Goal: Information Seeking & Learning: Learn about a topic

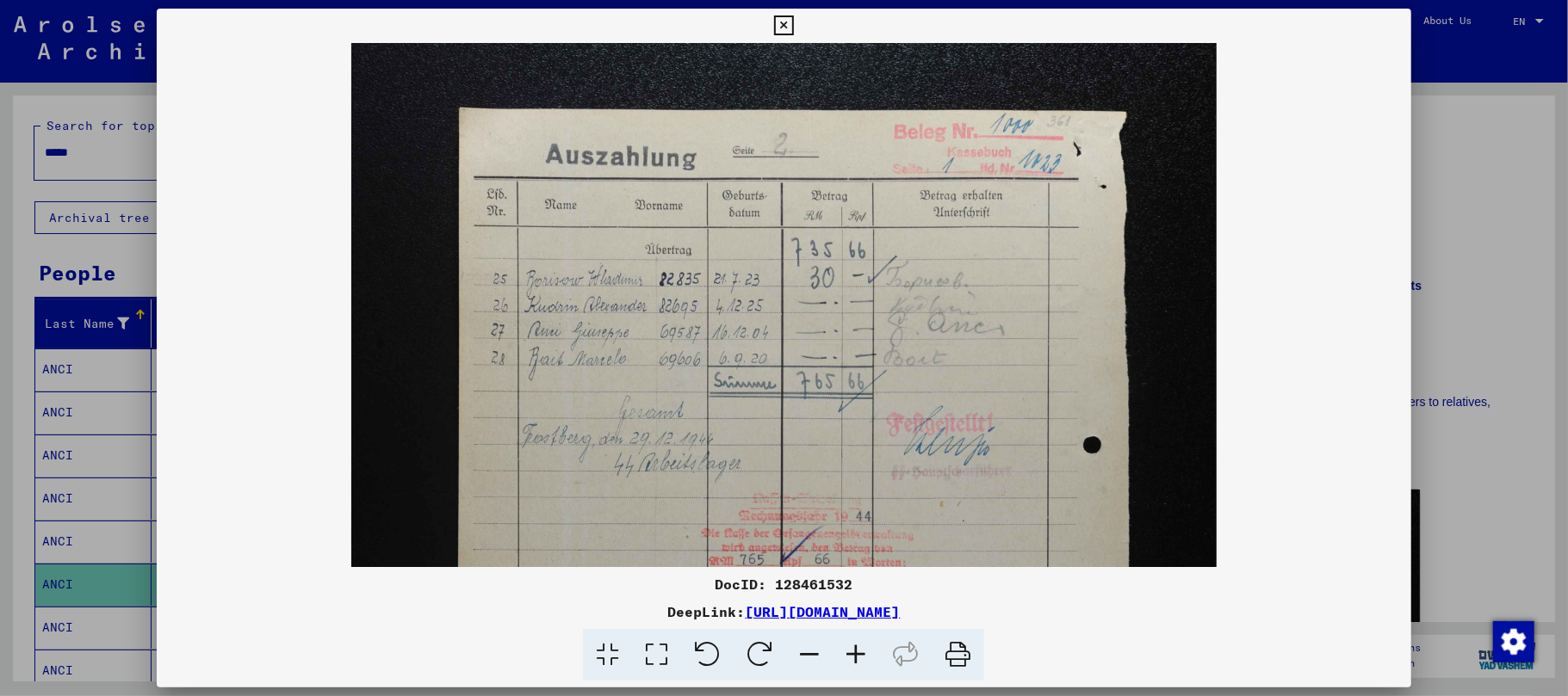
scroll to position [198, 0]
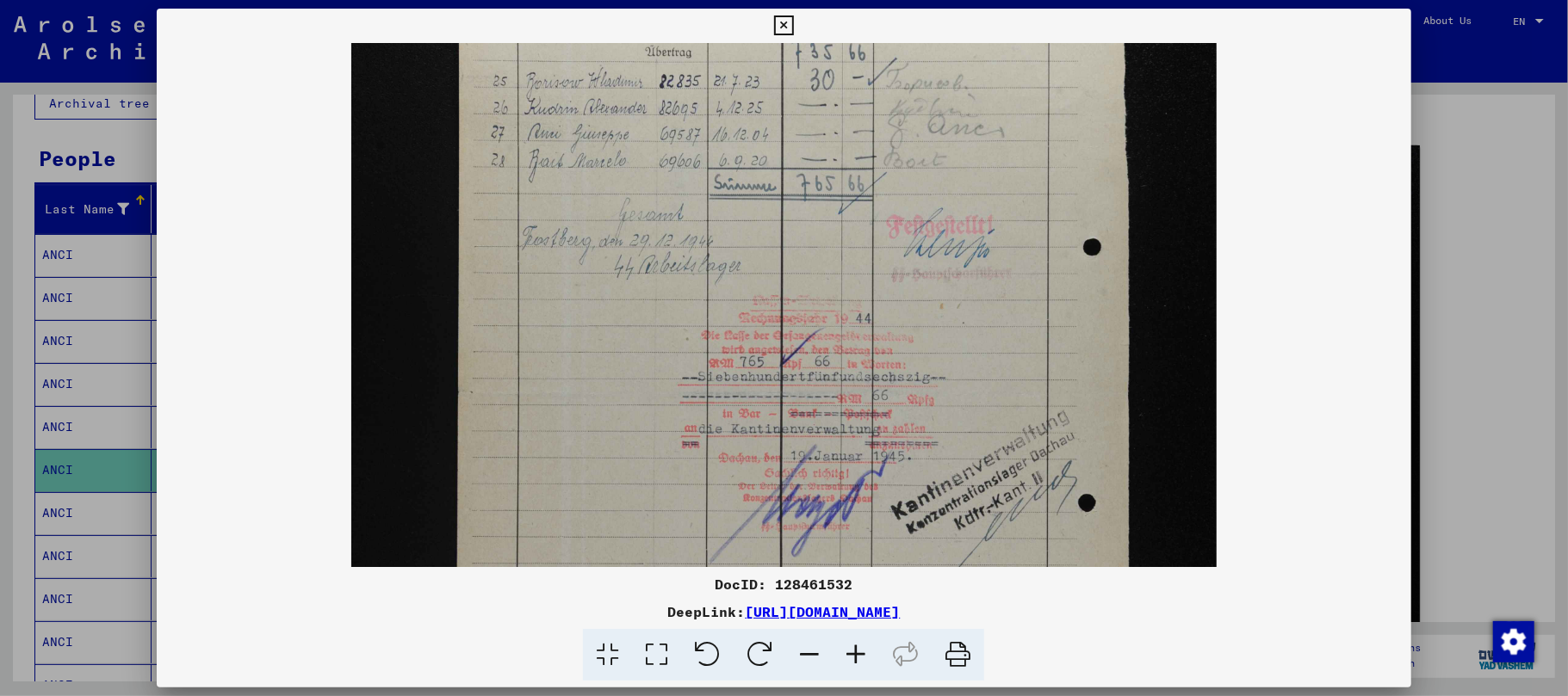
click at [772, 28] on button at bounding box center [784, 26] width 30 height 35
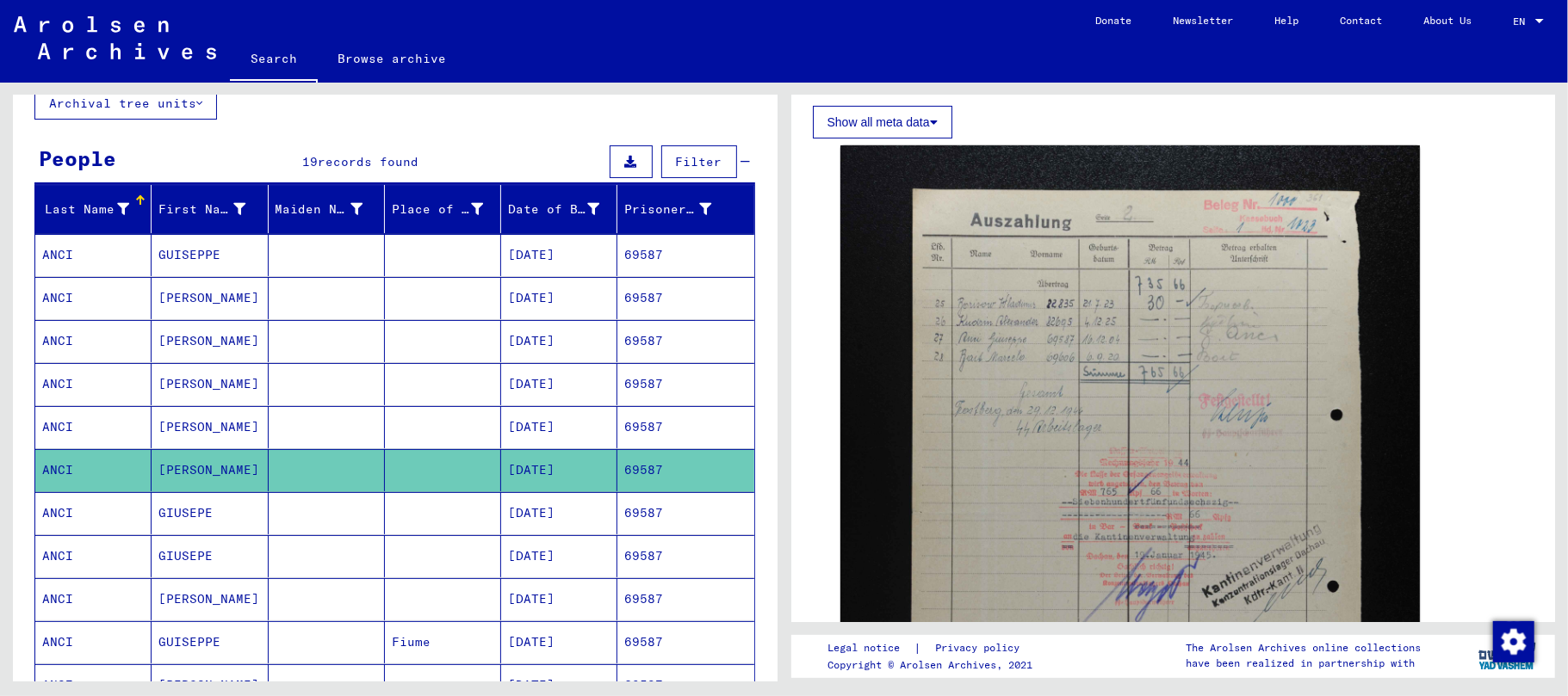
click at [183, 507] on mat-cell "GIUSEPE" at bounding box center [209, 513] width 117 height 42
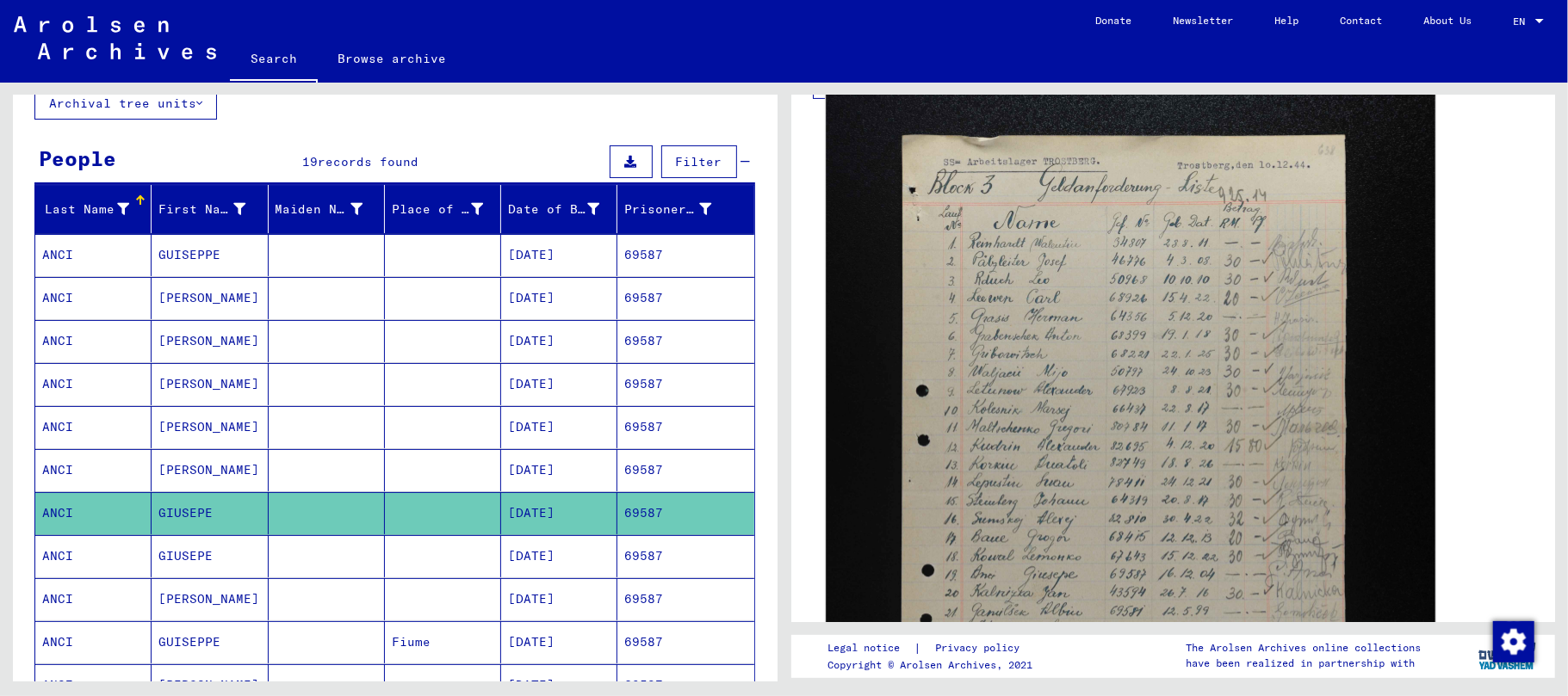
scroll to position [344, 0]
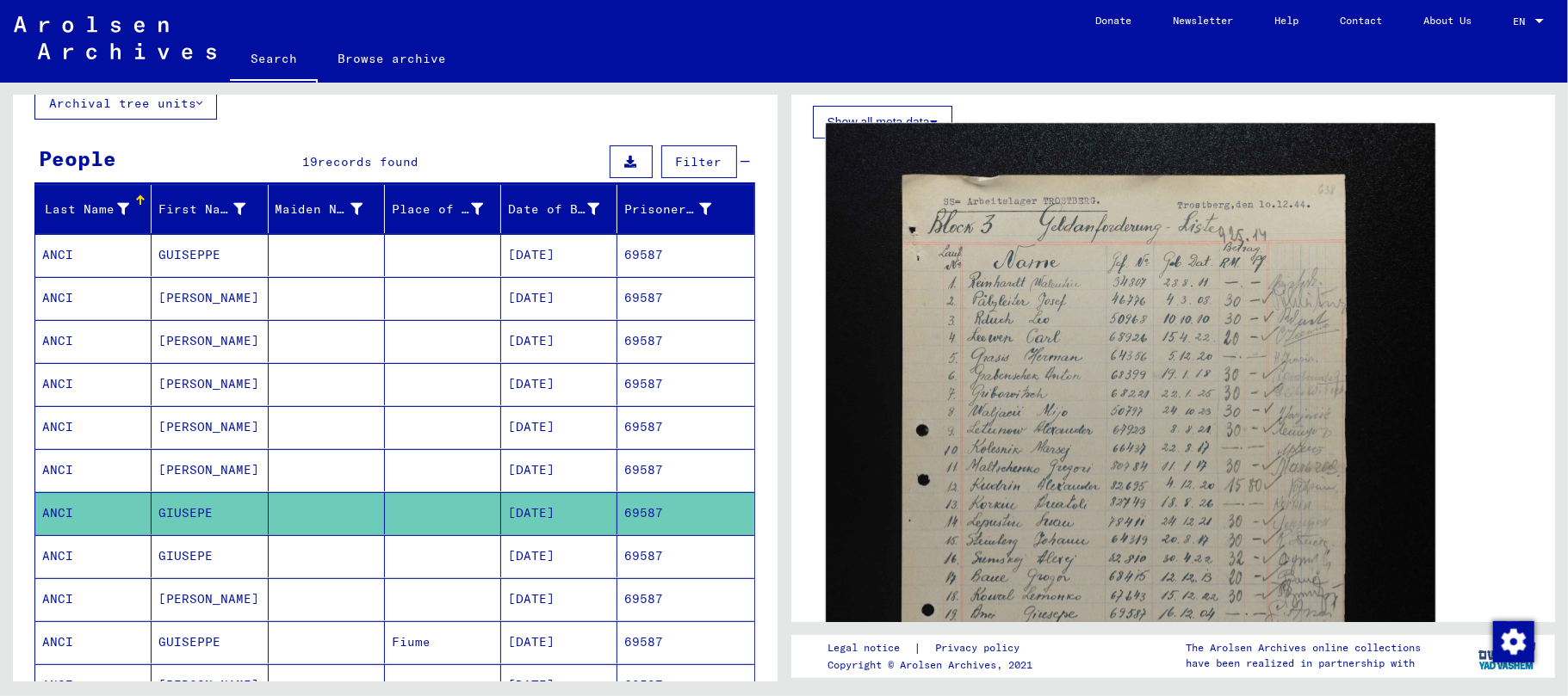
click at [1097, 444] on img at bounding box center [1130, 580] width 608 height 915
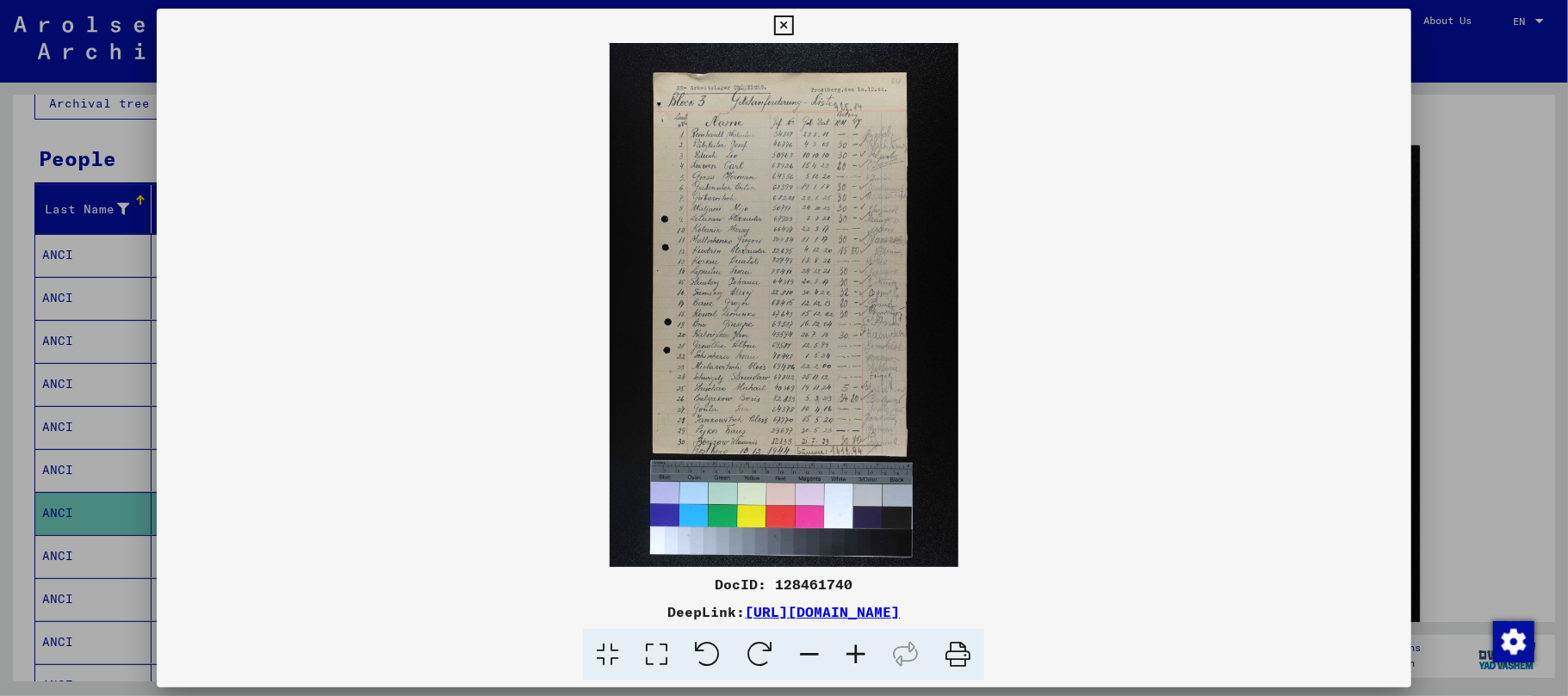
click at [846, 645] on icon at bounding box center [856, 655] width 46 height 52
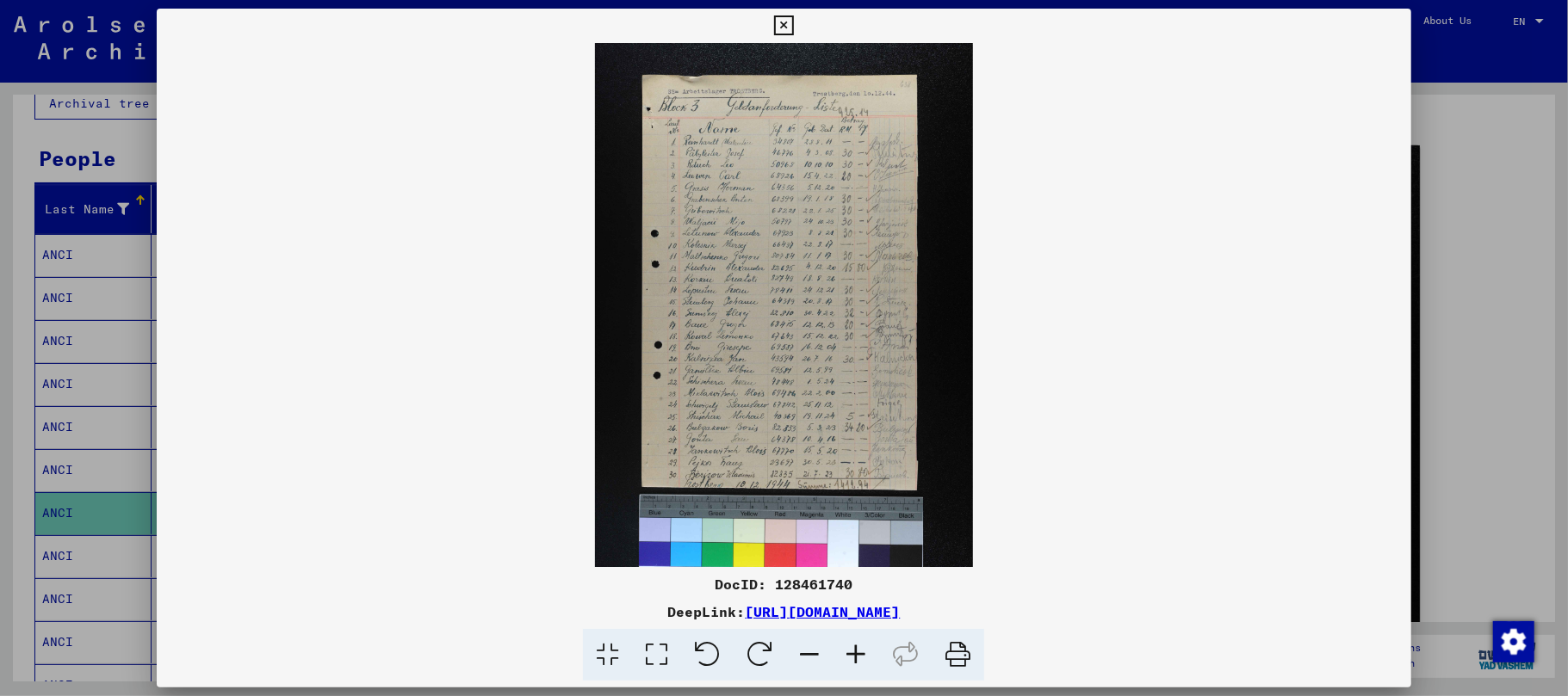
click at [846, 645] on icon at bounding box center [856, 655] width 46 height 52
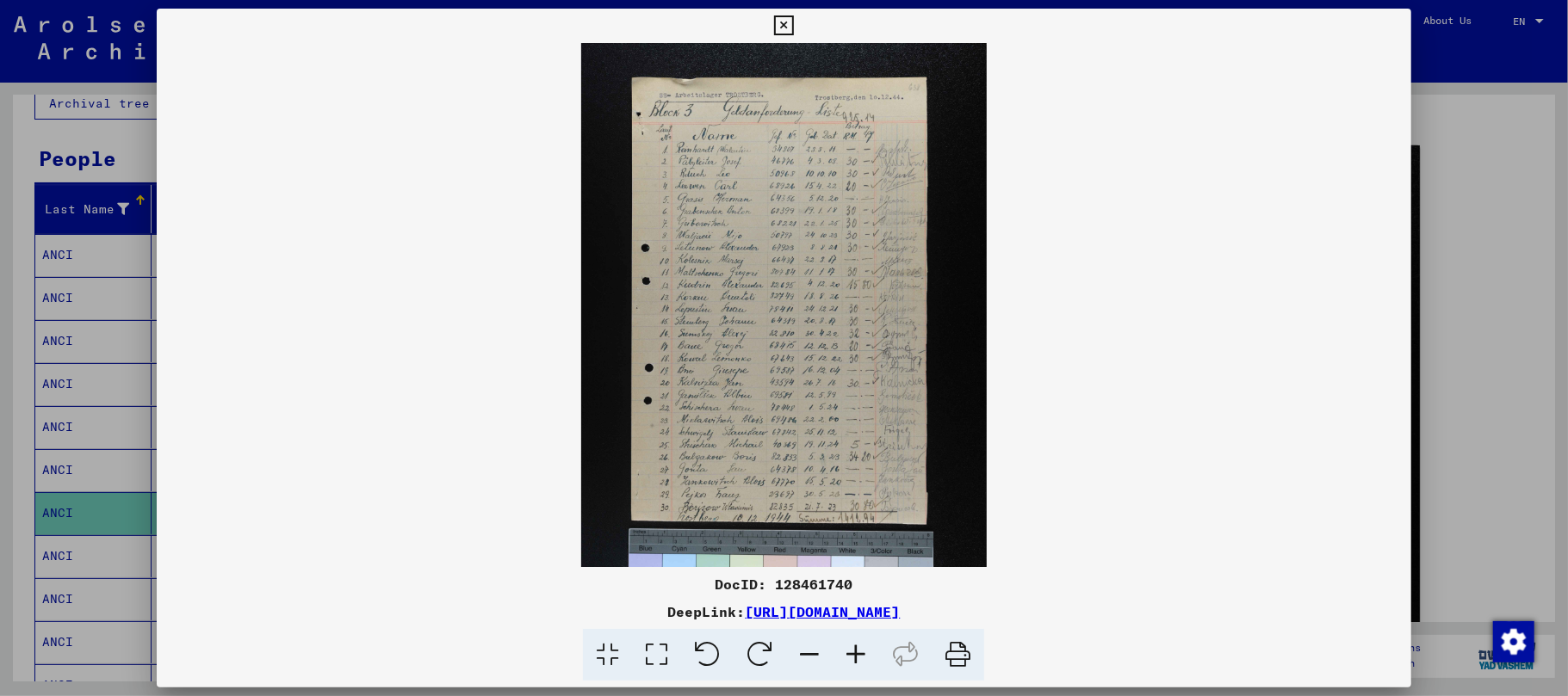
click at [846, 645] on icon at bounding box center [856, 655] width 46 height 52
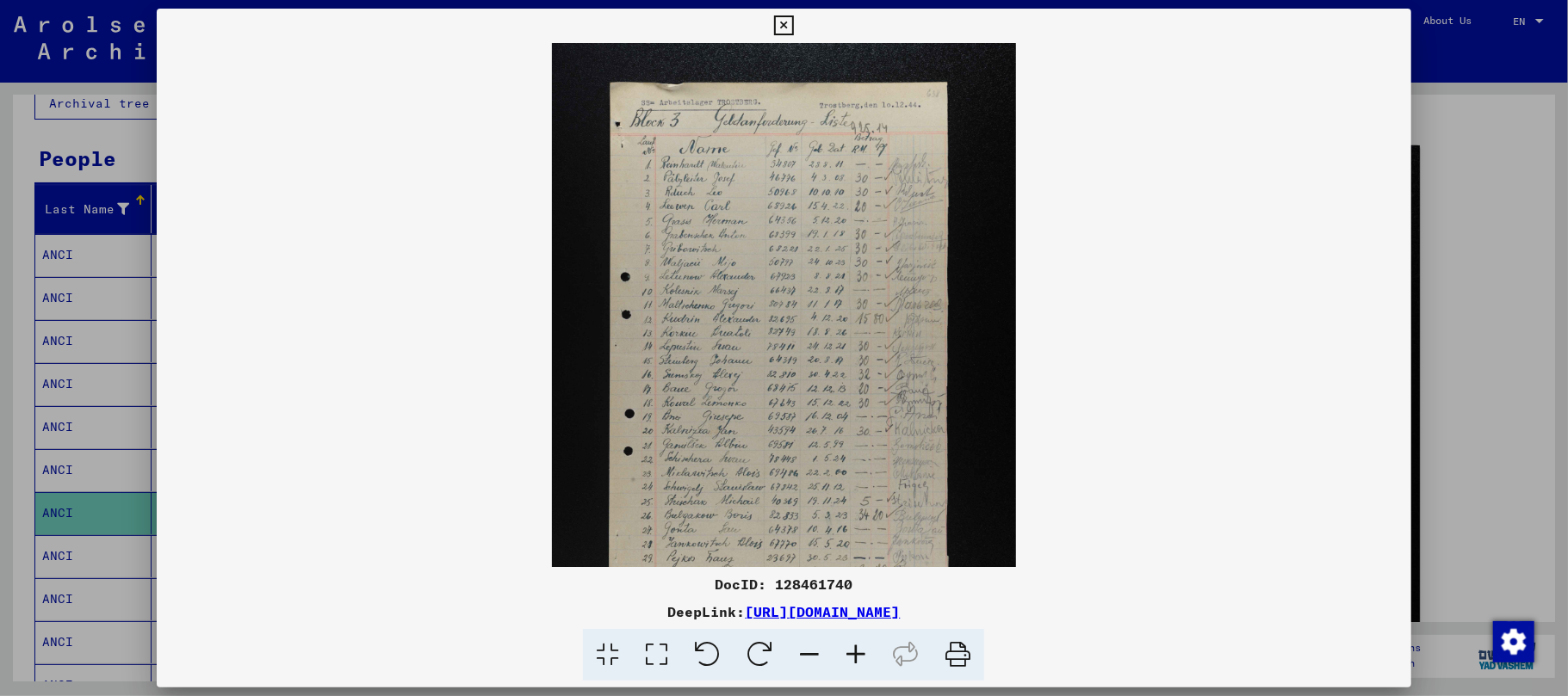
click at [846, 645] on icon at bounding box center [856, 655] width 46 height 52
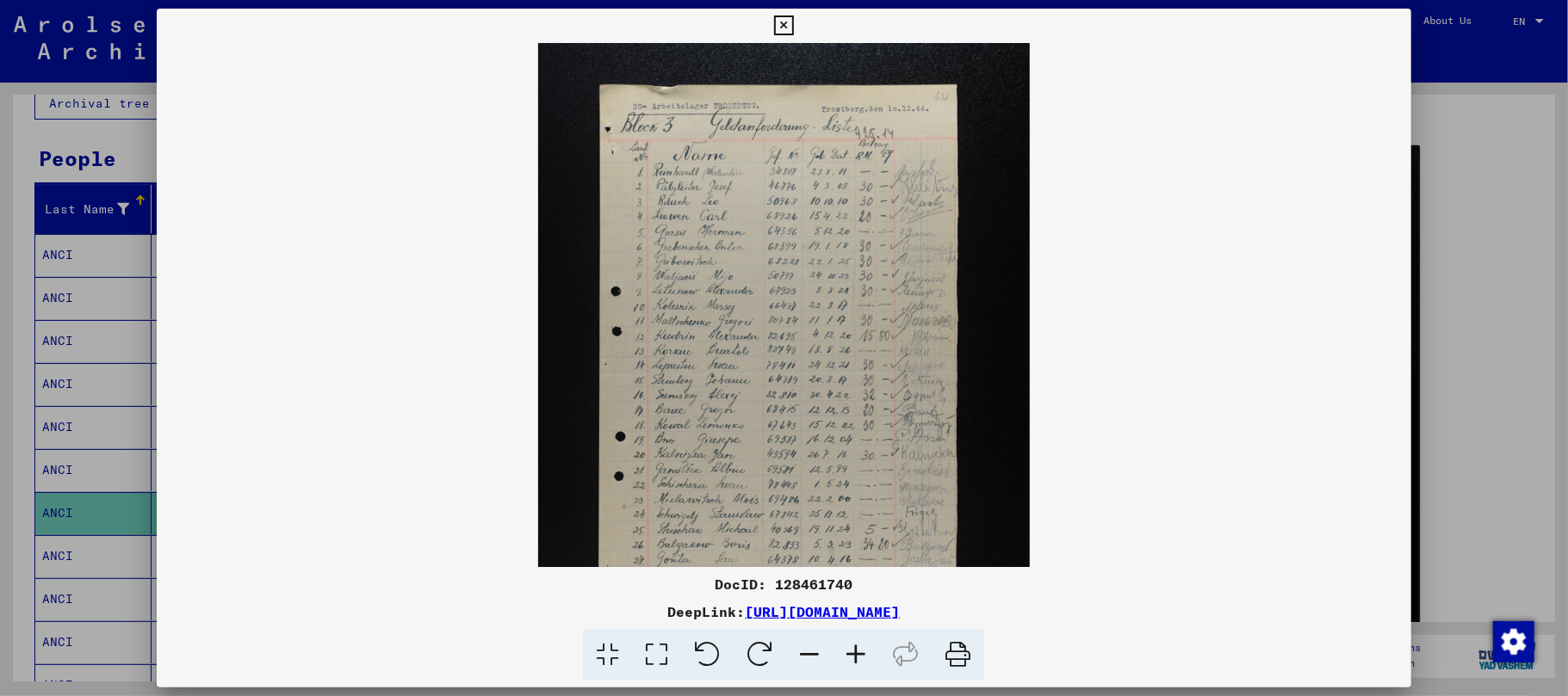
click at [846, 645] on icon at bounding box center [856, 655] width 46 height 52
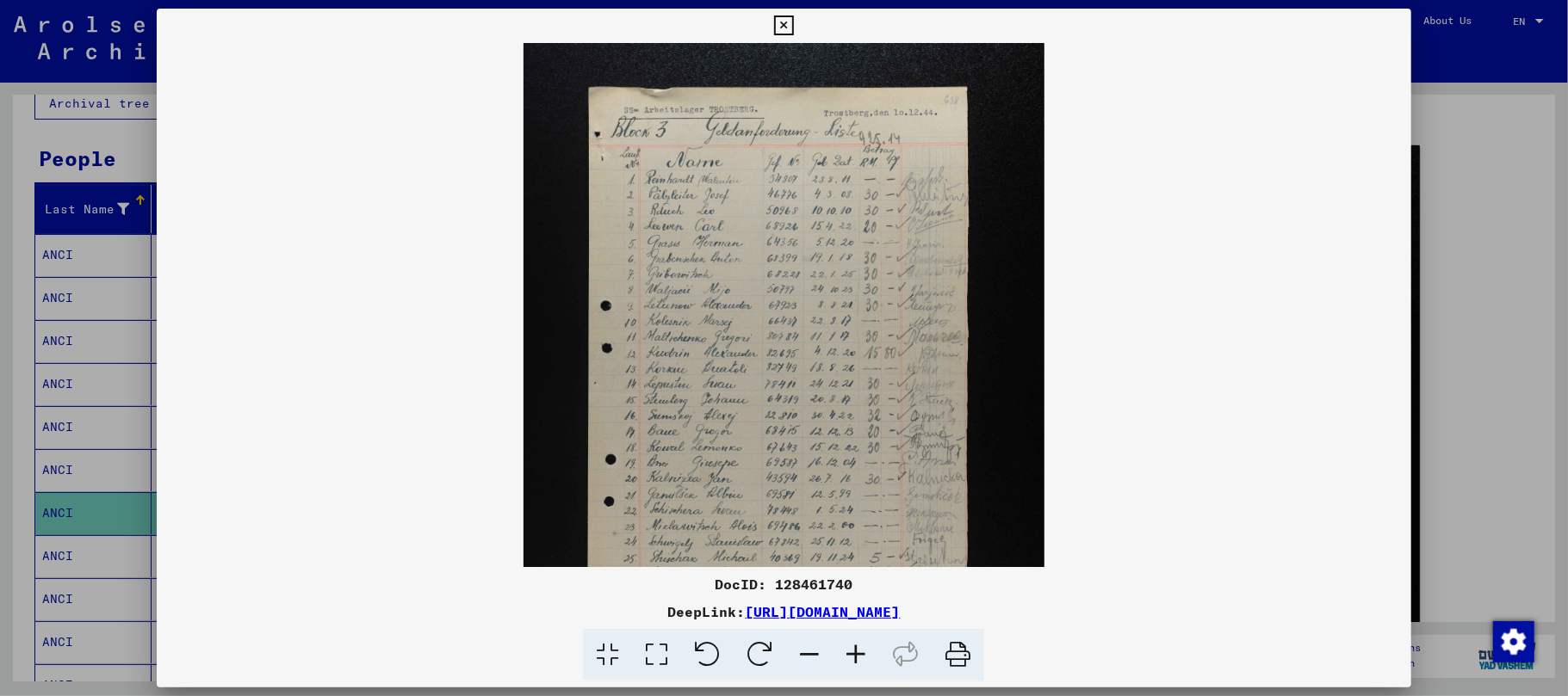
click at [846, 647] on icon at bounding box center [856, 655] width 46 height 52
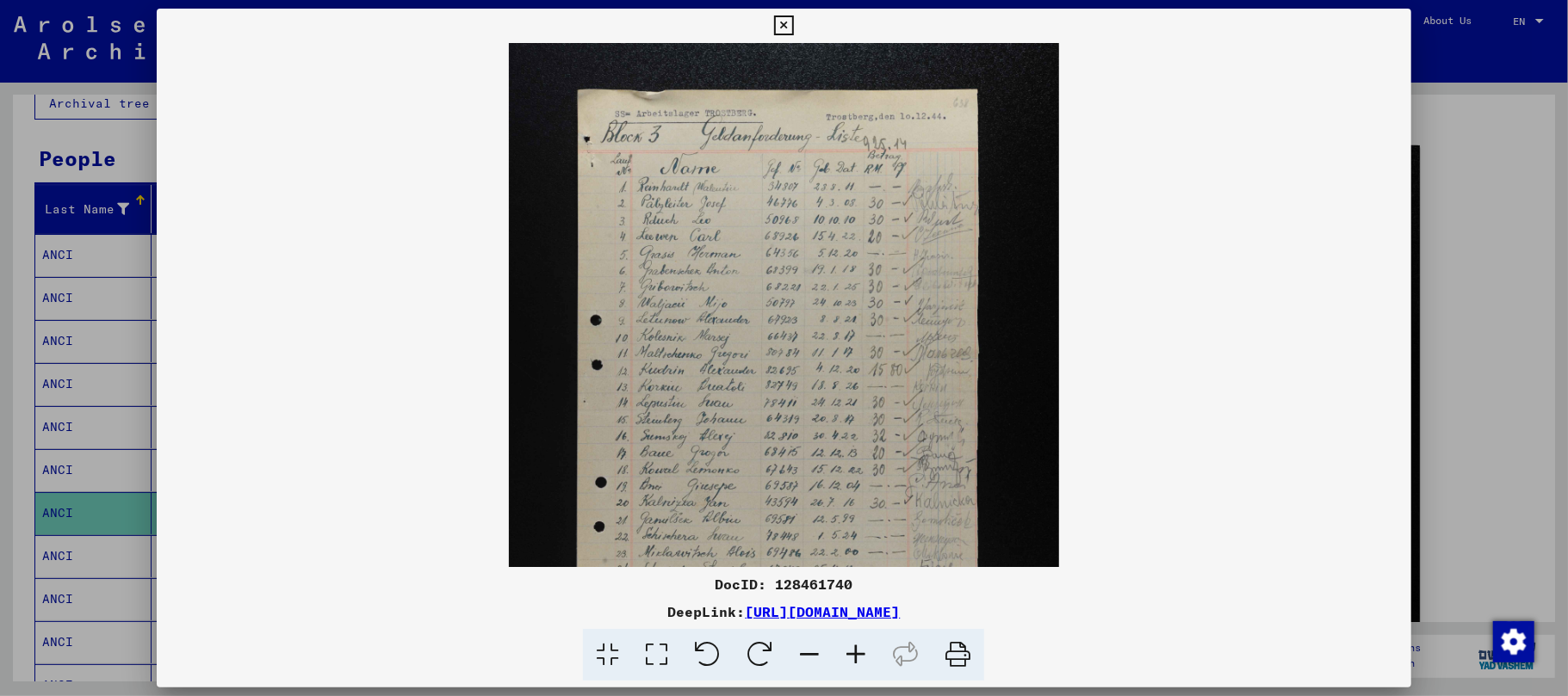
click at [846, 647] on icon at bounding box center [856, 655] width 46 height 52
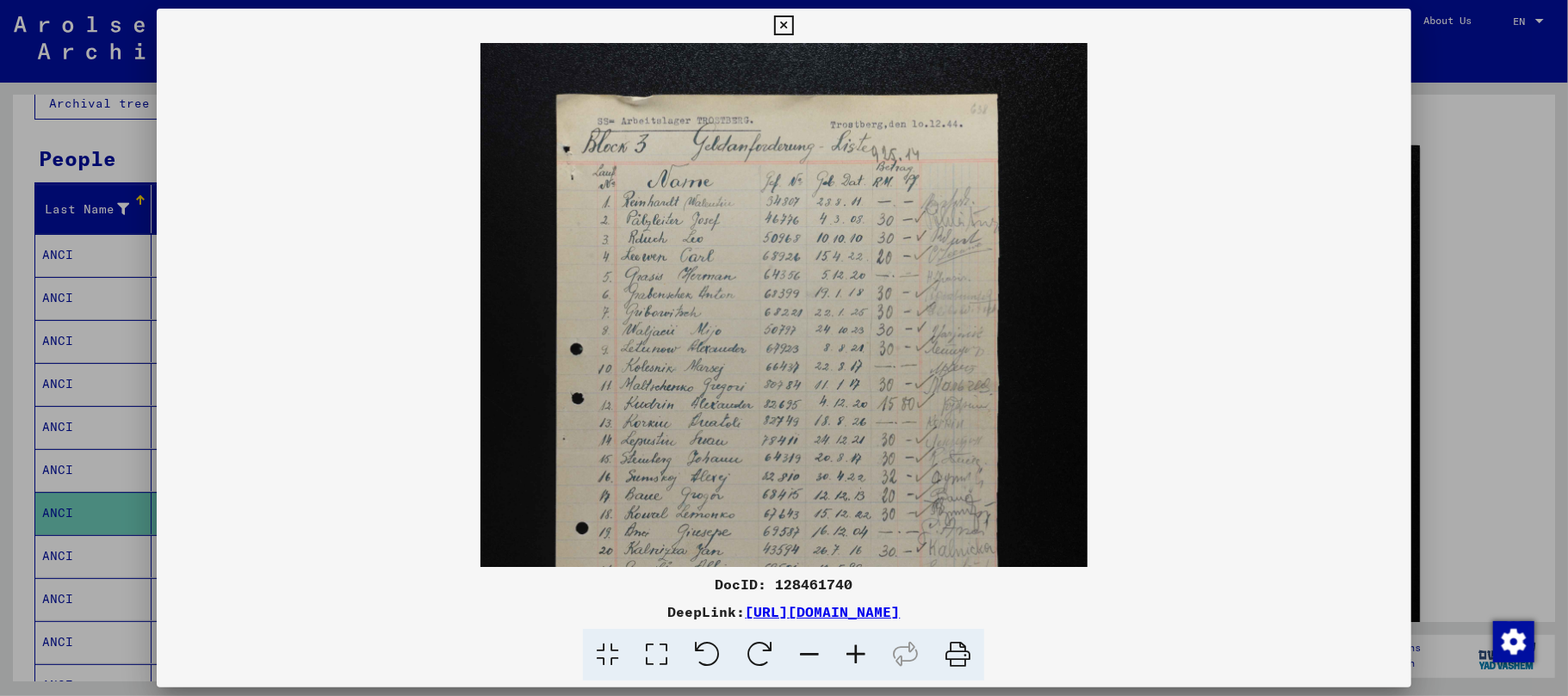
click at [846, 647] on icon at bounding box center [856, 655] width 46 height 52
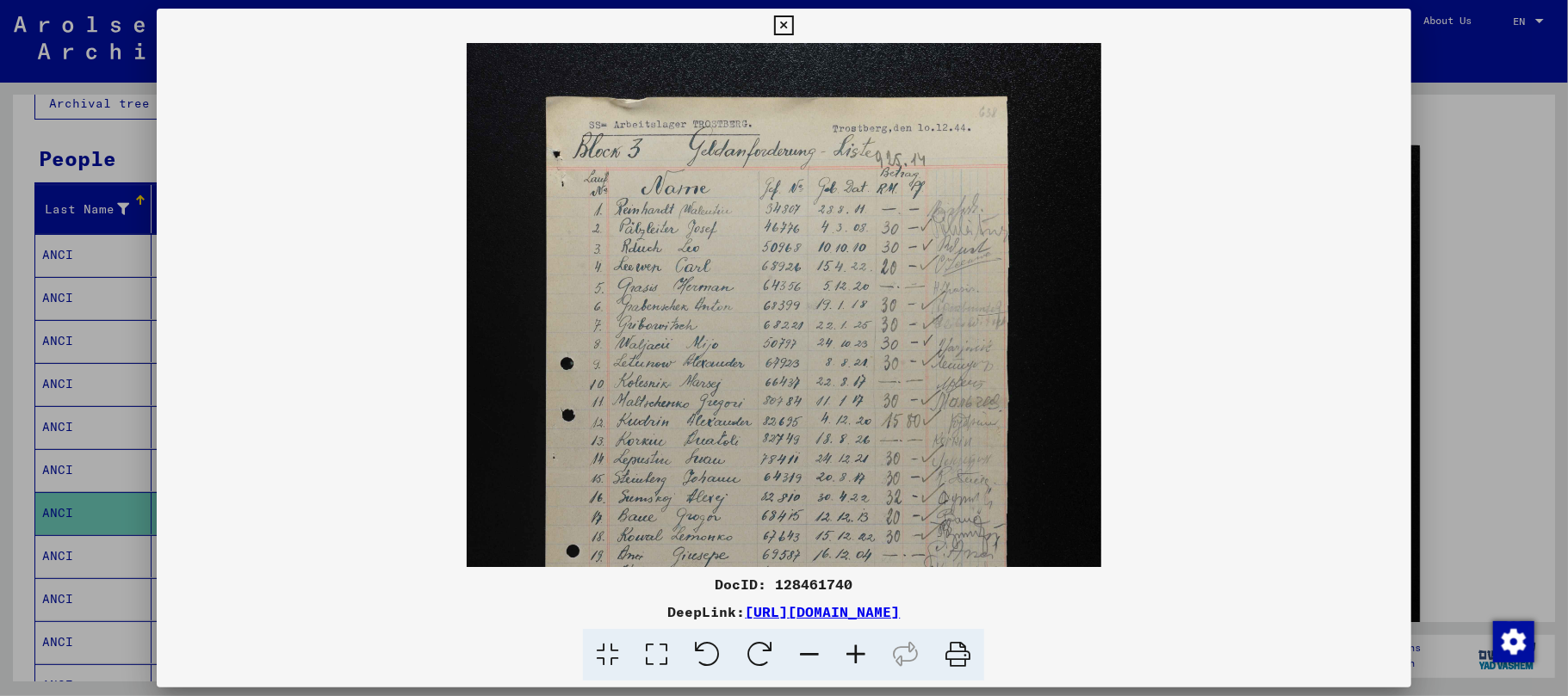
click at [848, 647] on icon at bounding box center [856, 655] width 46 height 52
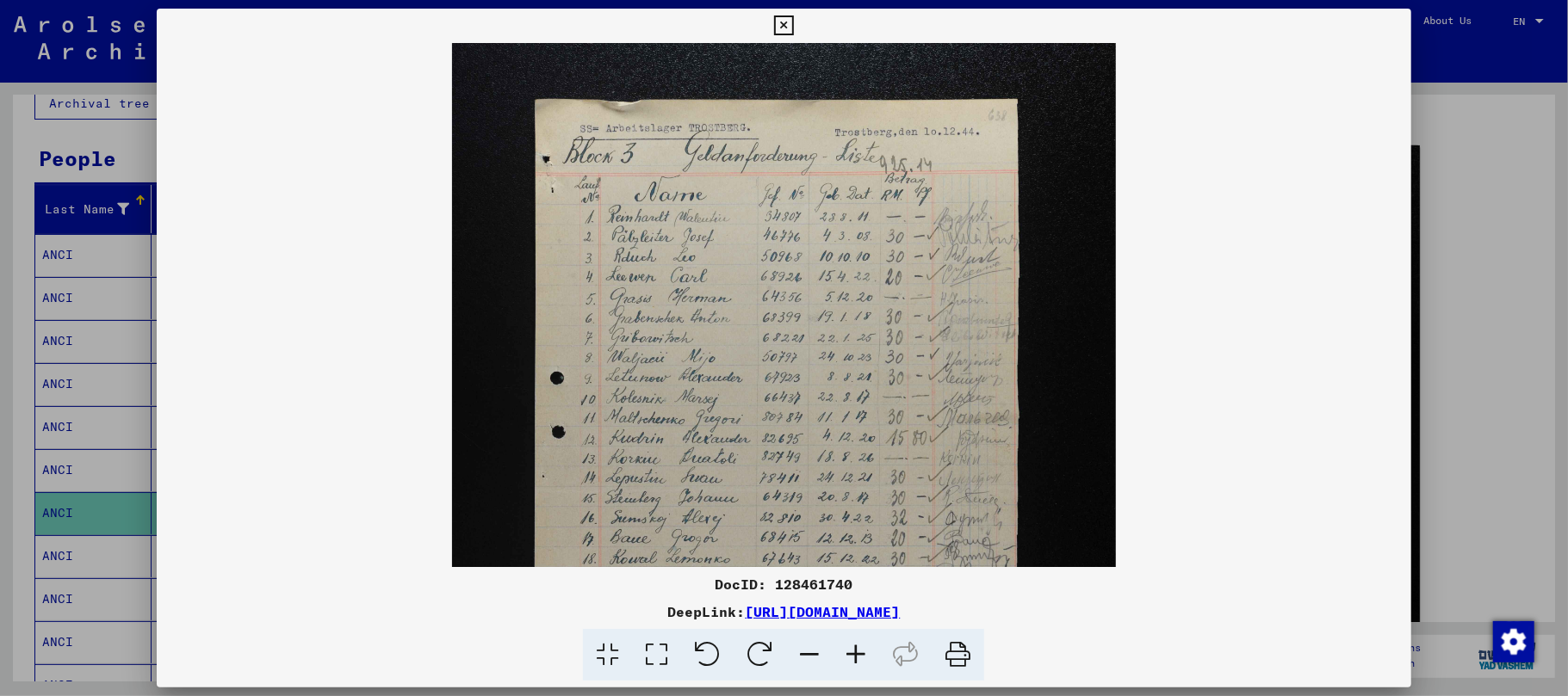
click at [848, 647] on icon at bounding box center [856, 655] width 46 height 52
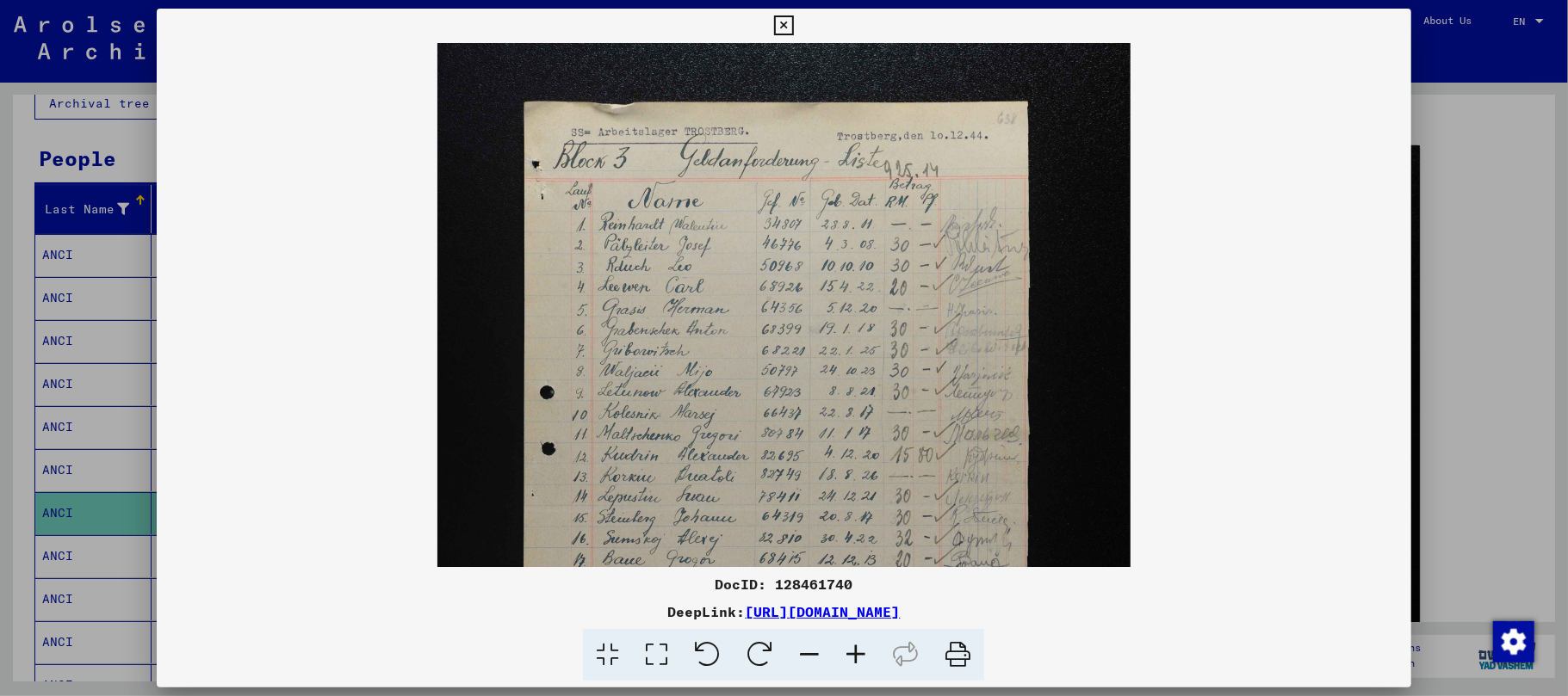
click at [848, 647] on icon at bounding box center [856, 655] width 46 height 52
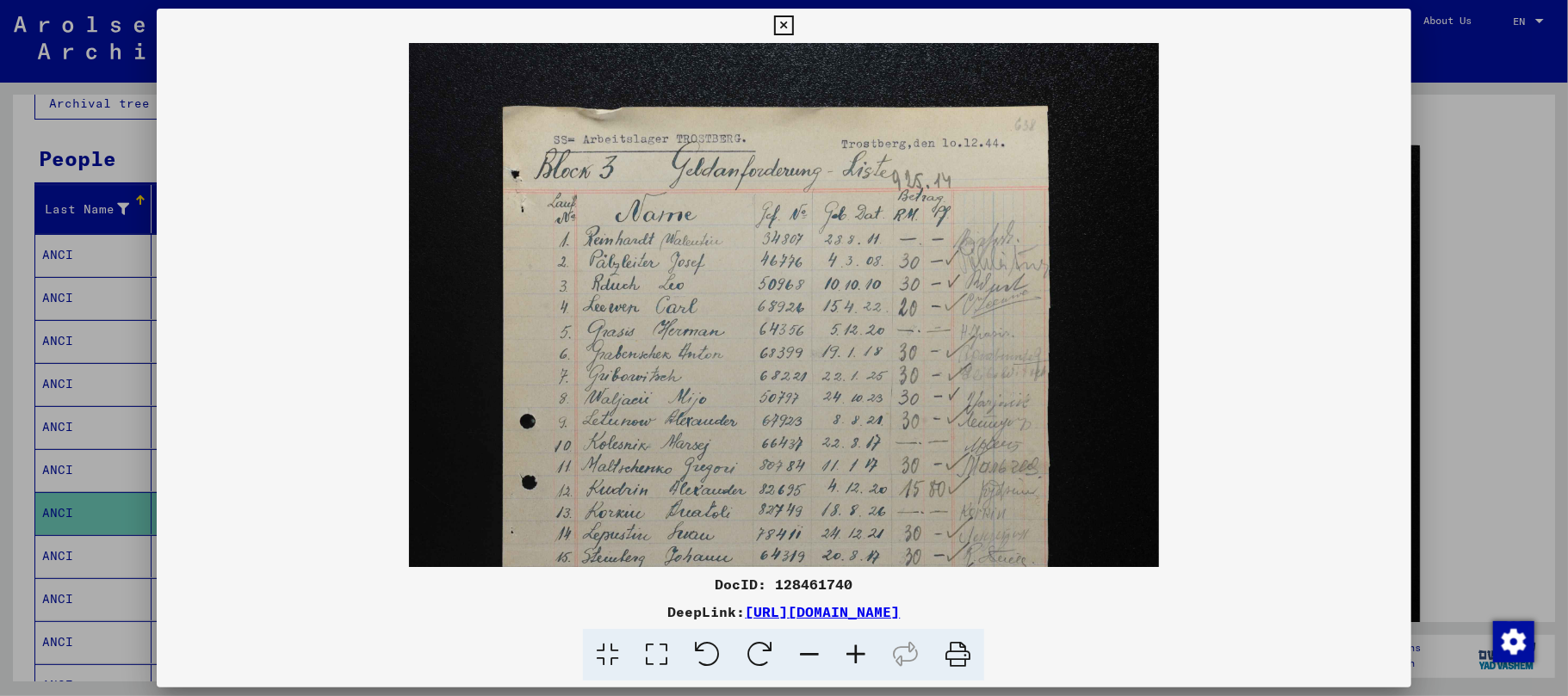
click at [848, 647] on icon at bounding box center [856, 655] width 46 height 52
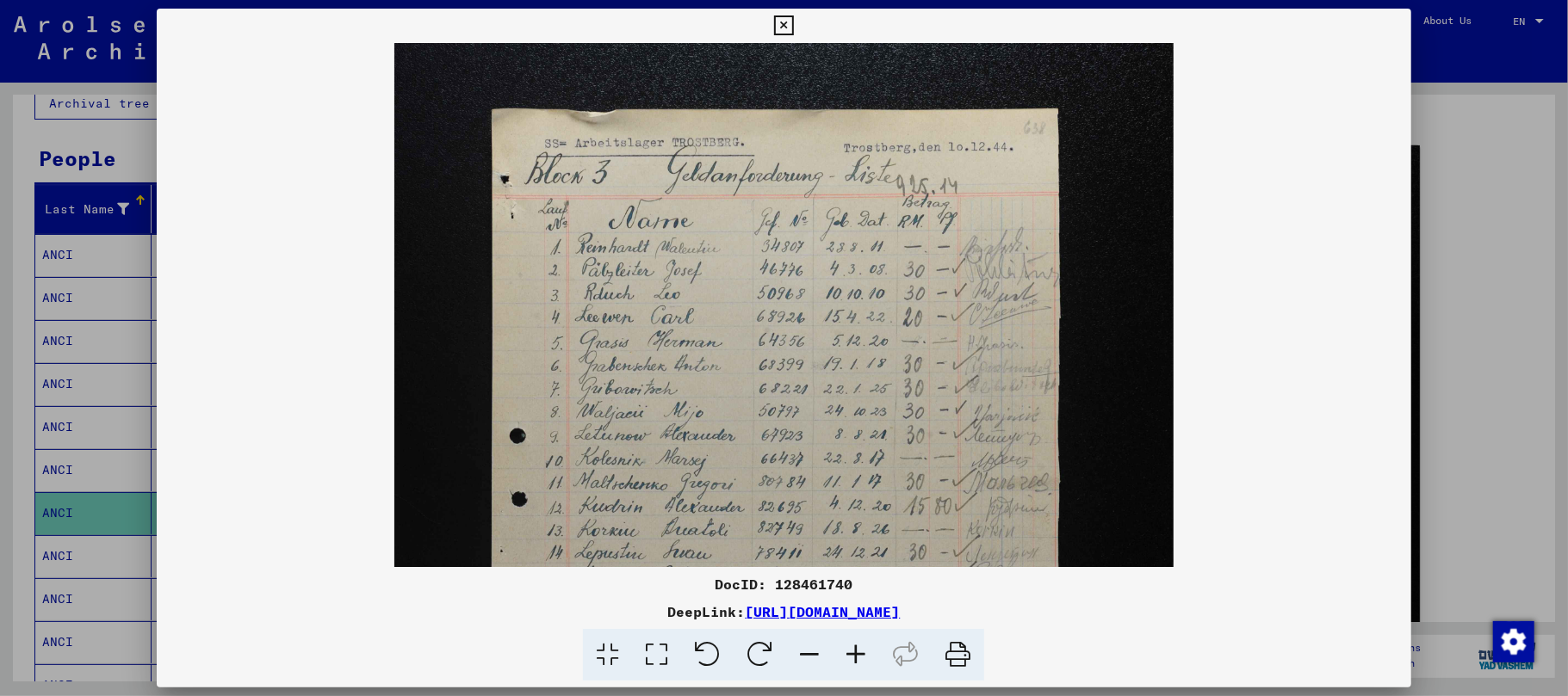
click at [848, 647] on icon at bounding box center [856, 655] width 46 height 52
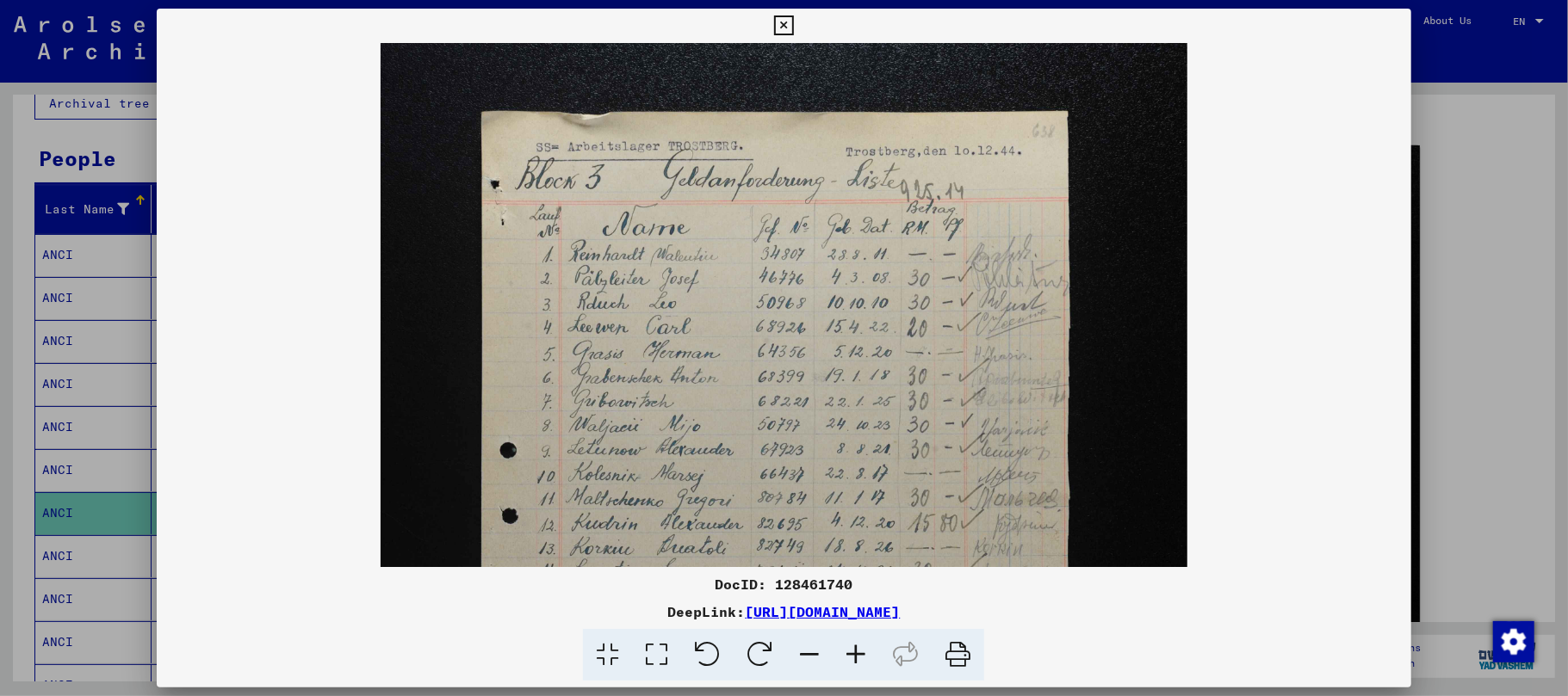
click at [848, 647] on icon at bounding box center [856, 655] width 46 height 52
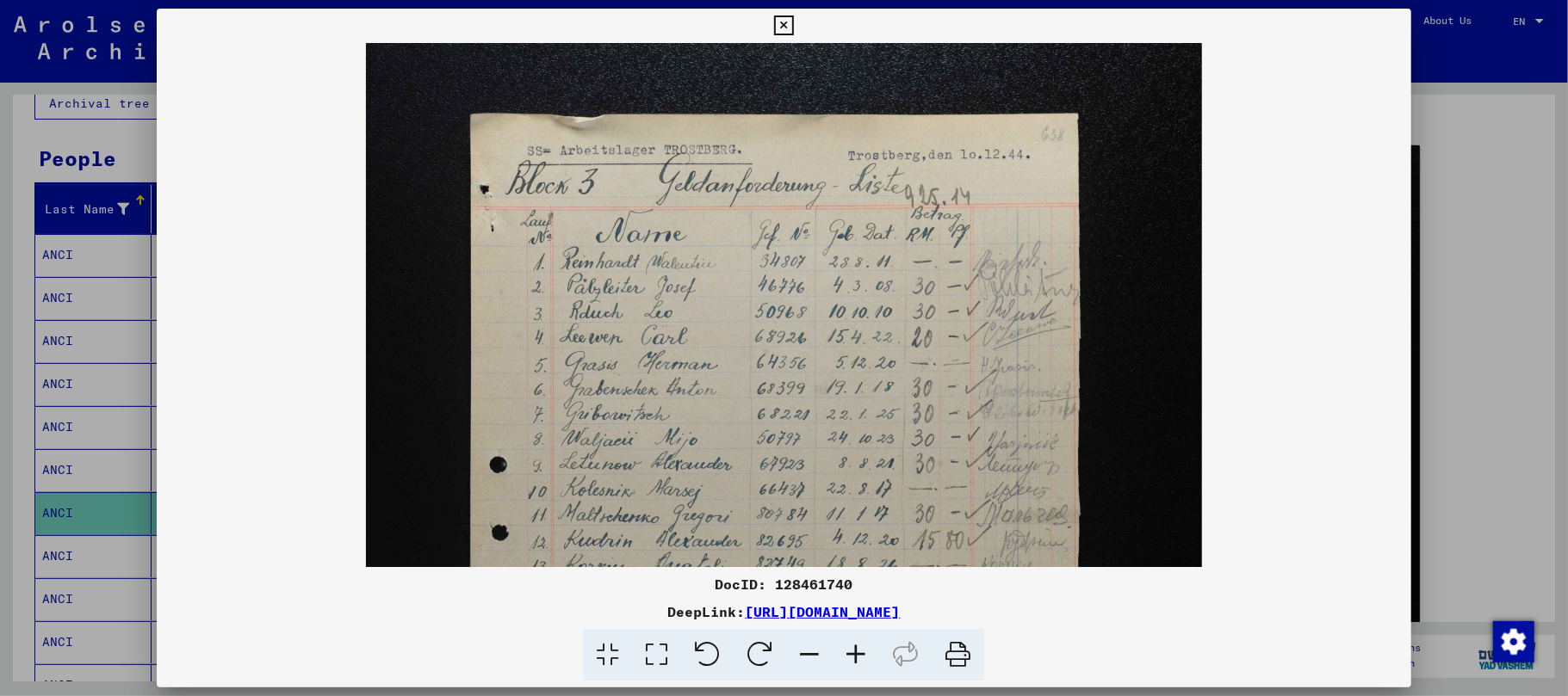
click at [848, 647] on icon at bounding box center [856, 655] width 46 height 52
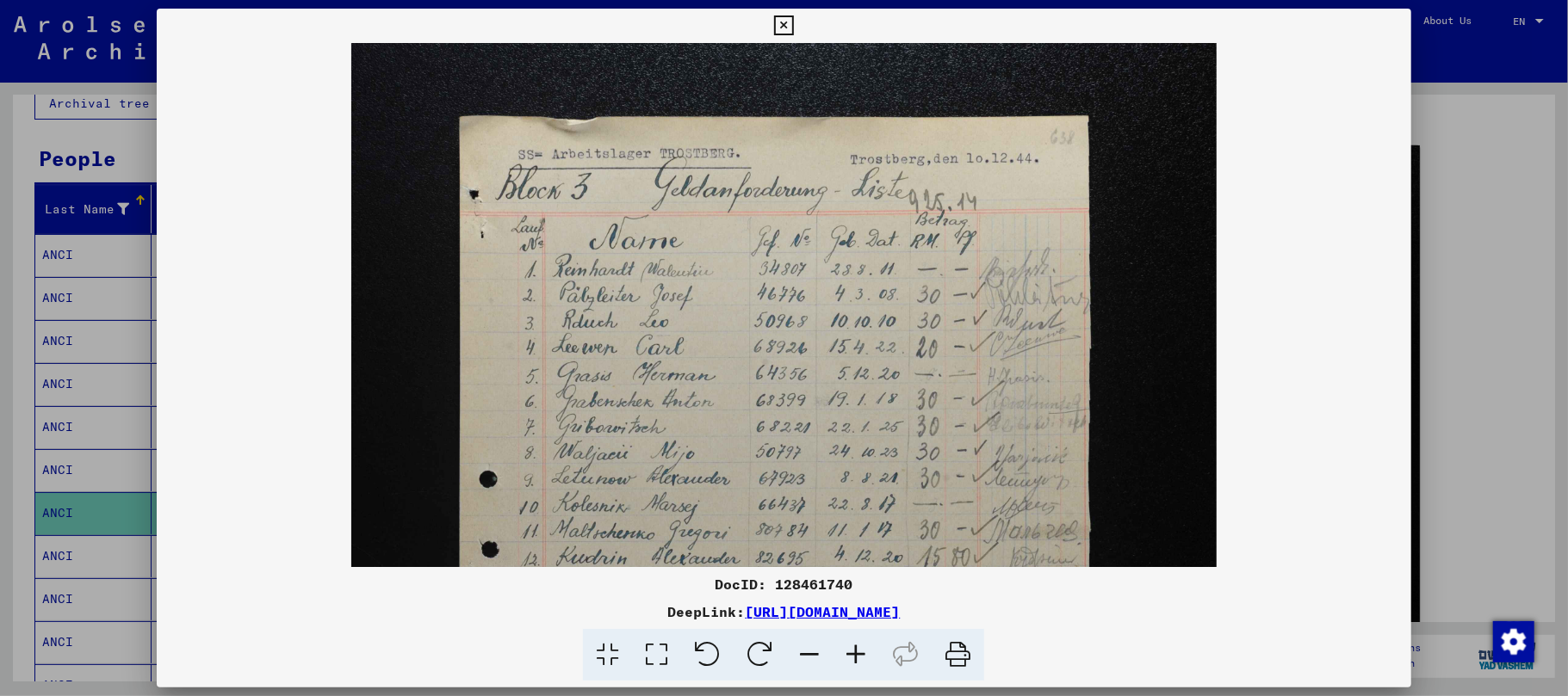
click at [848, 647] on icon at bounding box center [856, 655] width 46 height 52
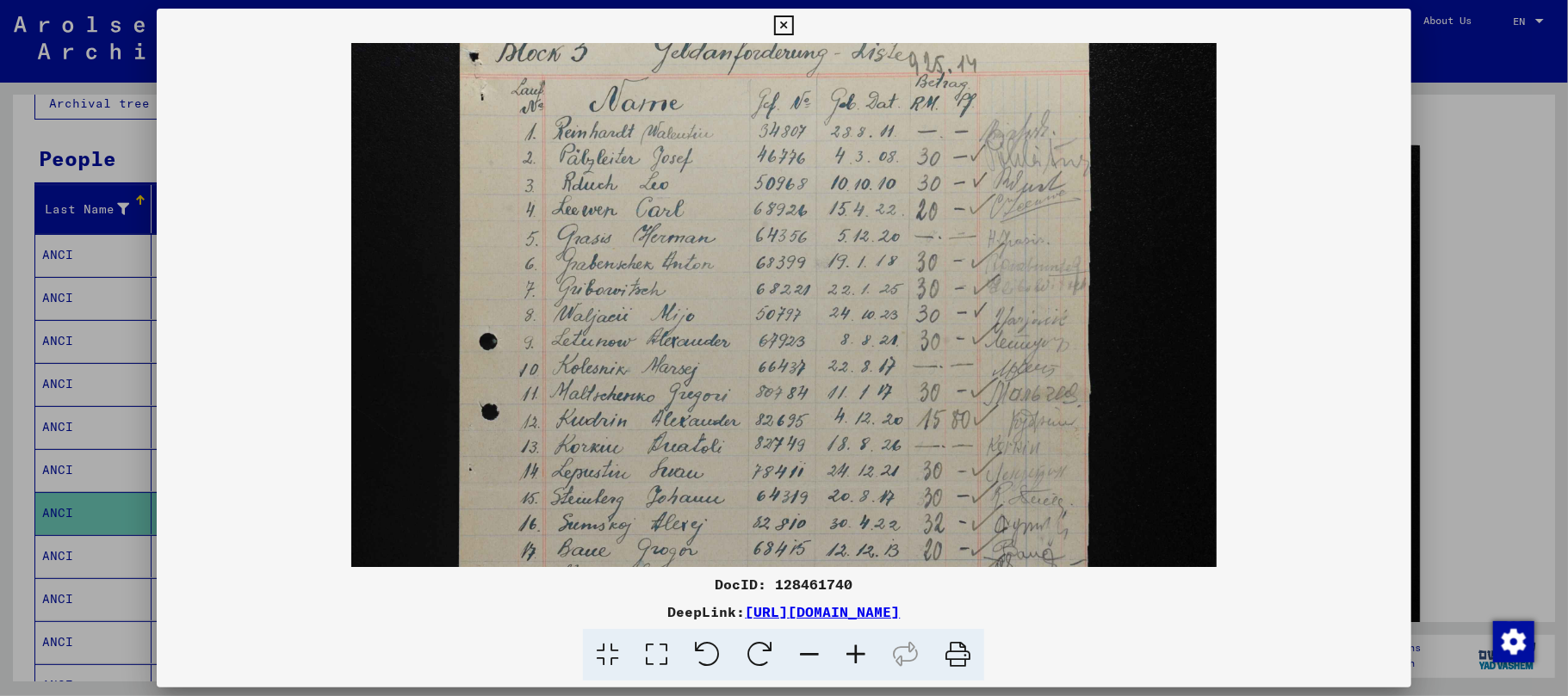
scroll to position [162, 0]
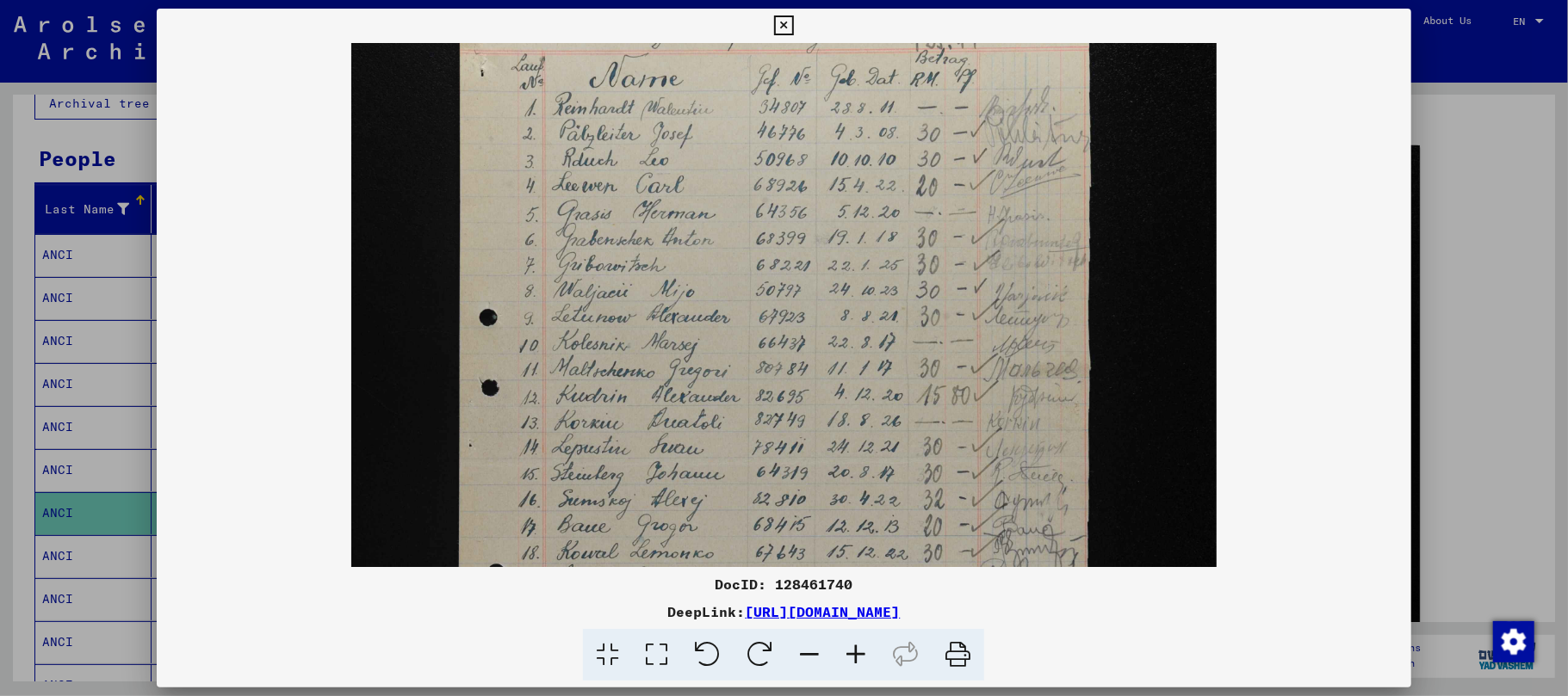
drag, startPoint x: 769, startPoint y: 413, endPoint x: 775, endPoint y: 255, distance: 158.1
click at [775, 255] on img at bounding box center [784, 530] width 864 height 1299
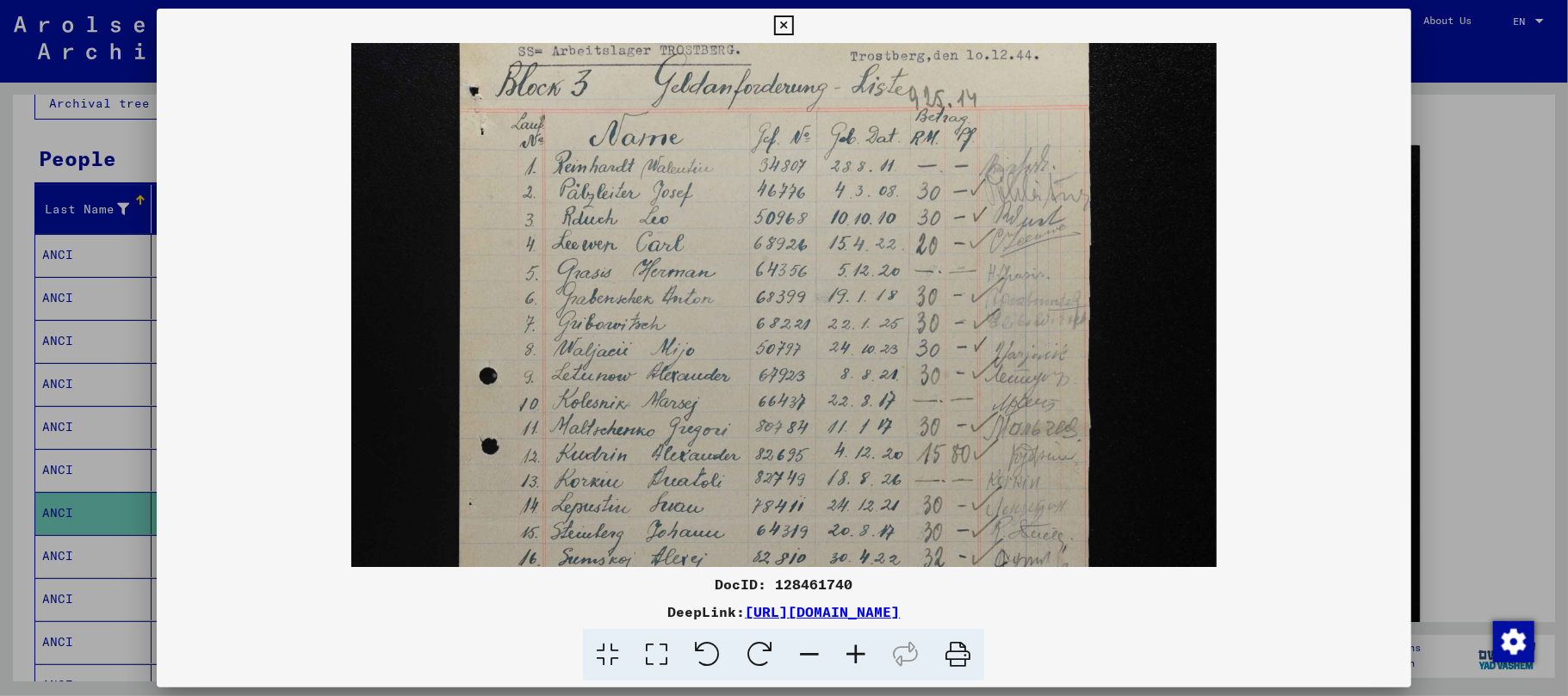
scroll to position [76, 0]
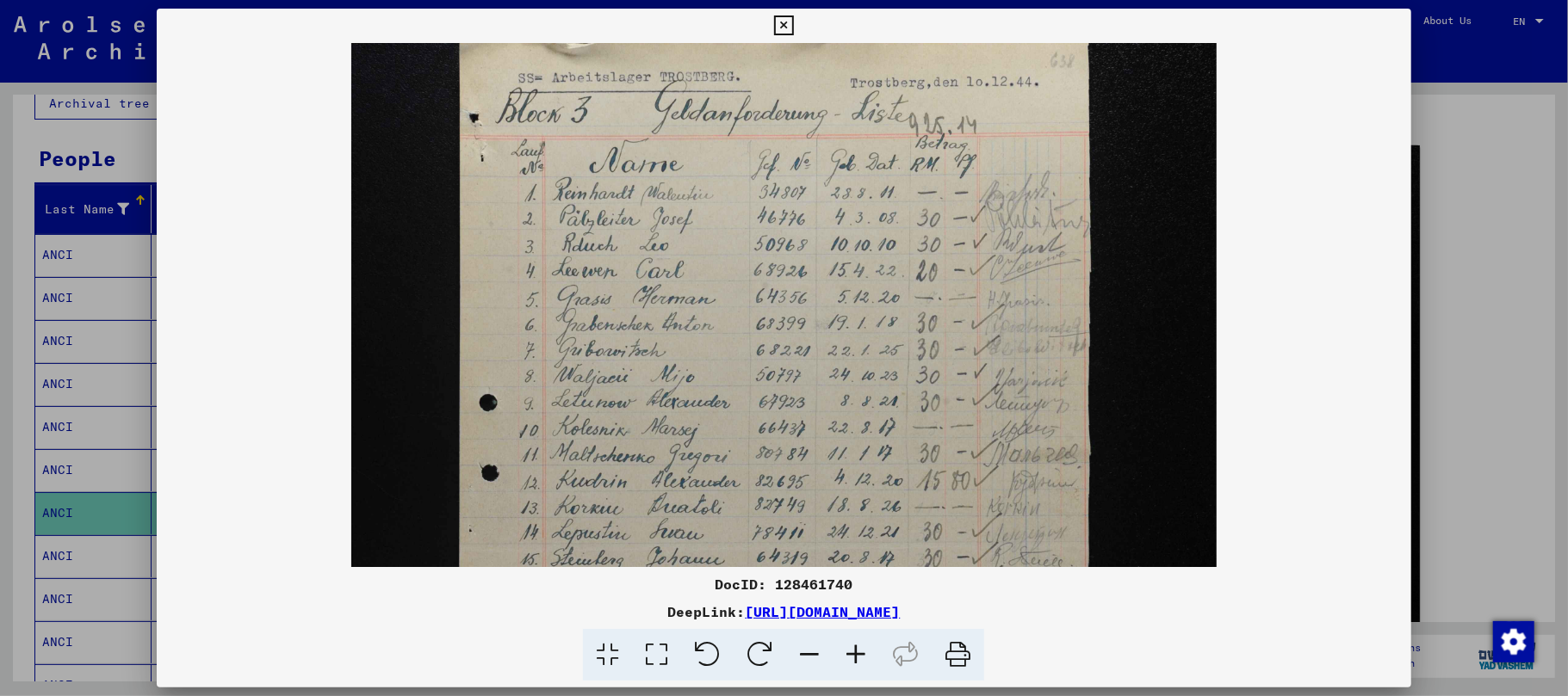
drag, startPoint x: 596, startPoint y: 238, endPoint x: 594, endPoint y: 252, distance: 14.1
click at [594, 252] on img at bounding box center [784, 615] width 864 height 1299
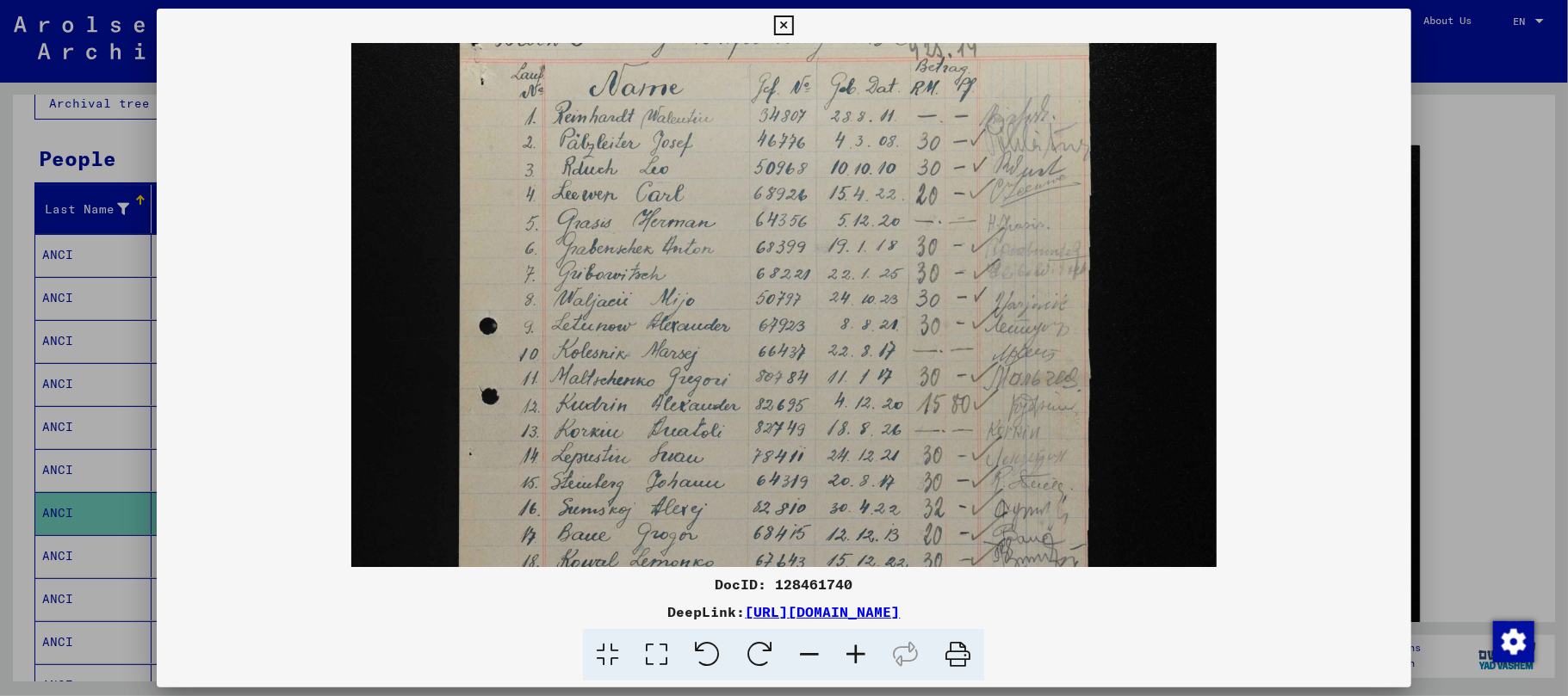
drag, startPoint x: 575, startPoint y: 229, endPoint x: 590, endPoint y: 131, distance: 99.1
click at [590, 131] on img at bounding box center [784, 539] width 864 height 1299
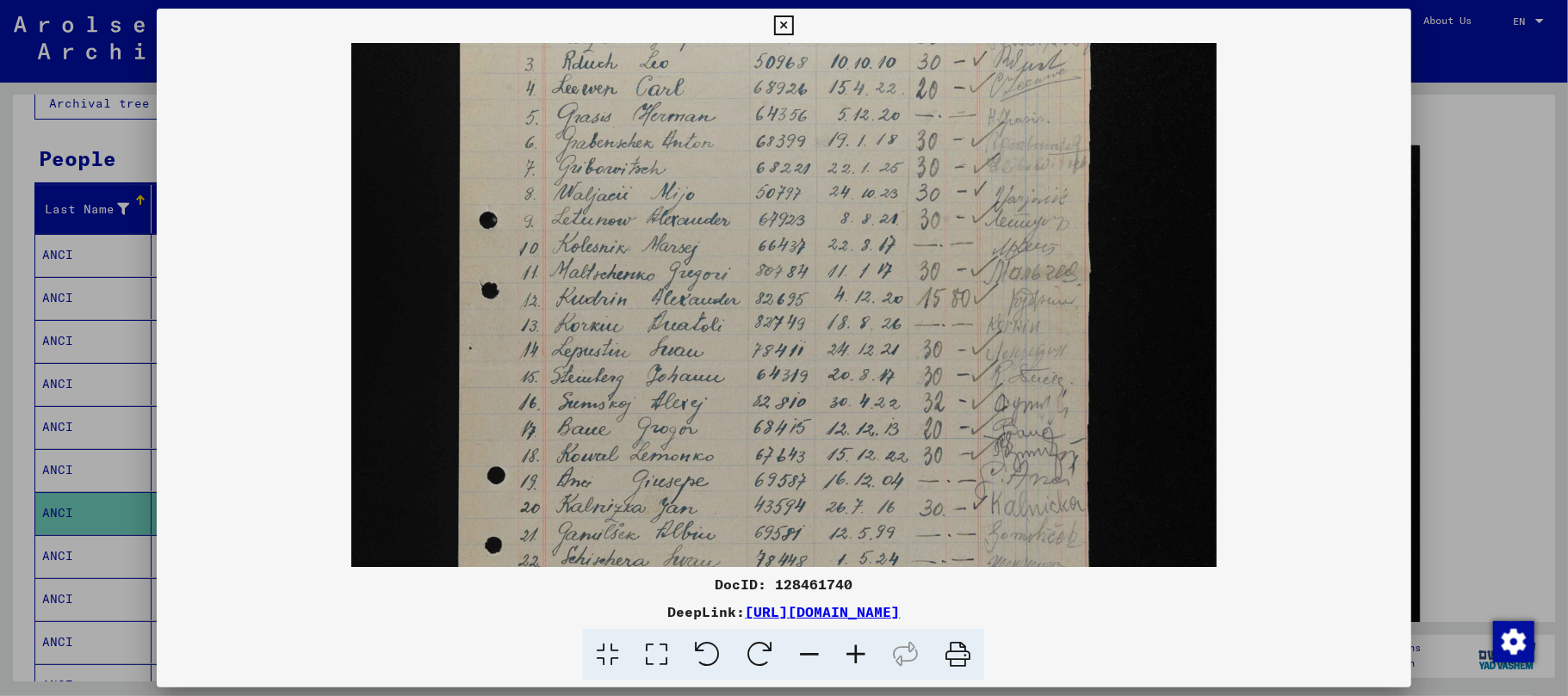
drag, startPoint x: 621, startPoint y: 300, endPoint x: 627, endPoint y: 228, distance: 72.2
click at [627, 228] on img at bounding box center [784, 433] width 864 height 1299
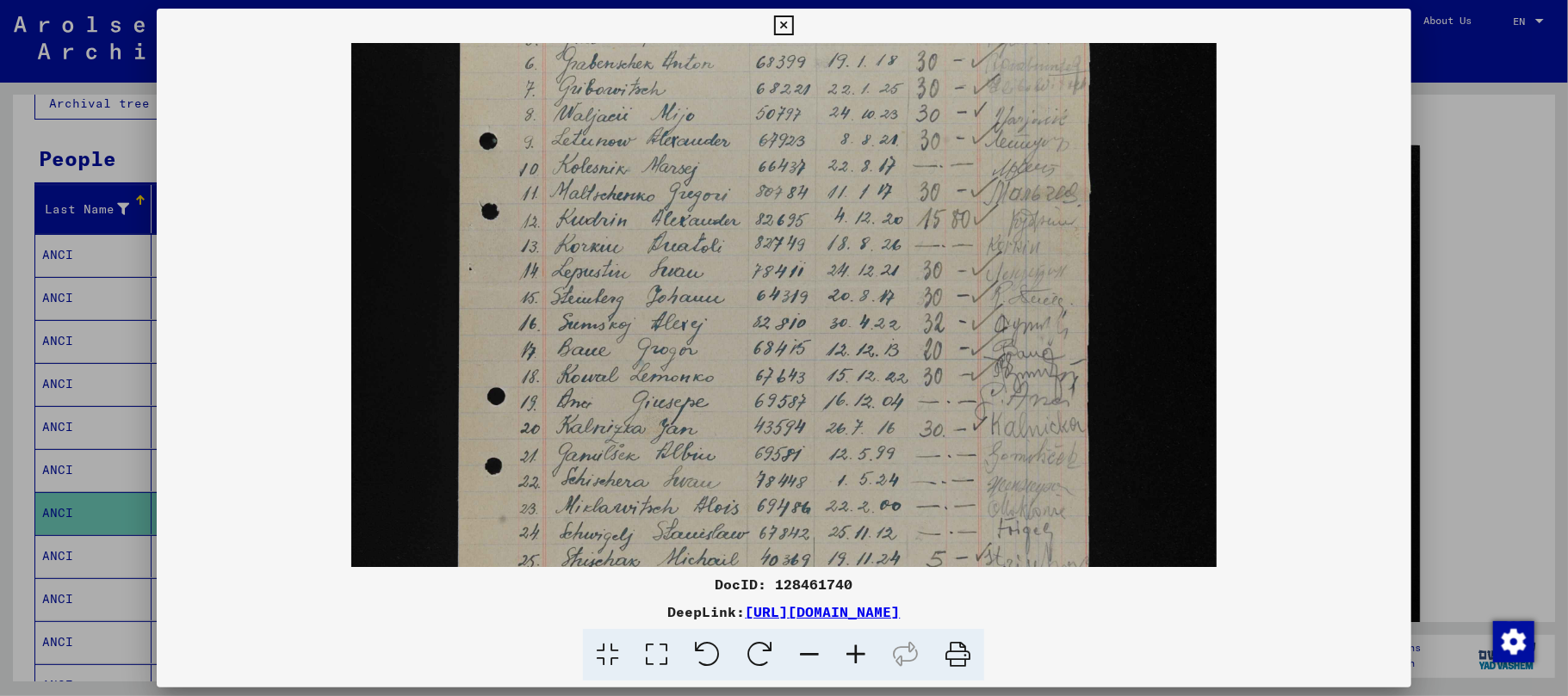
drag, startPoint x: 601, startPoint y: 406, endPoint x: 605, endPoint y: 327, distance: 79.1
click at [605, 327] on img at bounding box center [784, 354] width 864 height 1299
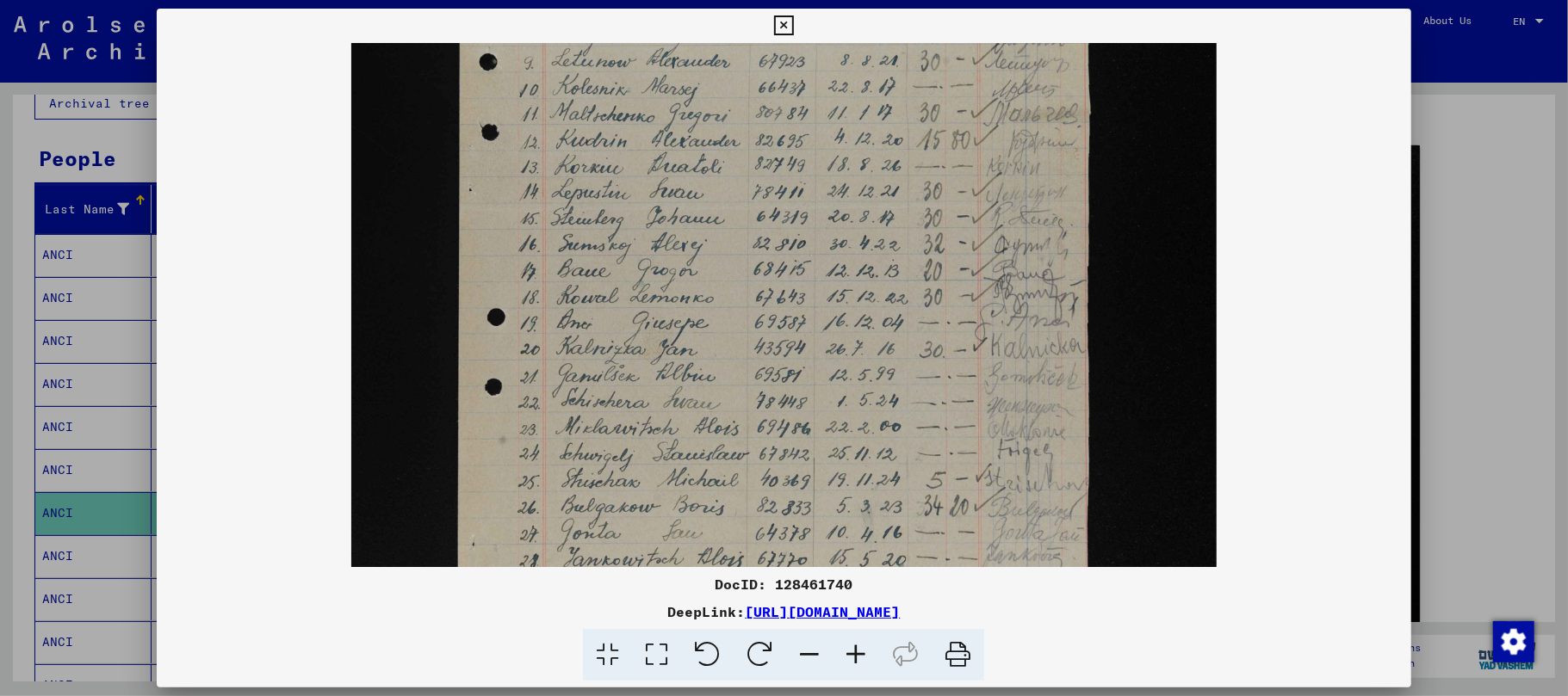
drag, startPoint x: 611, startPoint y: 400, endPoint x: 621, endPoint y: 341, distance: 59.8
click at [621, 341] on img at bounding box center [784, 275] width 864 height 1299
click at [622, 423] on img at bounding box center [784, 268] width 864 height 1299
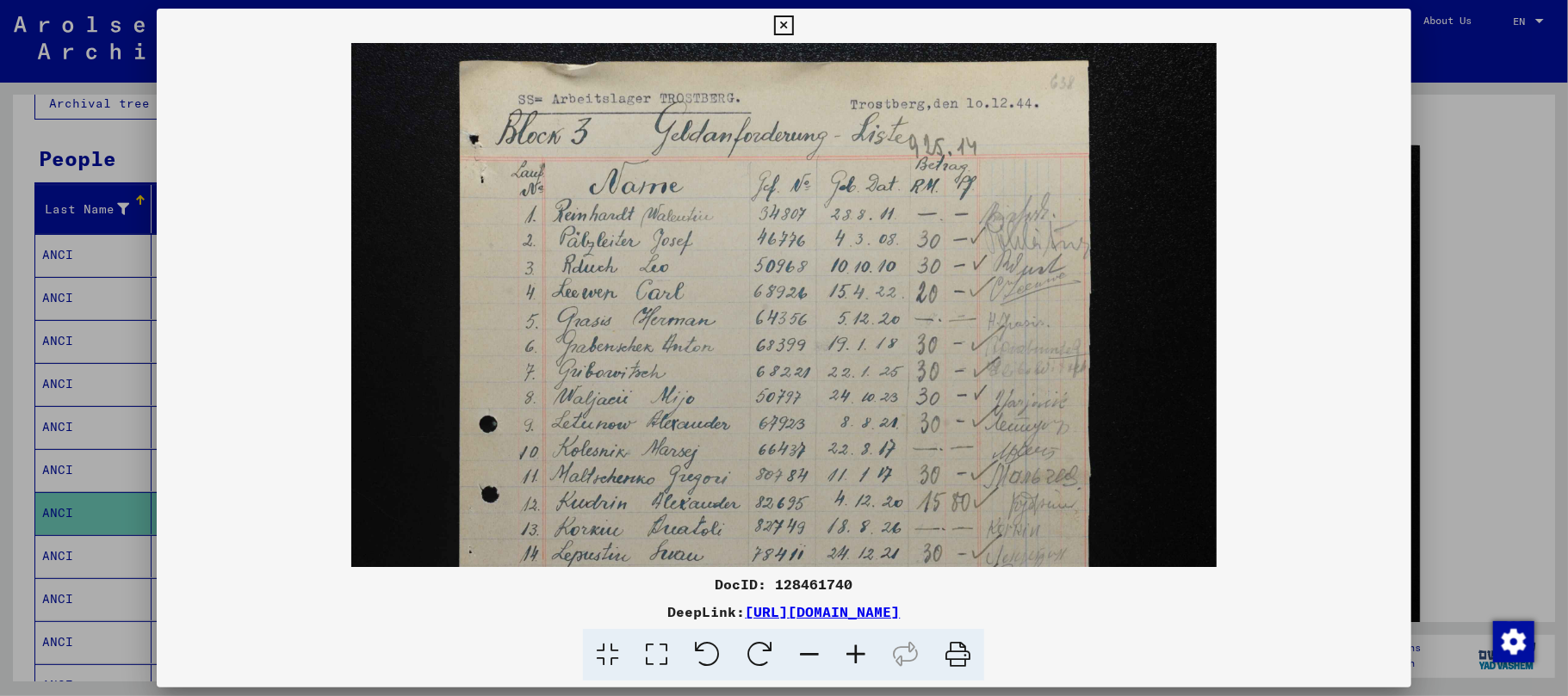
drag, startPoint x: 622, startPoint y: 248, endPoint x: 634, endPoint y: 625, distance: 377.2
click at [634, 625] on div "DocID: 128461740 DeepLink: [URL][DOMAIN_NAME]" at bounding box center [784, 345] width 1255 height 673
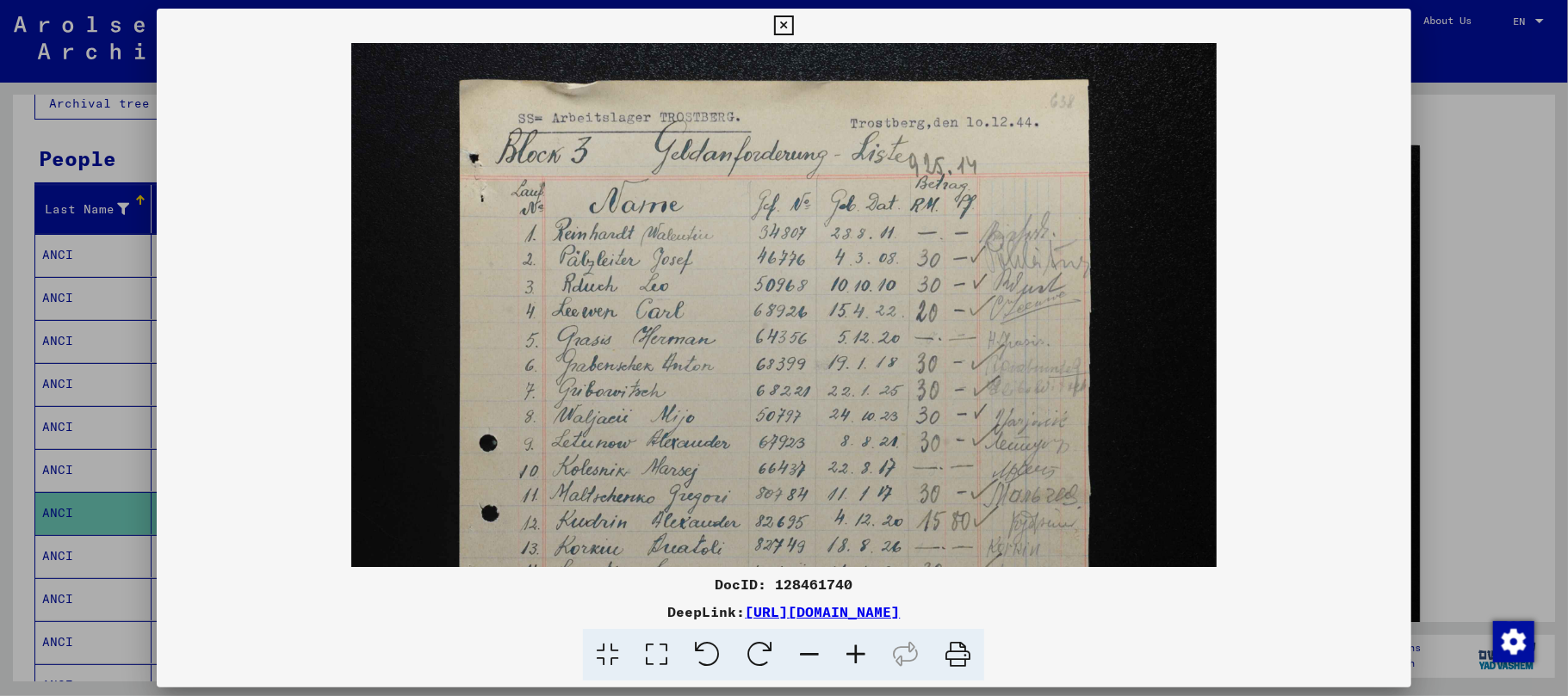
scroll to position [28, 0]
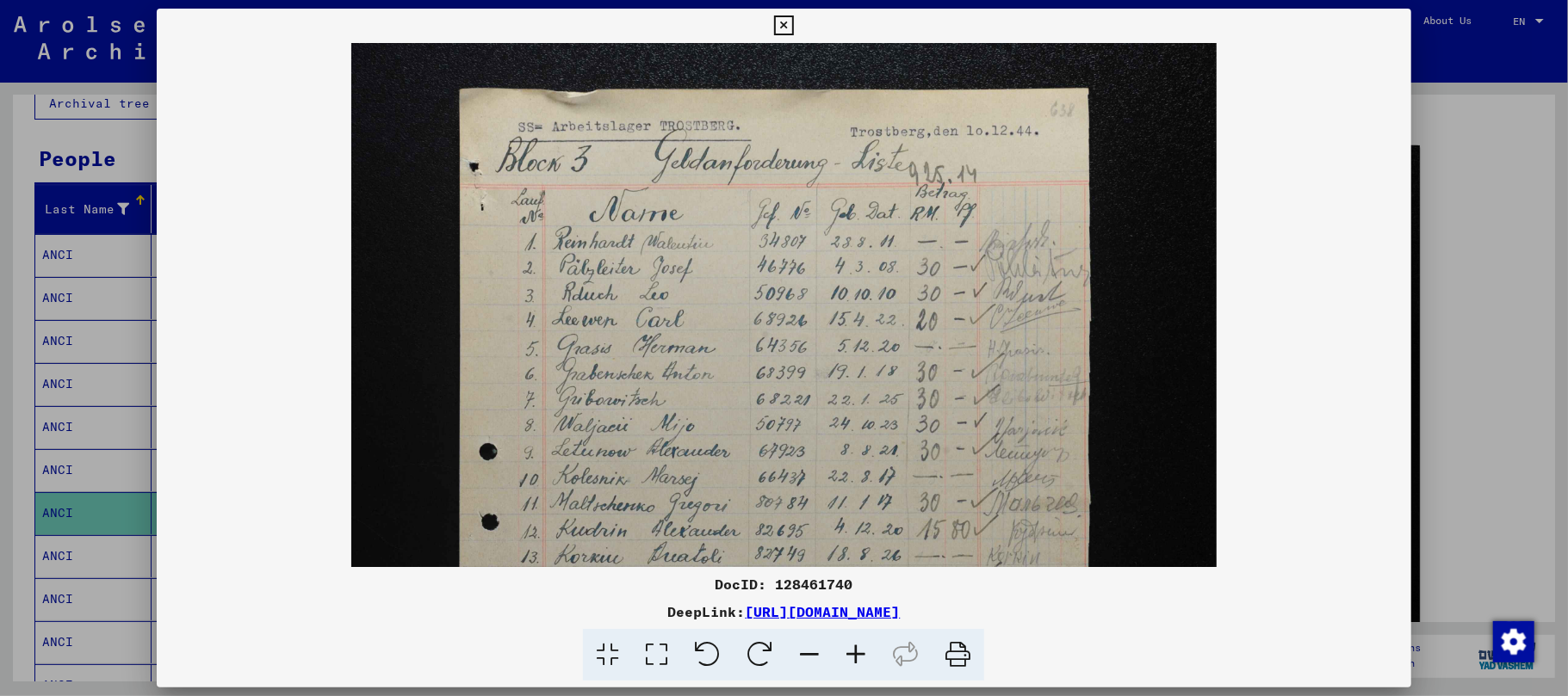
drag, startPoint x: 587, startPoint y: 314, endPoint x: 589, endPoint y: 341, distance: 27.1
click at [589, 341] on img at bounding box center [784, 664] width 864 height 1299
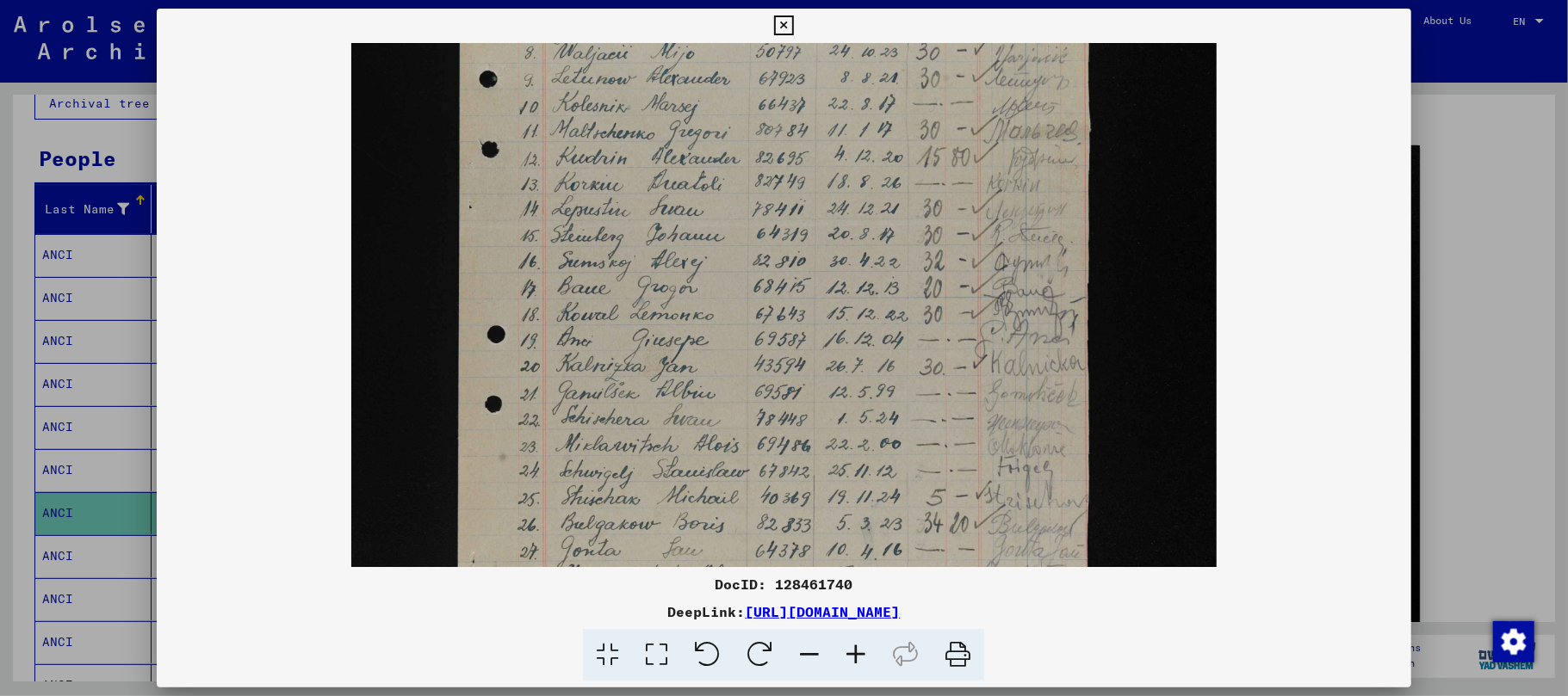
drag, startPoint x: 634, startPoint y: 404, endPoint x: 649, endPoint y: -33, distance: 437.3
click at [649, 0] on html "Search Browse archive Donate Newsletter Help Contact About Us Search Browse arc…" at bounding box center [784, 348] width 1568 height 696
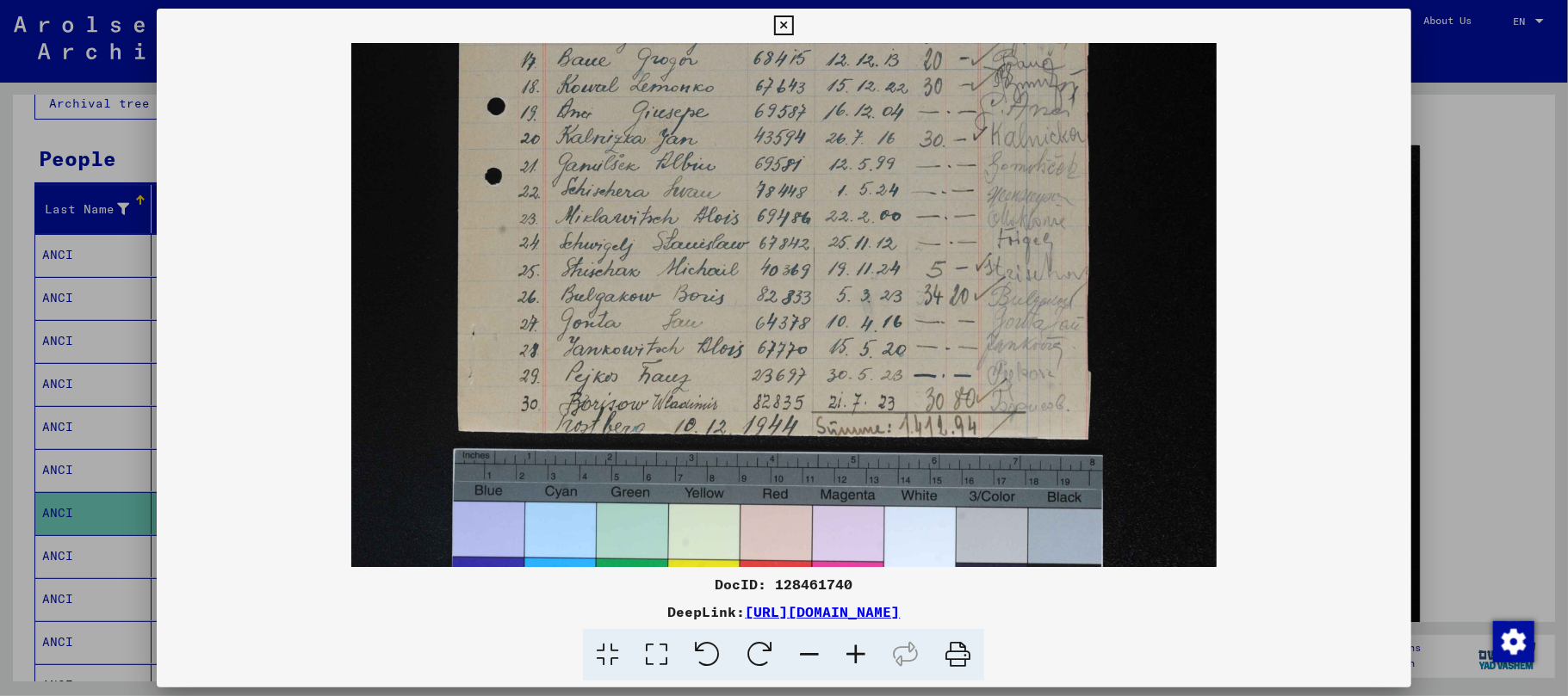
scroll to position [774, 0]
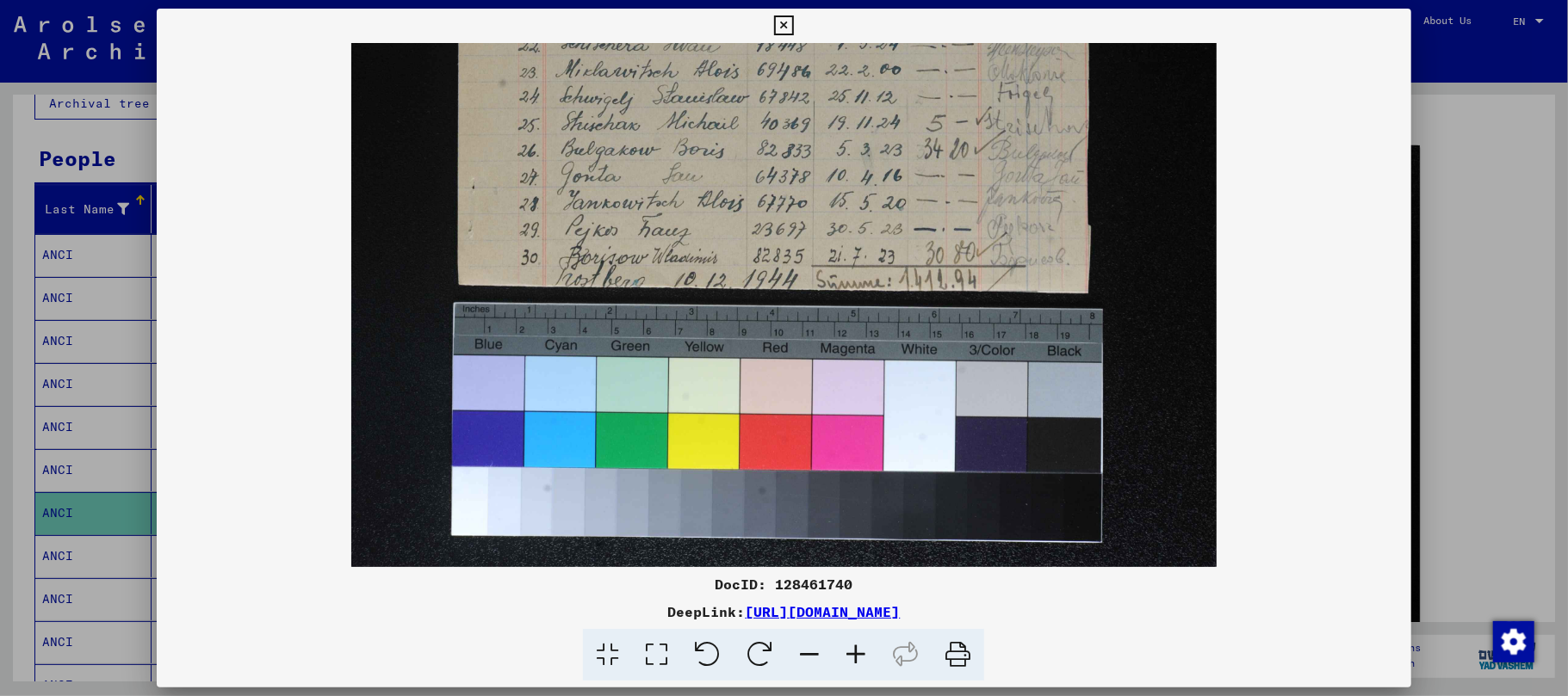
drag, startPoint x: 686, startPoint y: 369, endPoint x: 710, endPoint y: 13, distance: 356.8
click at [710, 17] on div "DocID: 128461740 DeepLink: [URL][DOMAIN_NAME]" at bounding box center [784, 345] width 1255 height 673
click at [782, 31] on icon at bounding box center [784, 25] width 20 height 20
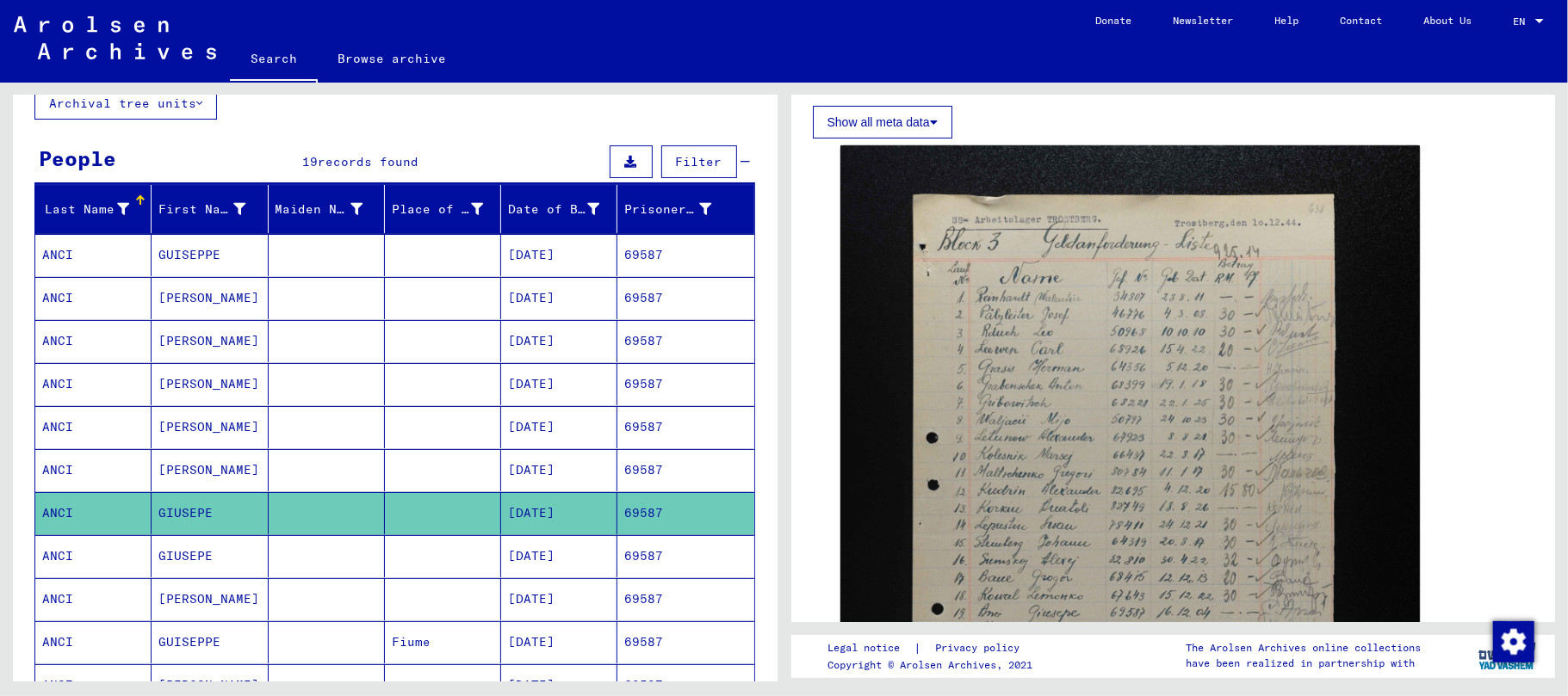
click at [181, 465] on mat-cell "[PERSON_NAME]" at bounding box center [209, 469] width 117 height 42
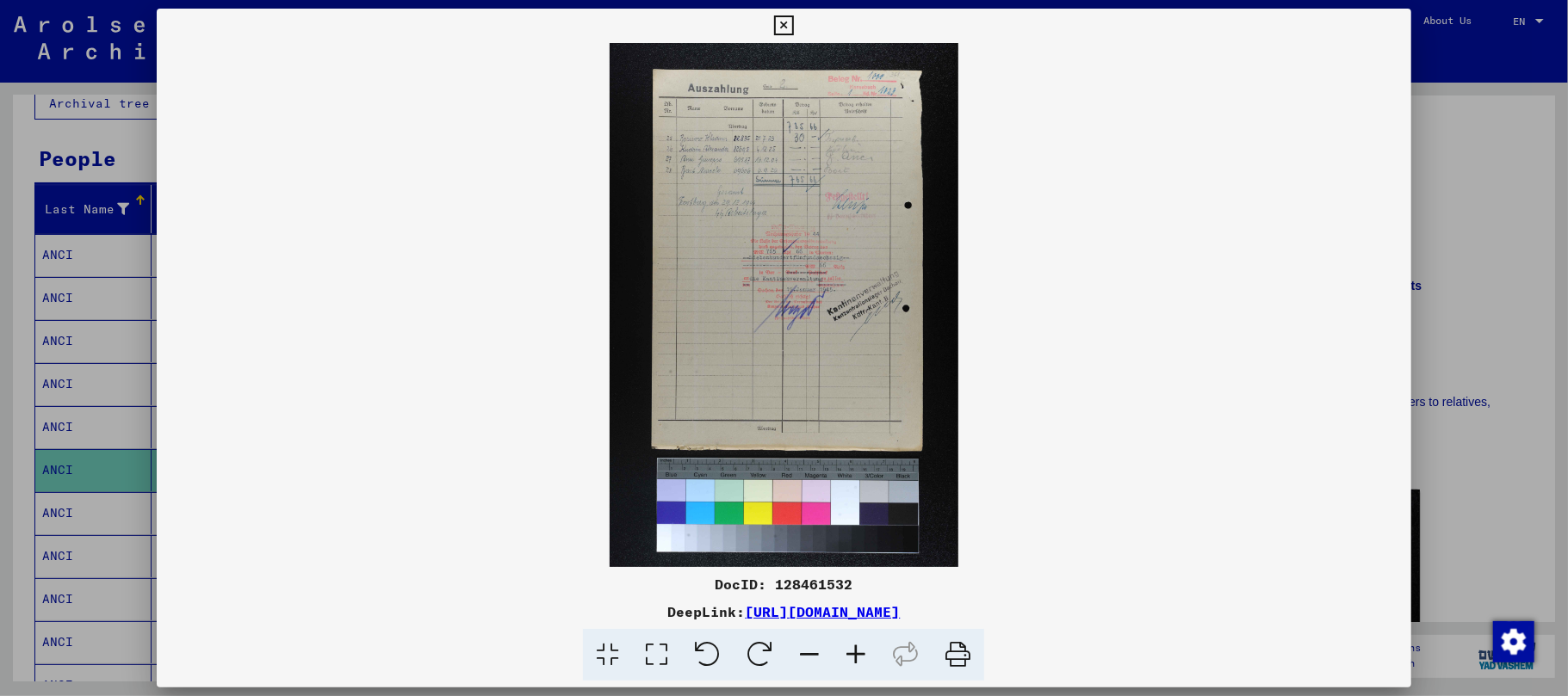
click at [857, 661] on icon at bounding box center [856, 655] width 46 height 52
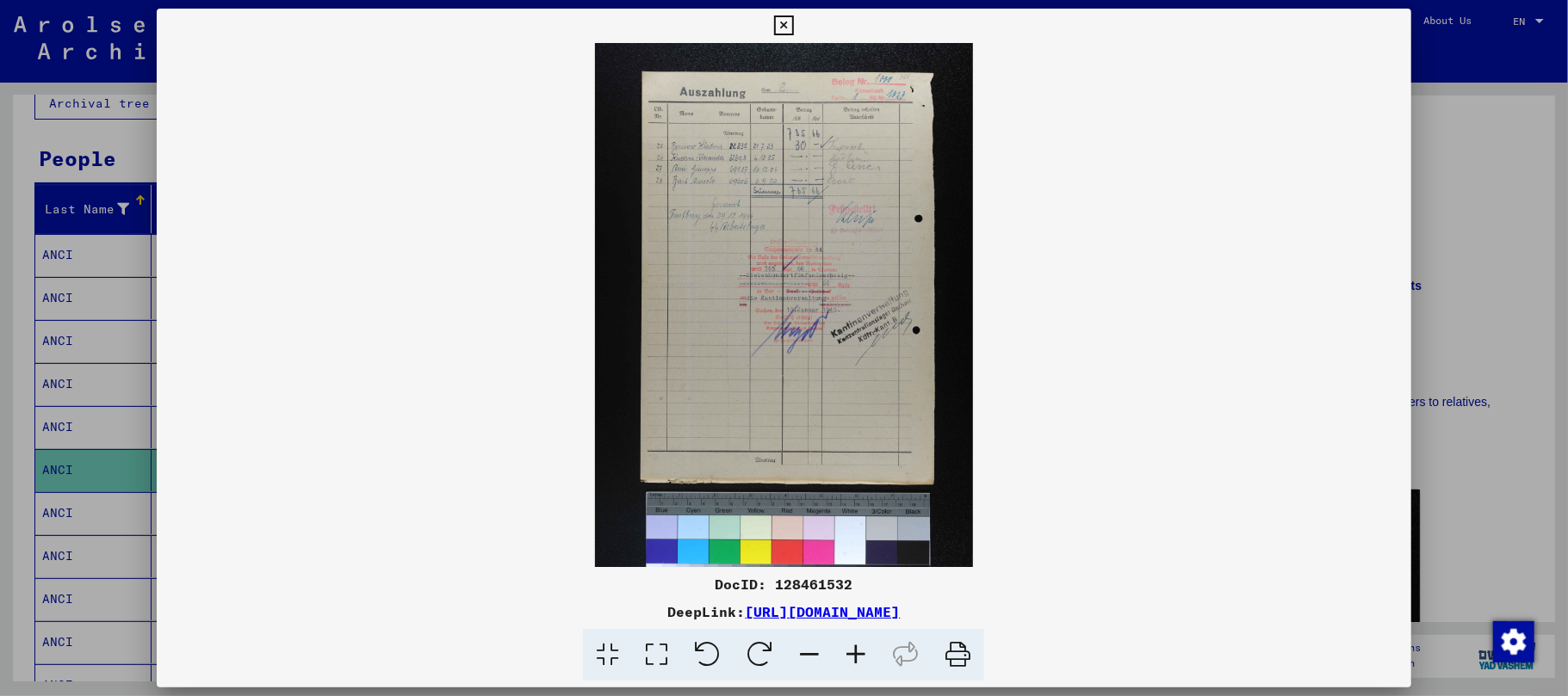
click at [857, 661] on icon at bounding box center [856, 655] width 46 height 52
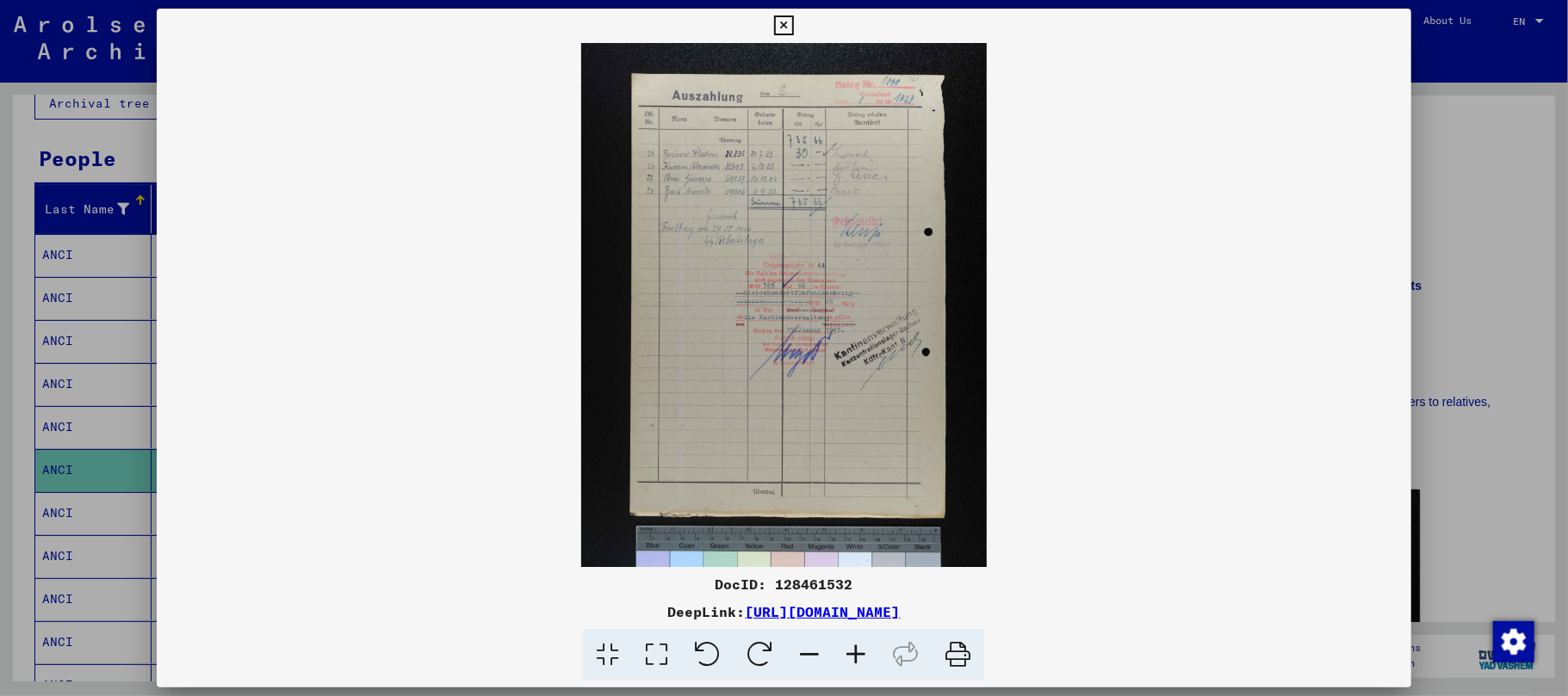
click at [857, 661] on icon at bounding box center [856, 655] width 46 height 52
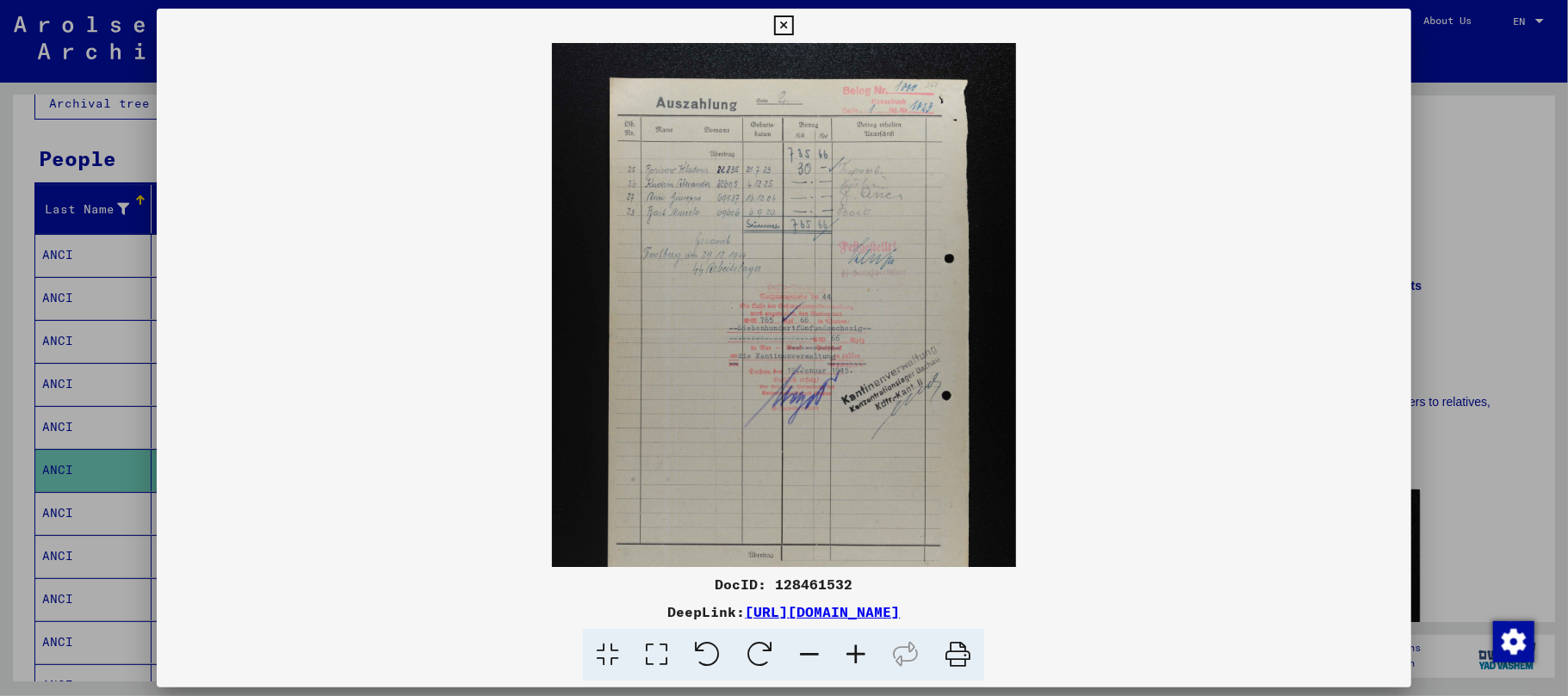
click at [857, 661] on icon at bounding box center [856, 655] width 46 height 52
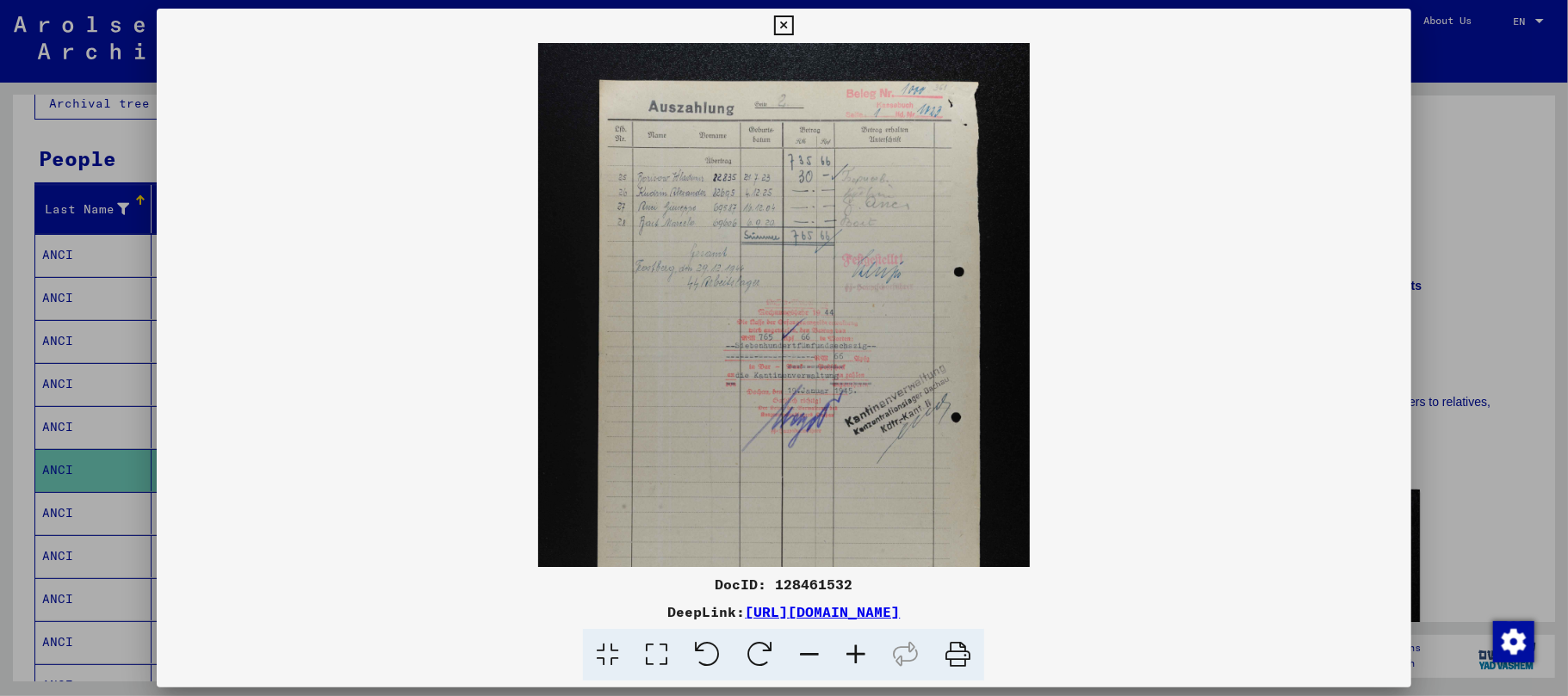
click at [857, 661] on icon at bounding box center [856, 655] width 46 height 52
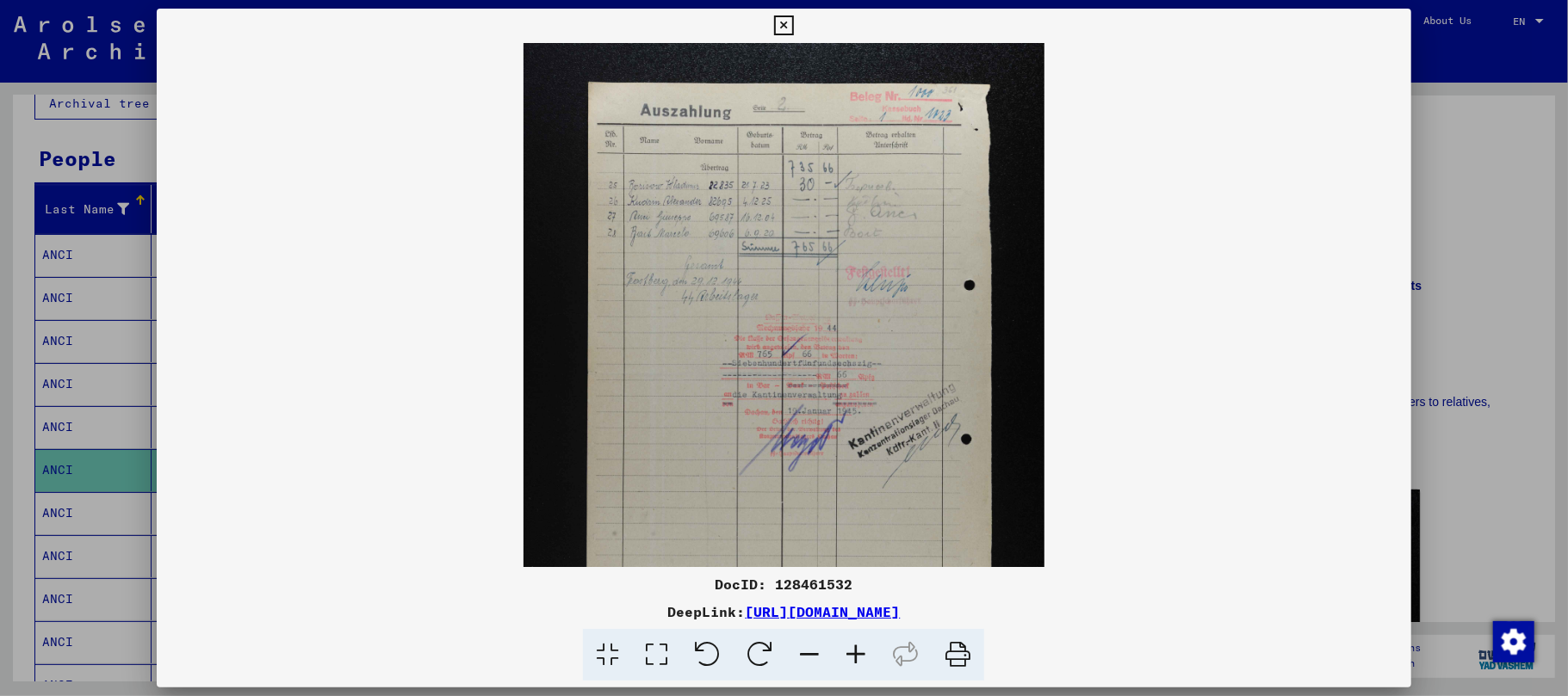
click at [857, 661] on icon at bounding box center [856, 655] width 46 height 52
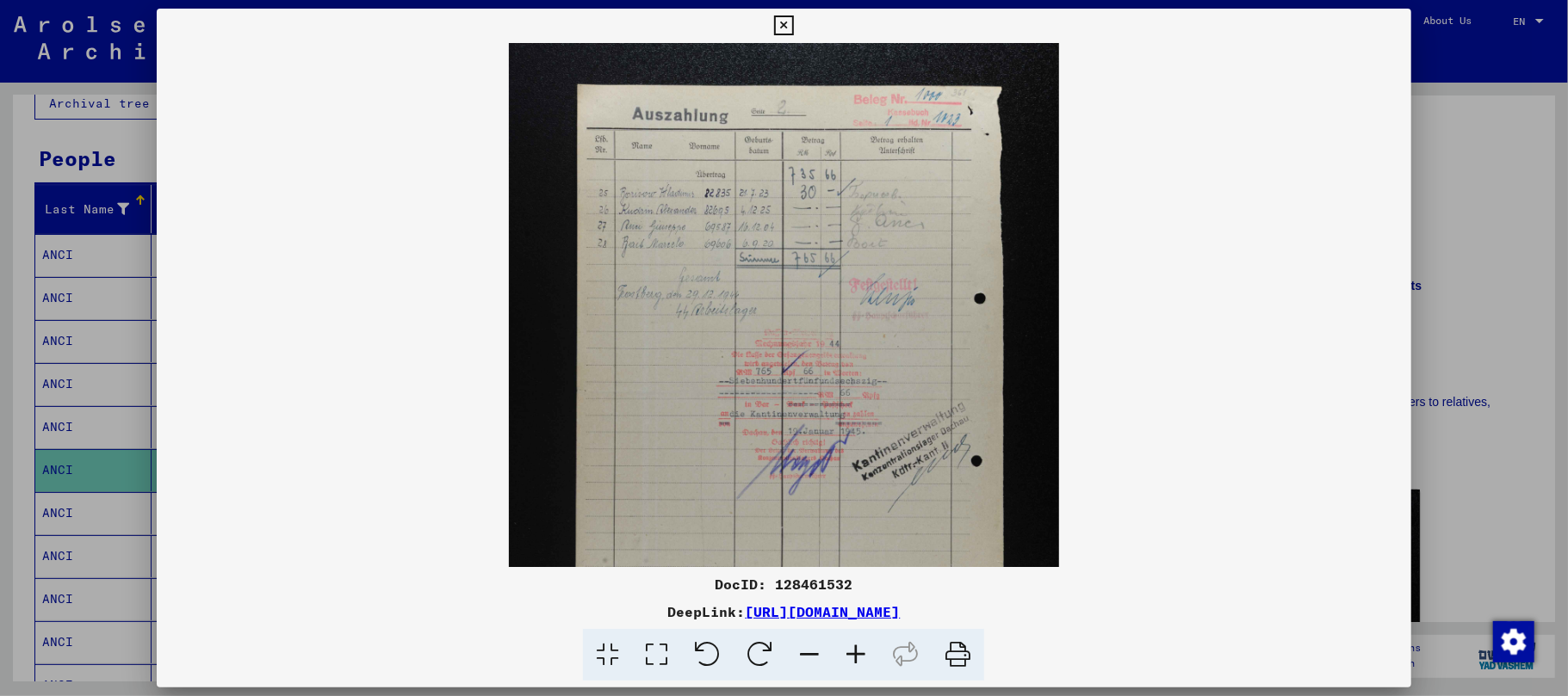
click at [857, 664] on icon at bounding box center [856, 655] width 46 height 52
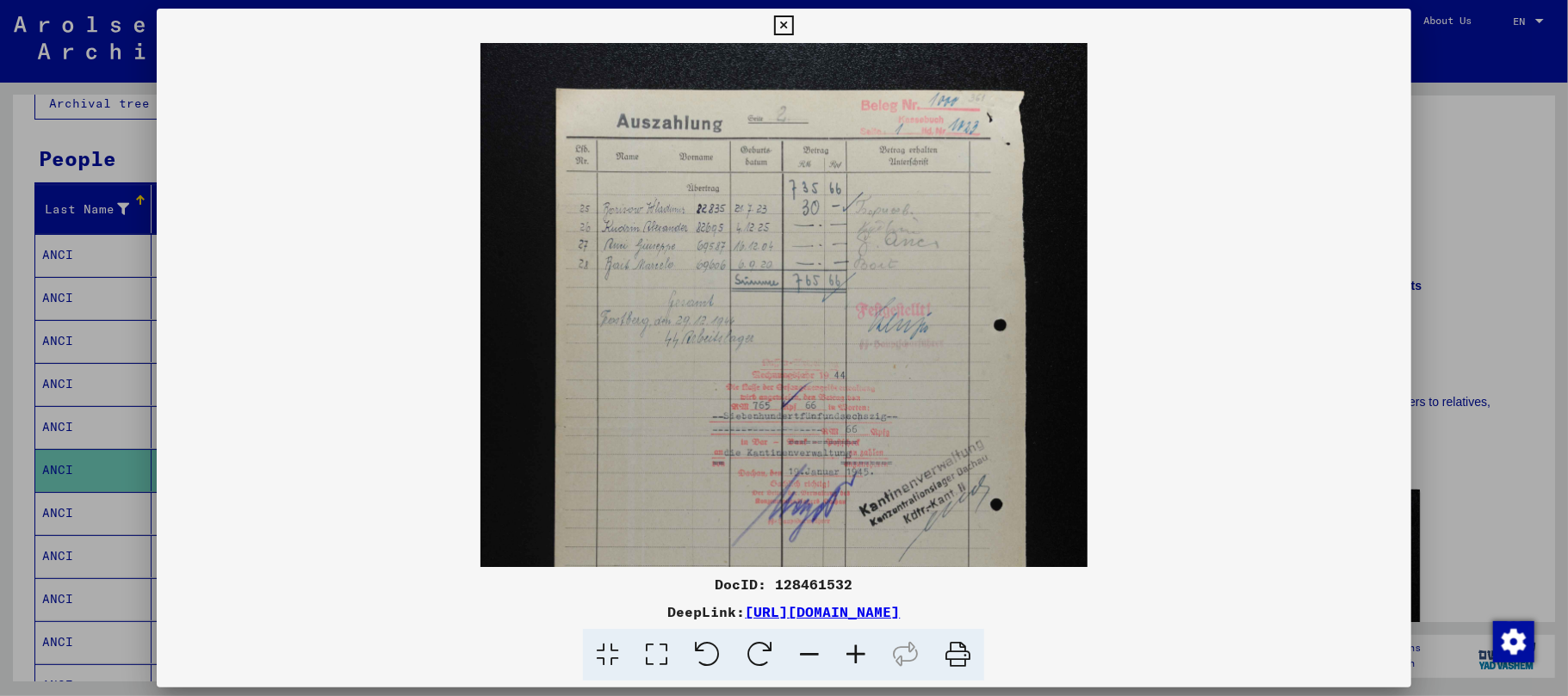
click at [857, 664] on icon at bounding box center [856, 655] width 46 height 52
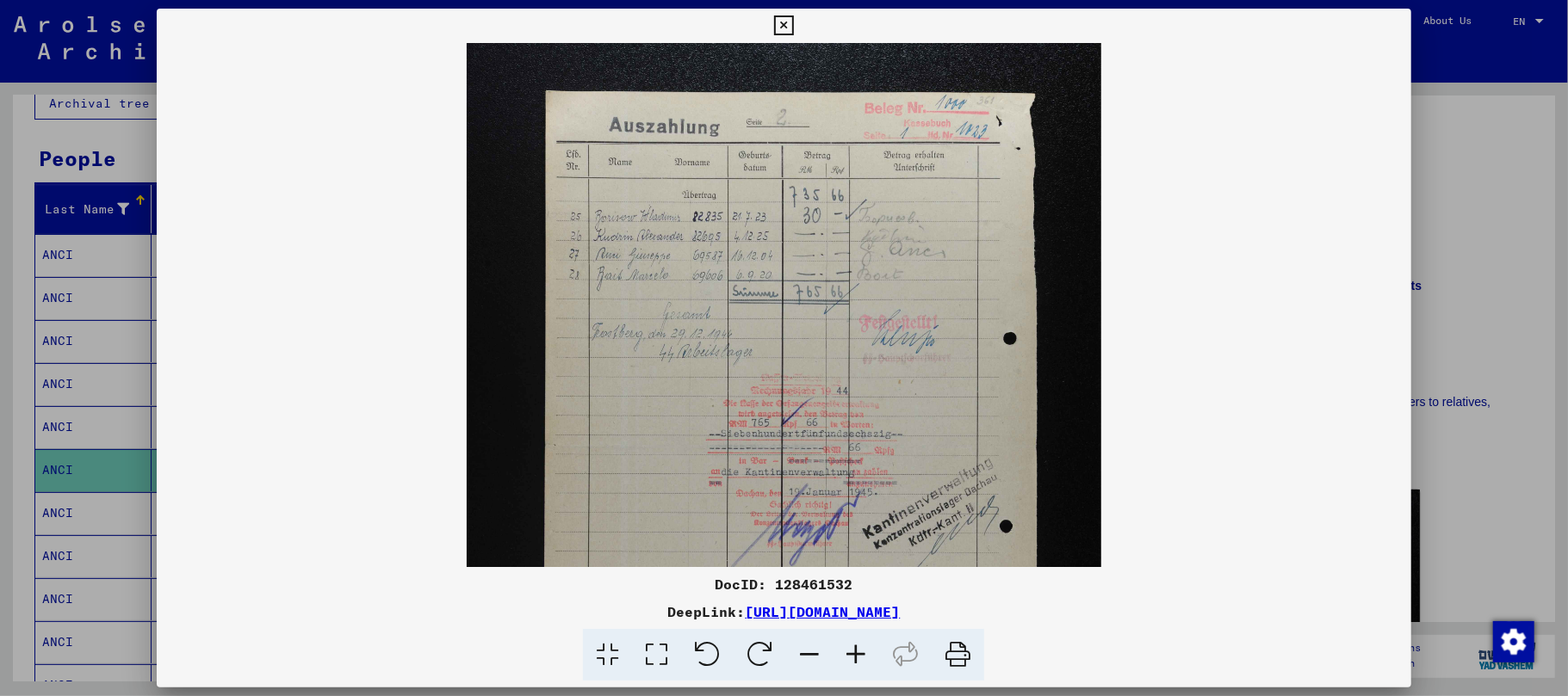
click at [858, 664] on icon at bounding box center [856, 655] width 46 height 52
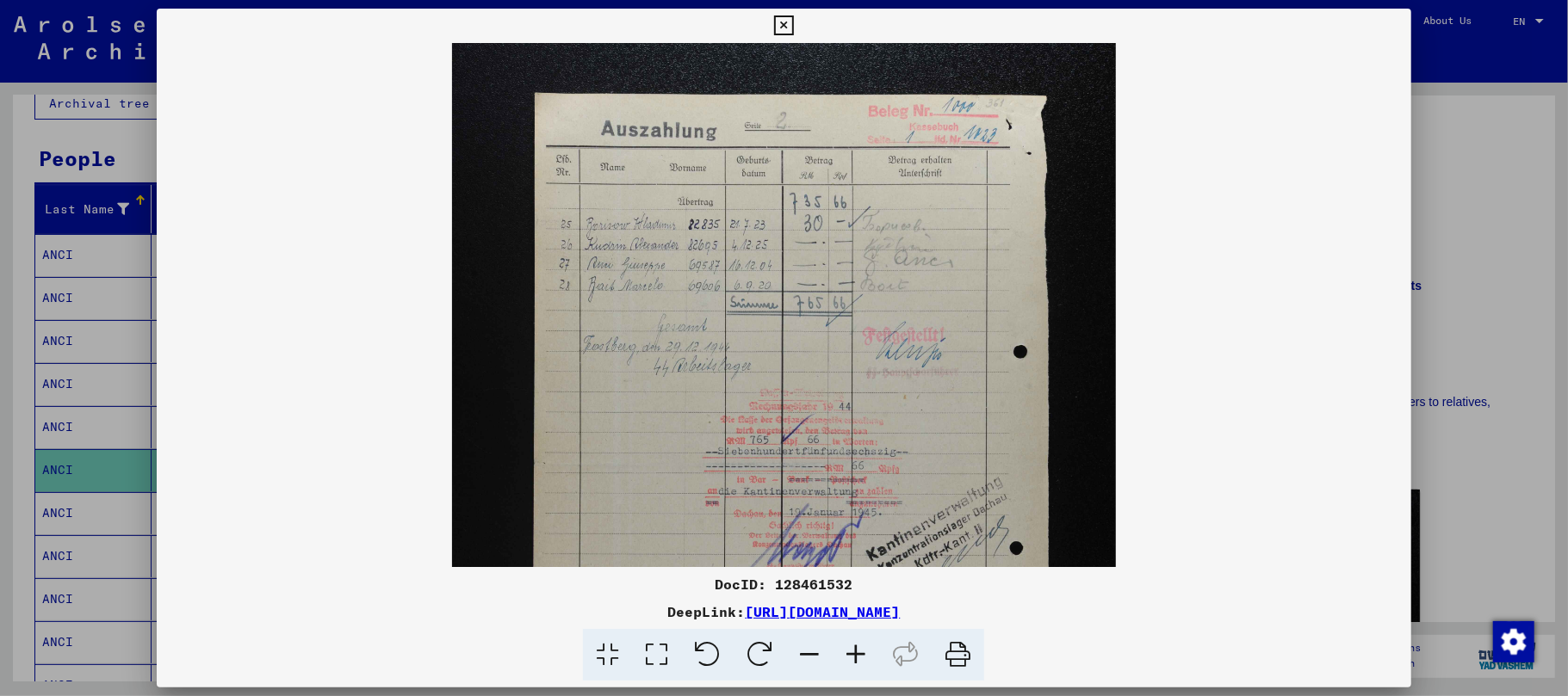
click at [859, 665] on icon at bounding box center [856, 655] width 46 height 52
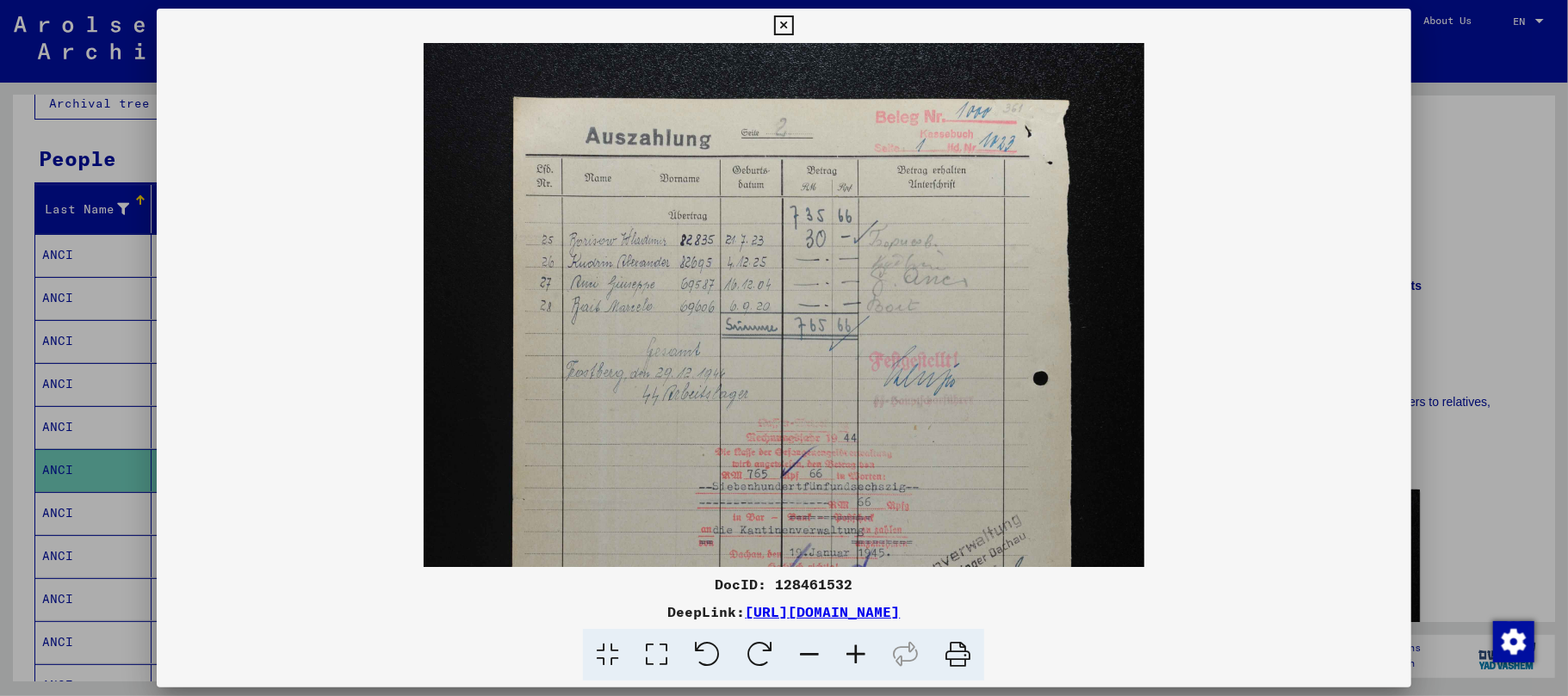
click at [859, 665] on icon at bounding box center [856, 655] width 46 height 52
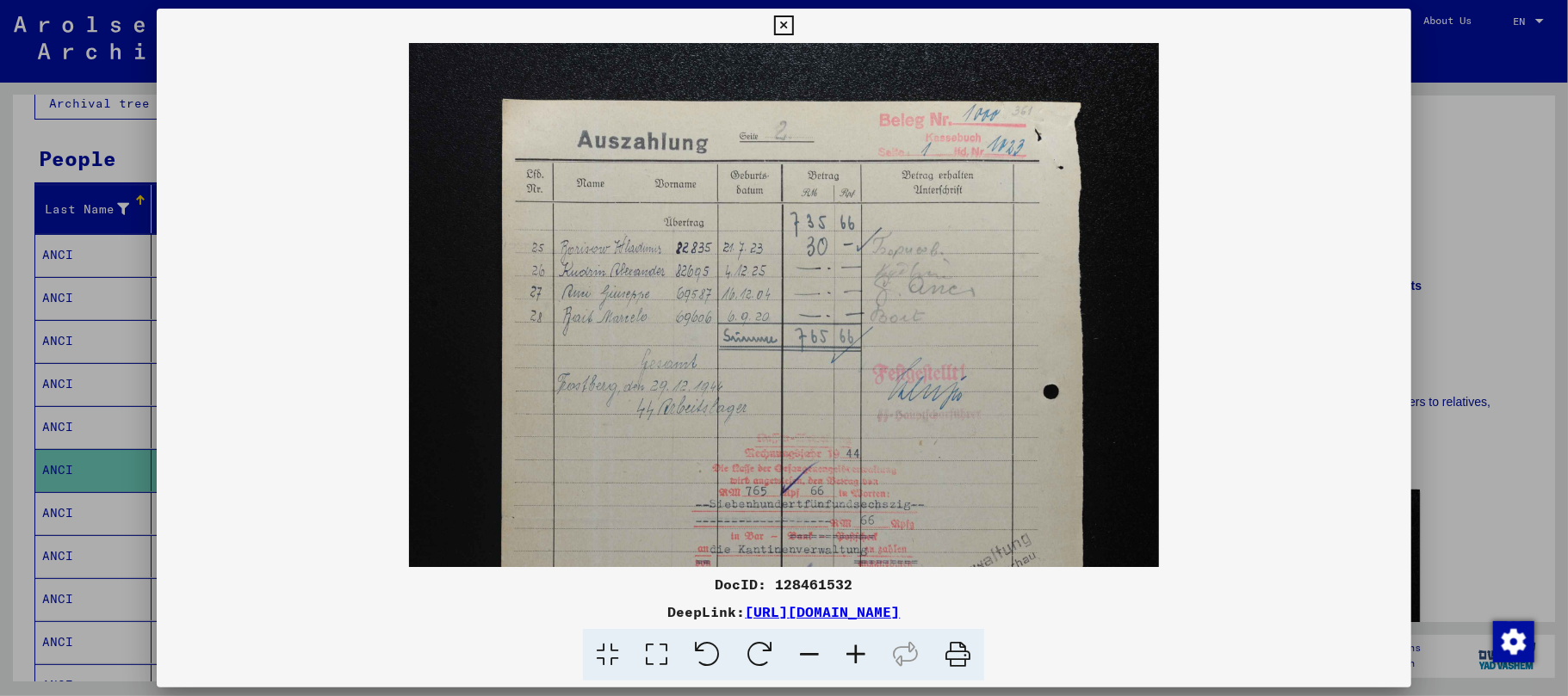
click at [859, 665] on icon at bounding box center [856, 655] width 46 height 52
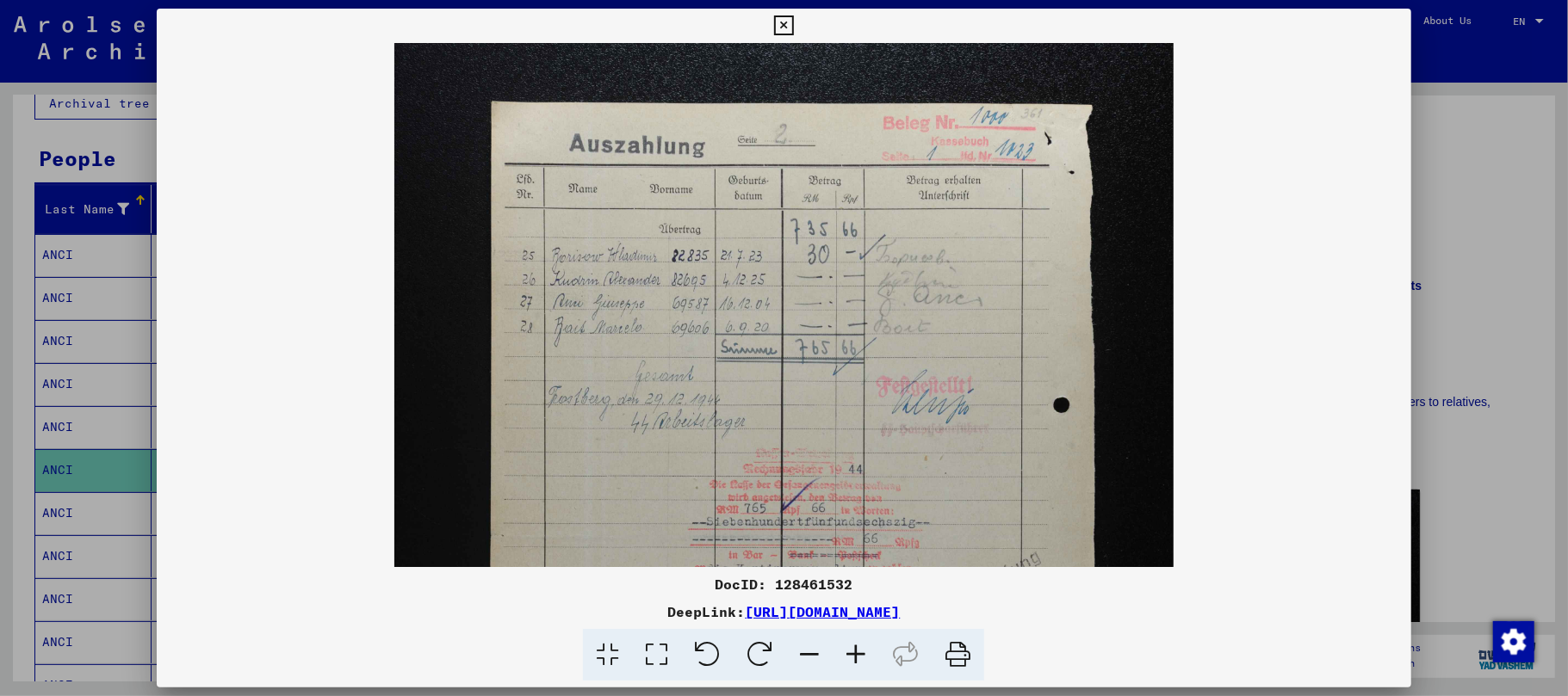
click at [859, 665] on icon at bounding box center [856, 655] width 46 height 52
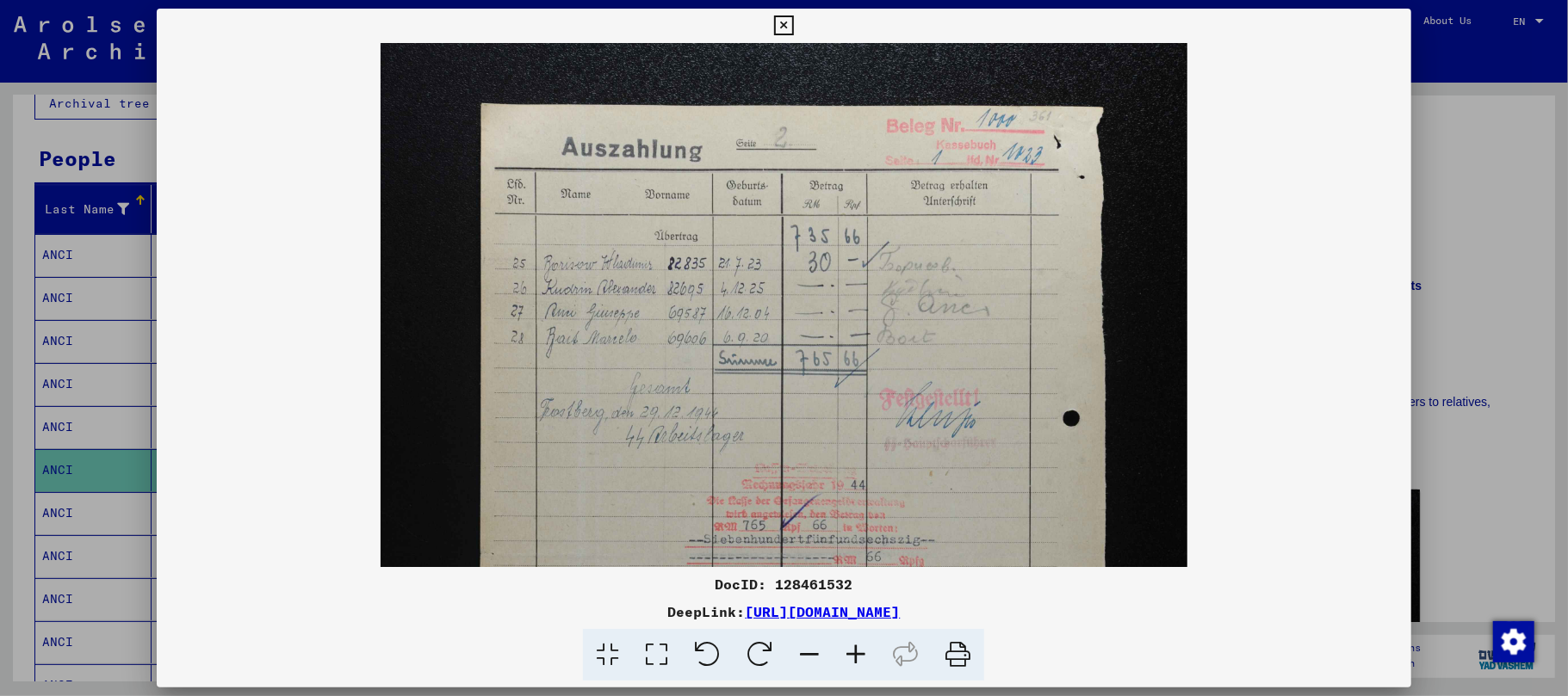
click at [859, 665] on icon at bounding box center [856, 655] width 46 height 52
click at [859, 666] on icon at bounding box center [856, 655] width 46 height 52
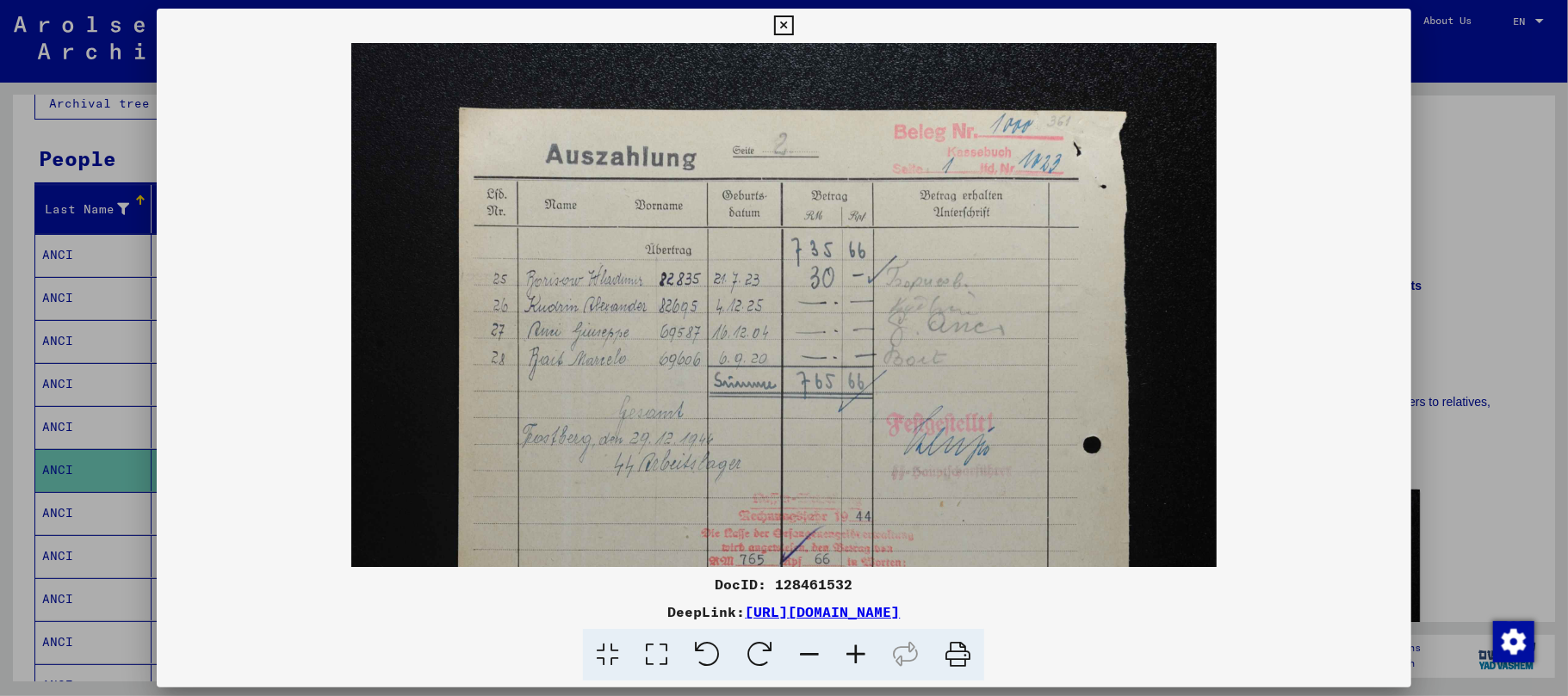
click at [859, 666] on icon at bounding box center [856, 655] width 46 height 52
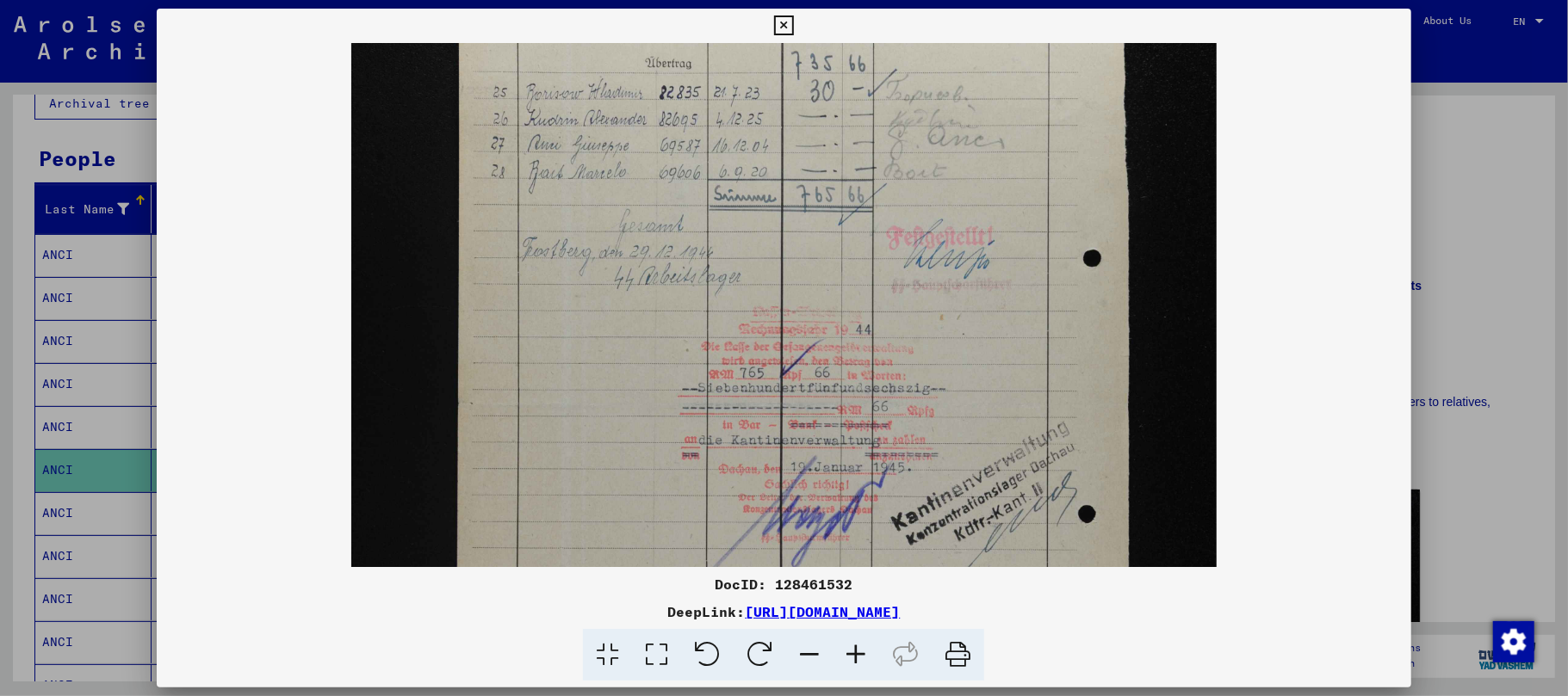
drag, startPoint x: 838, startPoint y: 490, endPoint x: 889, endPoint y: 238, distance: 257.1
click at [889, 244] on img at bounding box center [784, 505] width 864 height 1299
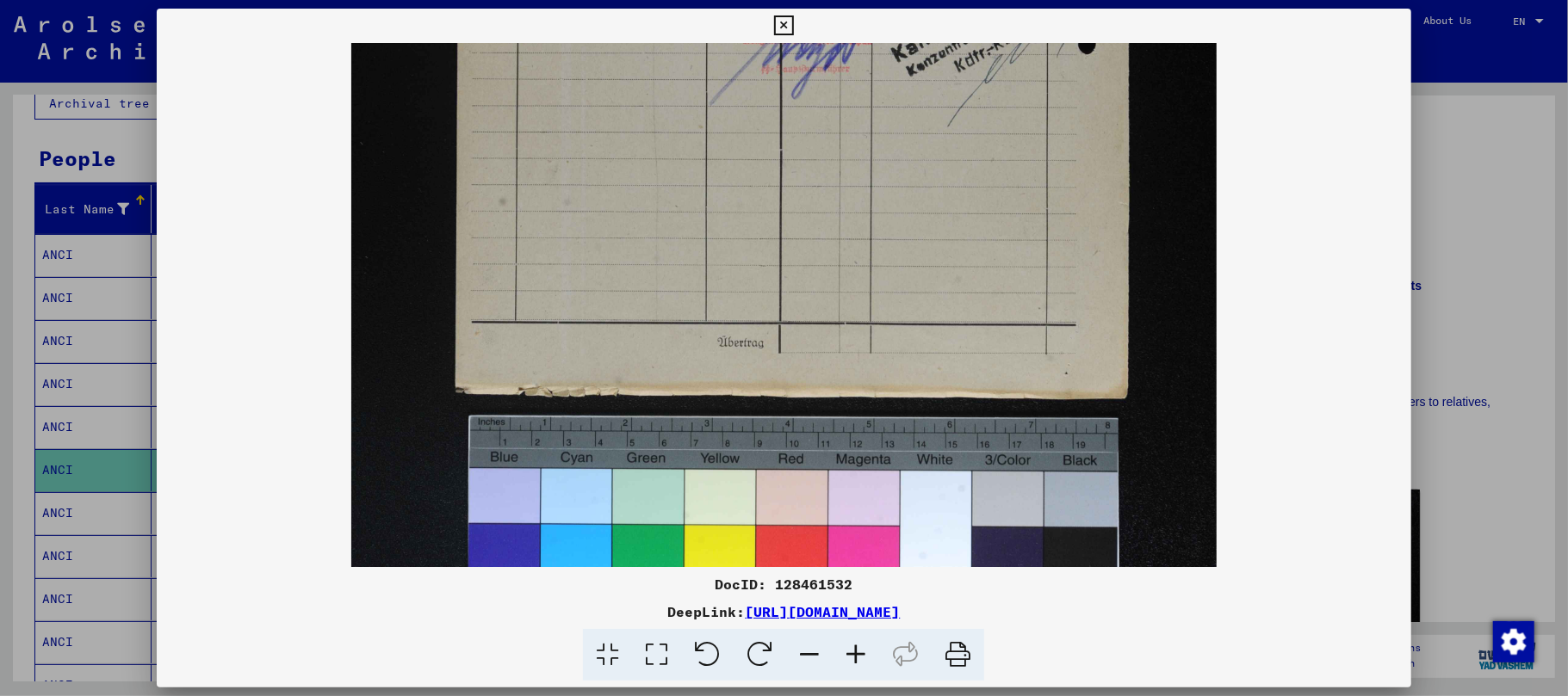
drag, startPoint x: 834, startPoint y: 448, endPoint x: 823, endPoint y: 39, distance: 409.1
click at [824, 42] on img at bounding box center [784, 36] width 864 height 1299
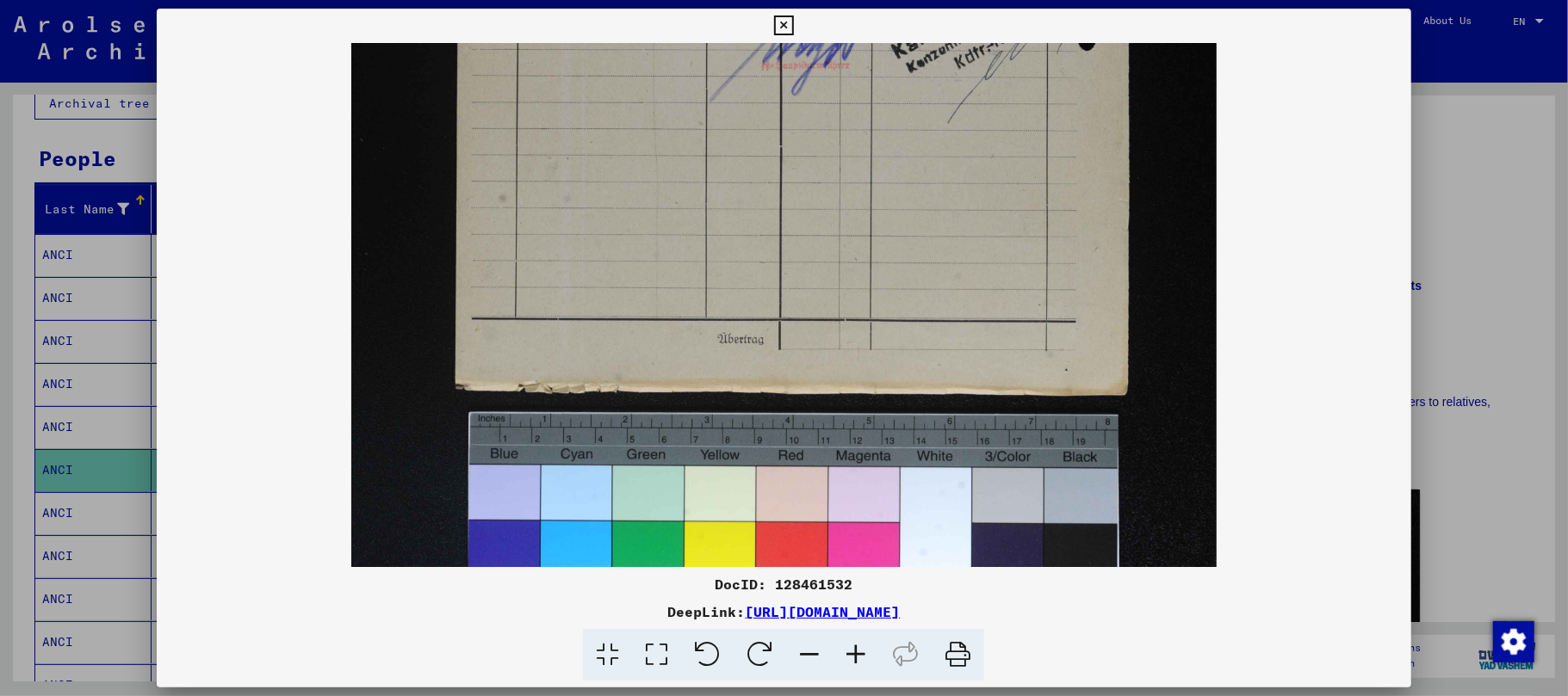
click at [780, 25] on icon at bounding box center [784, 25] width 20 height 20
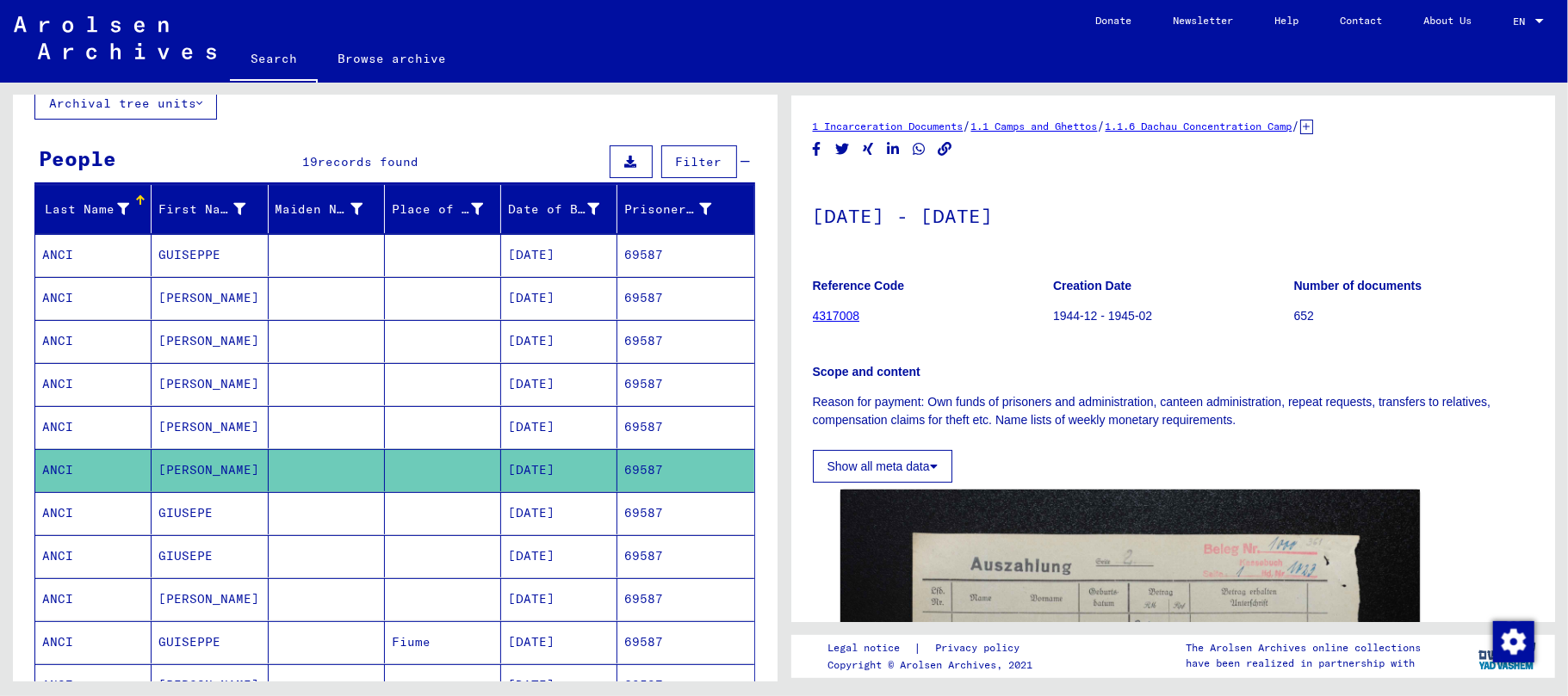
click at [195, 566] on mat-cell "GIUSEPE" at bounding box center [209, 556] width 117 height 42
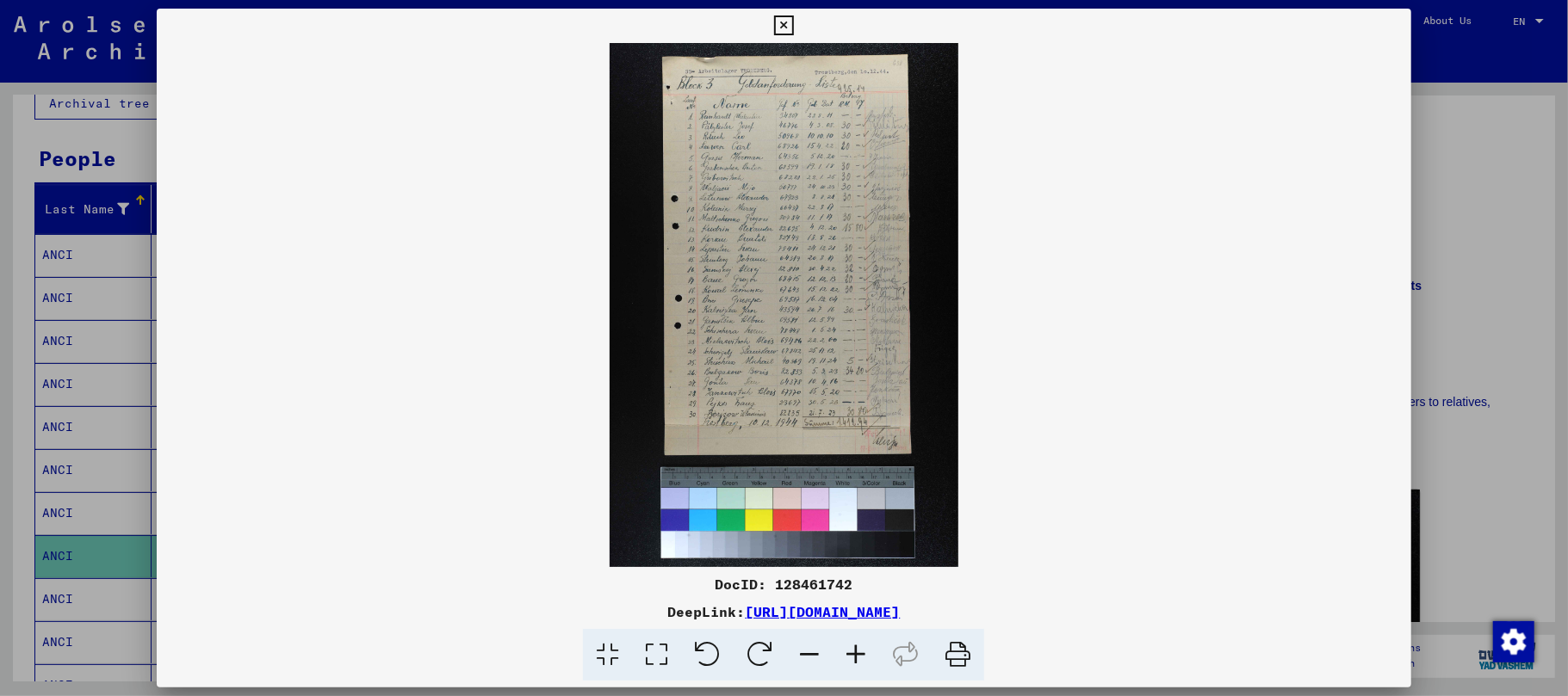
click at [864, 661] on icon at bounding box center [856, 655] width 46 height 52
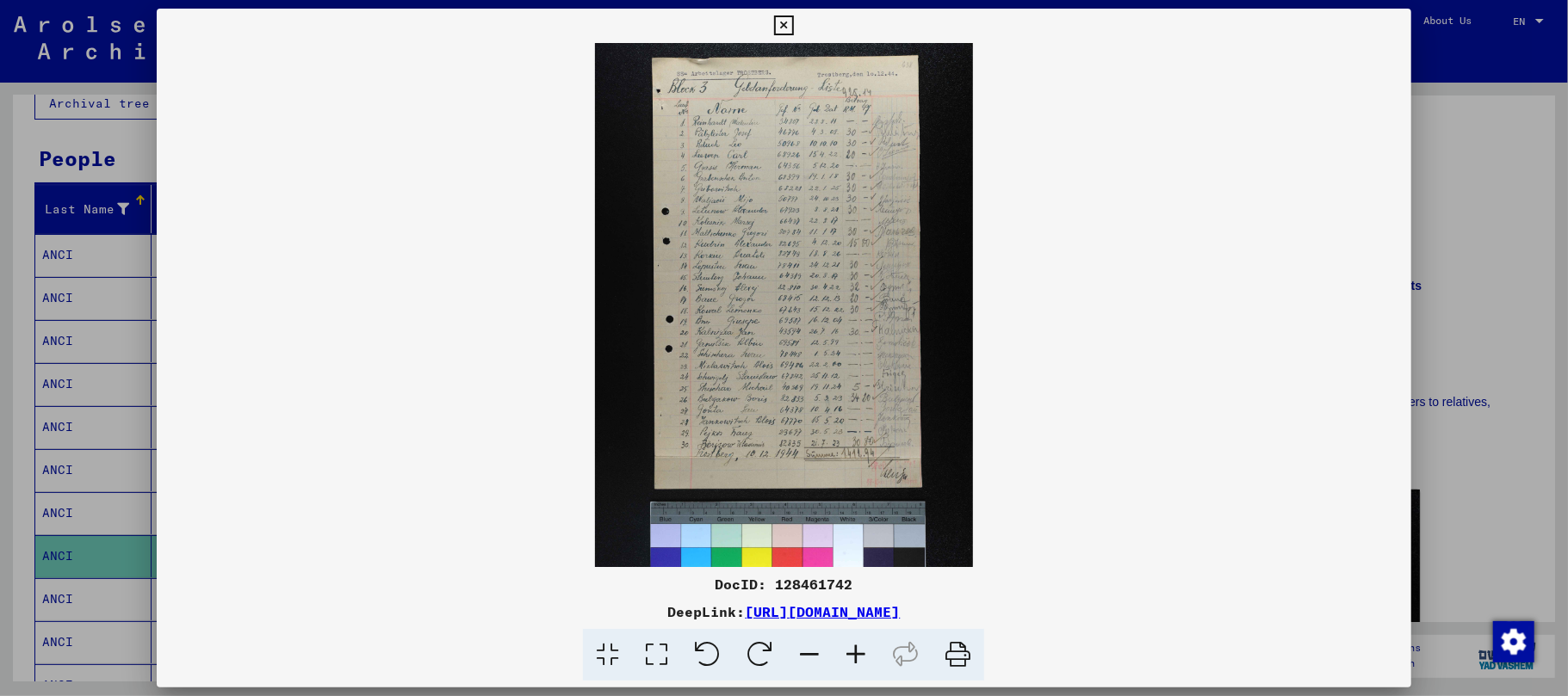
click at [861, 660] on icon at bounding box center [856, 655] width 46 height 52
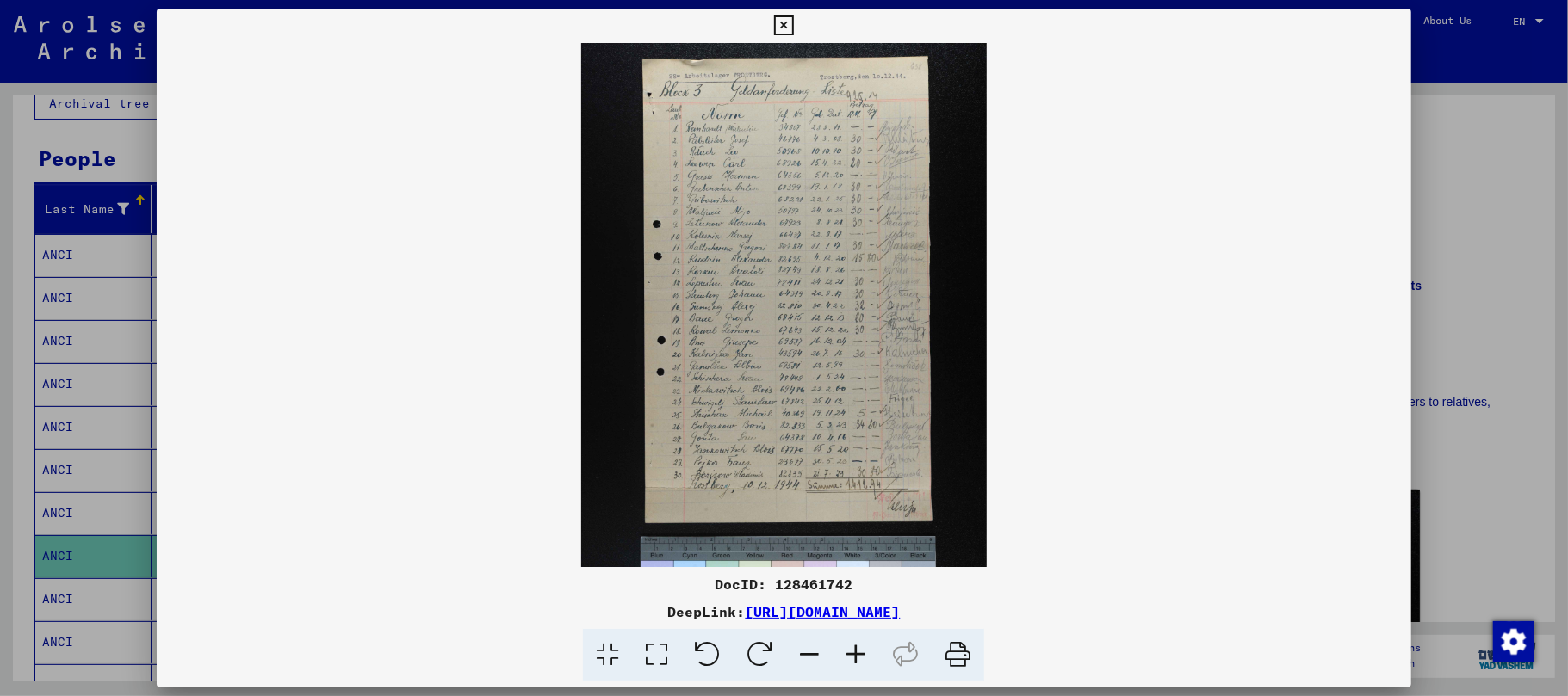
click at [861, 660] on icon at bounding box center [856, 655] width 46 height 52
click at [859, 660] on icon at bounding box center [856, 655] width 46 height 52
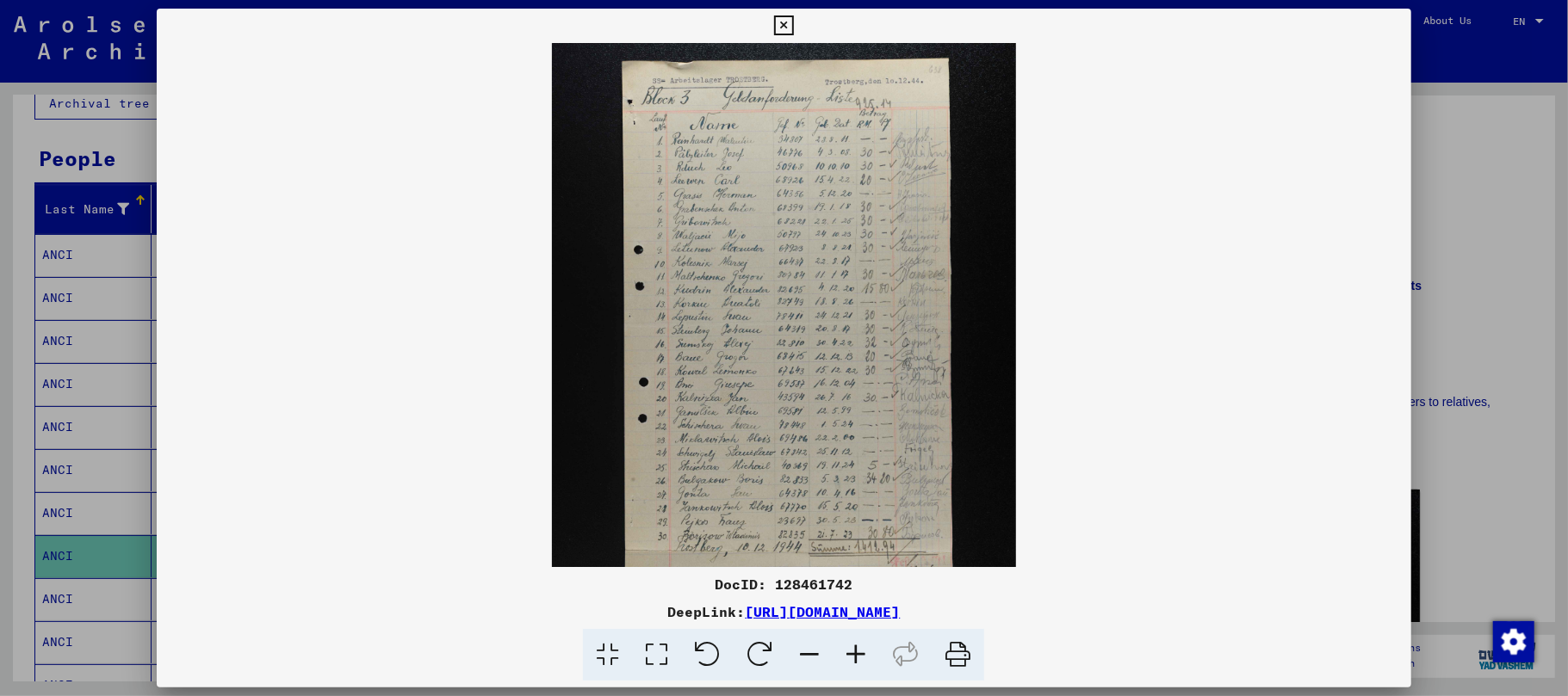
click at [859, 660] on icon at bounding box center [856, 655] width 46 height 52
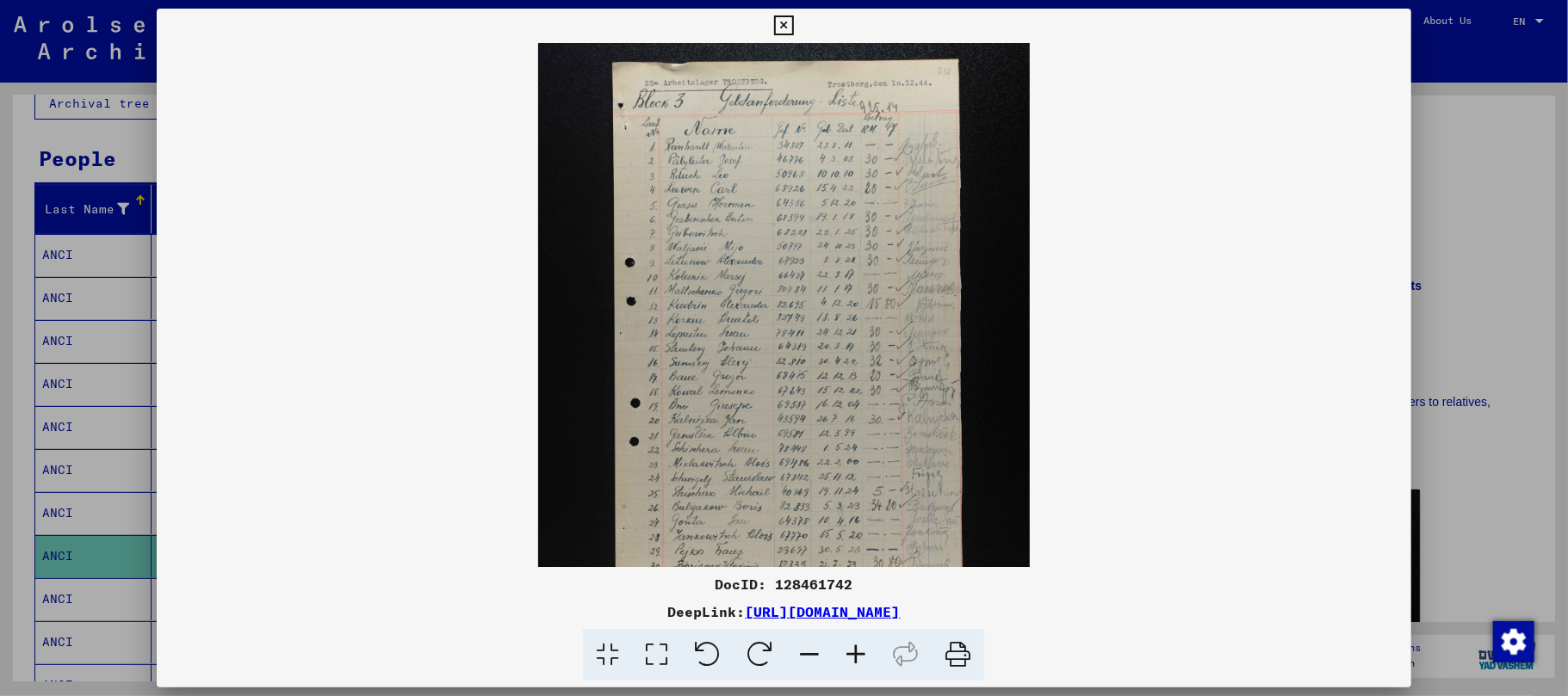
click at [859, 660] on icon at bounding box center [856, 655] width 46 height 52
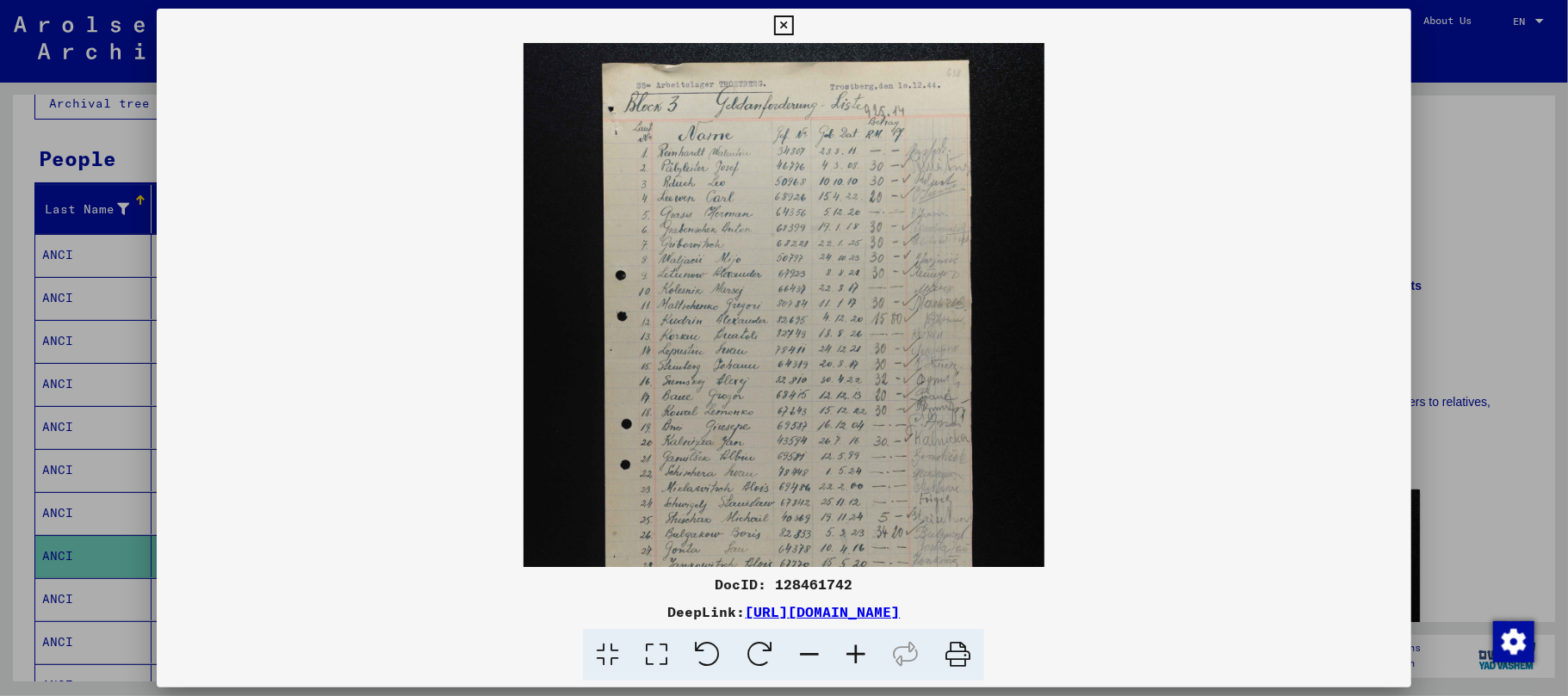
click at [859, 660] on icon at bounding box center [856, 655] width 46 height 52
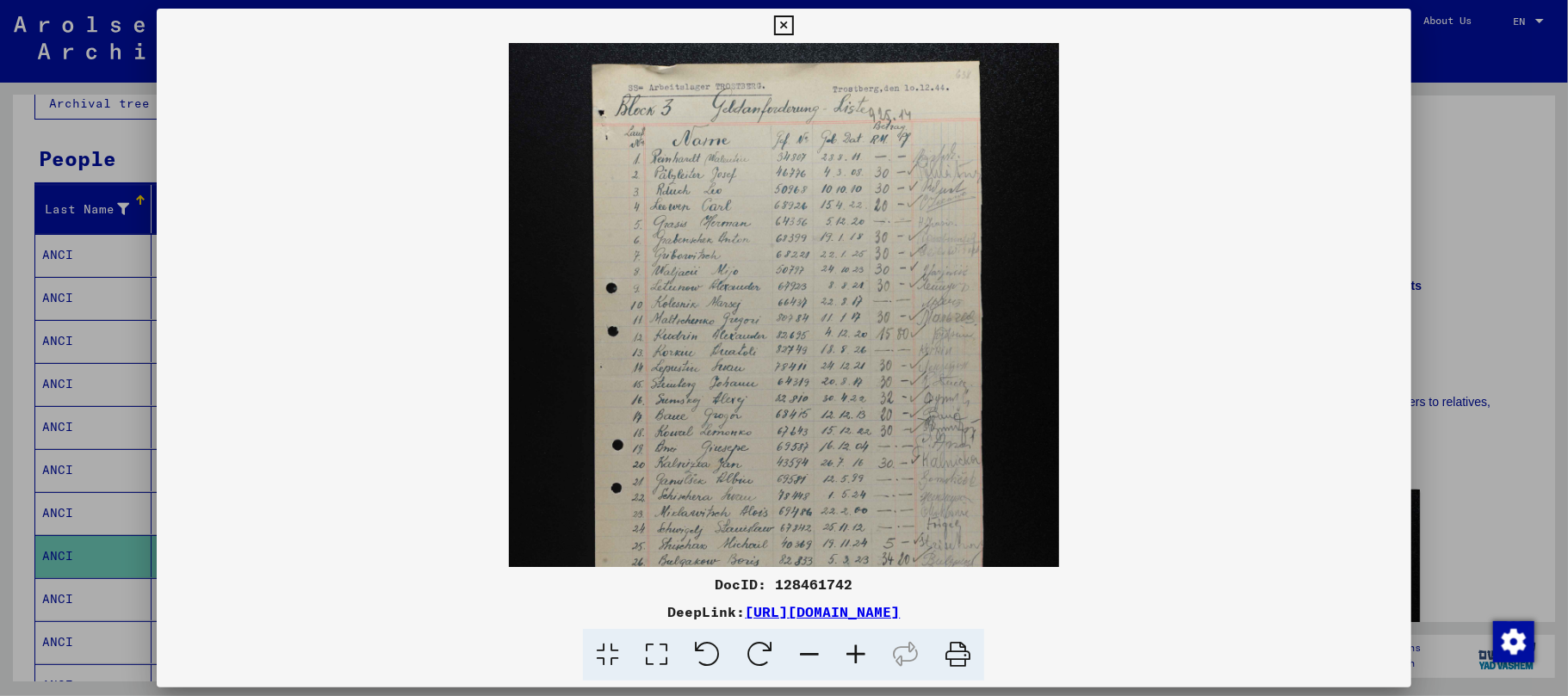
click at [859, 661] on icon at bounding box center [856, 655] width 46 height 52
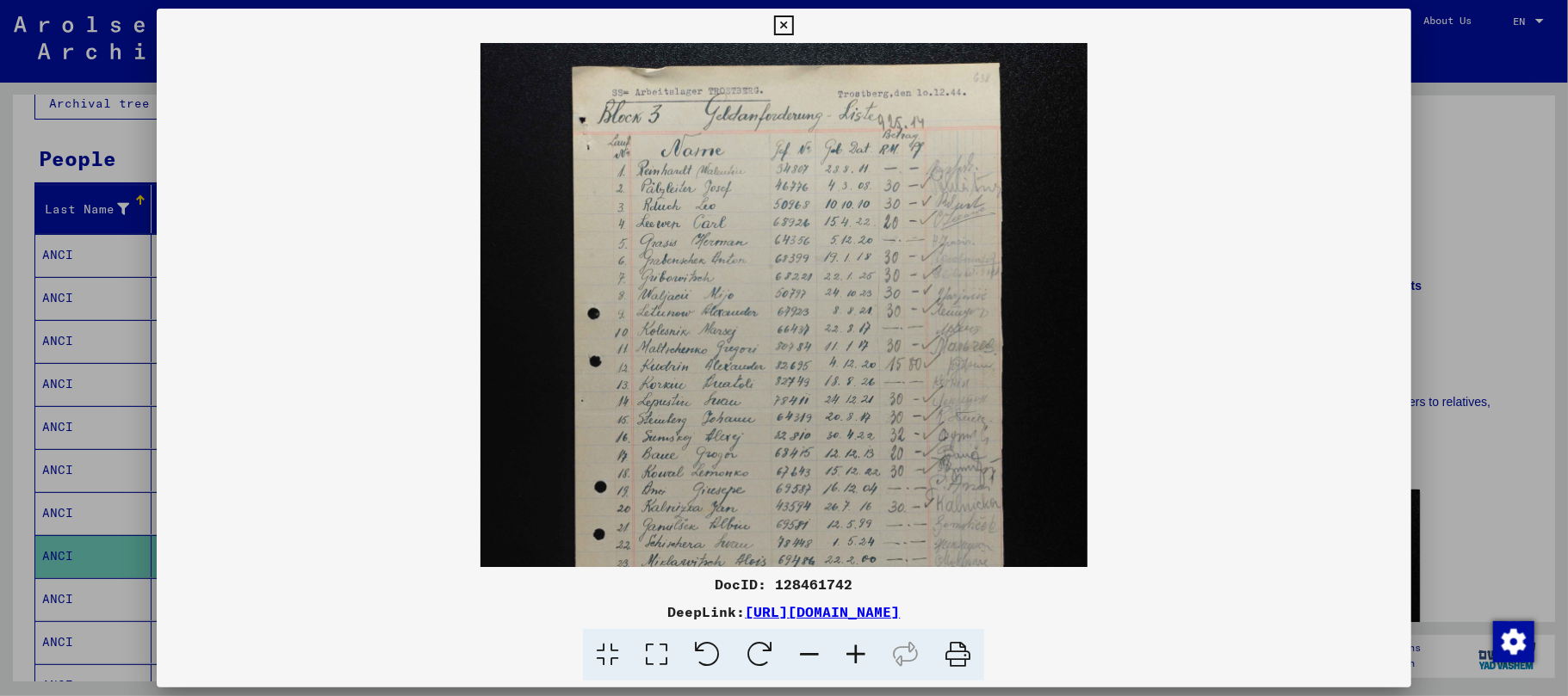
click at [859, 661] on icon at bounding box center [856, 655] width 46 height 52
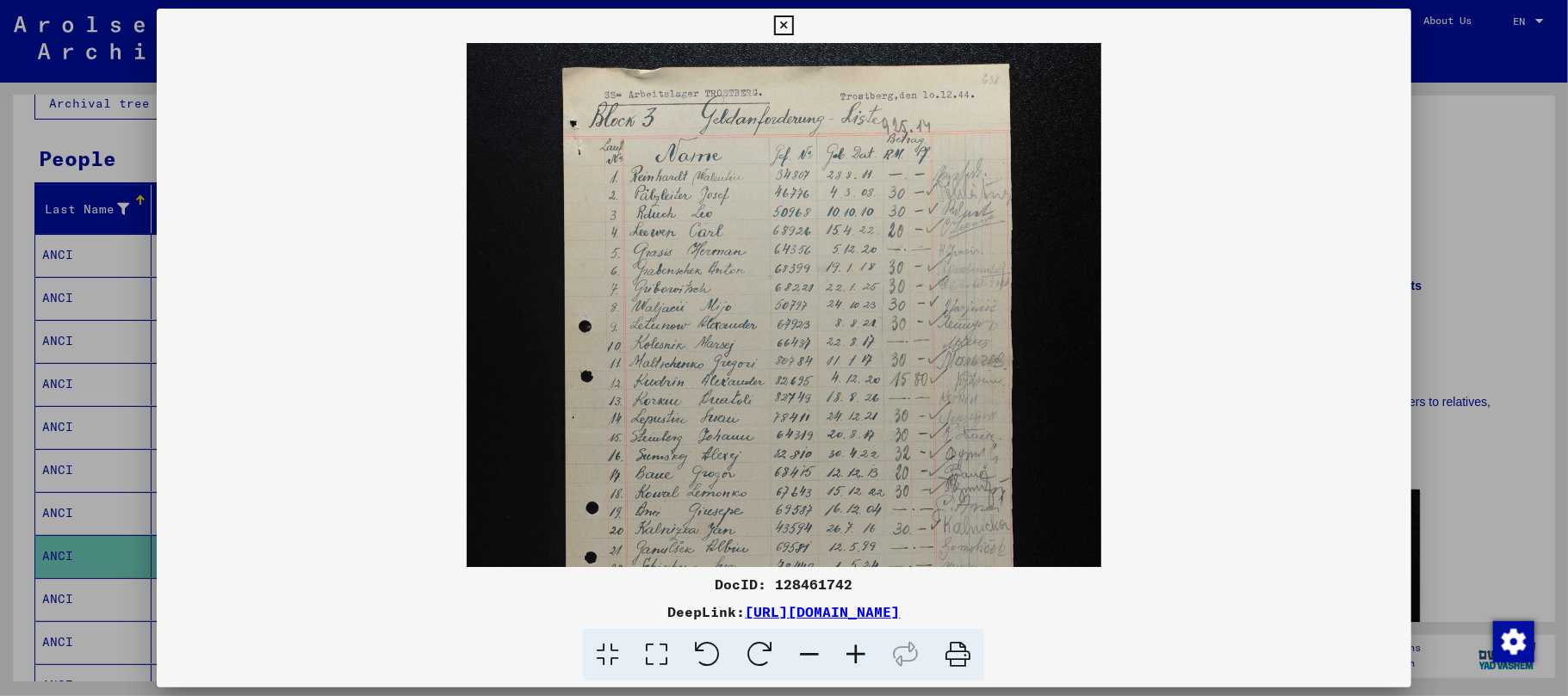
click at [859, 661] on icon at bounding box center [856, 655] width 46 height 52
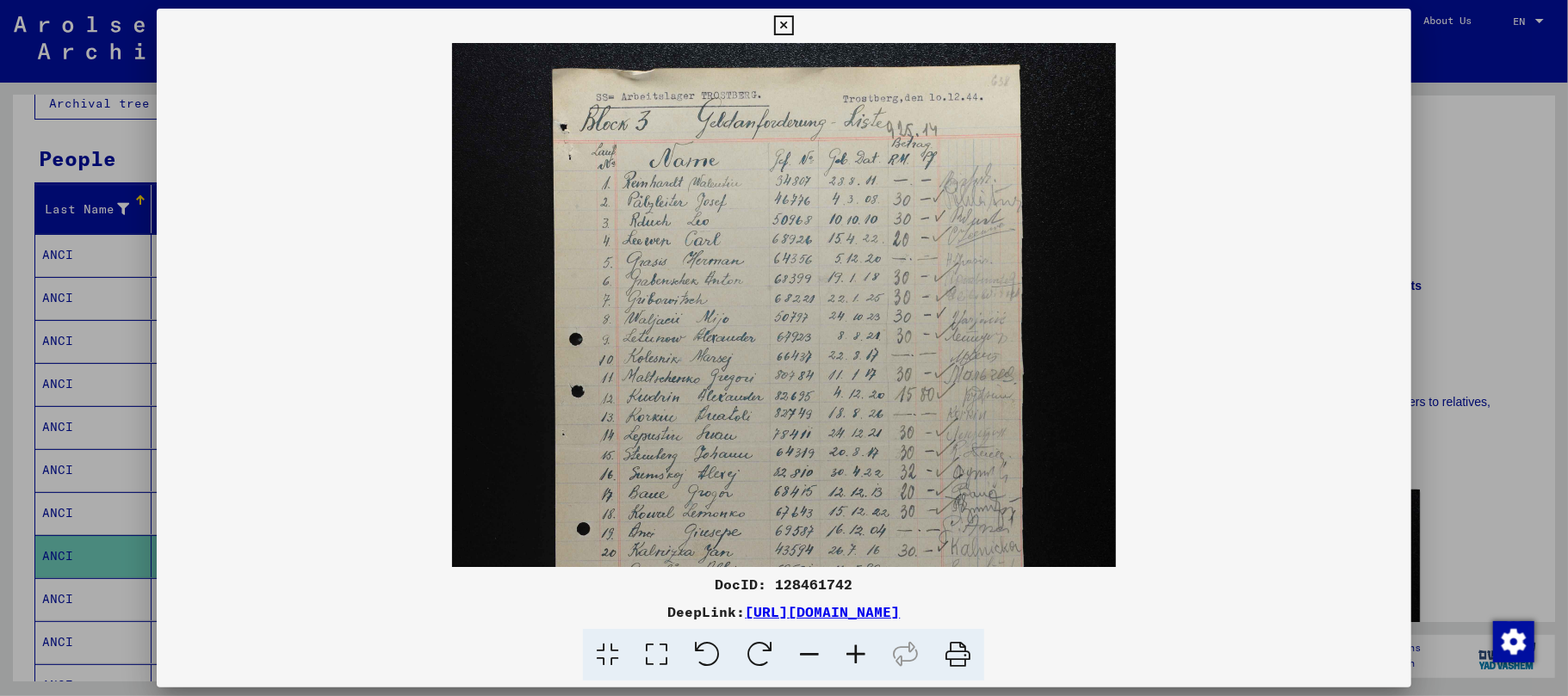
click at [859, 661] on icon at bounding box center [856, 655] width 46 height 52
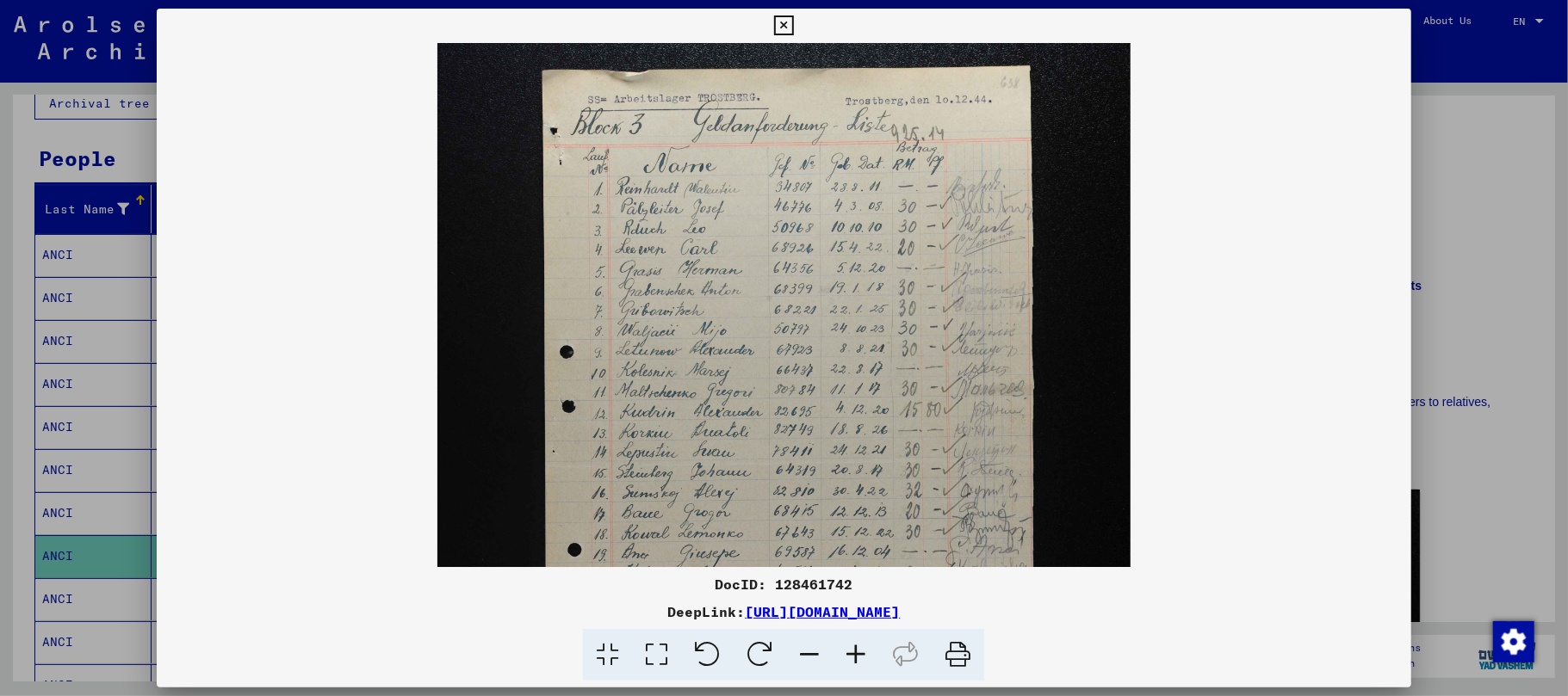
click at [786, 17] on icon at bounding box center [784, 25] width 20 height 20
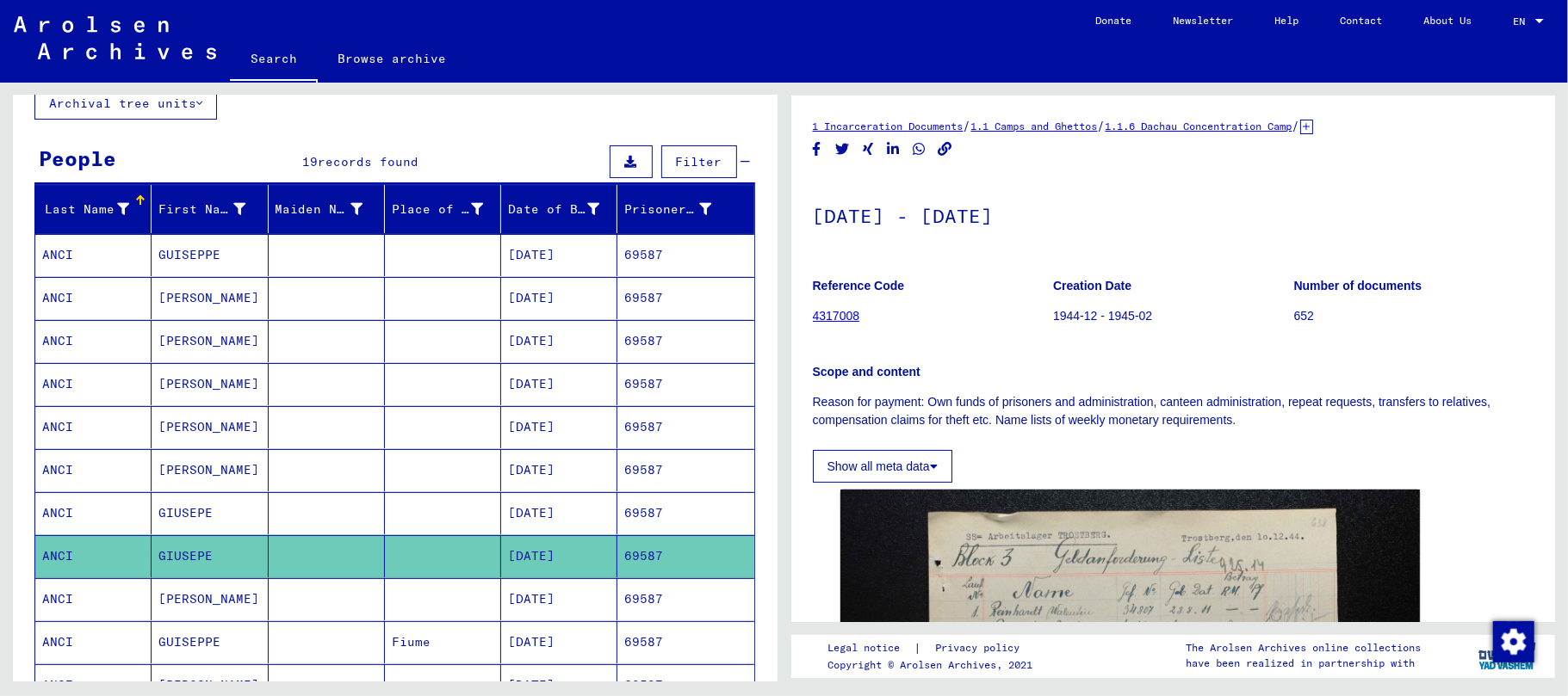
click at [179, 524] on mat-cell "GIUSEPE" at bounding box center [209, 513] width 117 height 42
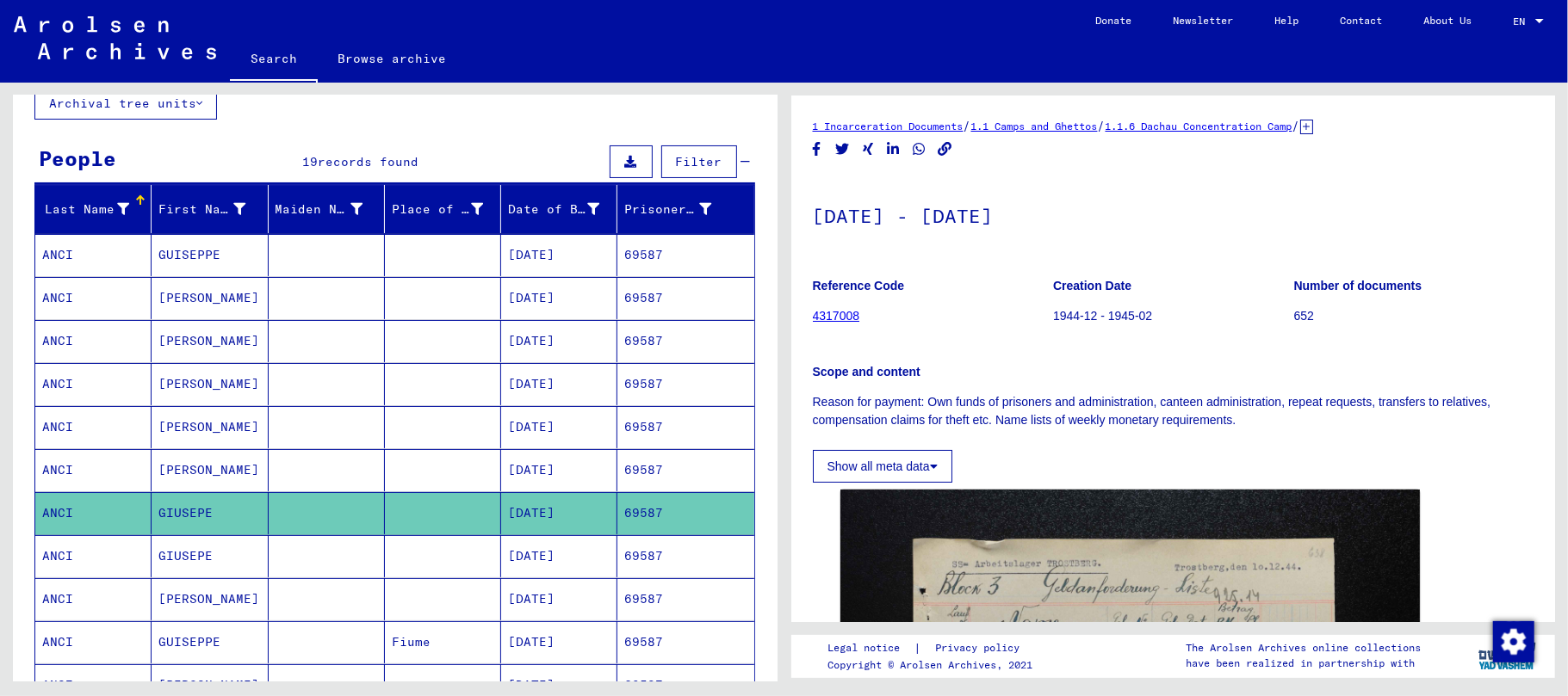
click at [205, 564] on mat-cell "GIUSEPE" at bounding box center [209, 556] width 117 height 42
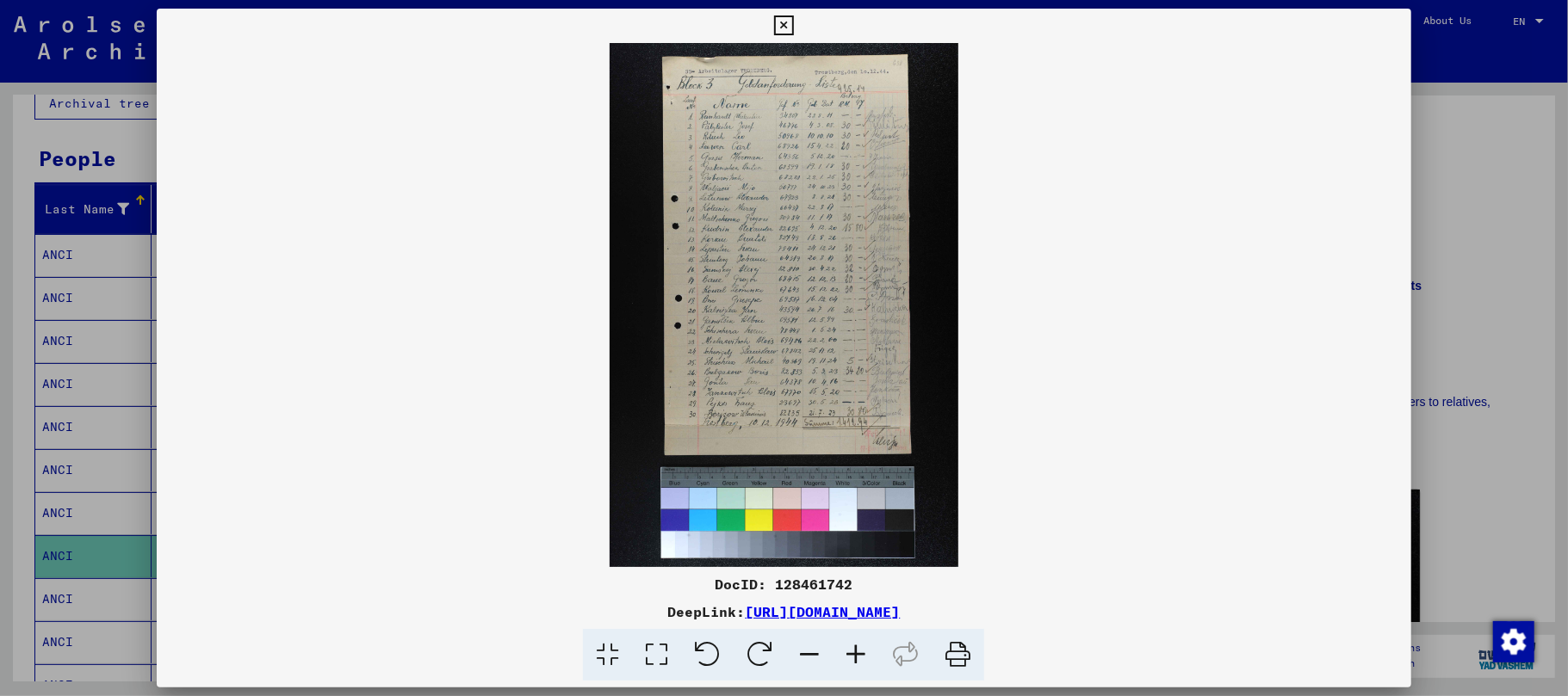
click at [852, 652] on icon at bounding box center [856, 655] width 46 height 52
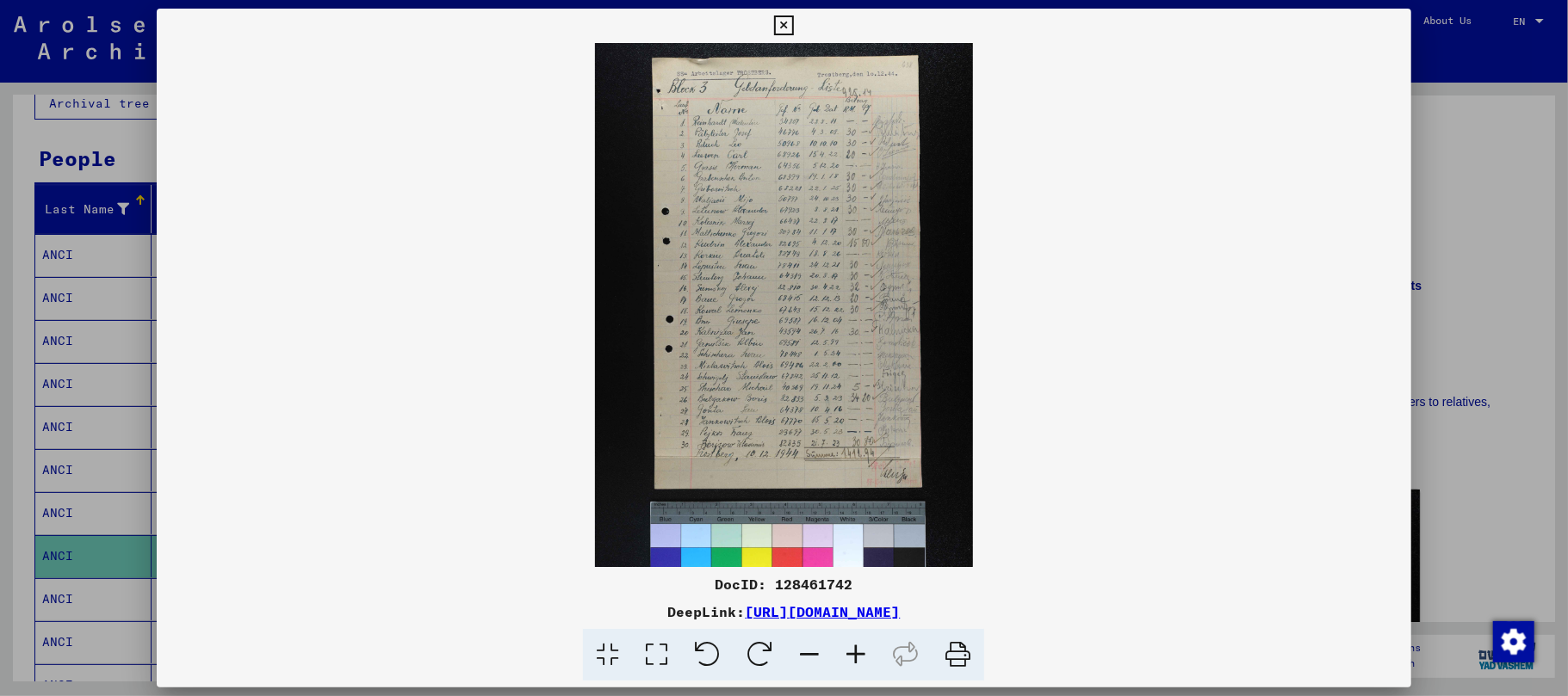
click at [851, 652] on icon at bounding box center [856, 655] width 46 height 52
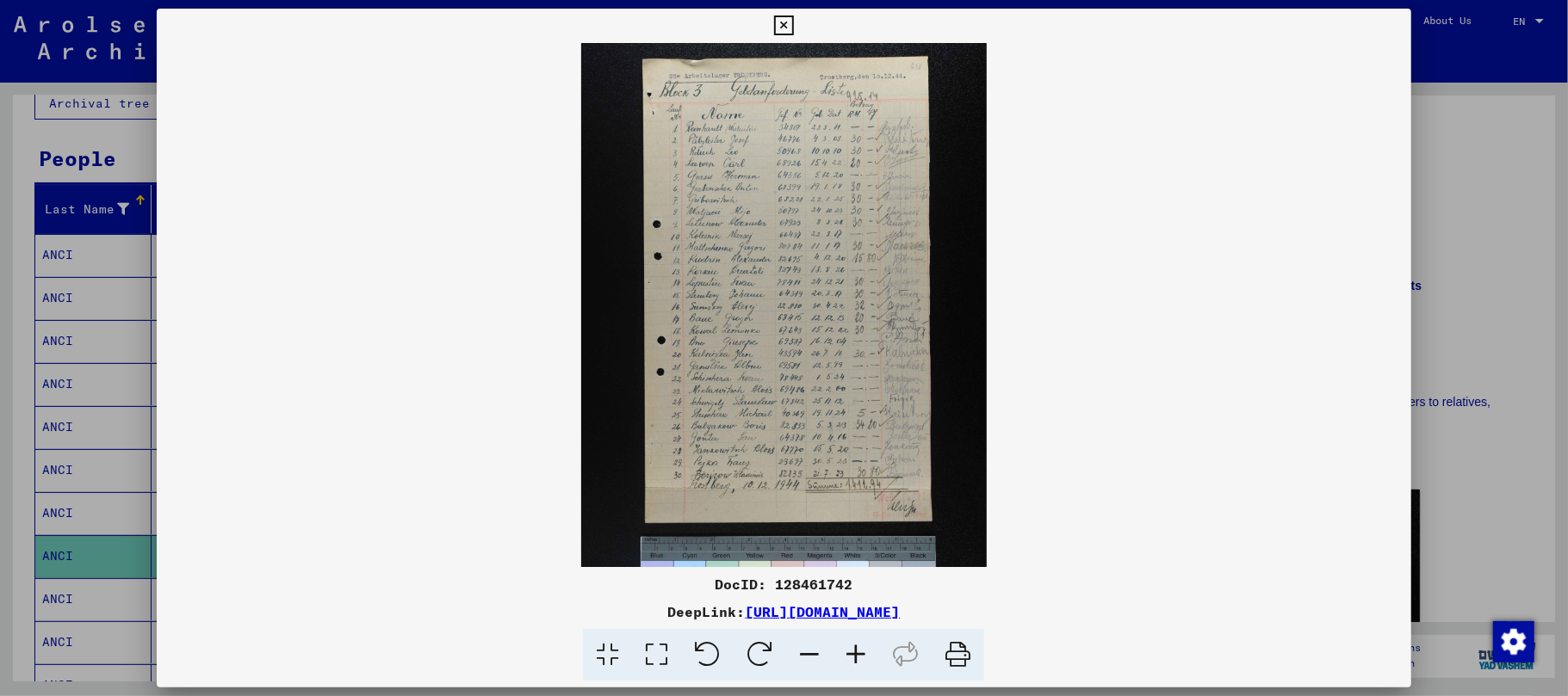
click at [844, 654] on icon at bounding box center [856, 655] width 46 height 52
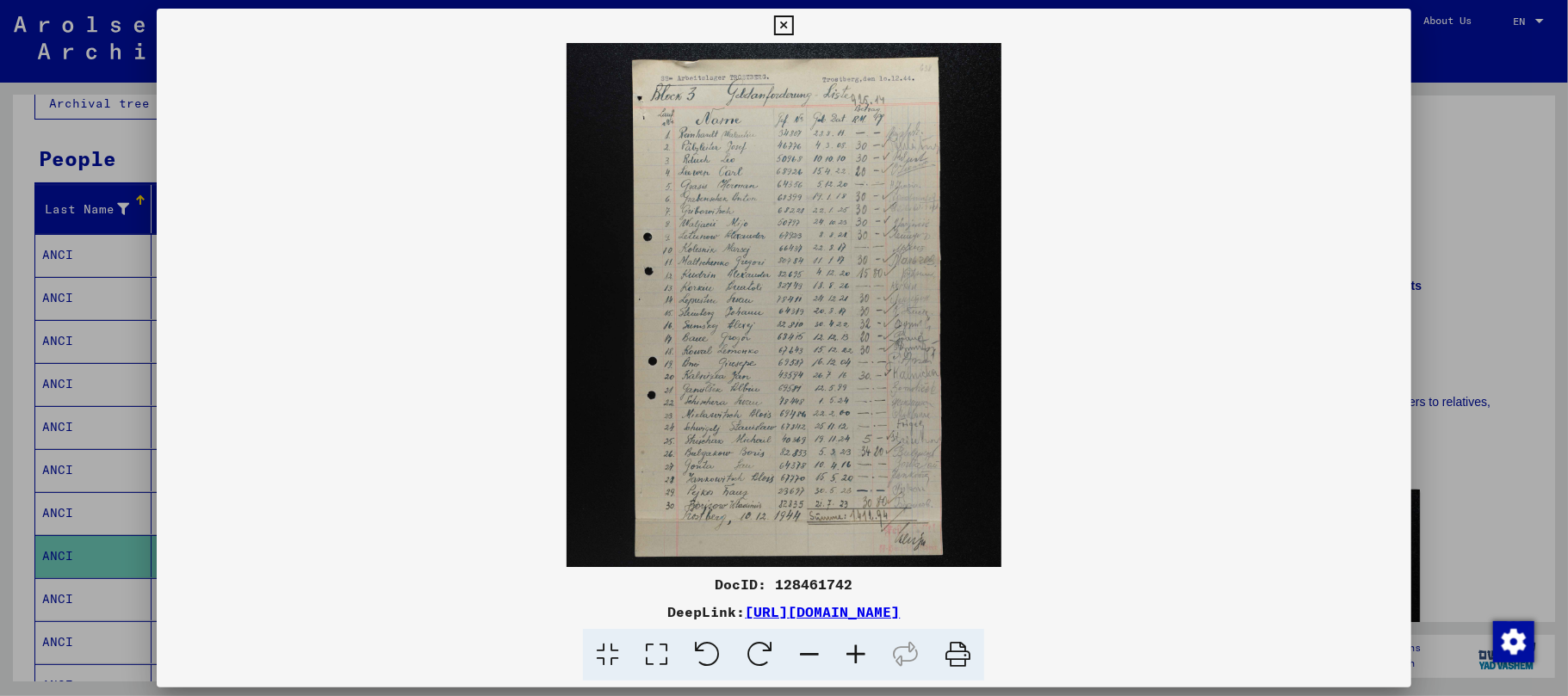
click at [844, 656] on icon at bounding box center [856, 655] width 46 height 52
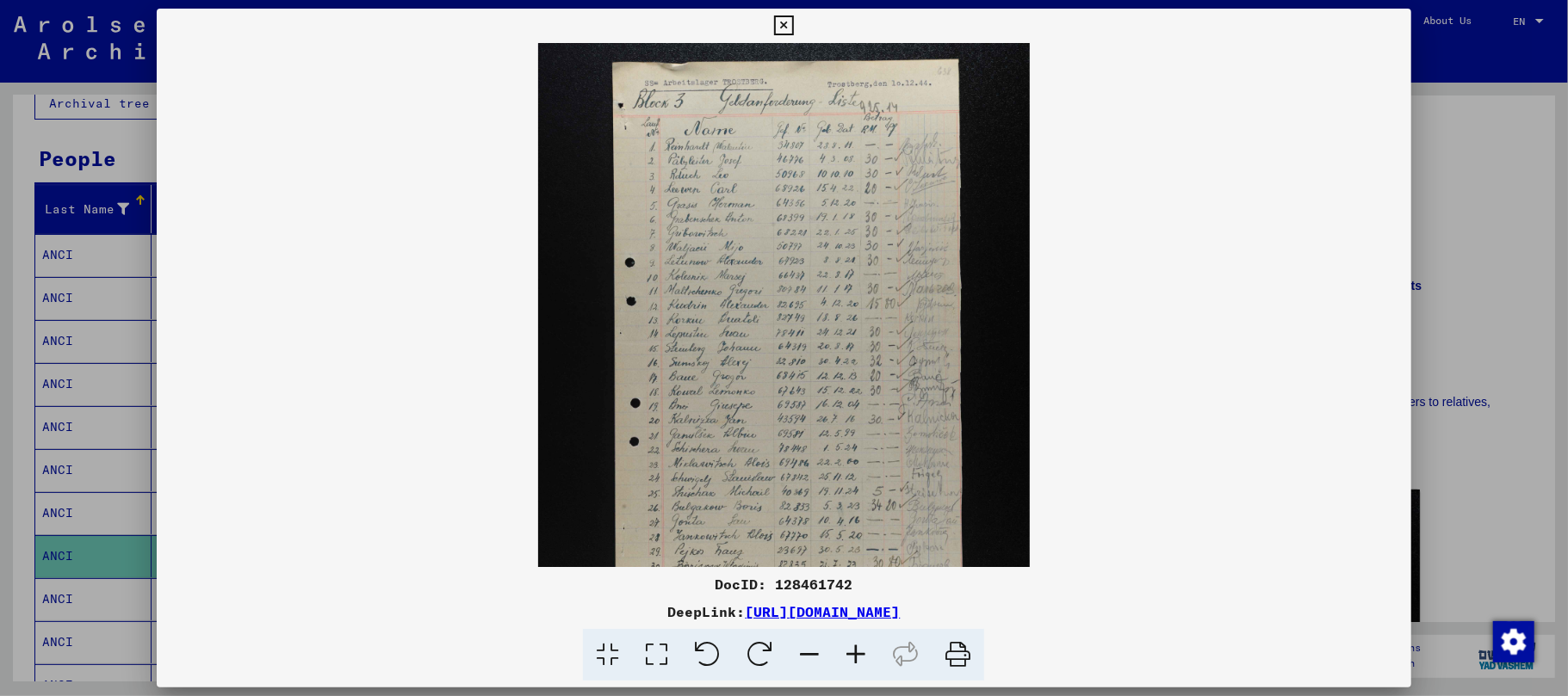
click at [844, 660] on icon at bounding box center [856, 655] width 46 height 52
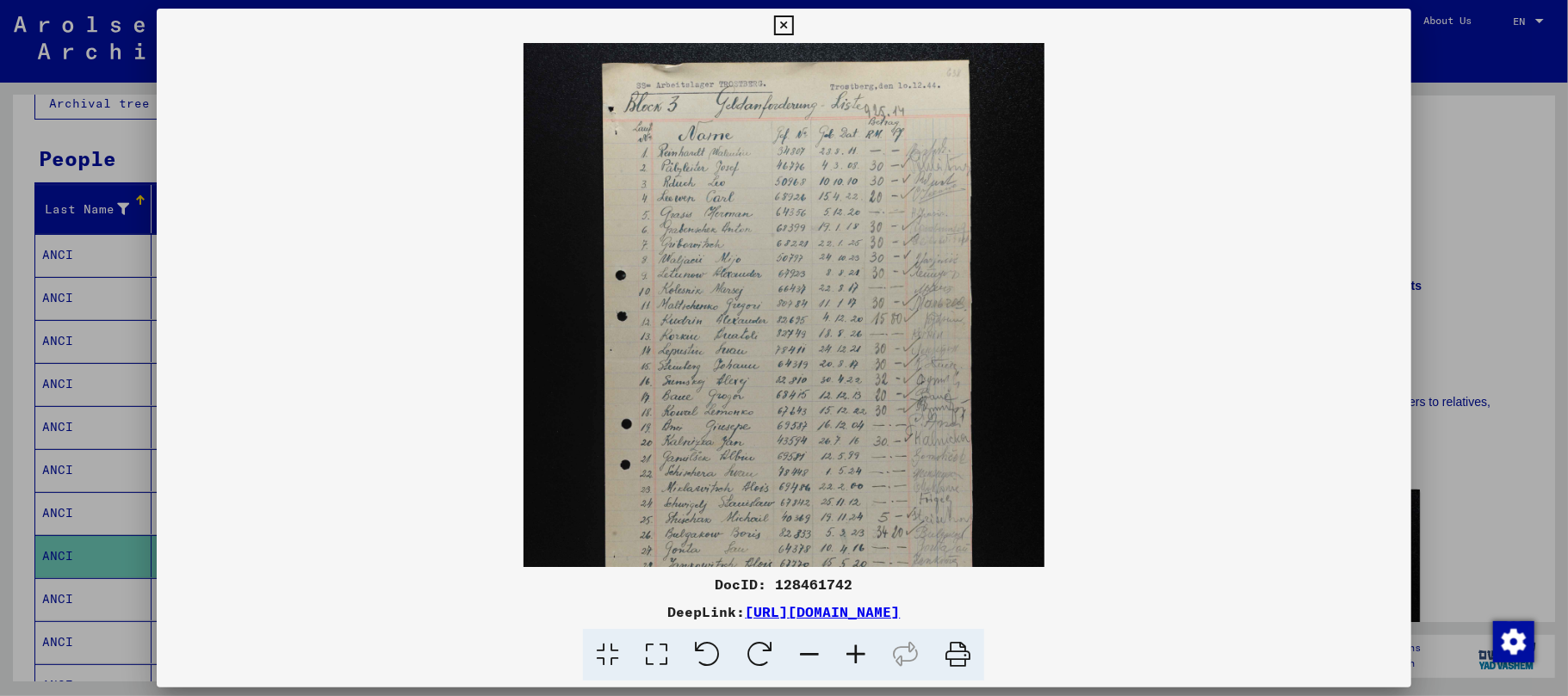
click at [844, 660] on icon at bounding box center [856, 655] width 46 height 52
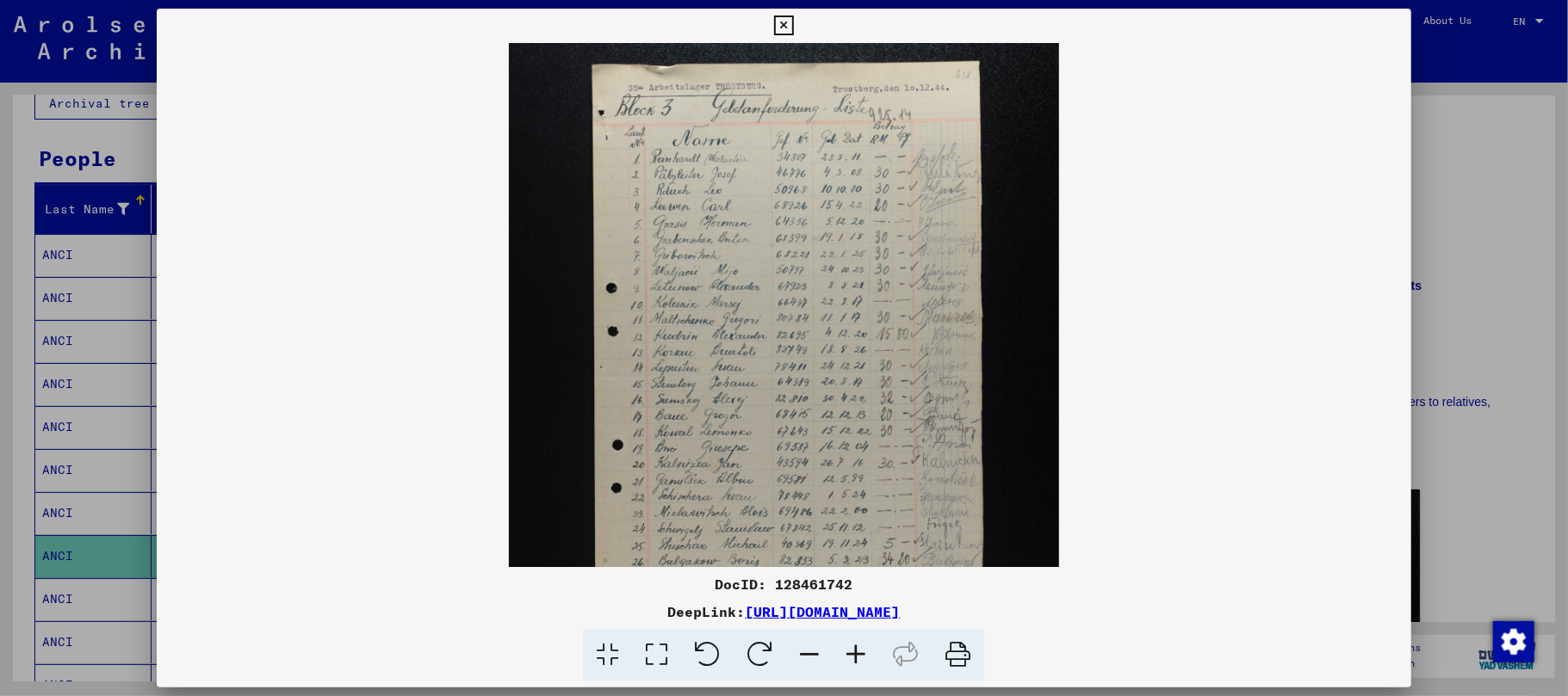
click at [844, 661] on icon at bounding box center [856, 655] width 46 height 52
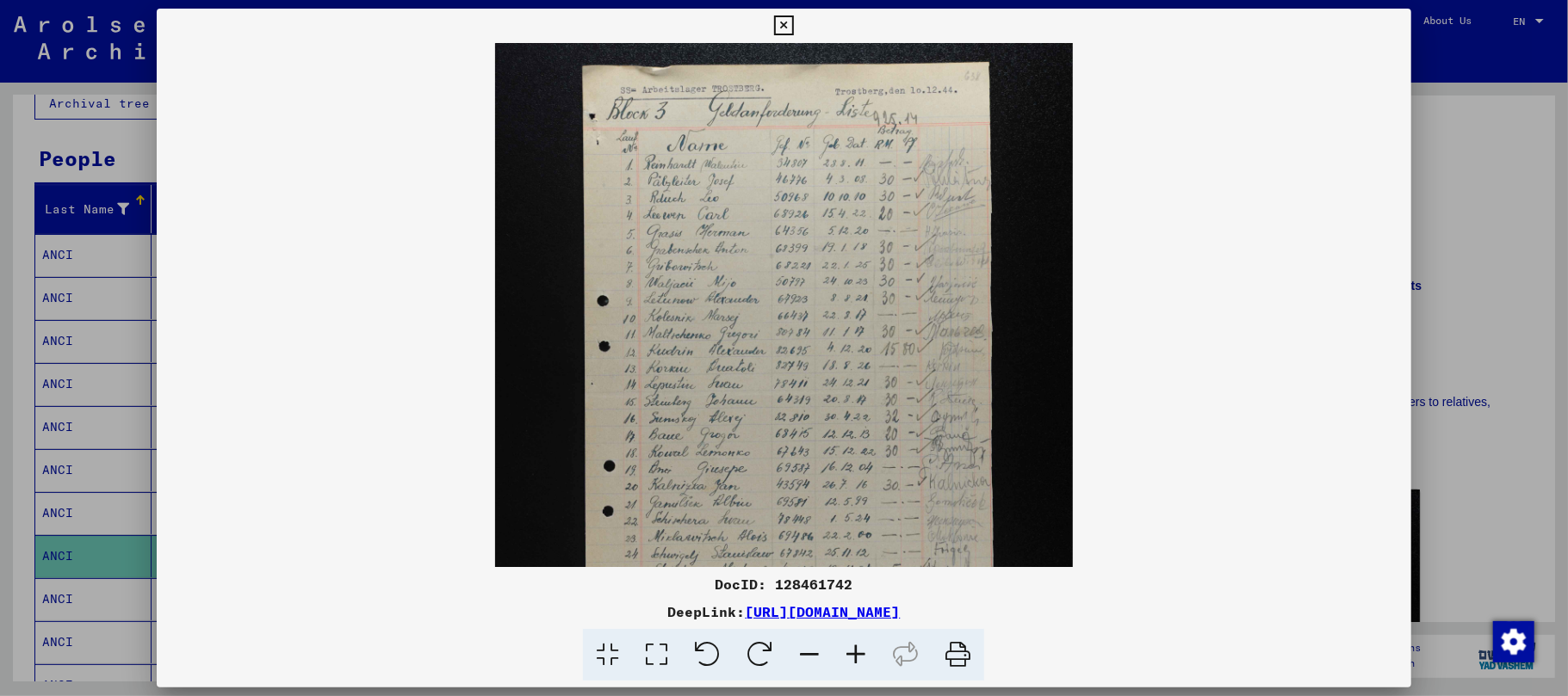
click at [844, 664] on icon at bounding box center [856, 655] width 46 height 52
click at [842, 666] on icon at bounding box center [856, 655] width 46 height 52
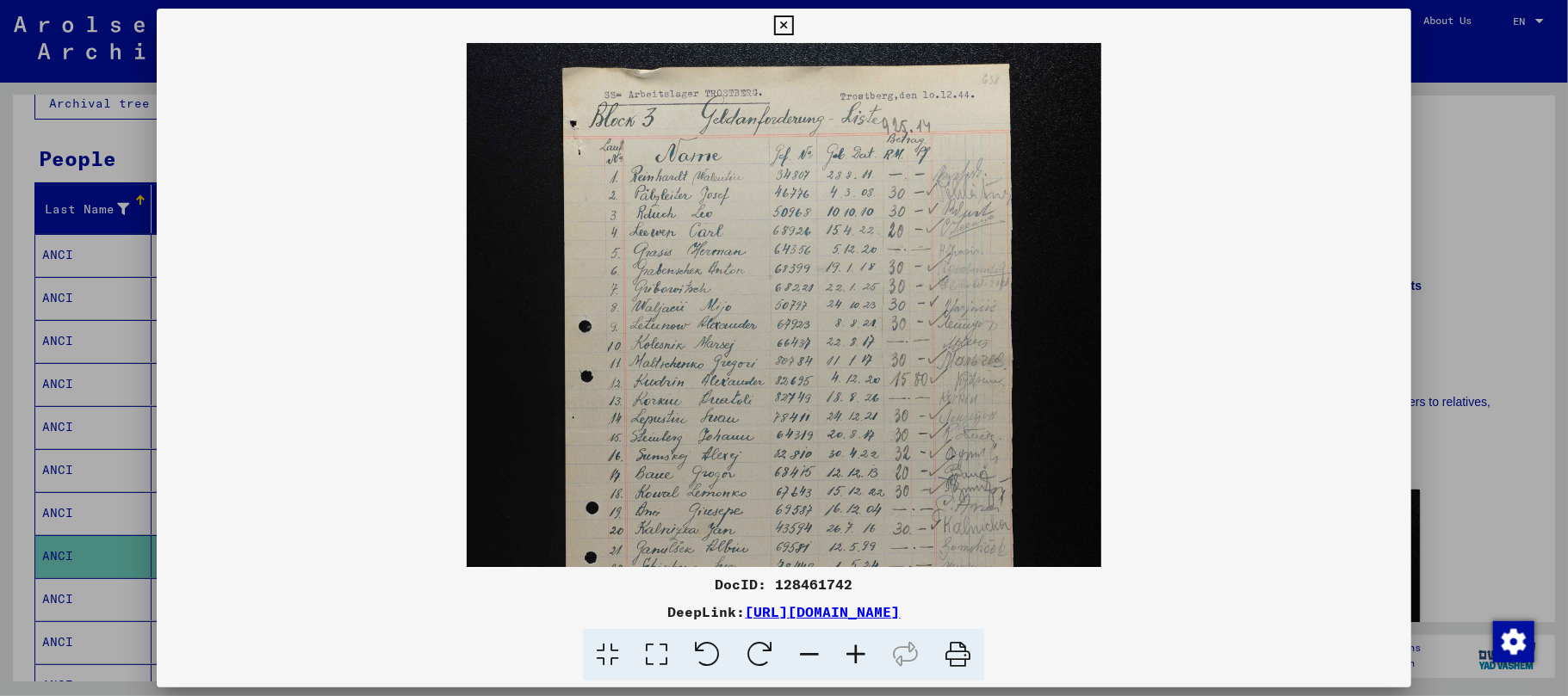
click at [842, 668] on icon at bounding box center [856, 655] width 46 height 52
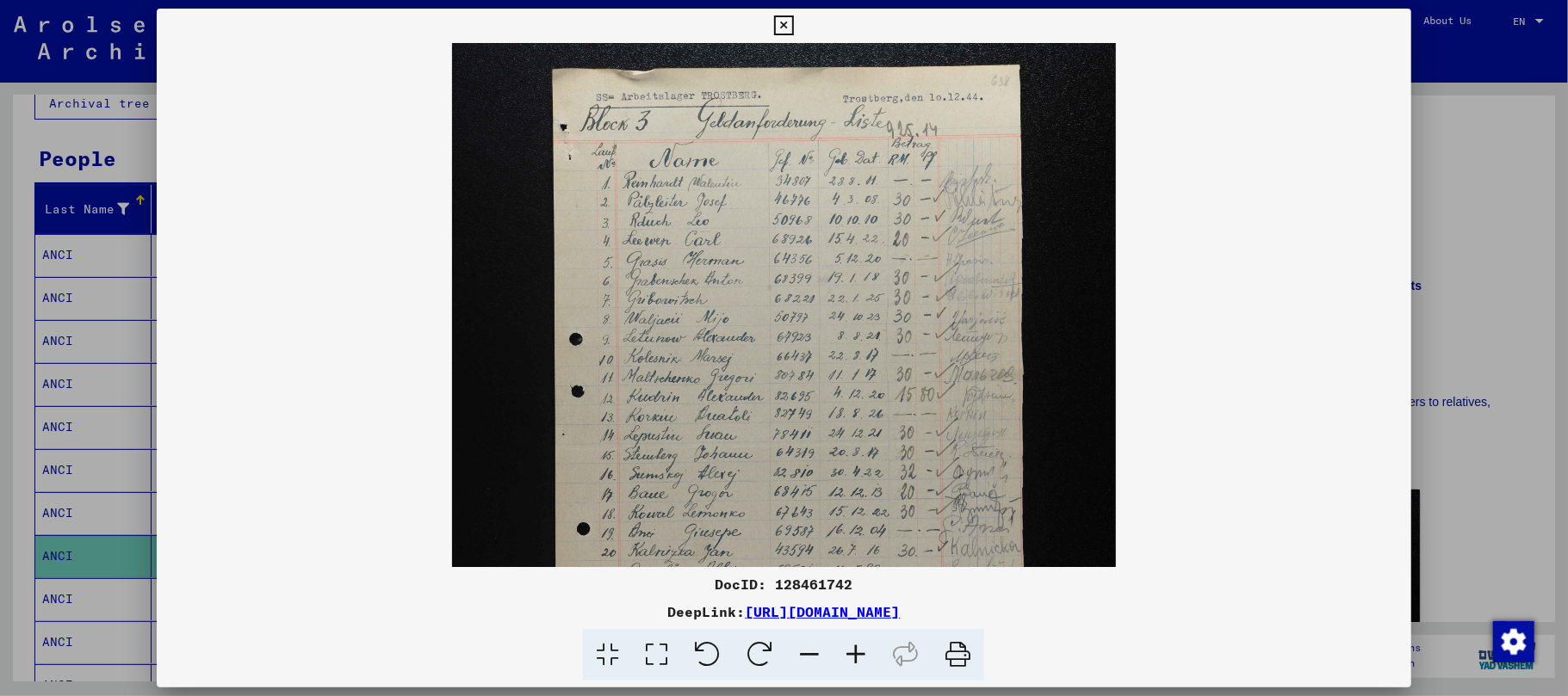
click at [842, 669] on icon at bounding box center [856, 655] width 46 height 52
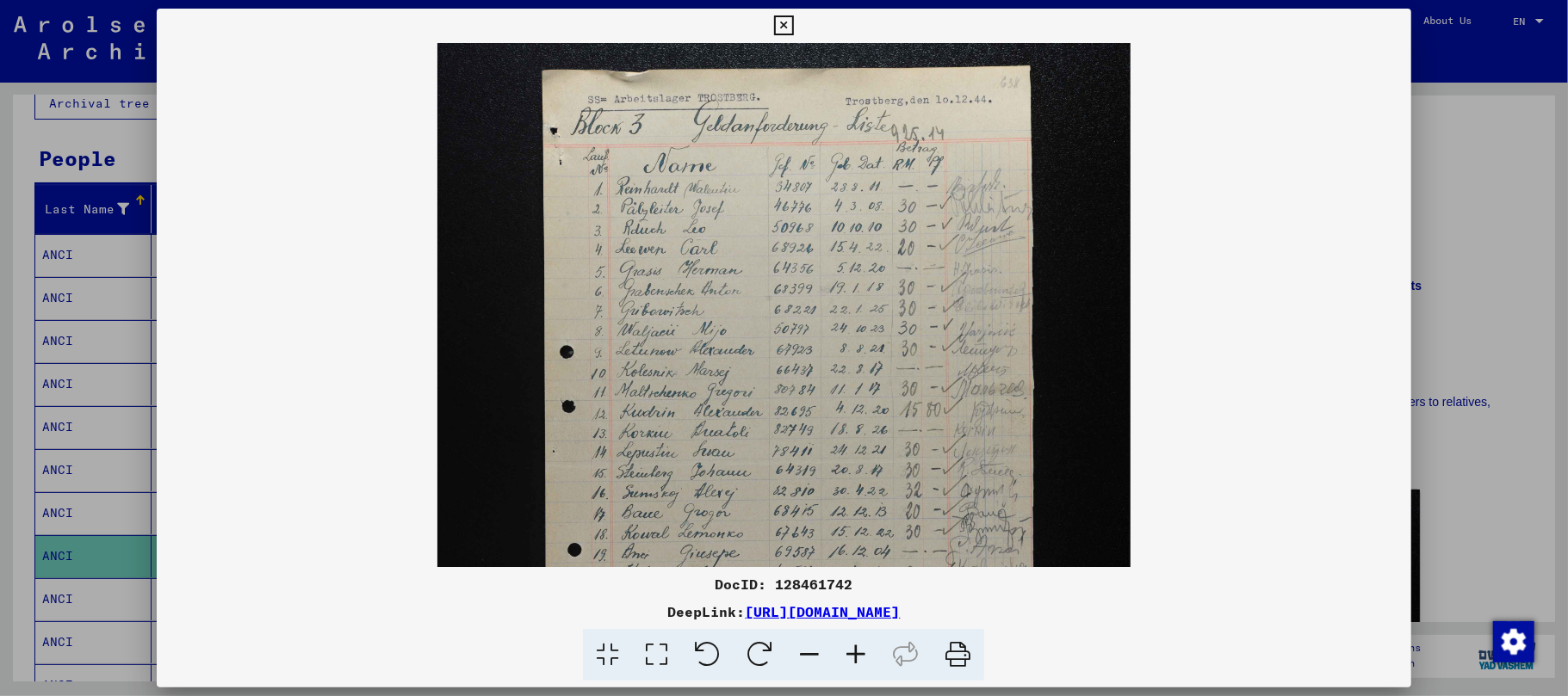
click at [840, 673] on icon at bounding box center [856, 655] width 46 height 52
click at [840, 676] on icon at bounding box center [856, 655] width 46 height 52
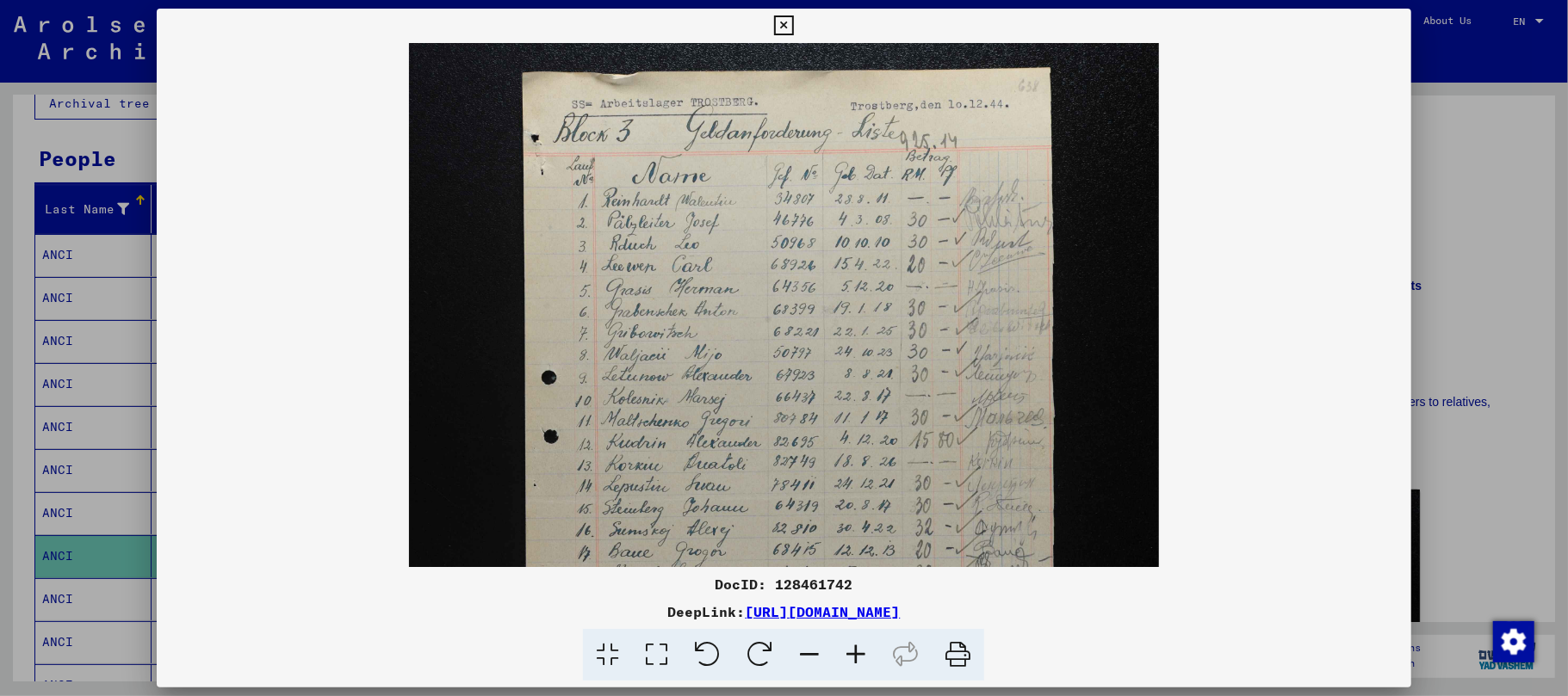
click at [839, 679] on icon at bounding box center [856, 655] width 46 height 52
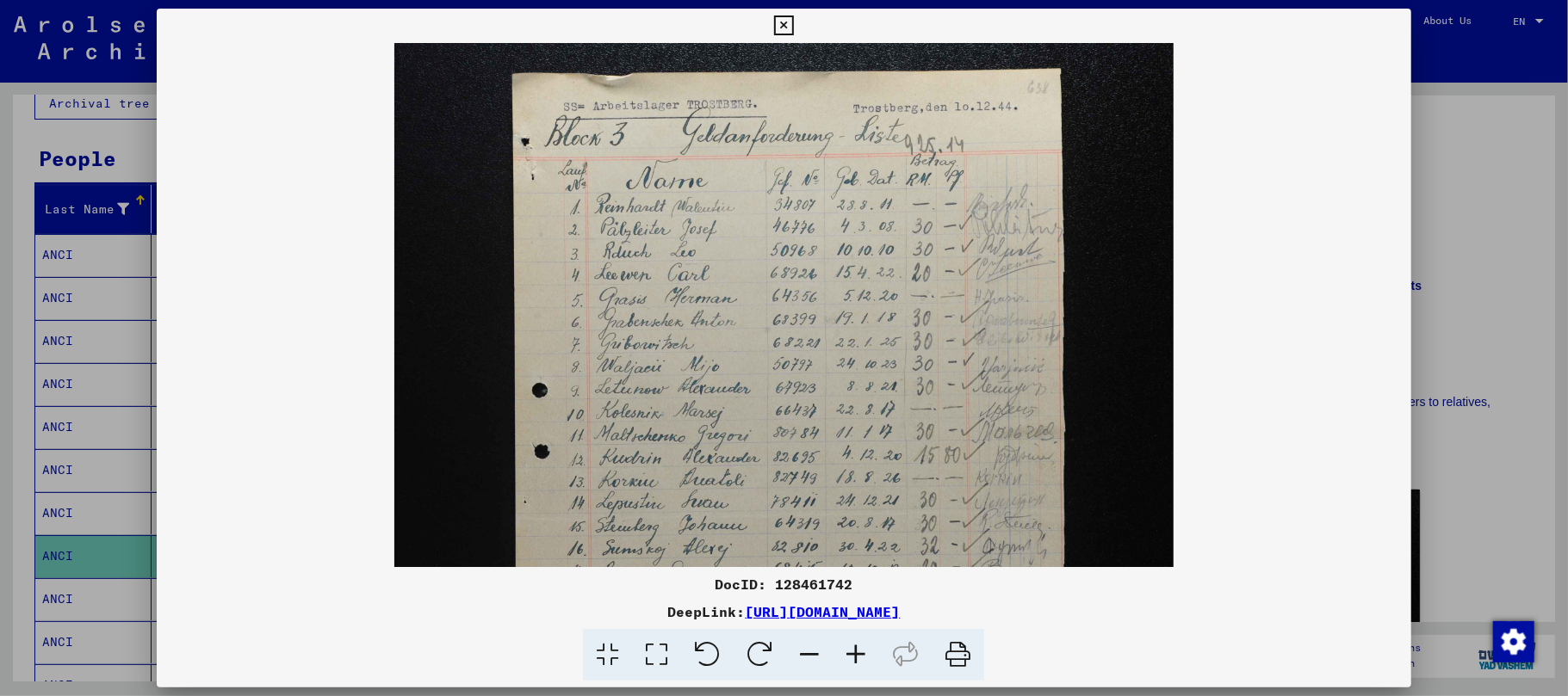
click at [839, 680] on icon at bounding box center [856, 655] width 46 height 52
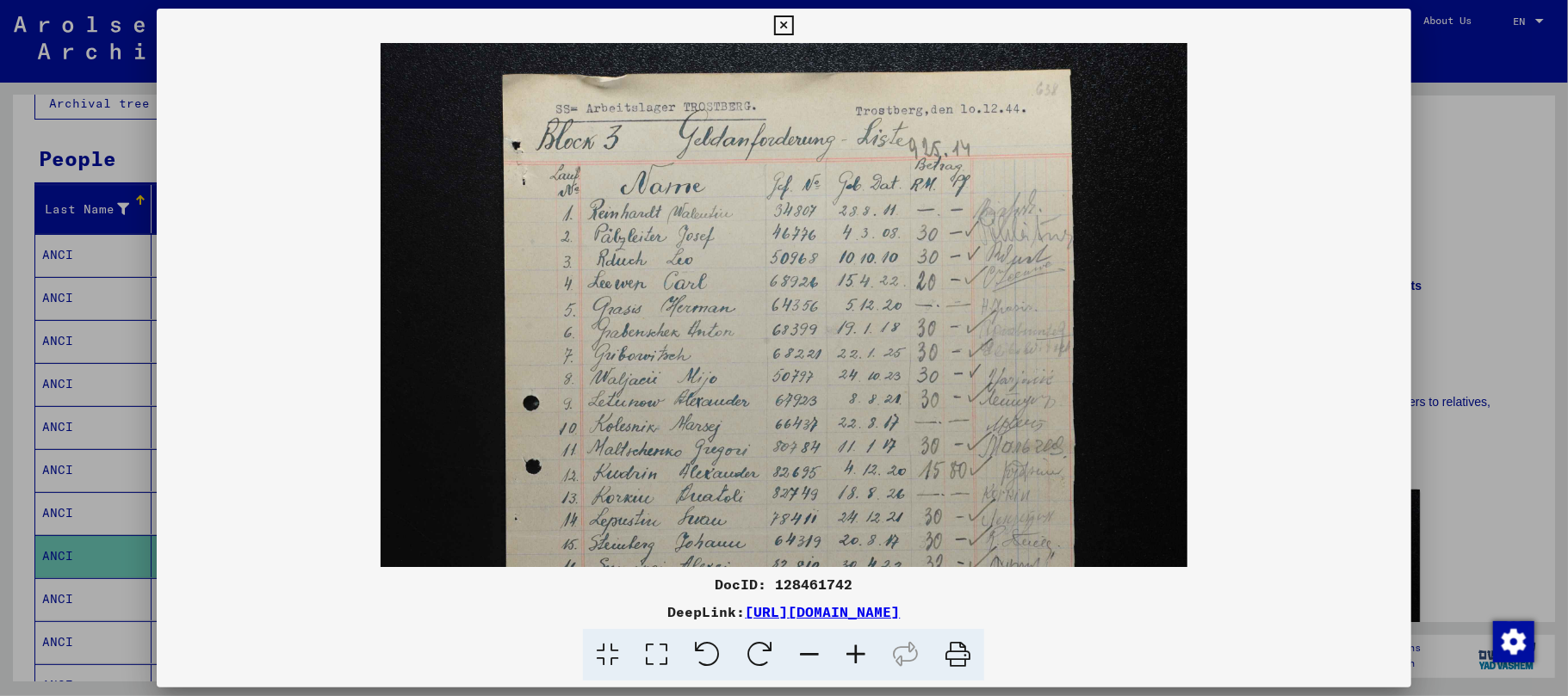
click at [837, 680] on icon at bounding box center [856, 655] width 46 height 52
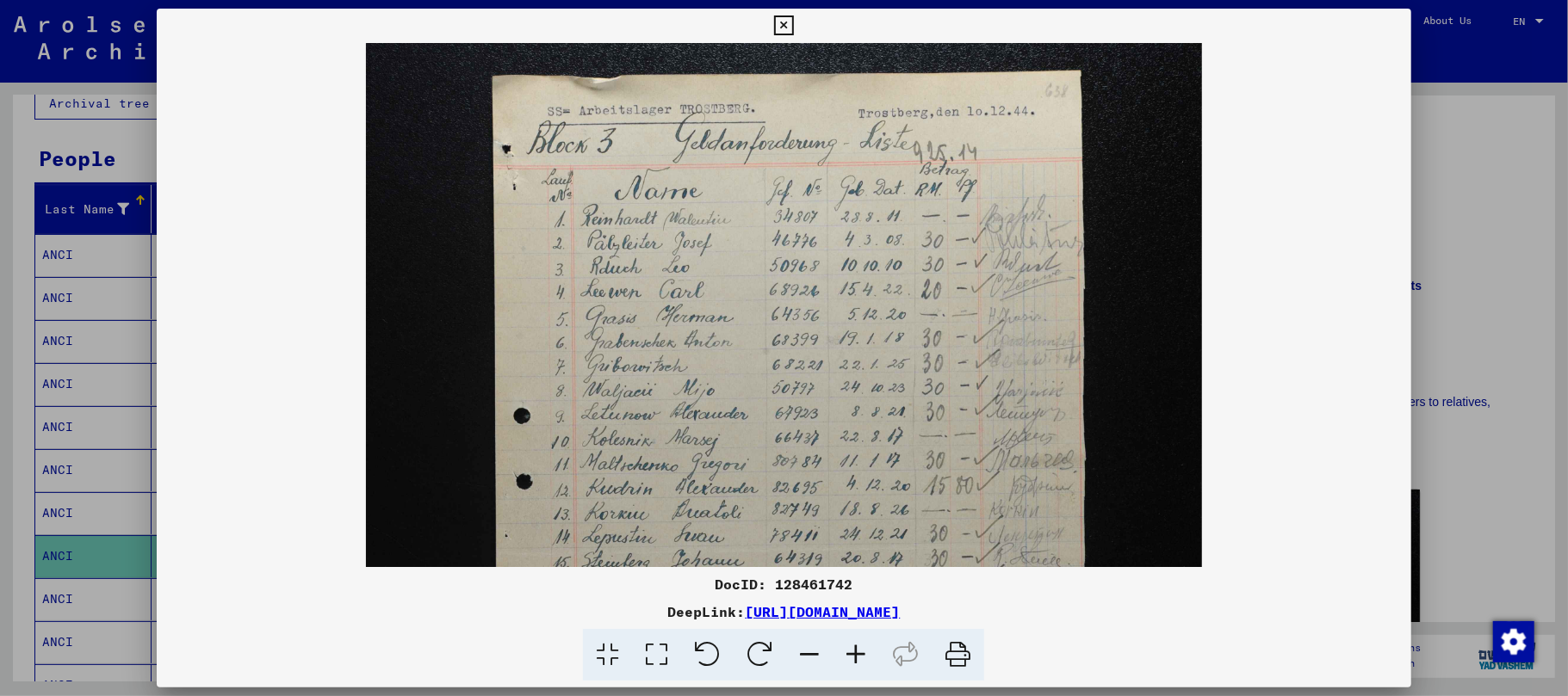
click at [835, 685] on mat-dialog-container "DocID: 128461742 DeepLink: [URL][DOMAIN_NAME]" at bounding box center [784, 348] width 1255 height 680
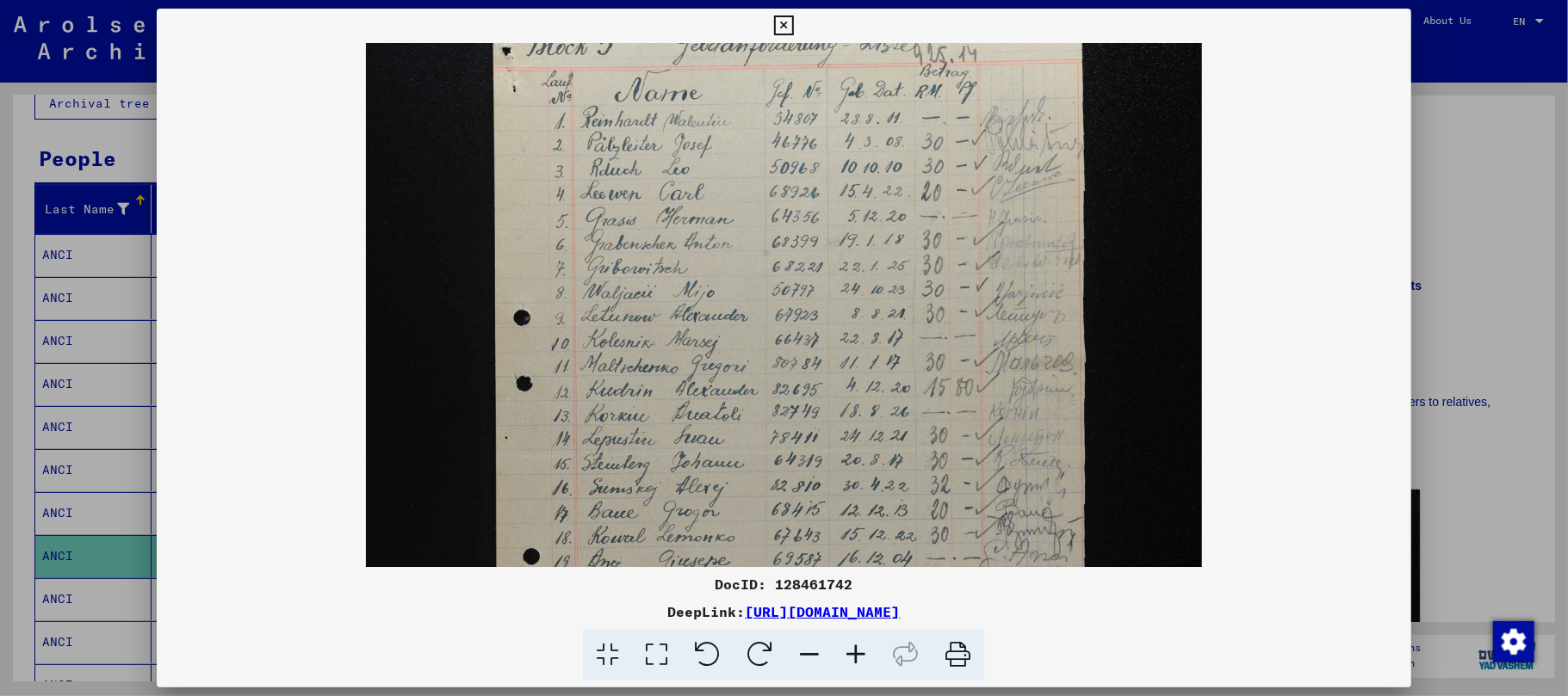
scroll to position [105, 0]
drag, startPoint x: 676, startPoint y: 434, endPoint x: 662, endPoint y: 332, distance: 103.0
click at [662, 332] on img at bounding box center [784, 565] width 836 height 1255
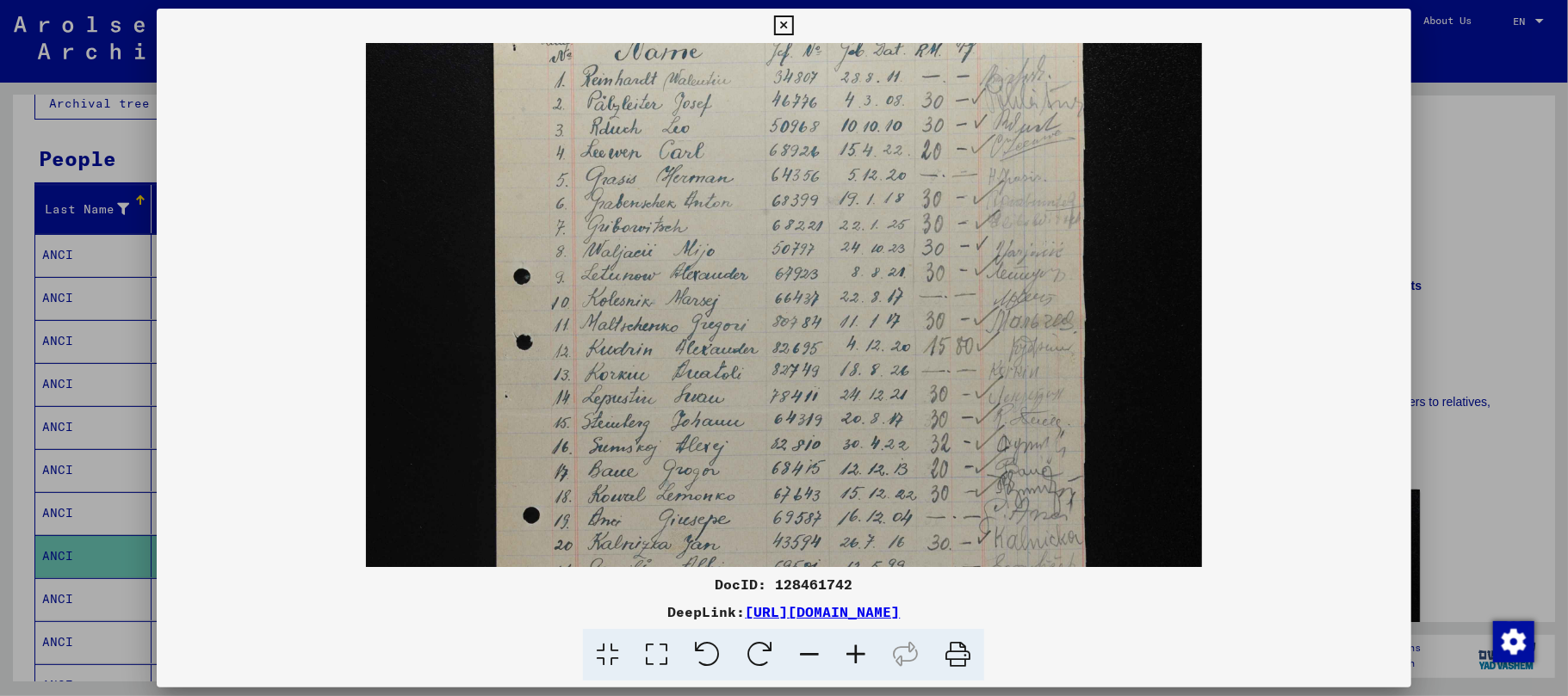
scroll to position [141, 0]
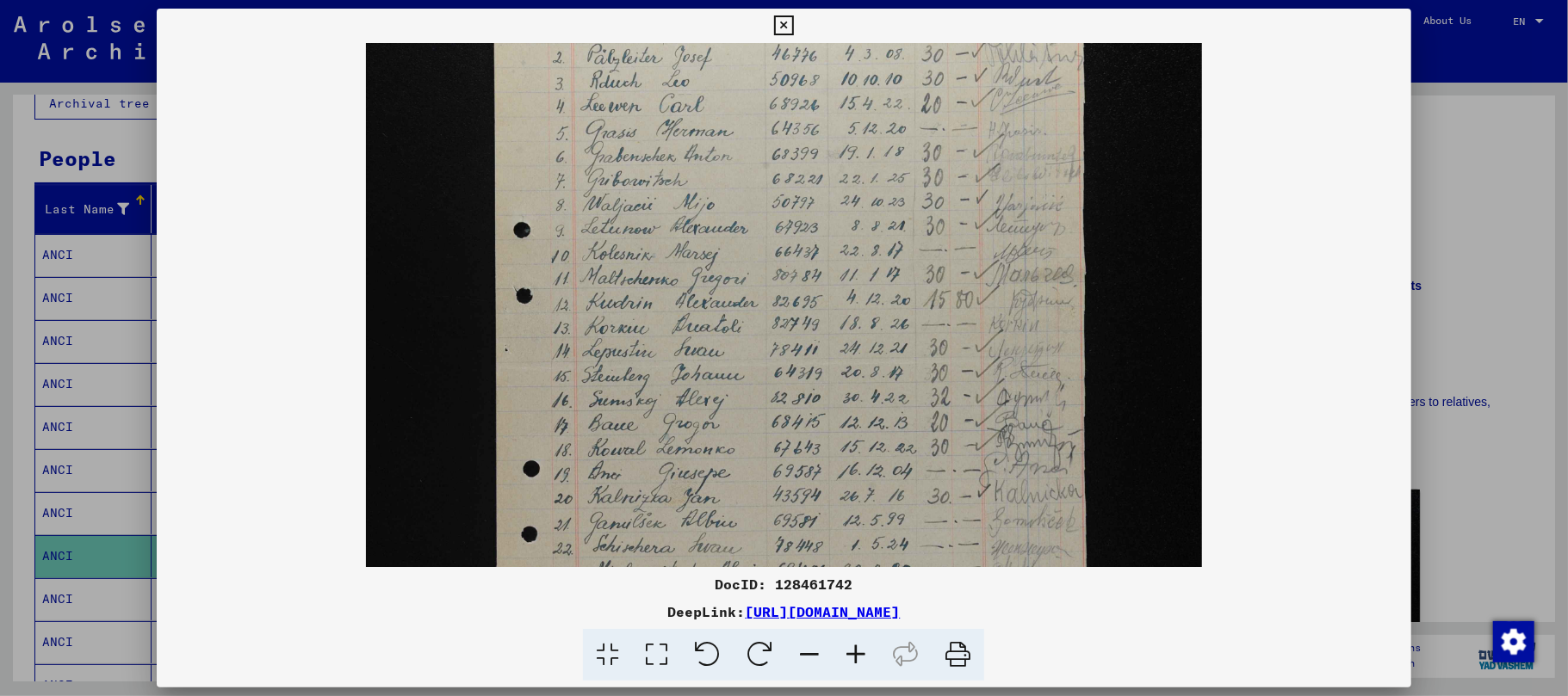
drag, startPoint x: 656, startPoint y: 468, endPoint x: 663, endPoint y: 382, distance: 86.3
click at [663, 384] on img at bounding box center [784, 484] width 836 height 1255
drag, startPoint x: 786, startPoint y: 20, endPoint x: 776, endPoint y: 49, distance: 30.7
click at [786, 21] on icon at bounding box center [784, 25] width 20 height 20
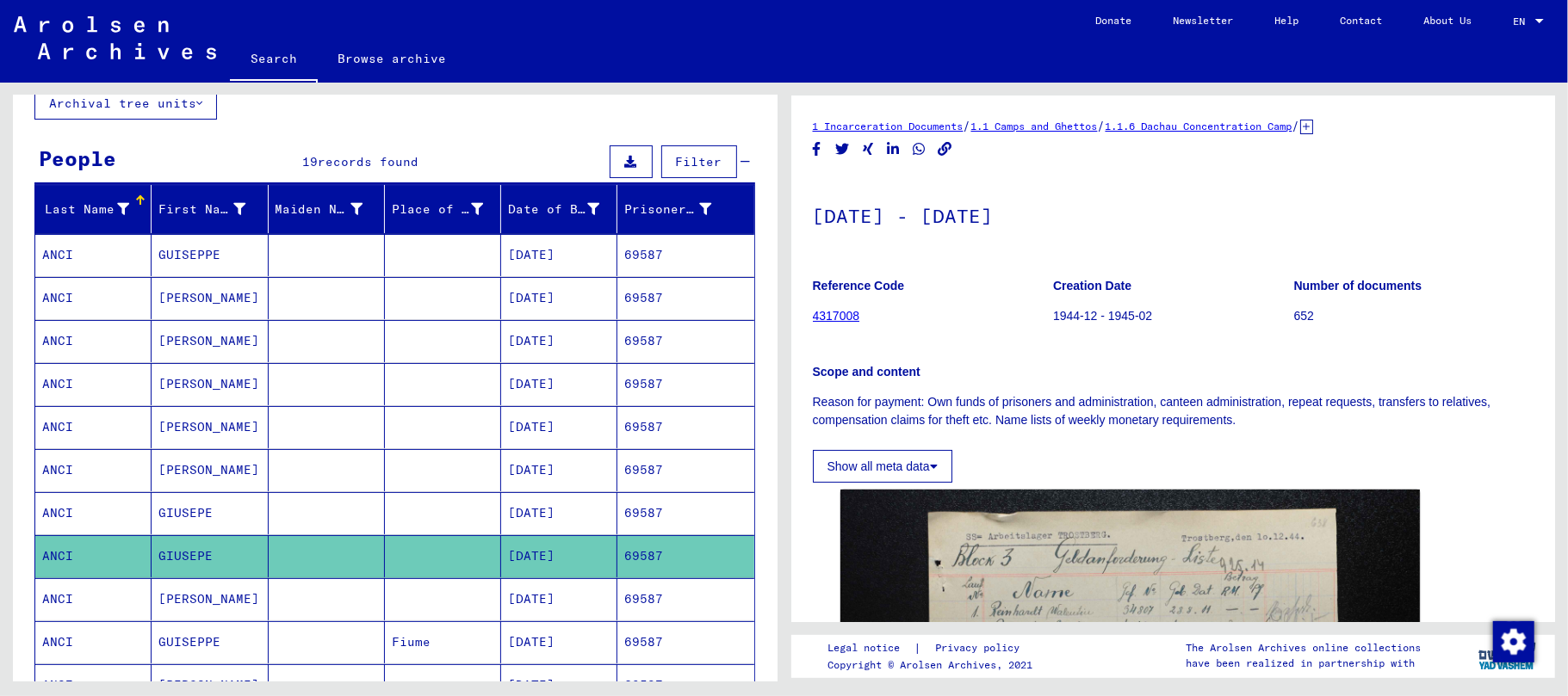
click at [224, 604] on mat-cell "[PERSON_NAME]" at bounding box center [209, 599] width 117 height 42
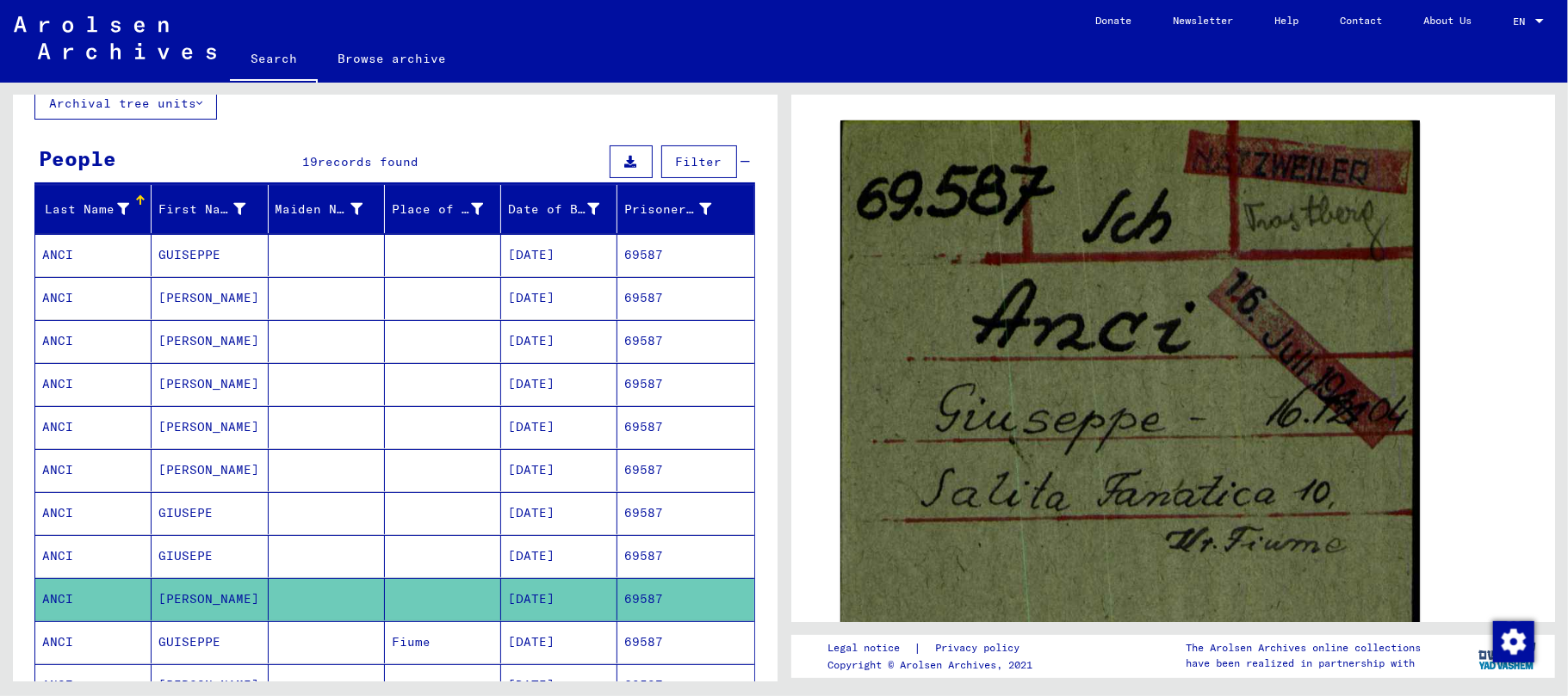
scroll to position [234, 0]
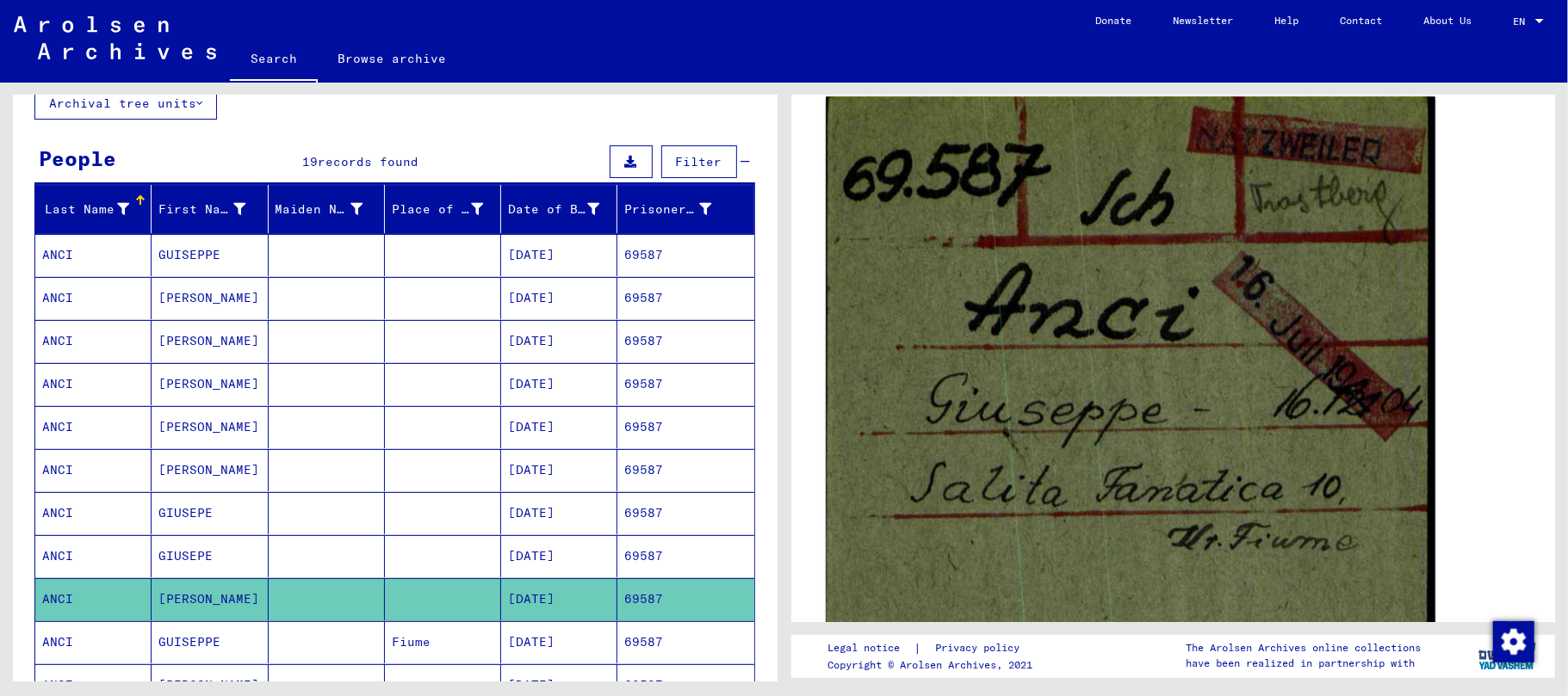
click at [1048, 557] on img at bounding box center [1130, 481] width 608 height 769
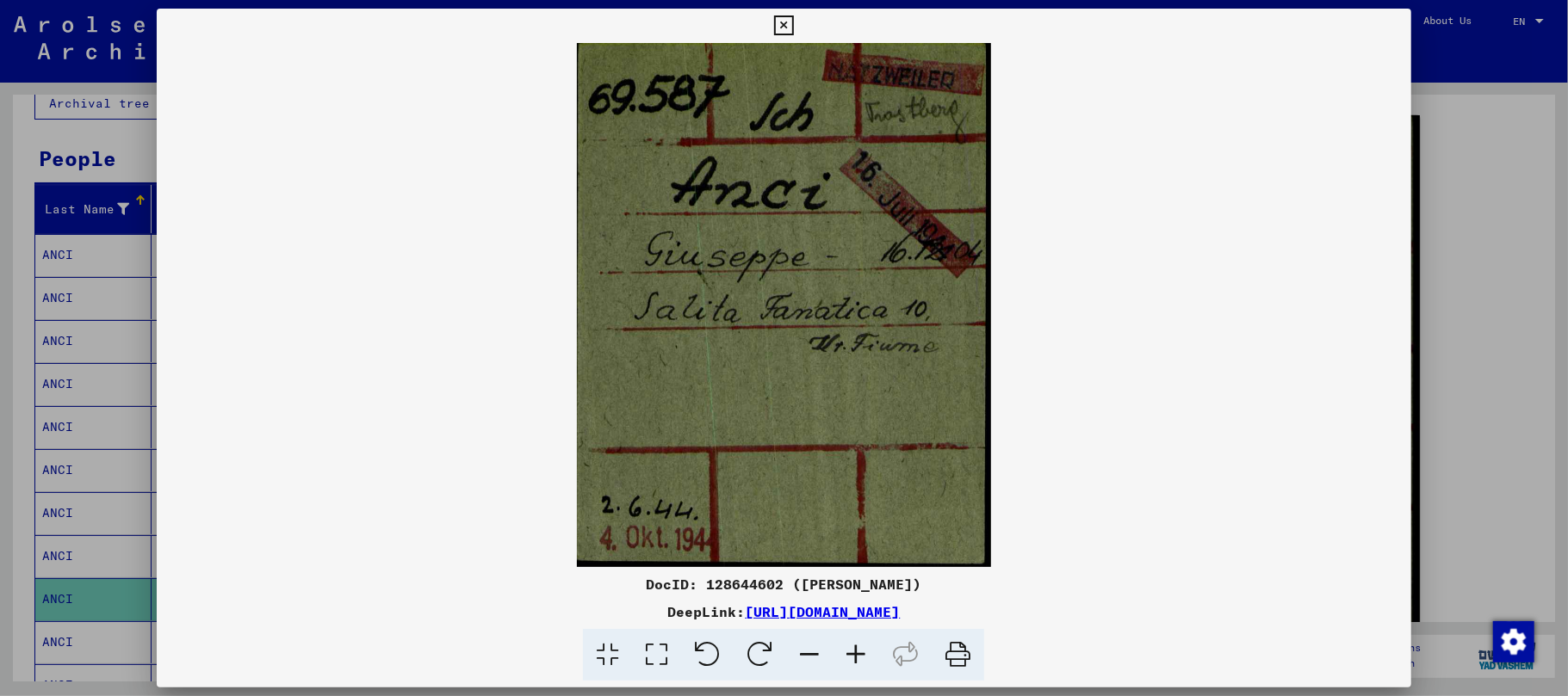
click at [850, 654] on icon at bounding box center [856, 655] width 46 height 52
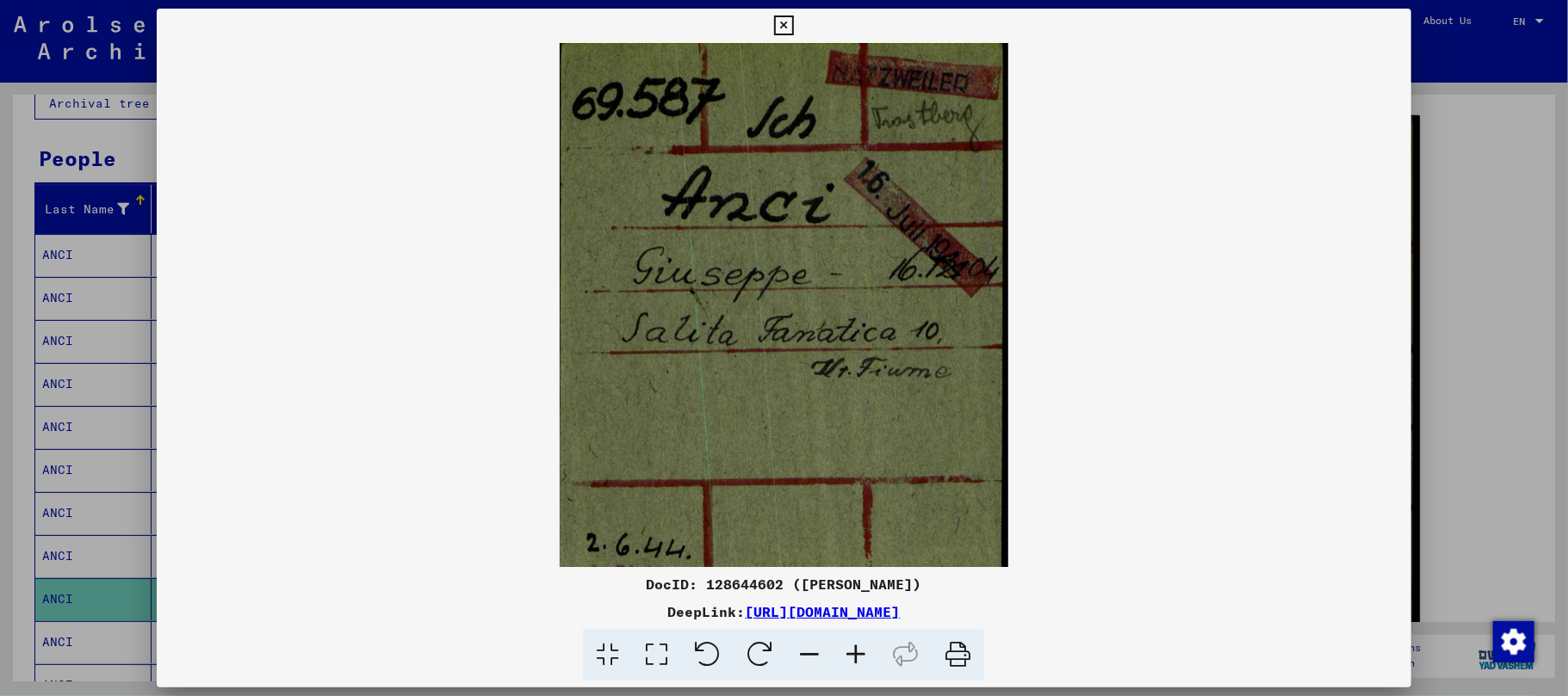
click at [850, 654] on icon at bounding box center [856, 655] width 46 height 52
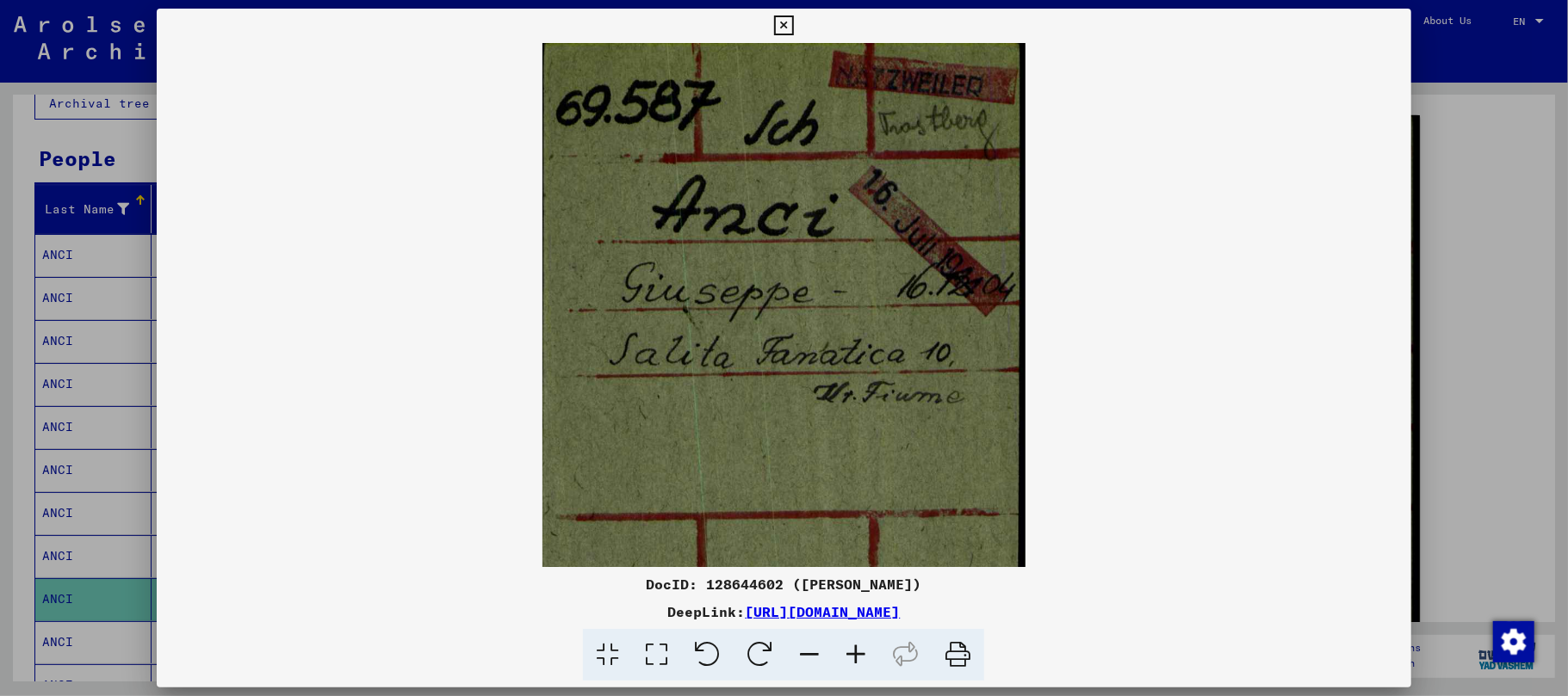
click at [851, 655] on icon at bounding box center [856, 655] width 46 height 52
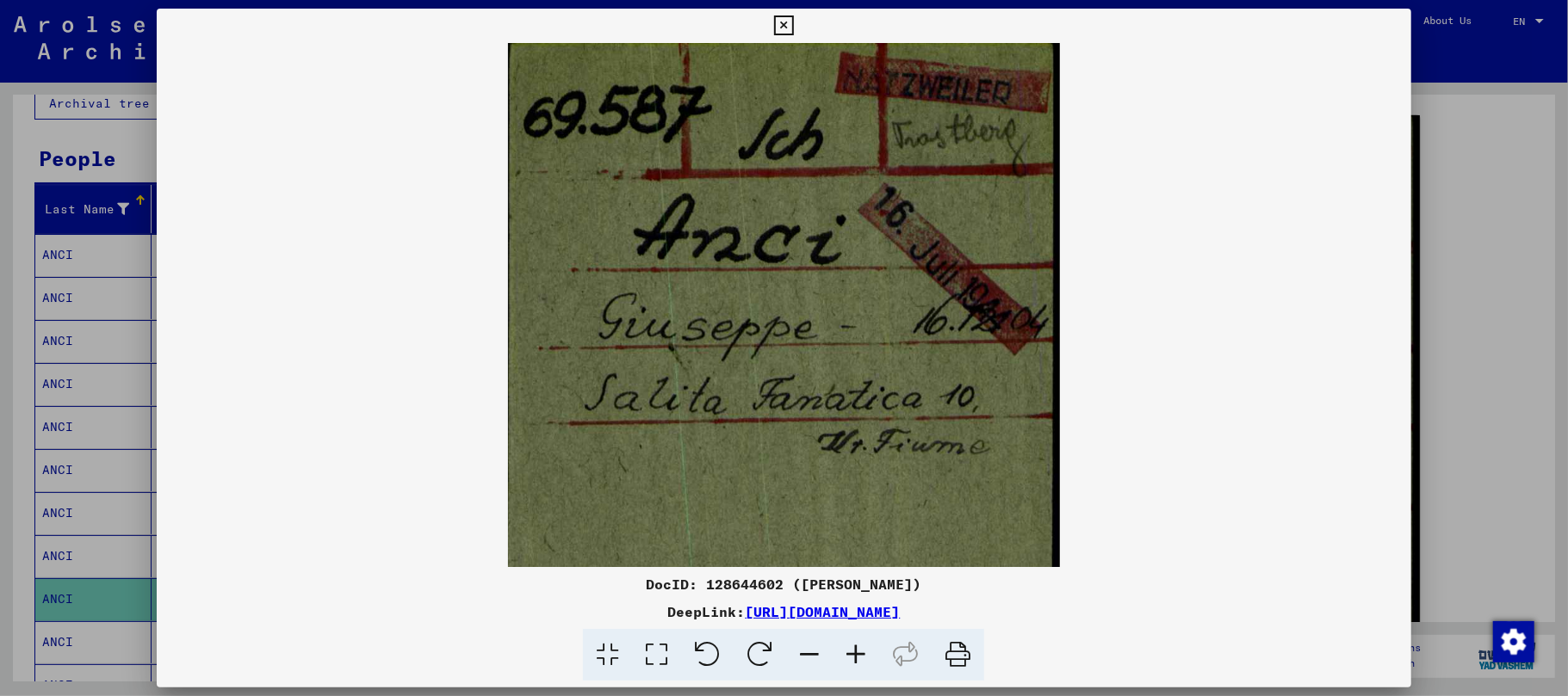
click at [851, 655] on icon at bounding box center [856, 655] width 46 height 52
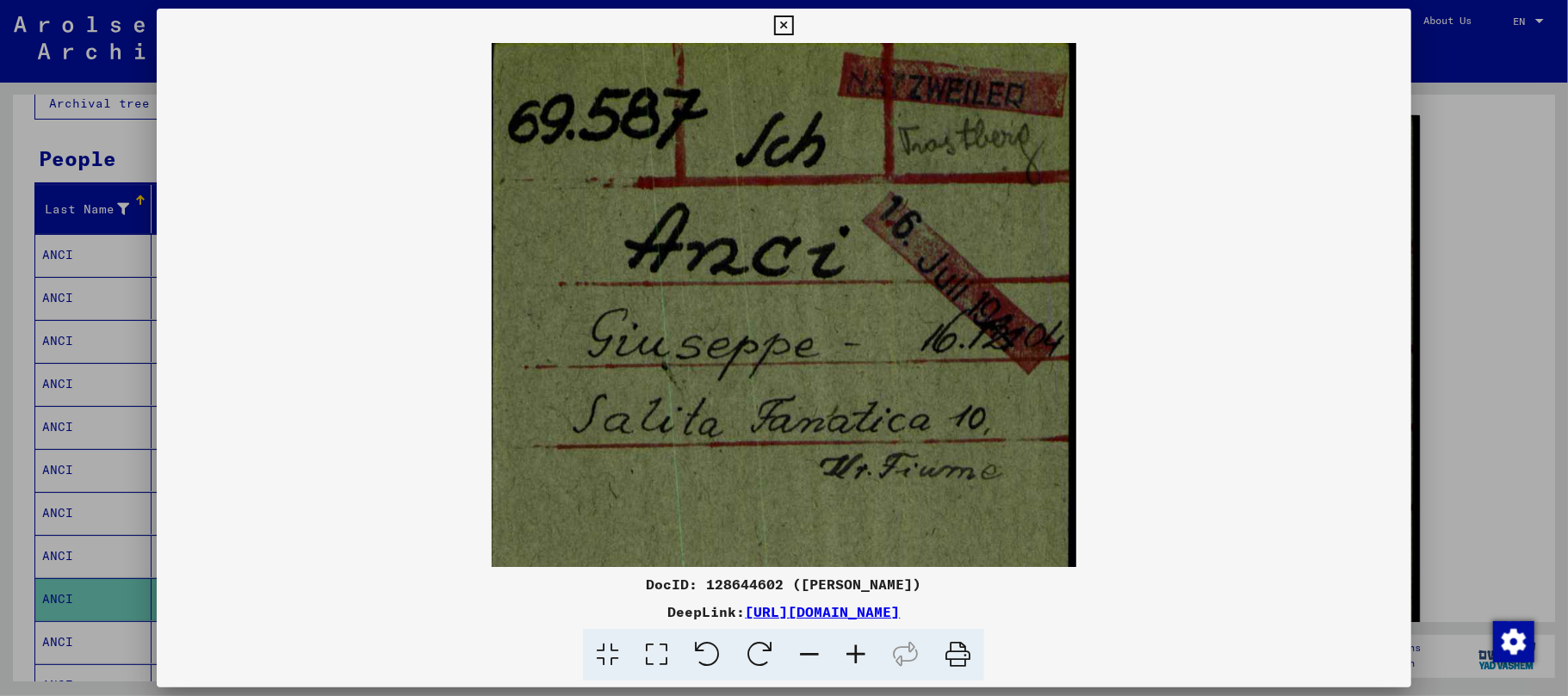
click at [851, 655] on icon at bounding box center [856, 655] width 46 height 52
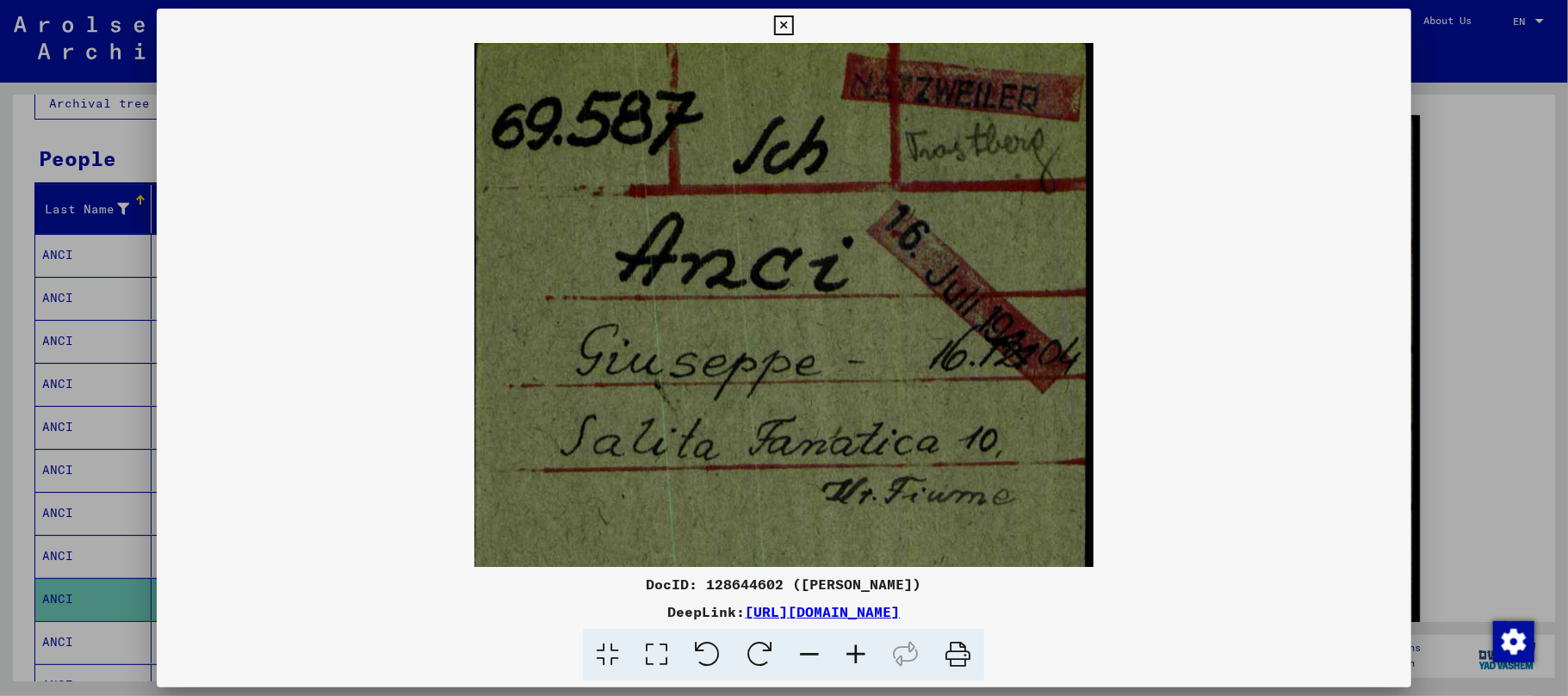
click at [851, 655] on icon at bounding box center [856, 655] width 46 height 52
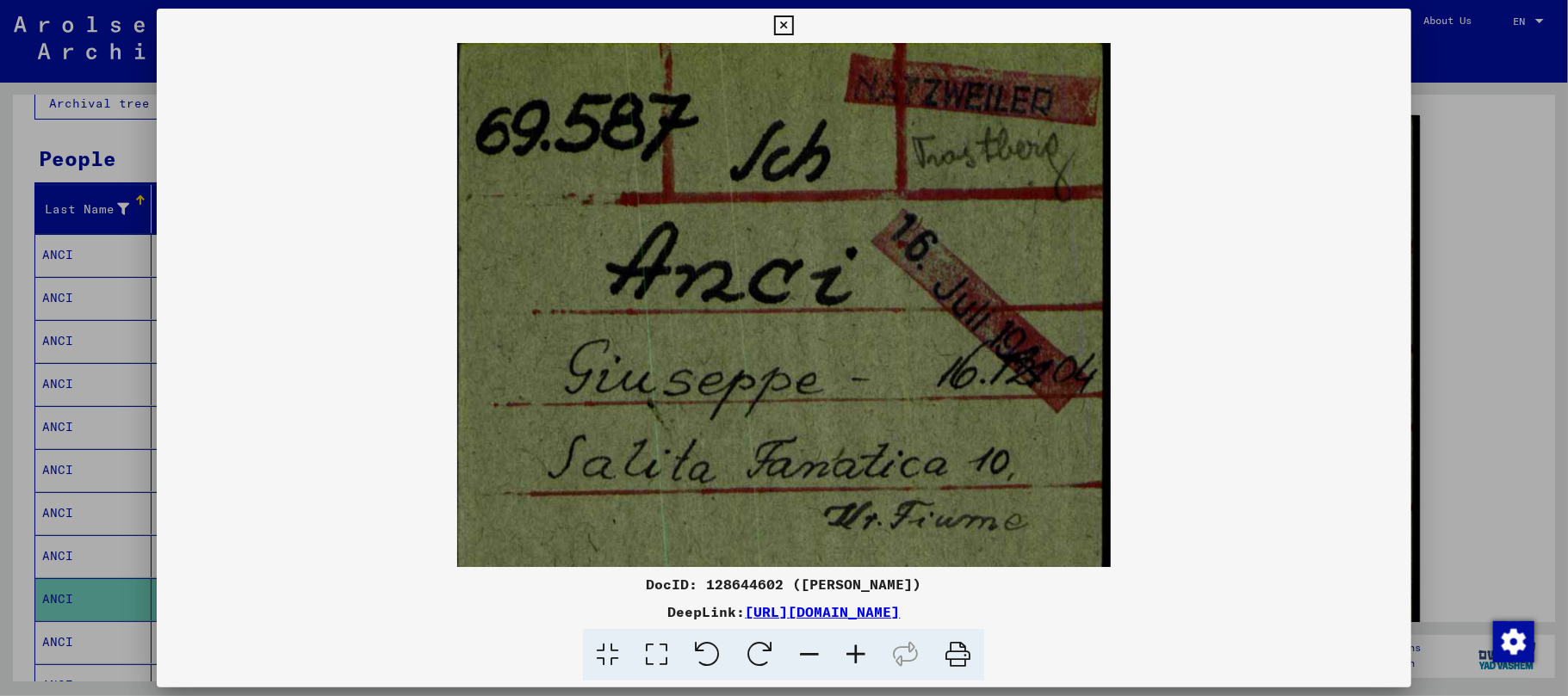
click at [854, 655] on icon at bounding box center [856, 655] width 46 height 52
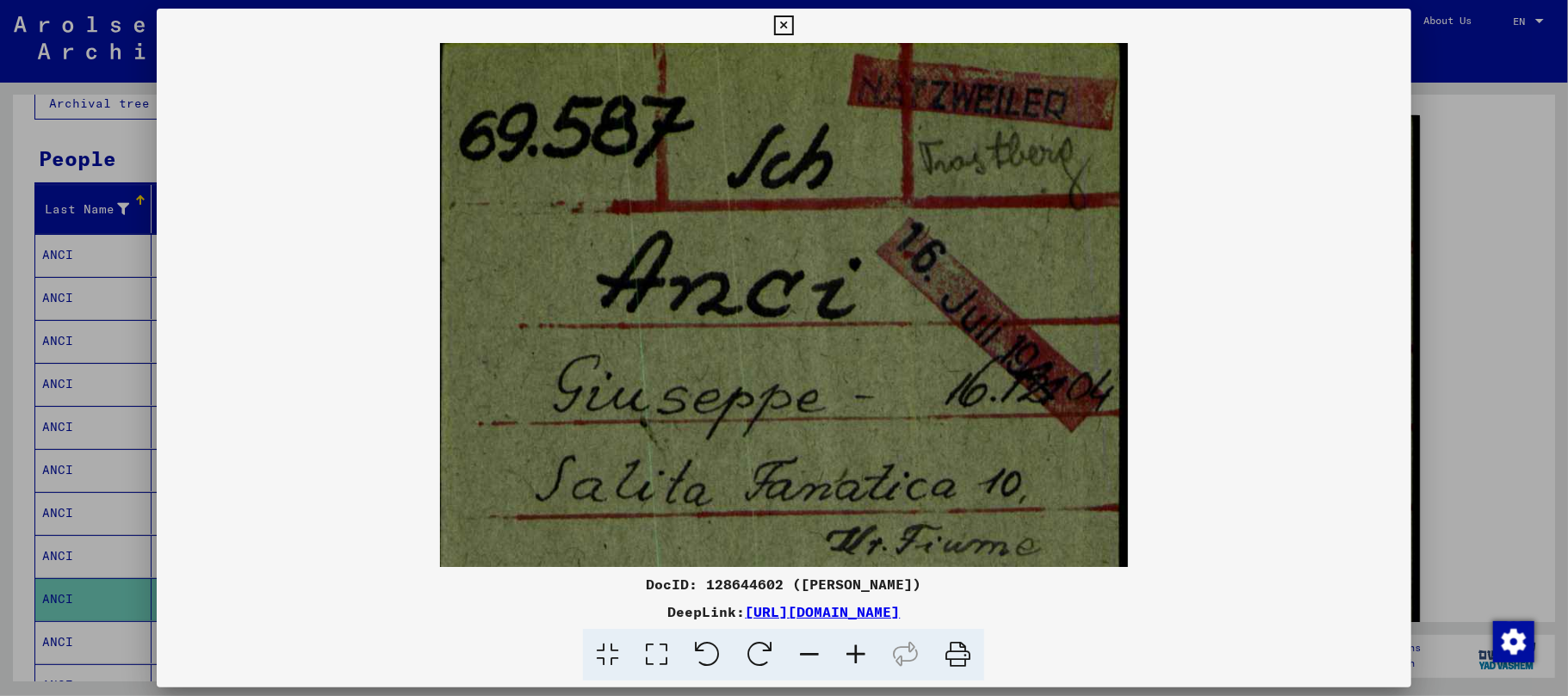
click at [854, 658] on icon at bounding box center [856, 655] width 46 height 52
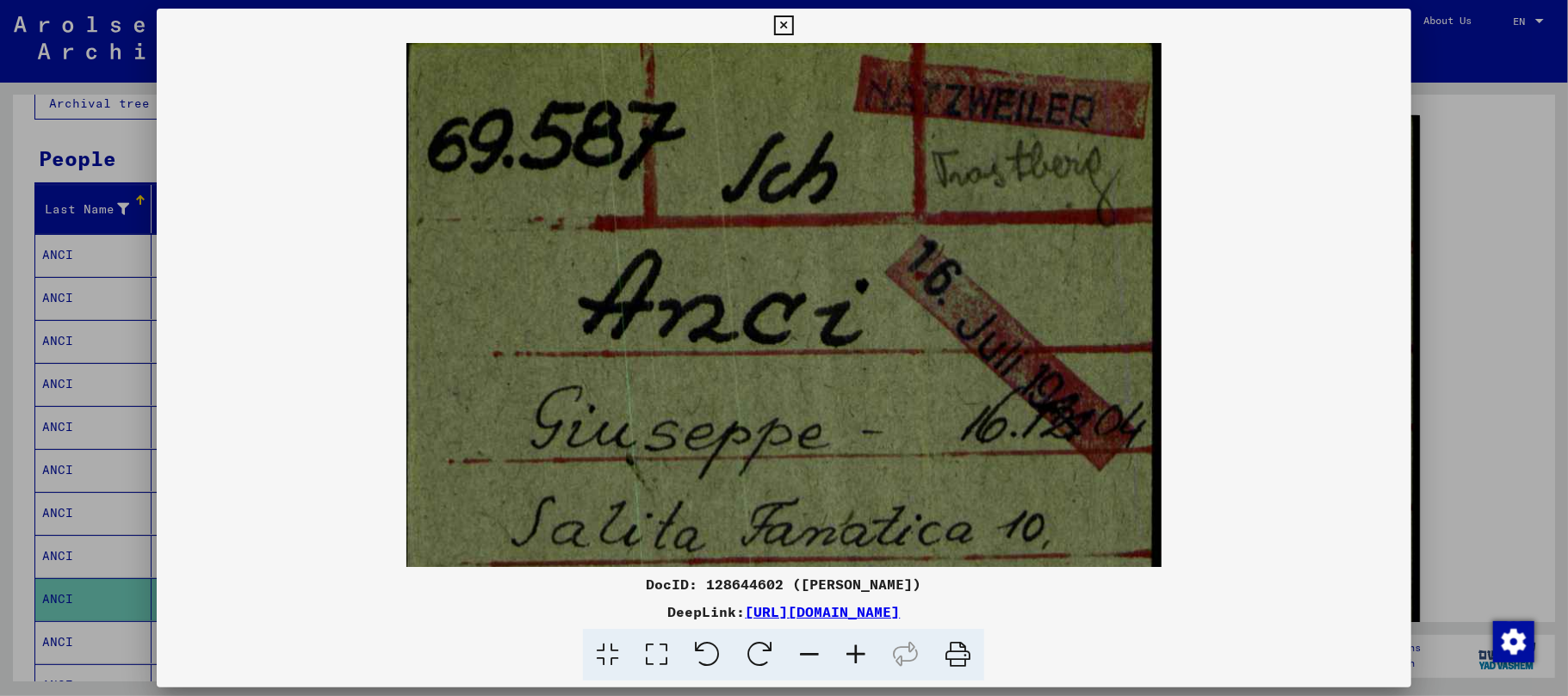
click at [854, 658] on icon at bounding box center [856, 655] width 46 height 52
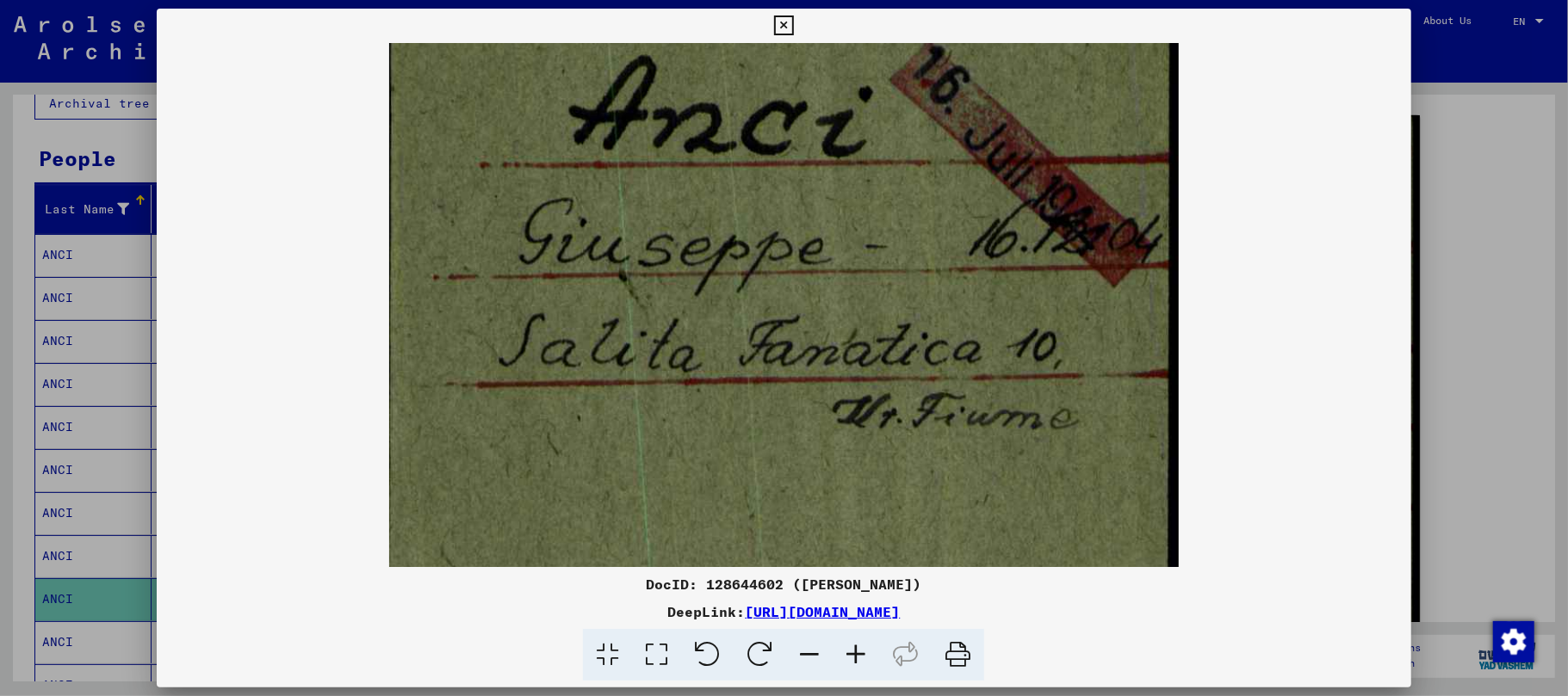
drag, startPoint x: 854, startPoint y: 534, endPoint x: 835, endPoint y: 340, distance: 194.9
click at [837, 345] on img at bounding box center [784, 339] width 790 height 997
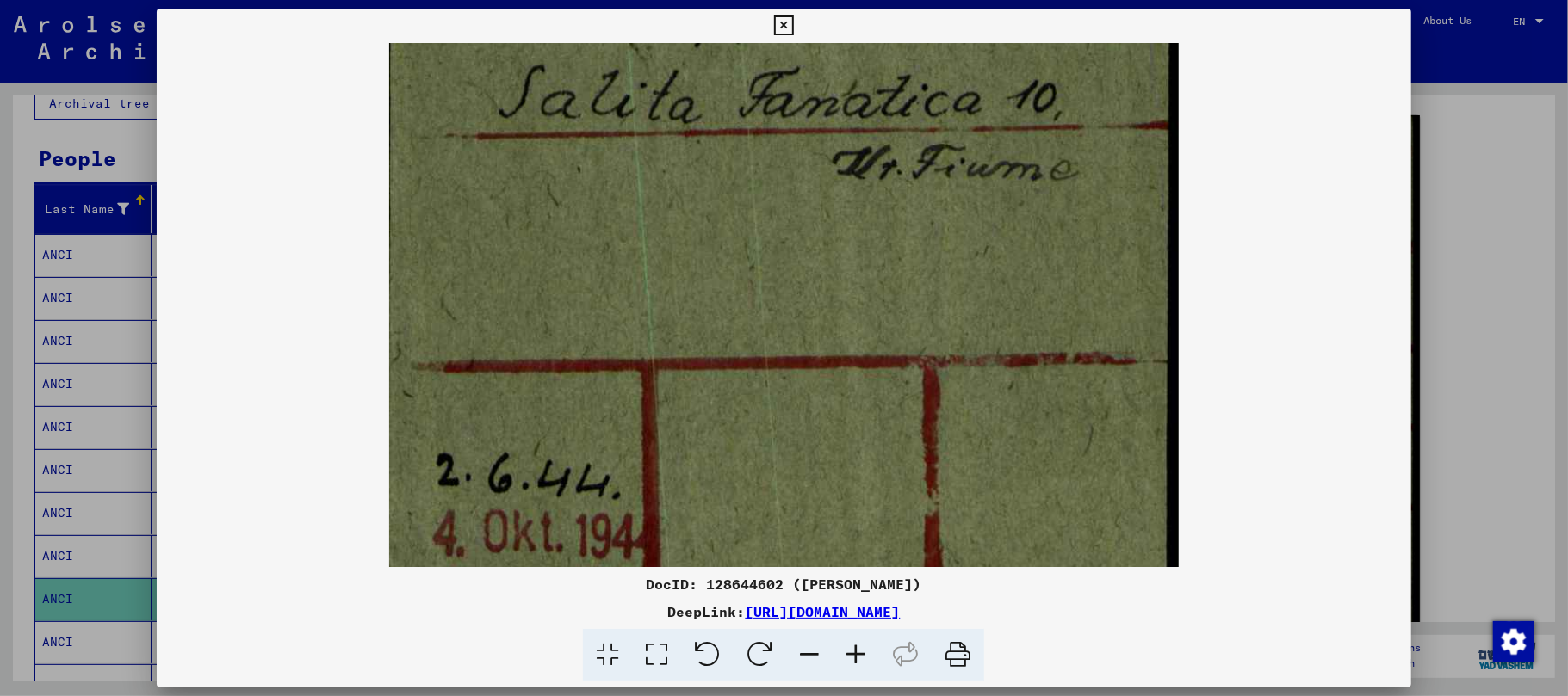
drag, startPoint x: 827, startPoint y: 452, endPoint x: 792, endPoint y: 207, distance: 247.5
click at [792, 207] on img at bounding box center [784, 90] width 790 height 997
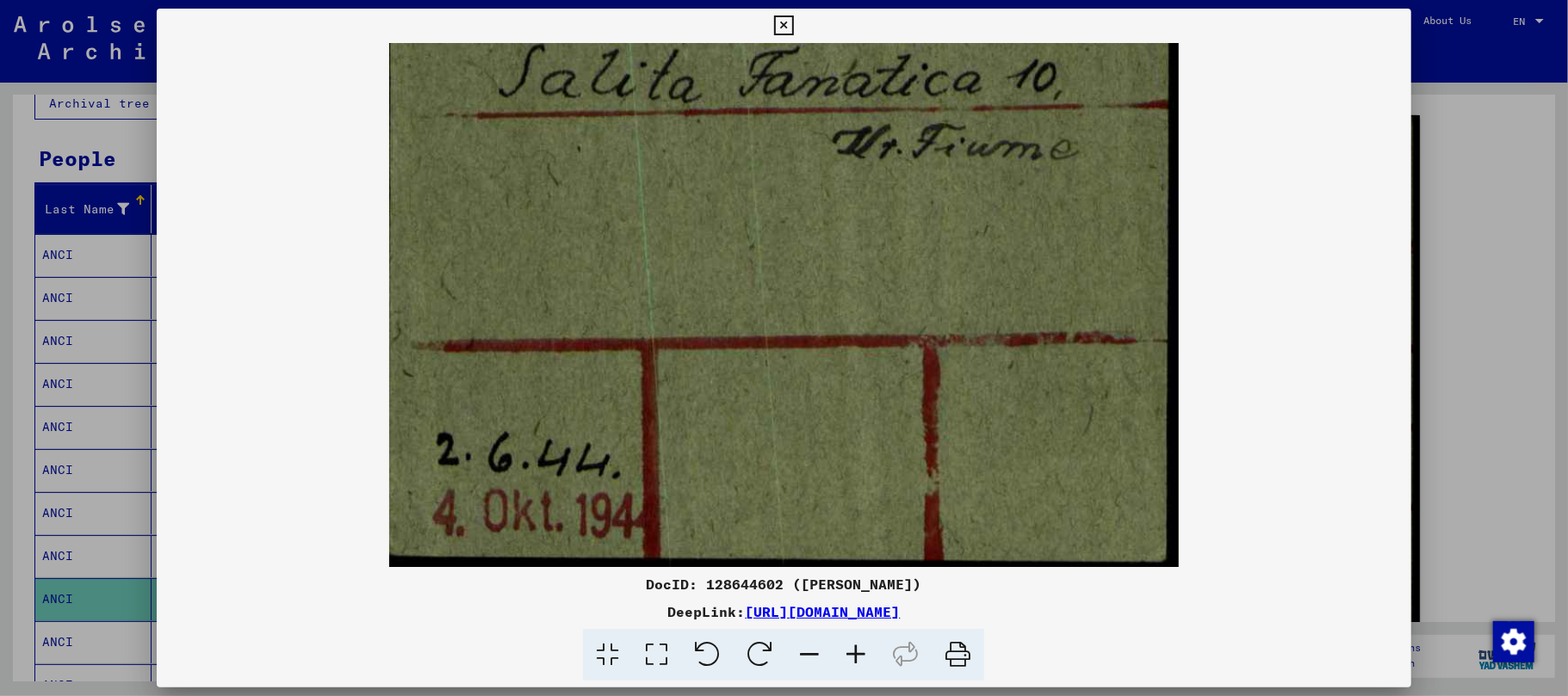
drag, startPoint x: 752, startPoint y: 386, endPoint x: 738, endPoint y: 235, distance: 151.6
click at [738, 235] on img at bounding box center [784, 69] width 790 height 997
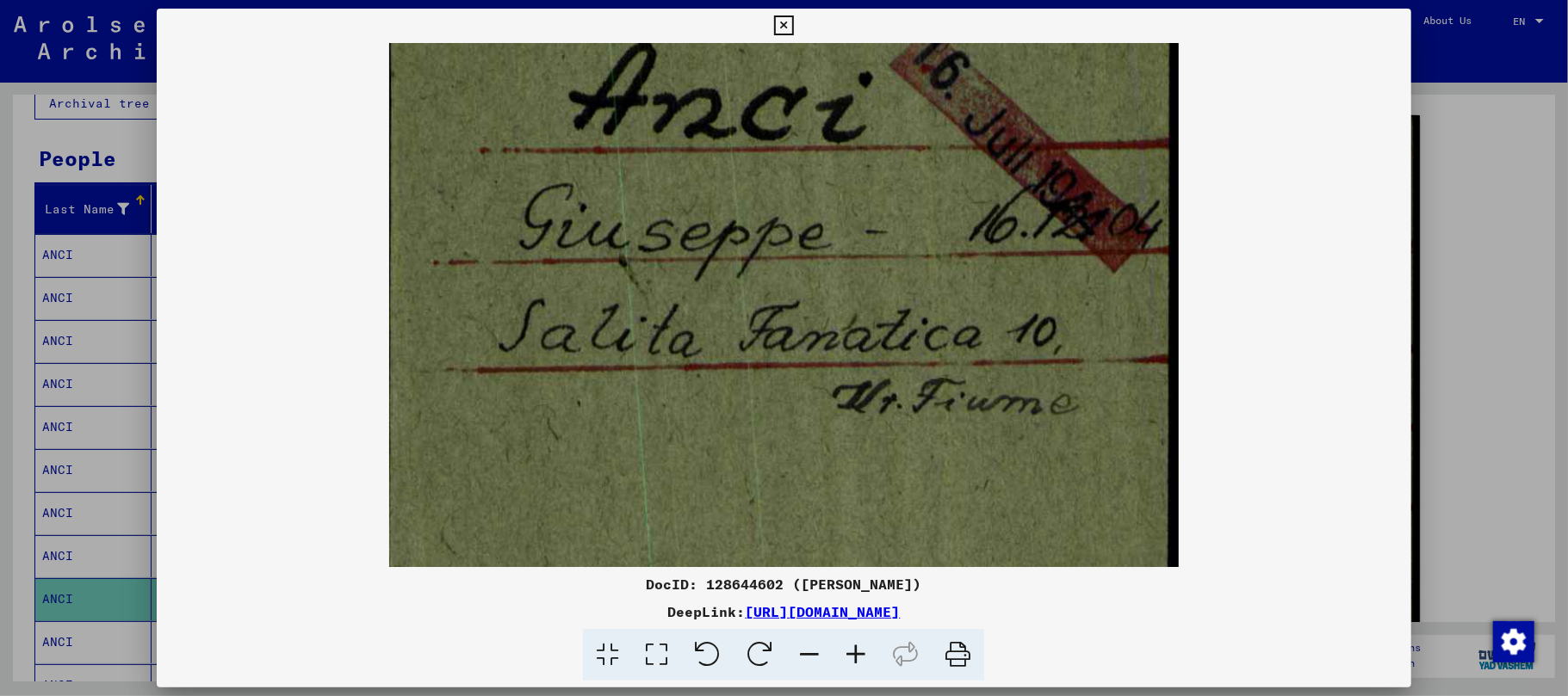
drag, startPoint x: 742, startPoint y: 276, endPoint x: 742, endPoint y: 506, distance: 230.0
click at [742, 506] on img at bounding box center [784, 324] width 790 height 997
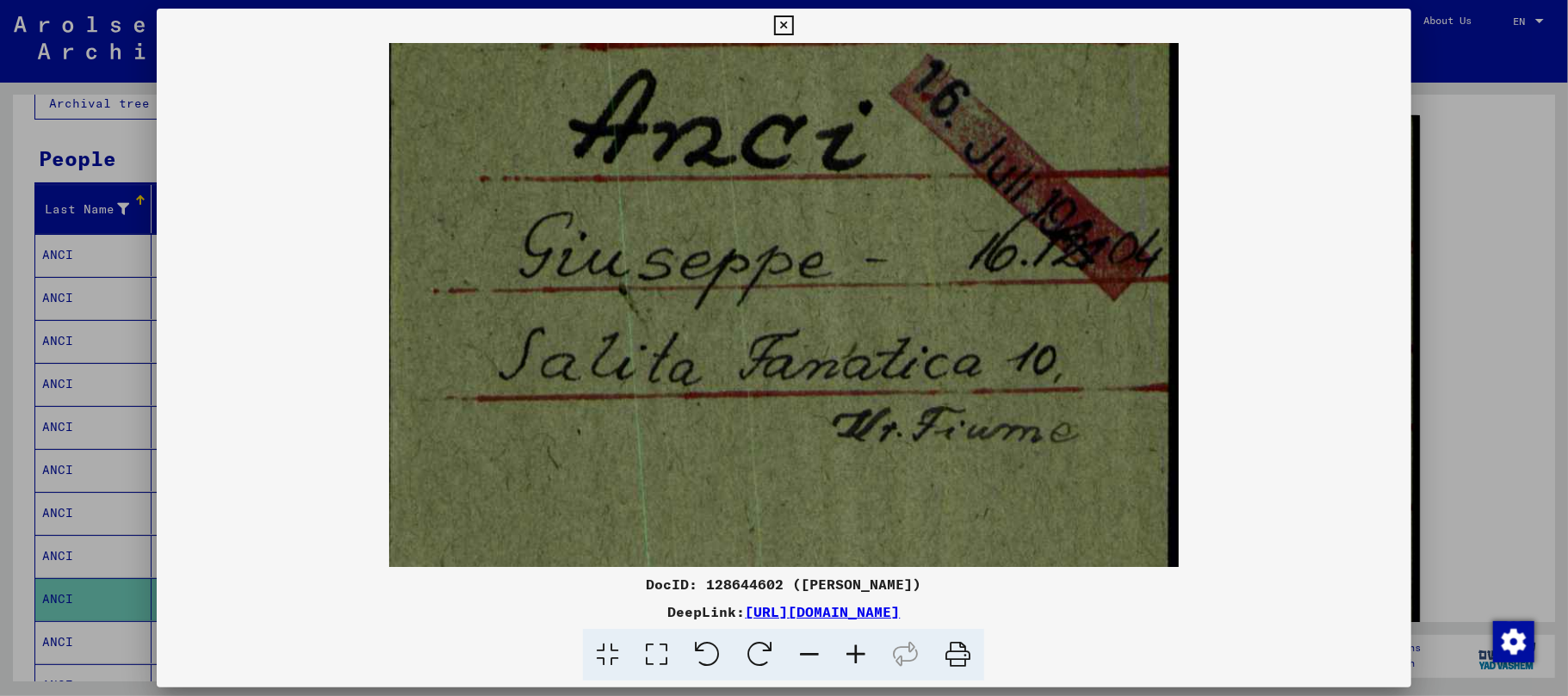
scroll to position [0, 0]
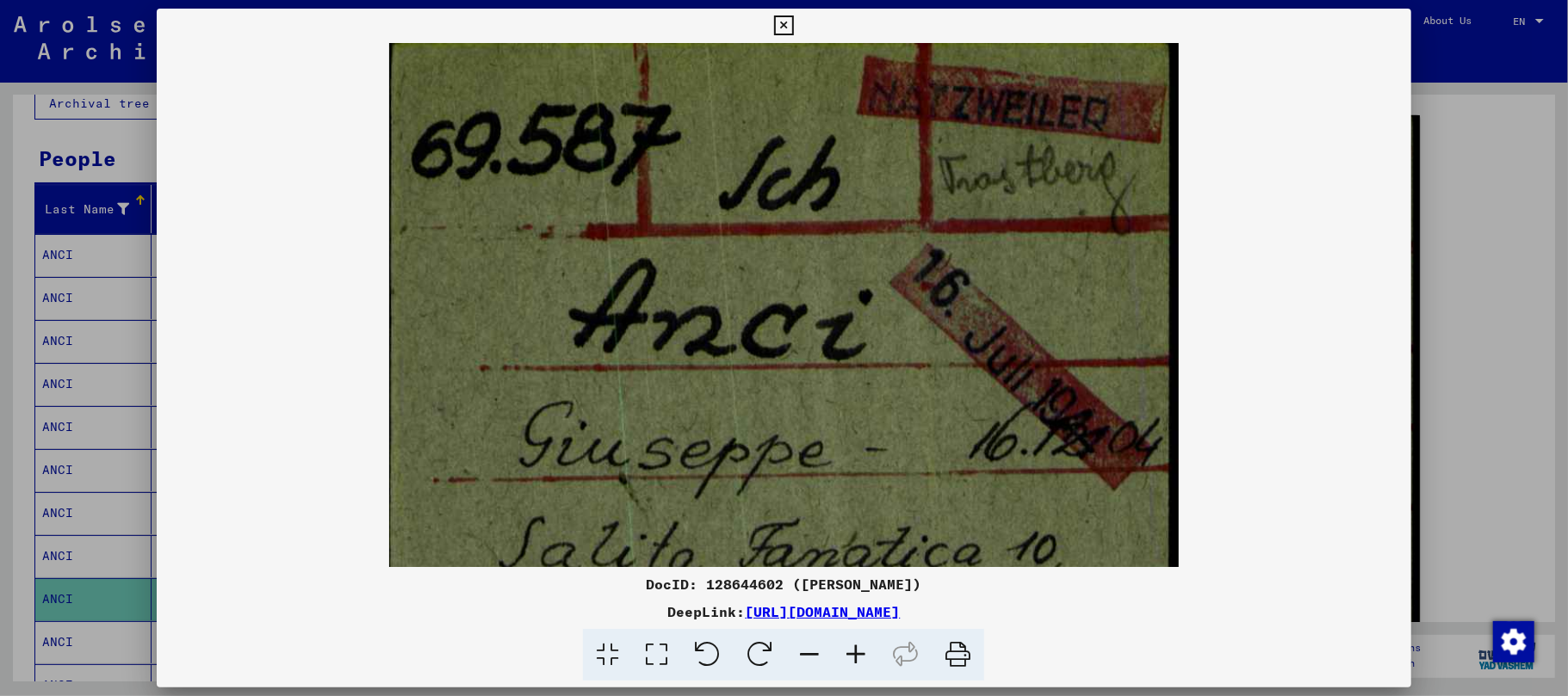
drag, startPoint x: 741, startPoint y: 373, endPoint x: 727, endPoint y: 618, distance: 245.4
click at [728, 618] on div "DocID: 128644602 ([PERSON_NAME]) DeepLink: [URL][DOMAIN_NAME]" at bounding box center [784, 345] width 1255 height 673
drag, startPoint x: 720, startPoint y: 396, endPoint x: 725, endPoint y: 476, distance: 80.2
click at [725, 475] on img at bounding box center [784, 541] width 790 height 997
drag, startPoint x: 931, startPoint y: 292, endPoint x: 935, endPoint y: 372, distance: 80.1
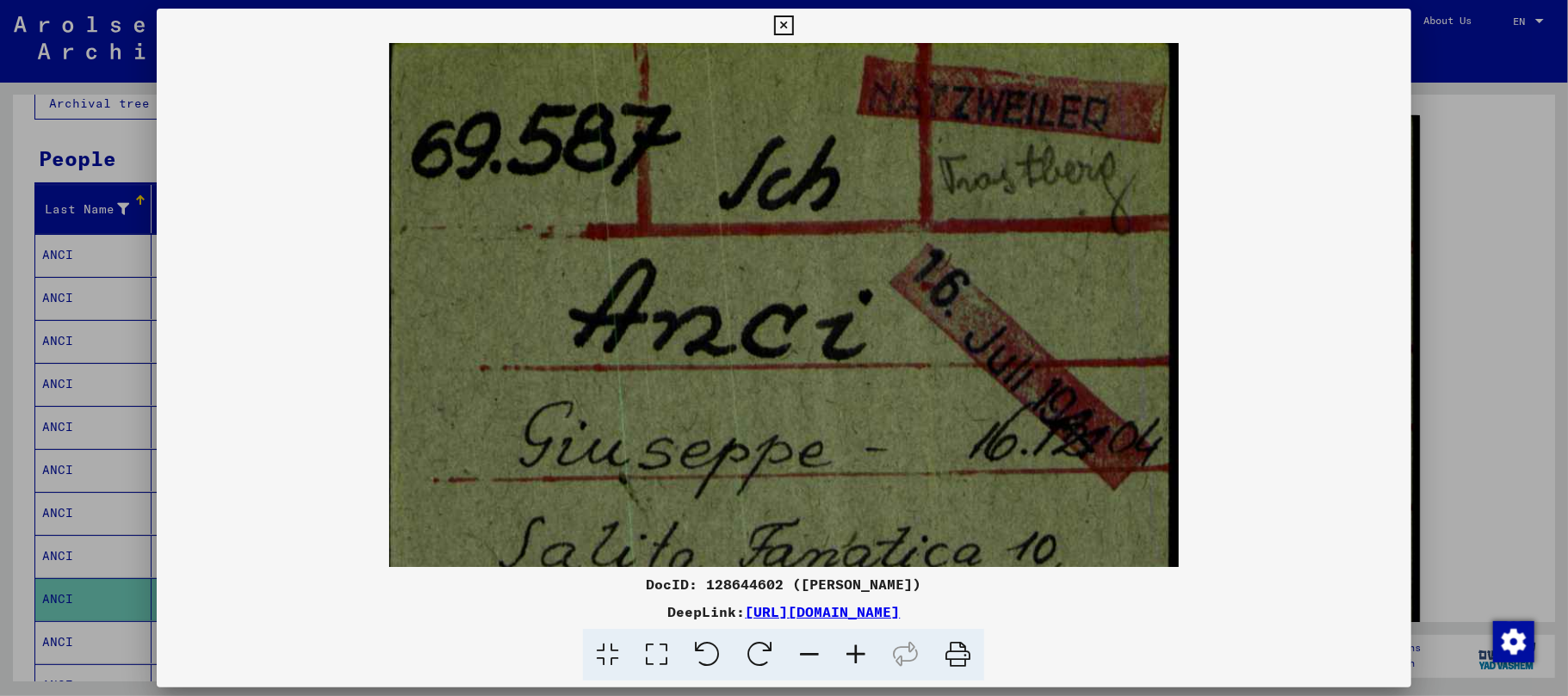
click at [935, 372] on img at bounding box center [784, 541] width 790 height 997
click at [852, 652] on icon at bounding box center [856, 655] width 46 height 52
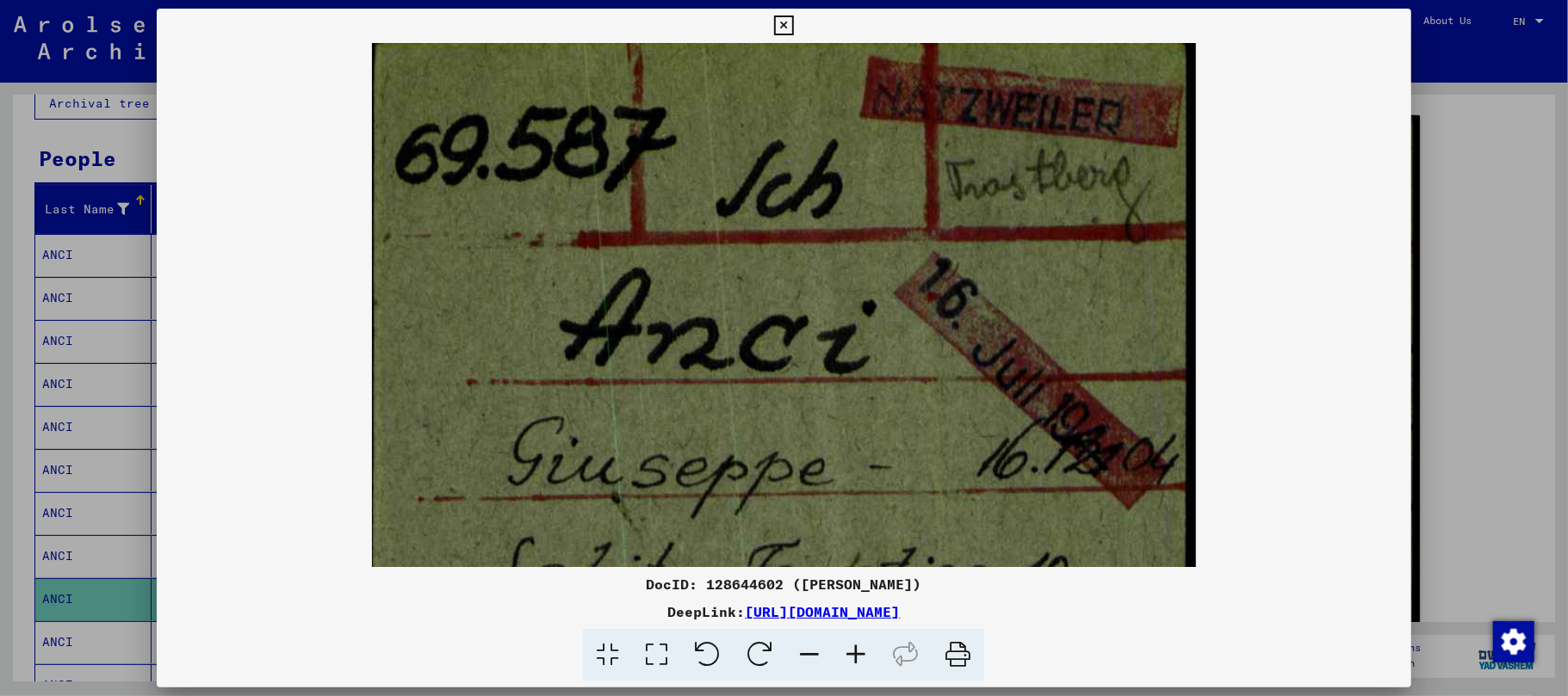
click at [786, 29] on icon at bounding box center [784, 25] width 20 height 20
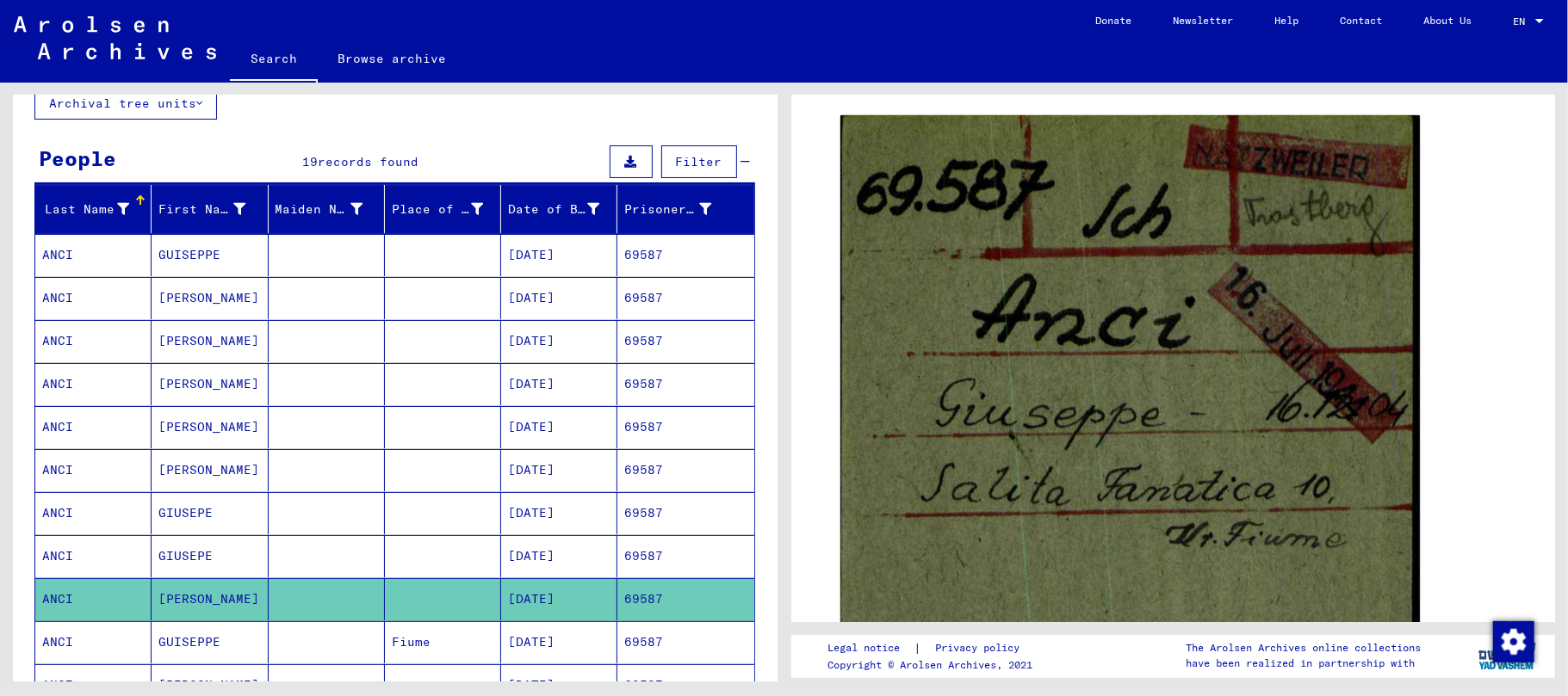
click at [208, 645] on mat-cell "GUISEPPE" at bounding box center [209, 642] width 117 height 42
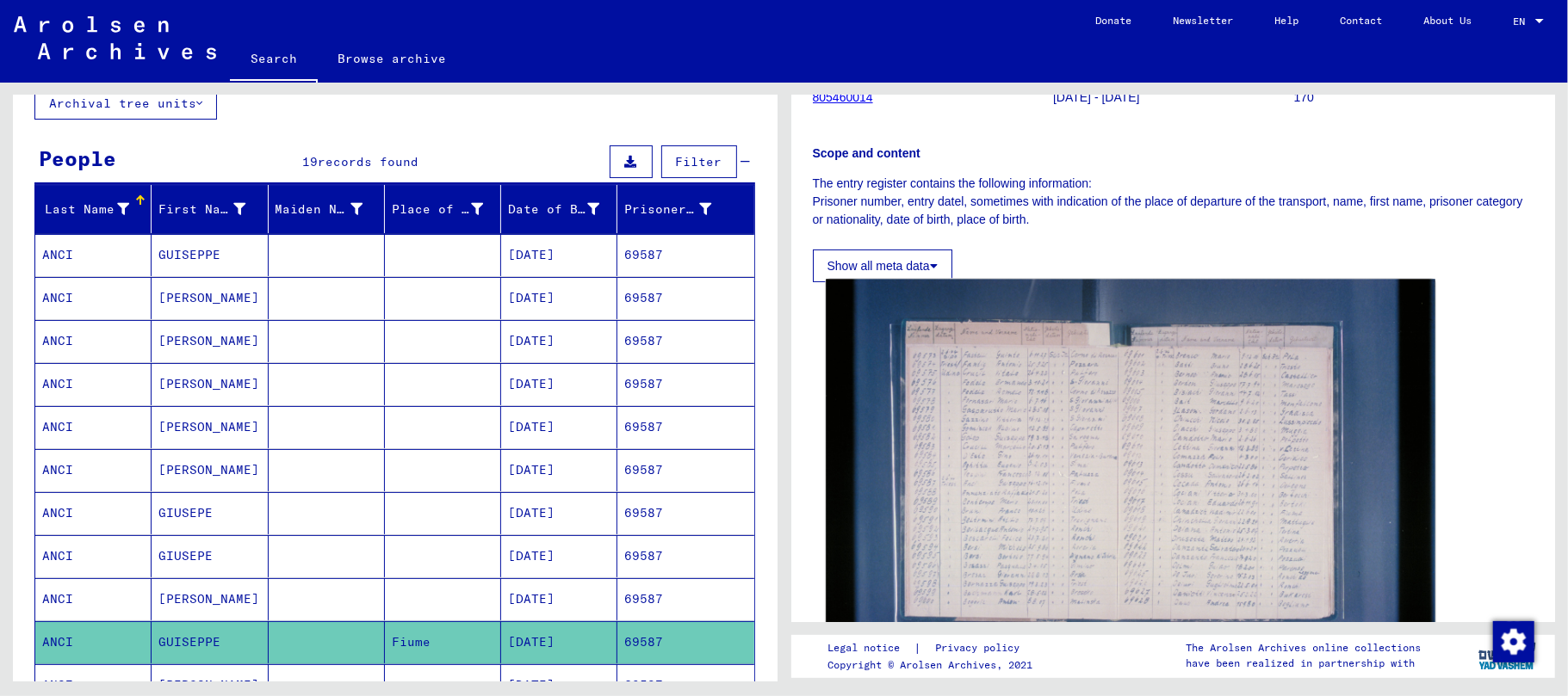
scroll to position [229, 0]
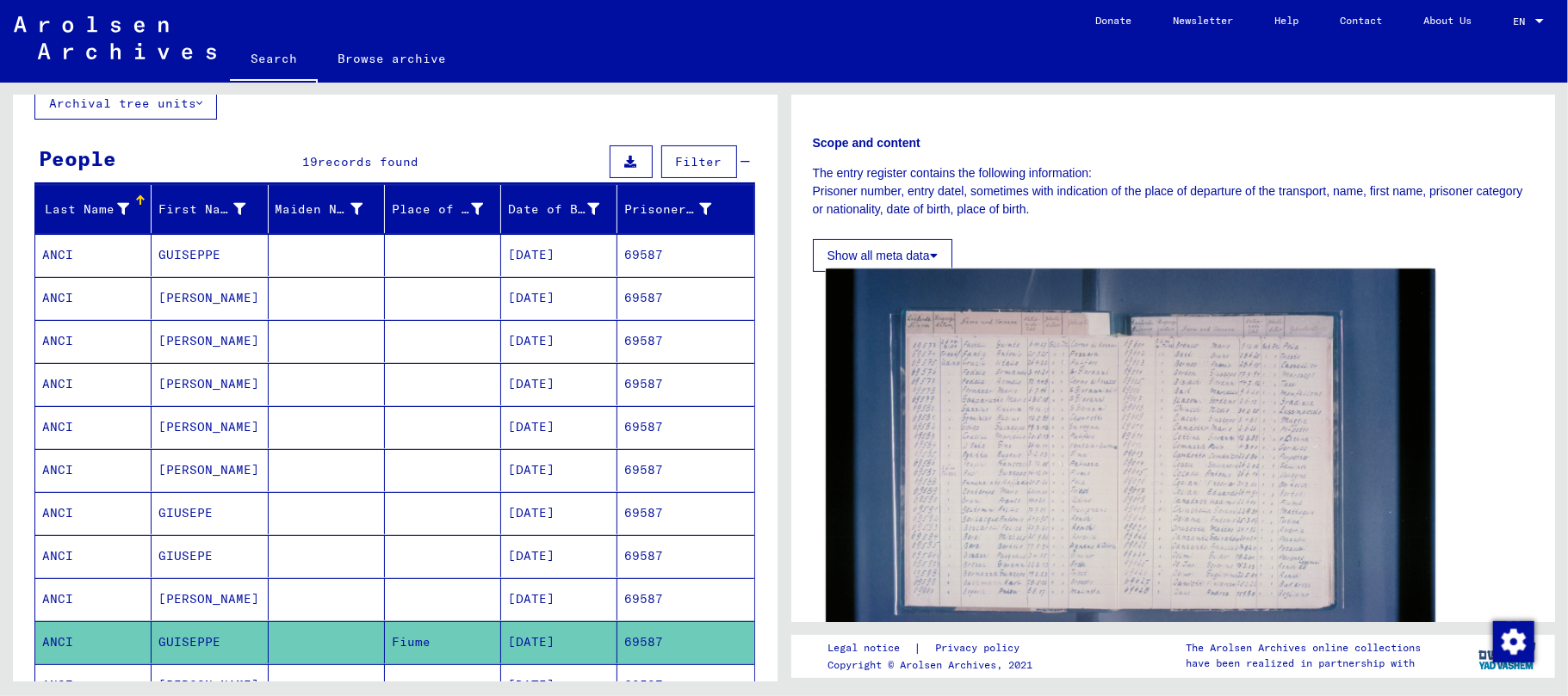
click at [1054, 386] on img at bounding box center [1130, 472] width 608 height 405
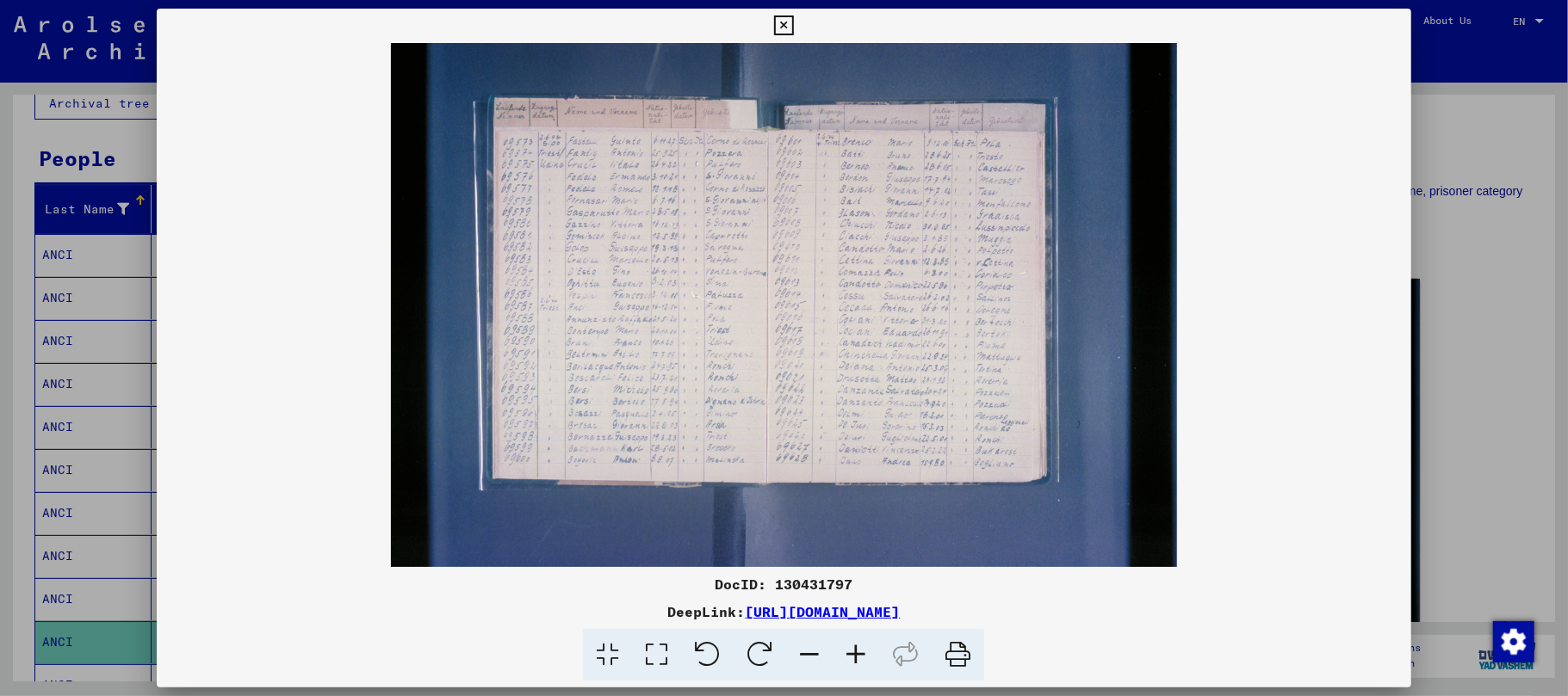
click at [856, 654] on icon at bounding box center [856, 655] width 46 height 52
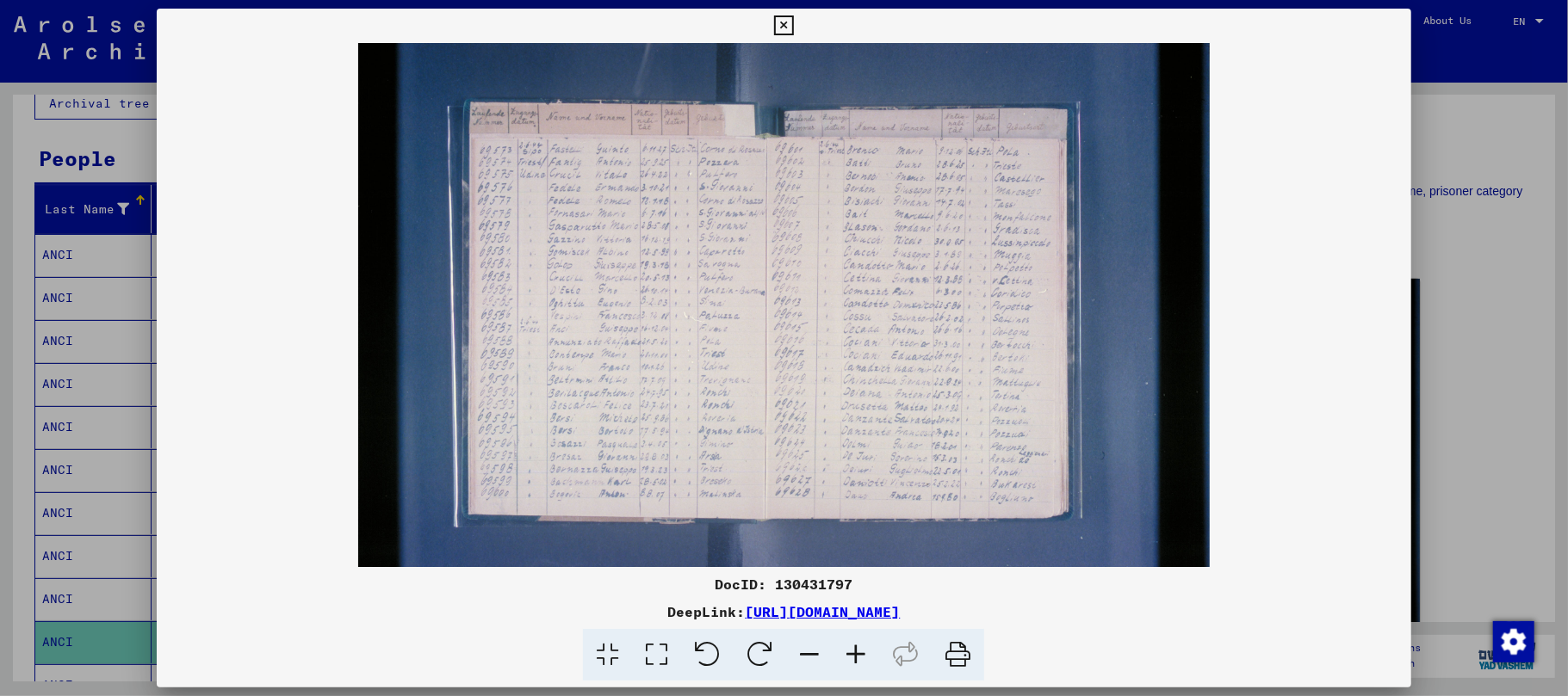
click at [852, 654] on icon at bounding box center [856, 655] width 46 height 52
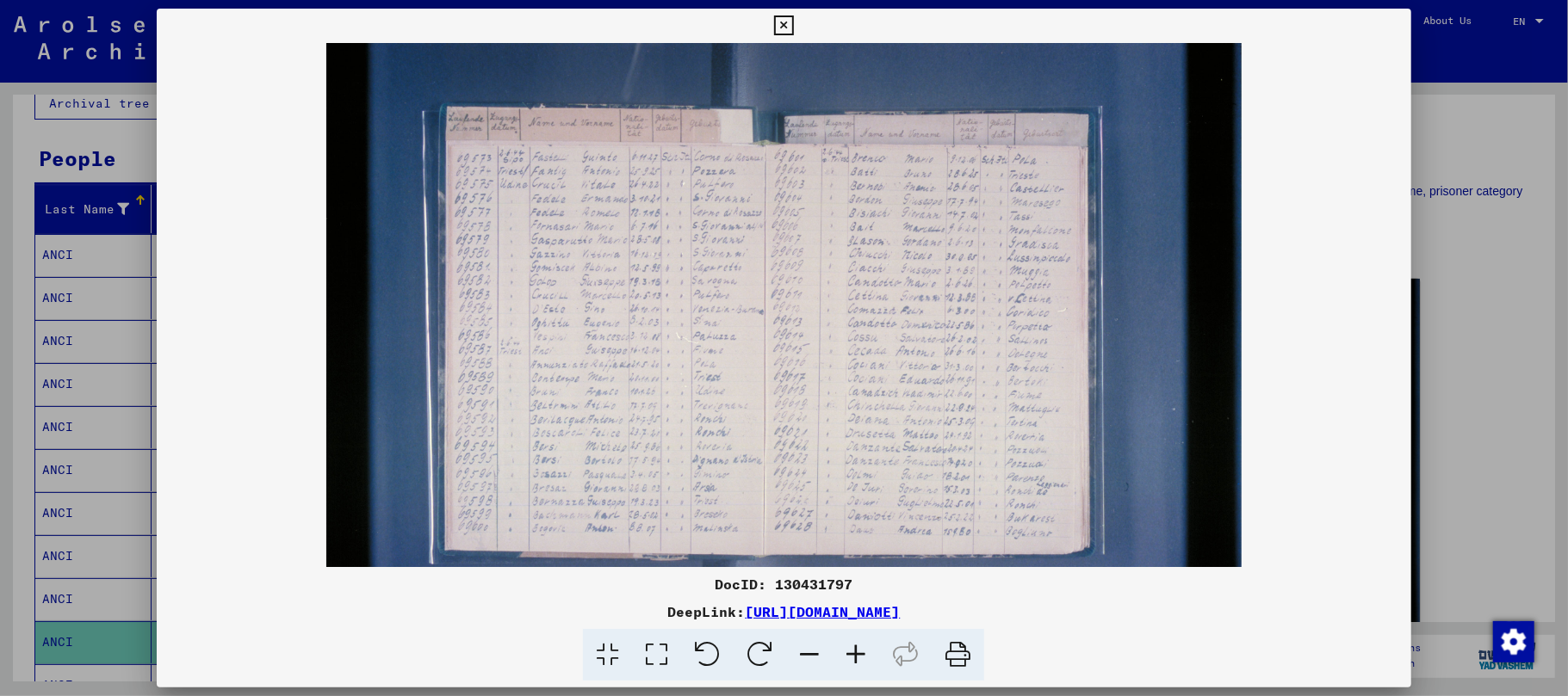
click at [851, 654] on icon at bounding box center [856, 655] width 46 height 52
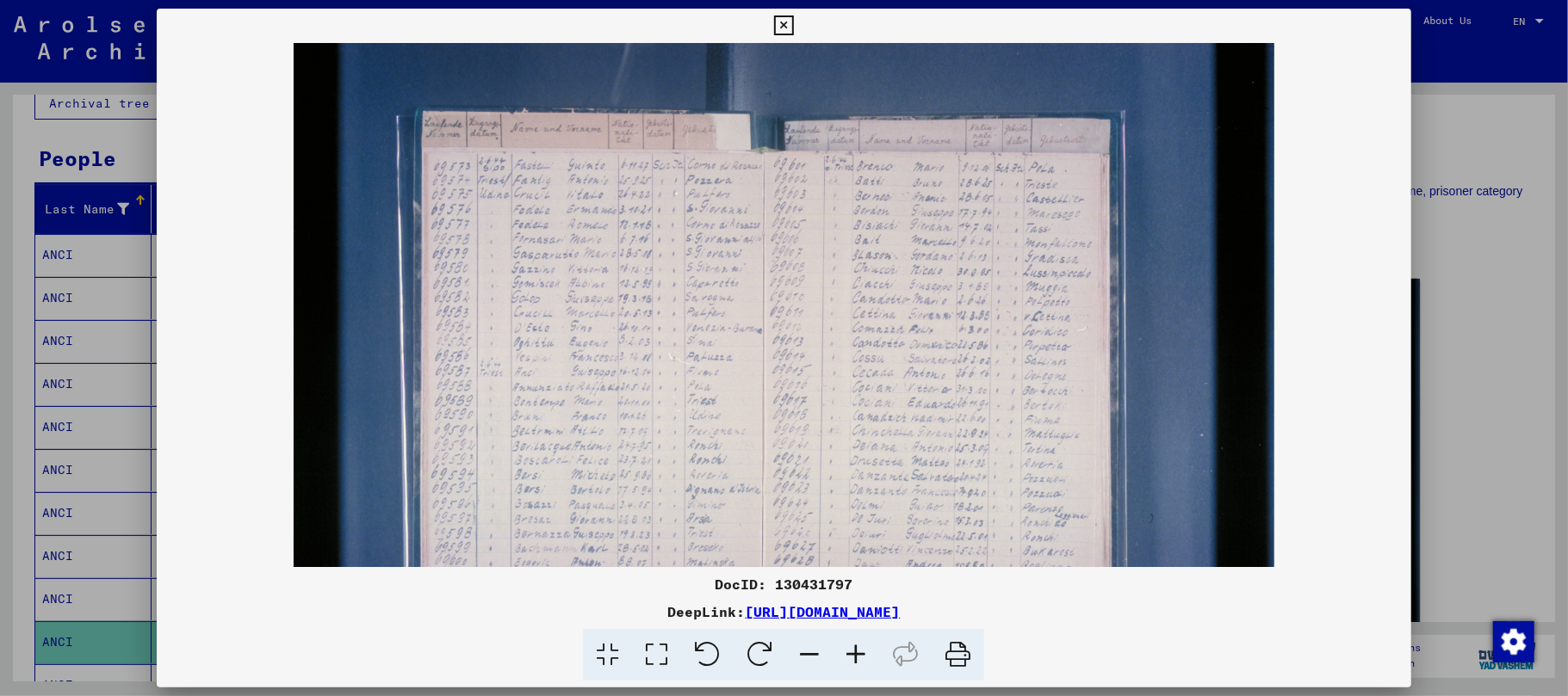
click at [851, 654] on icon at bounding box center [856, 655] width 46 height 52
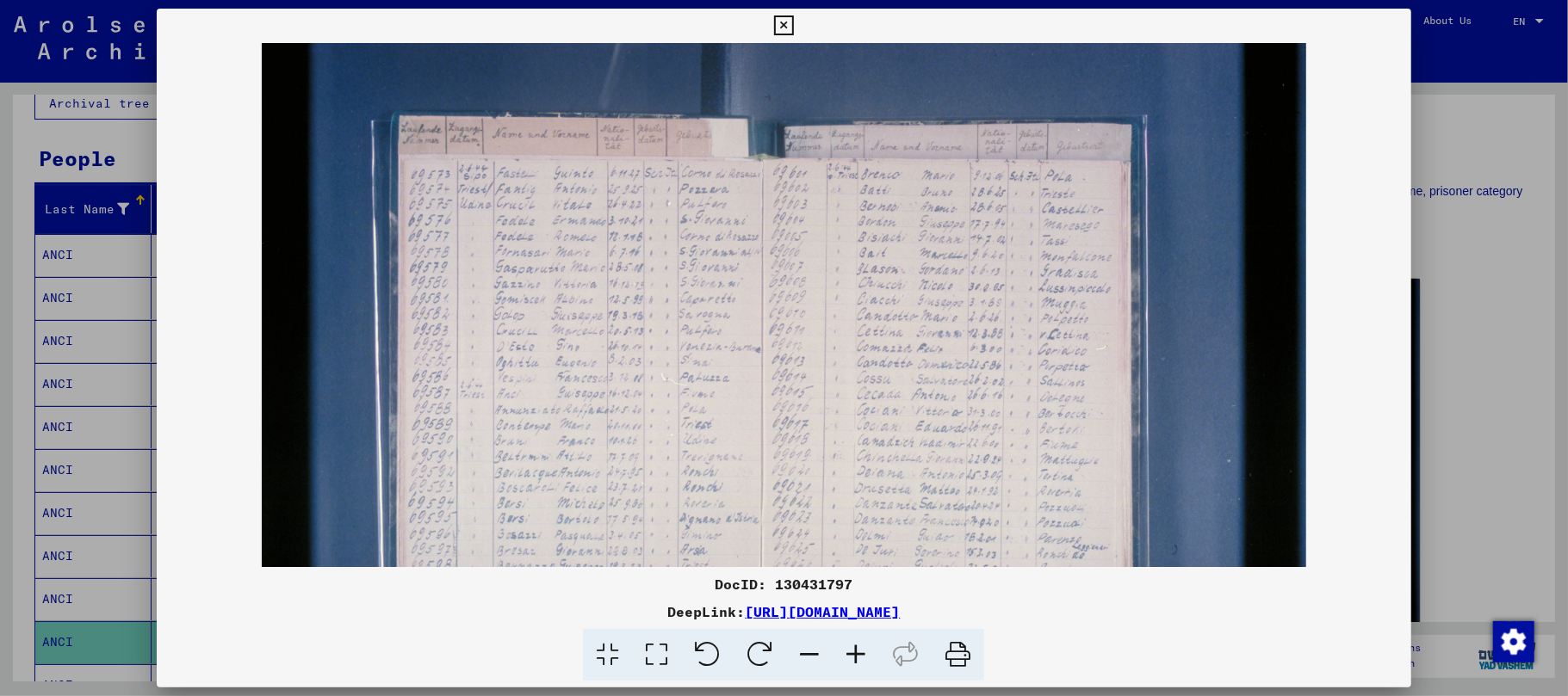
click at [849, 655] on icon at bounding box center [856, 655] width 46 height 52
click at [848, 658] on icon at bounding box center [856, 655] width 46 height 52
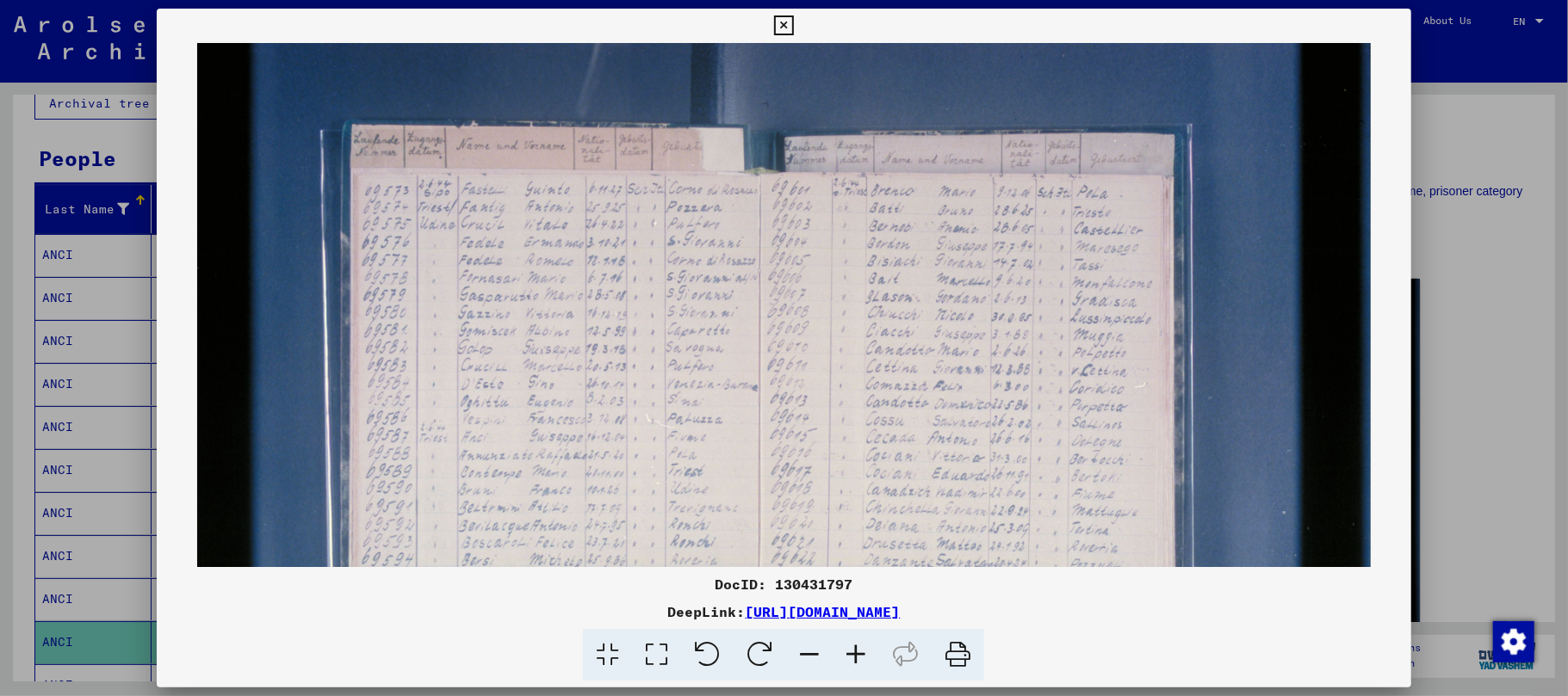
click at [848, 658] on icon at bounding box center [856, 655] width 46 height 52
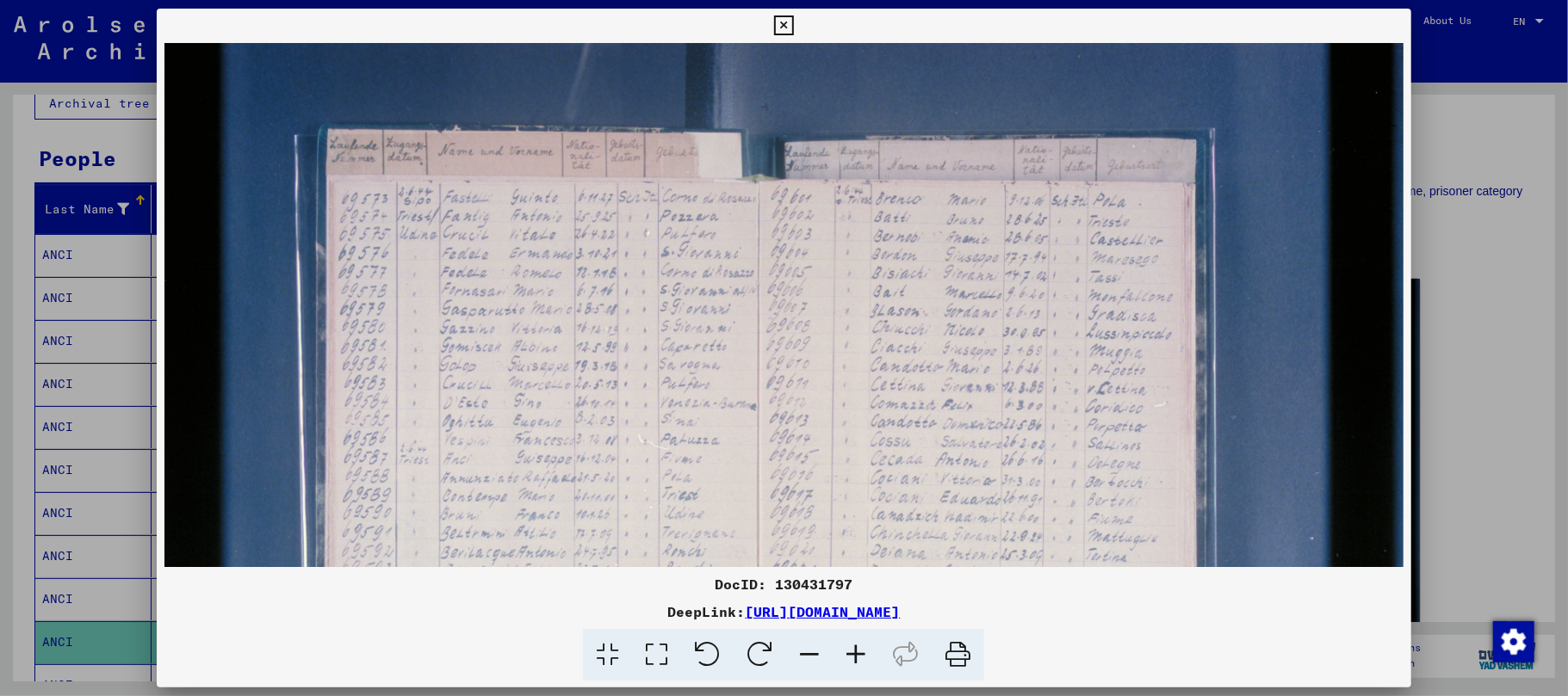
click at [846, 658] on icon at bounding box center [856, 655] width 46 height 52
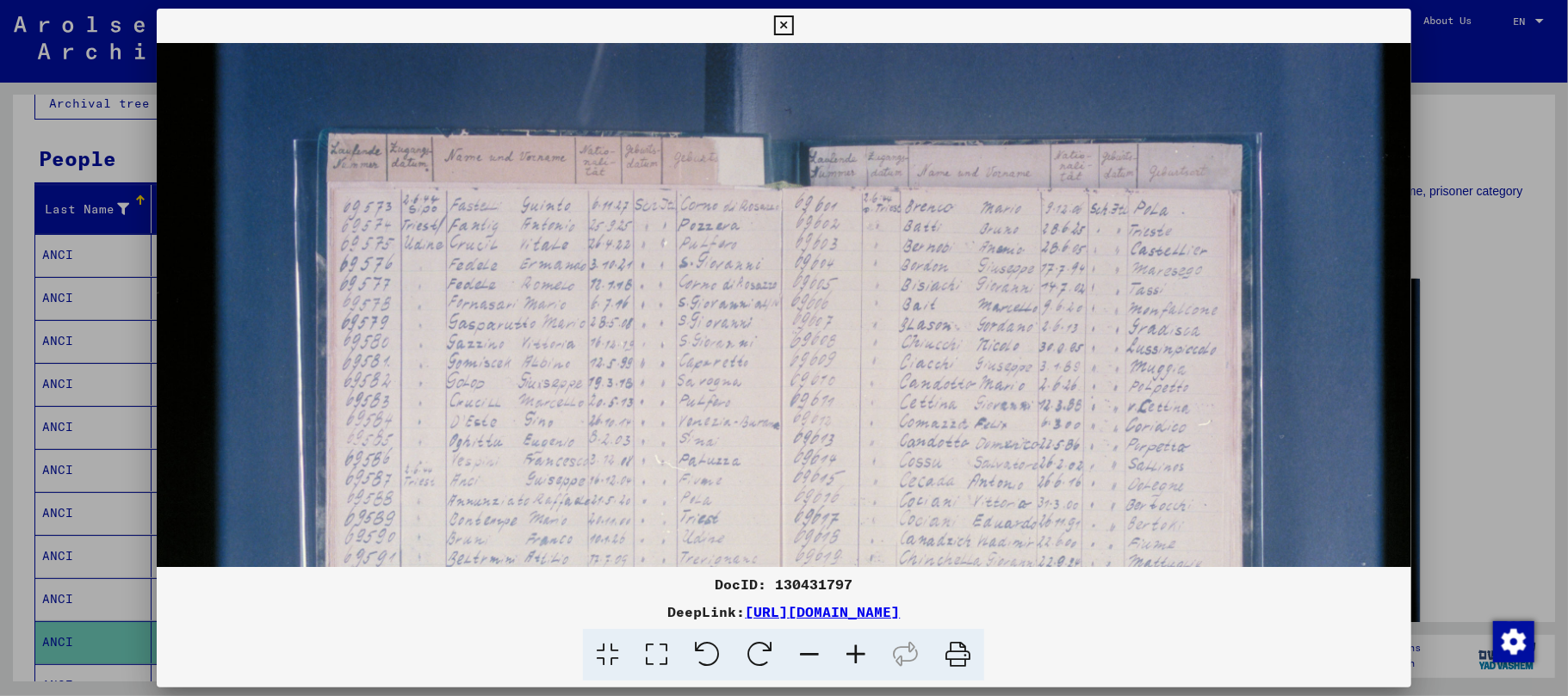
click at [846, 658] on icon at bounding box center [856, 655] width 46 height 52
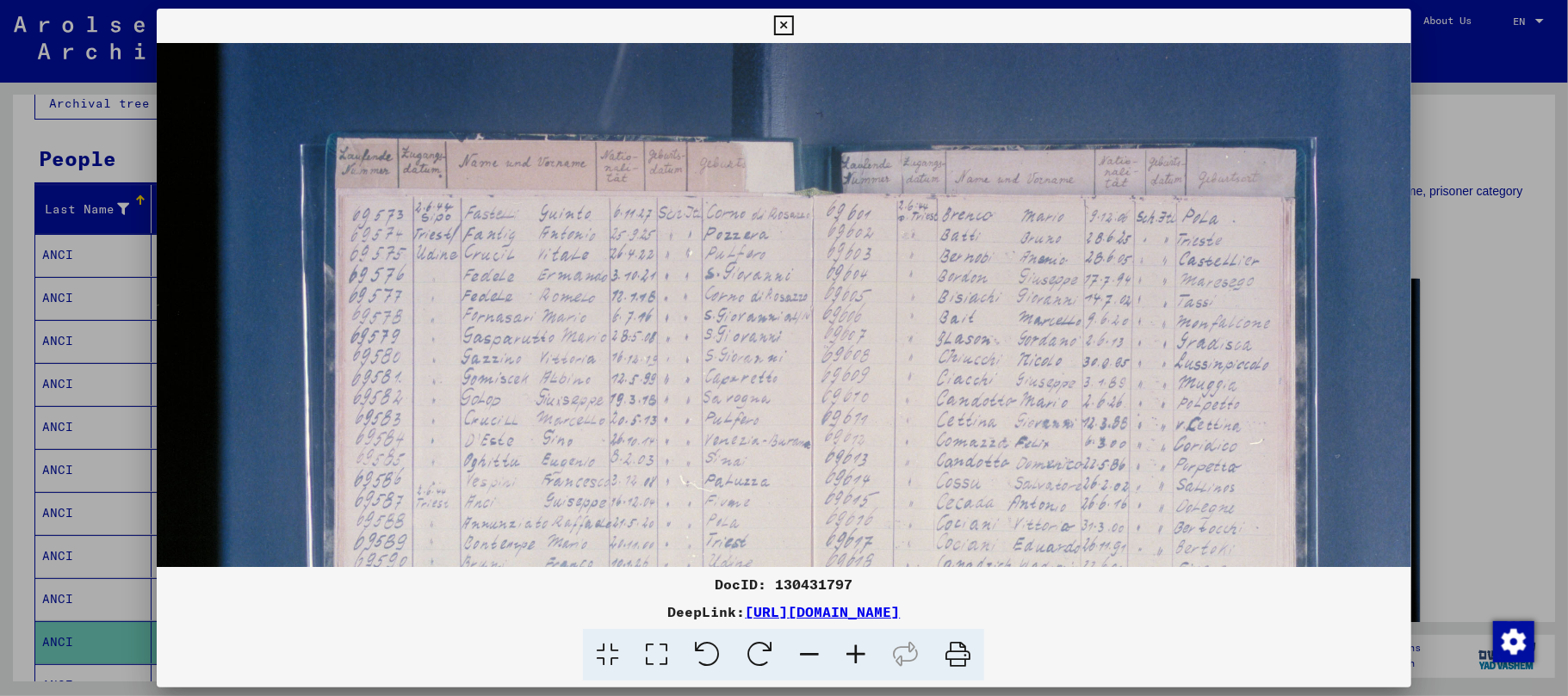
click at [846, 658] on icon at bounding box center [856, 655] width 46 height 52
click at [846, 659] on icon at bounding box center [856, 655] width 46 height 52
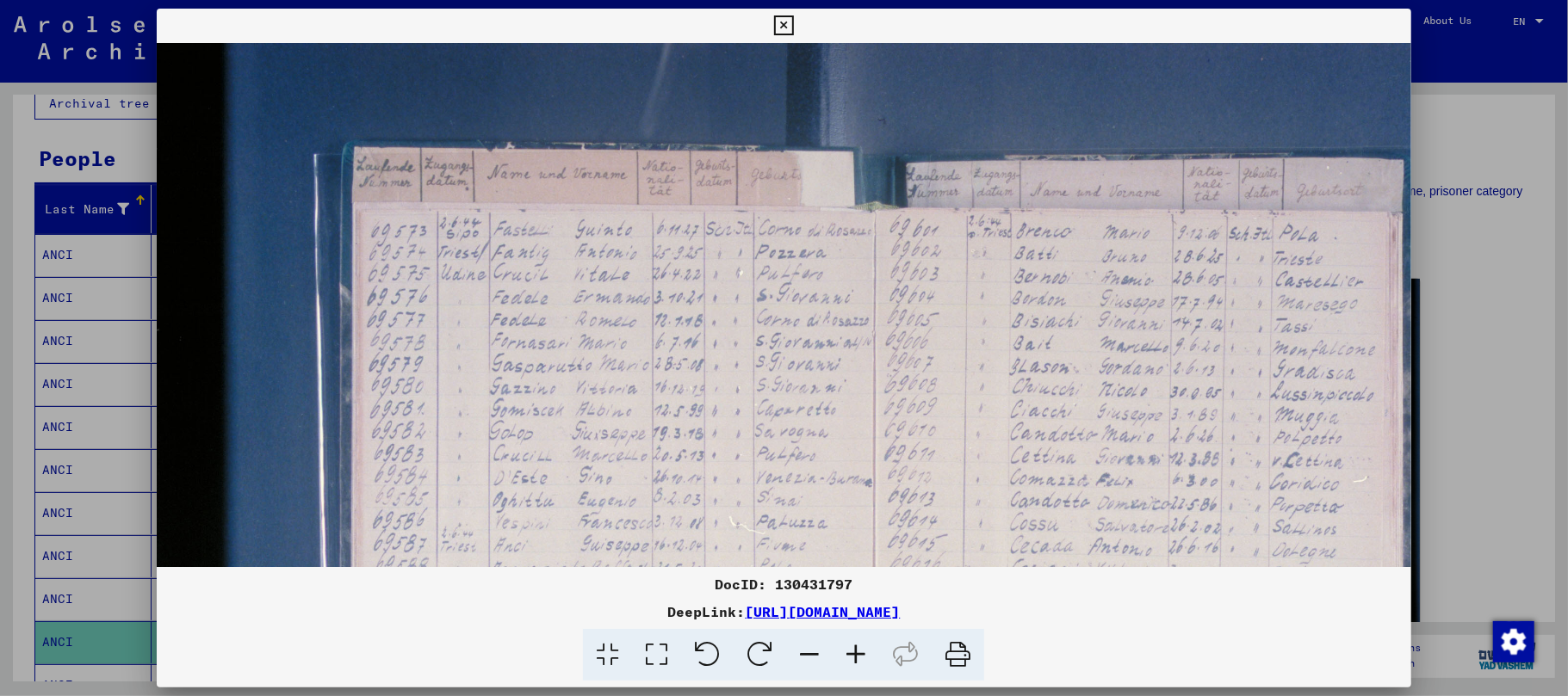
click at [846, 659] on icon at bounding box center [856, 655] width 46 height 52
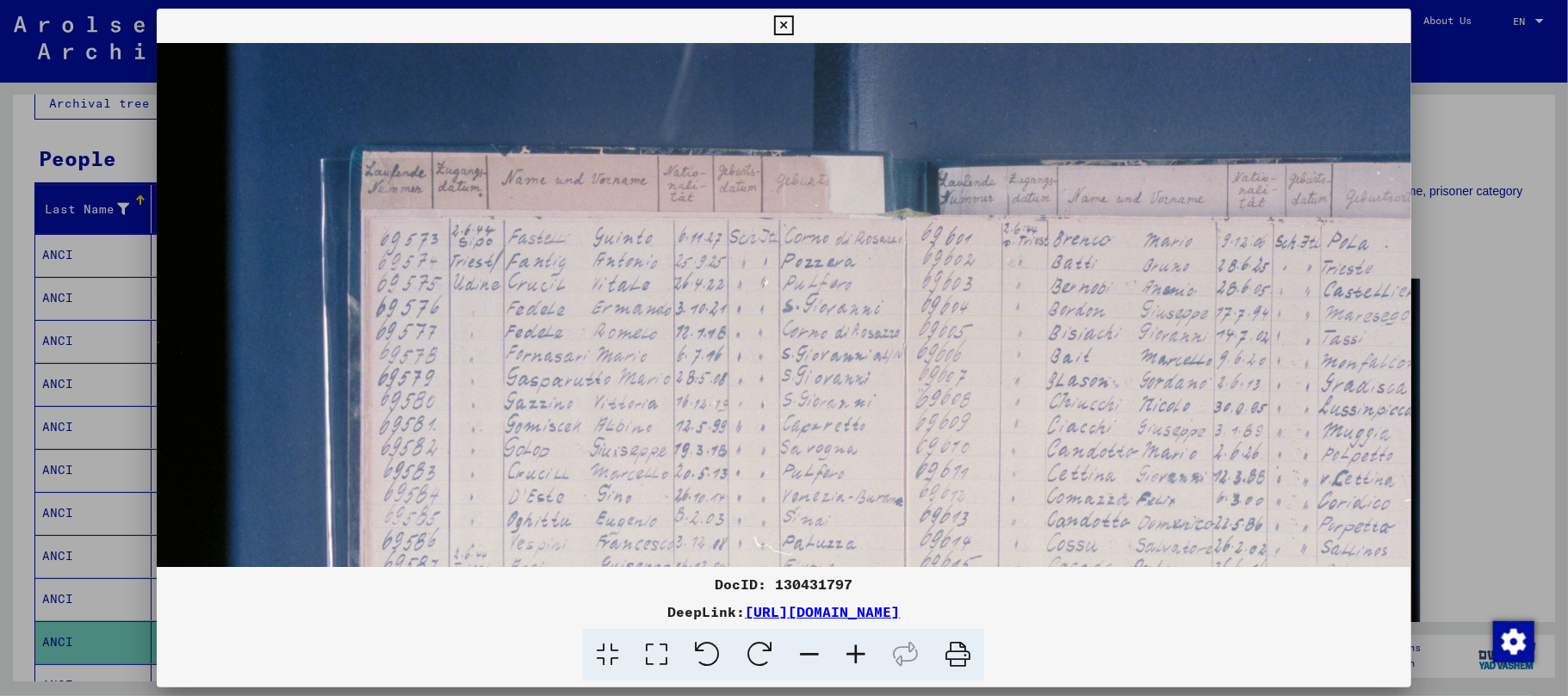
click at [846, 661] on icon at bounding box center [856, 655] width 46 height 52
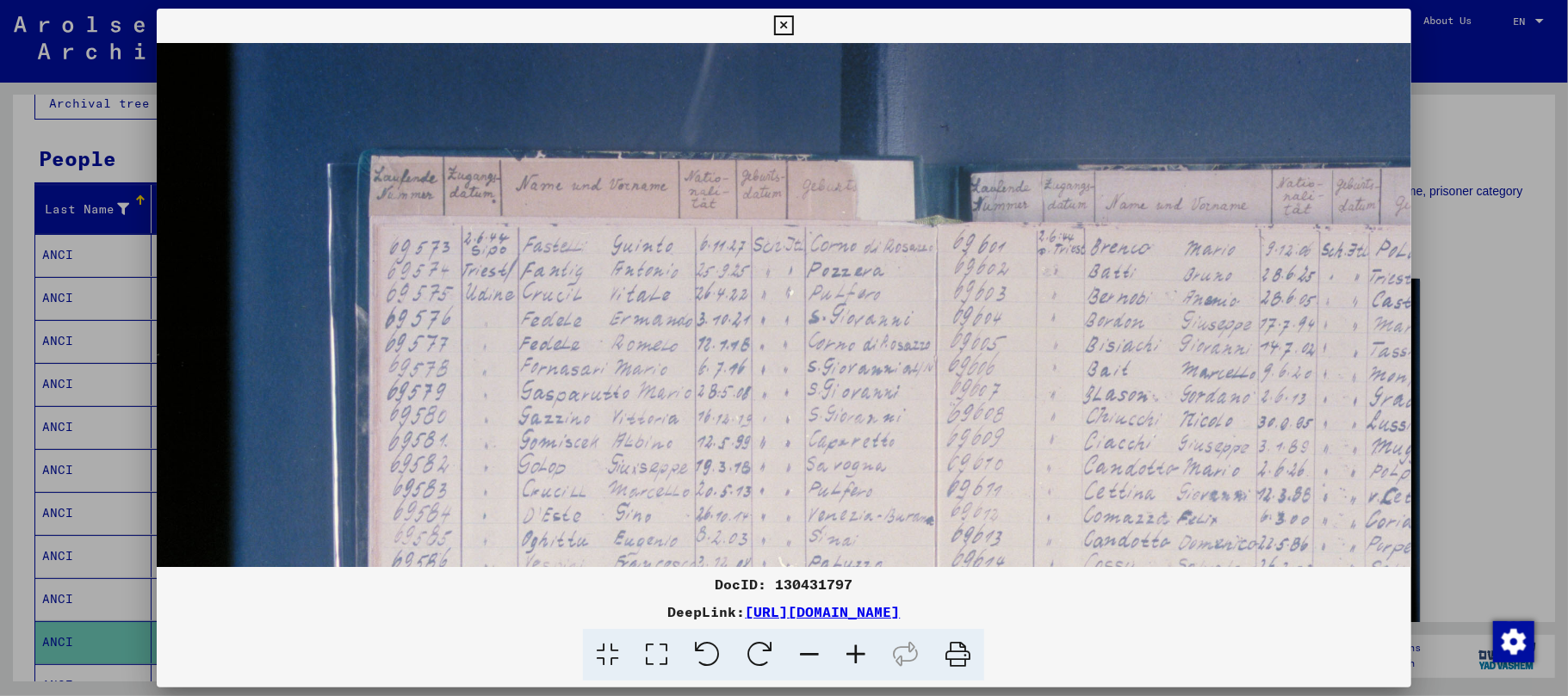
click at [846, 661] on icon at bounding box center [856, 655] width 46 height 52
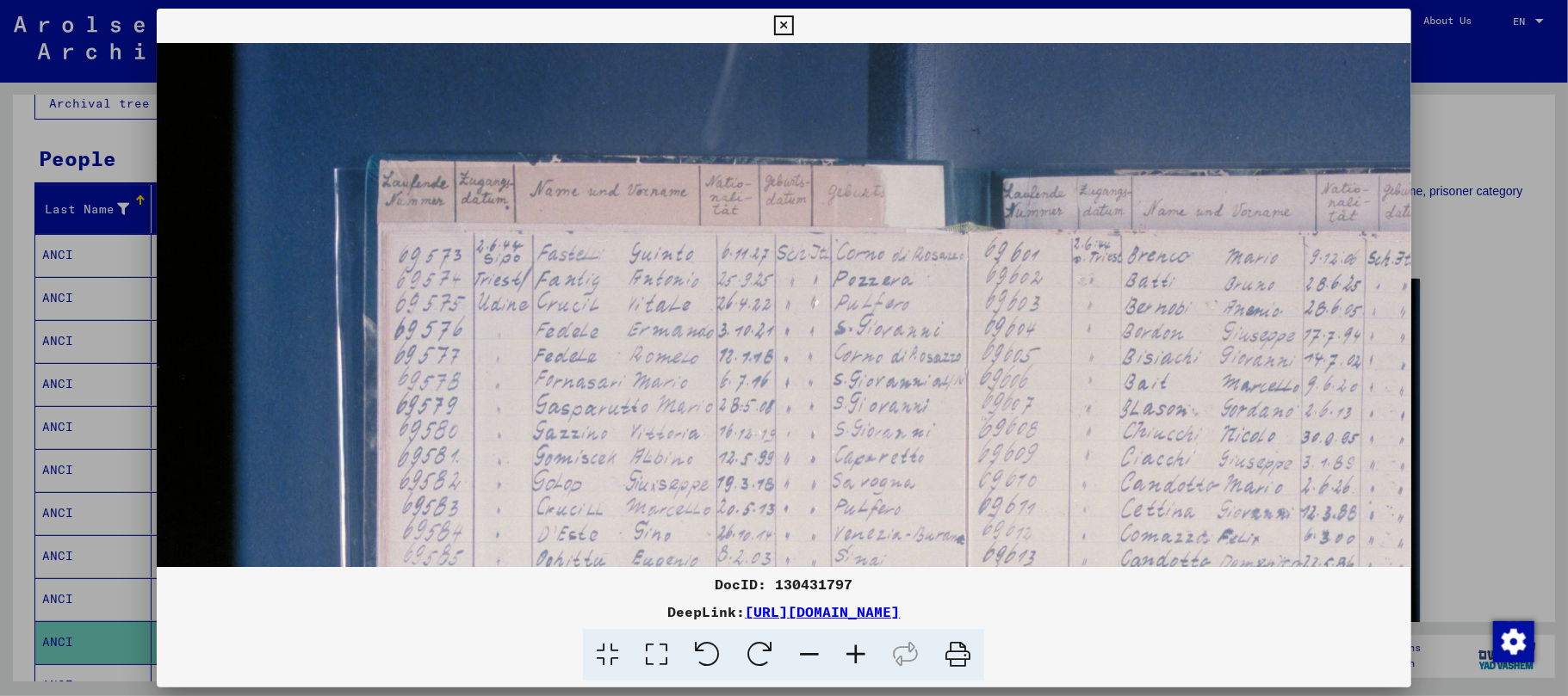
click at [846, 662] on icon at bounding box center [856, 655] width 46 height 52
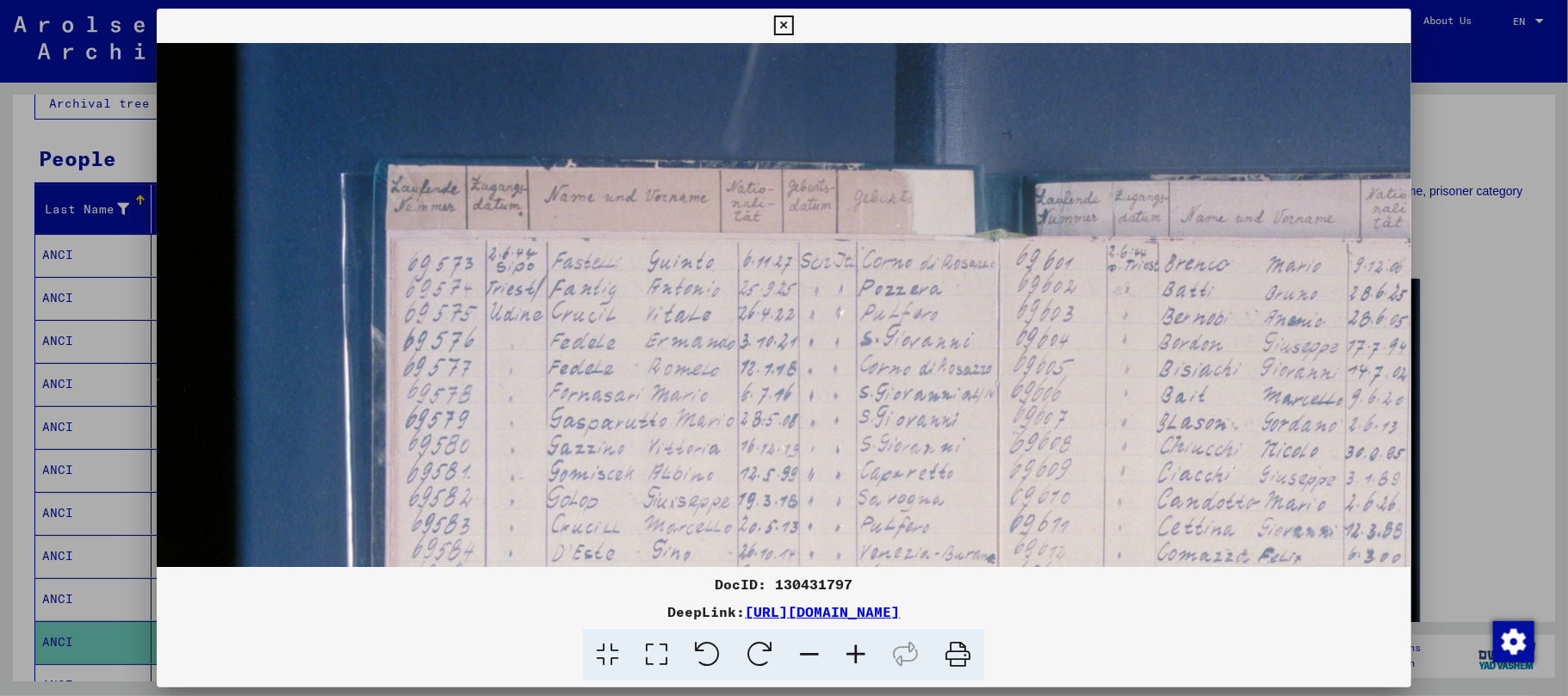
click at [846, 662] on icon at bounding box center [856, 655] width 46 height 52
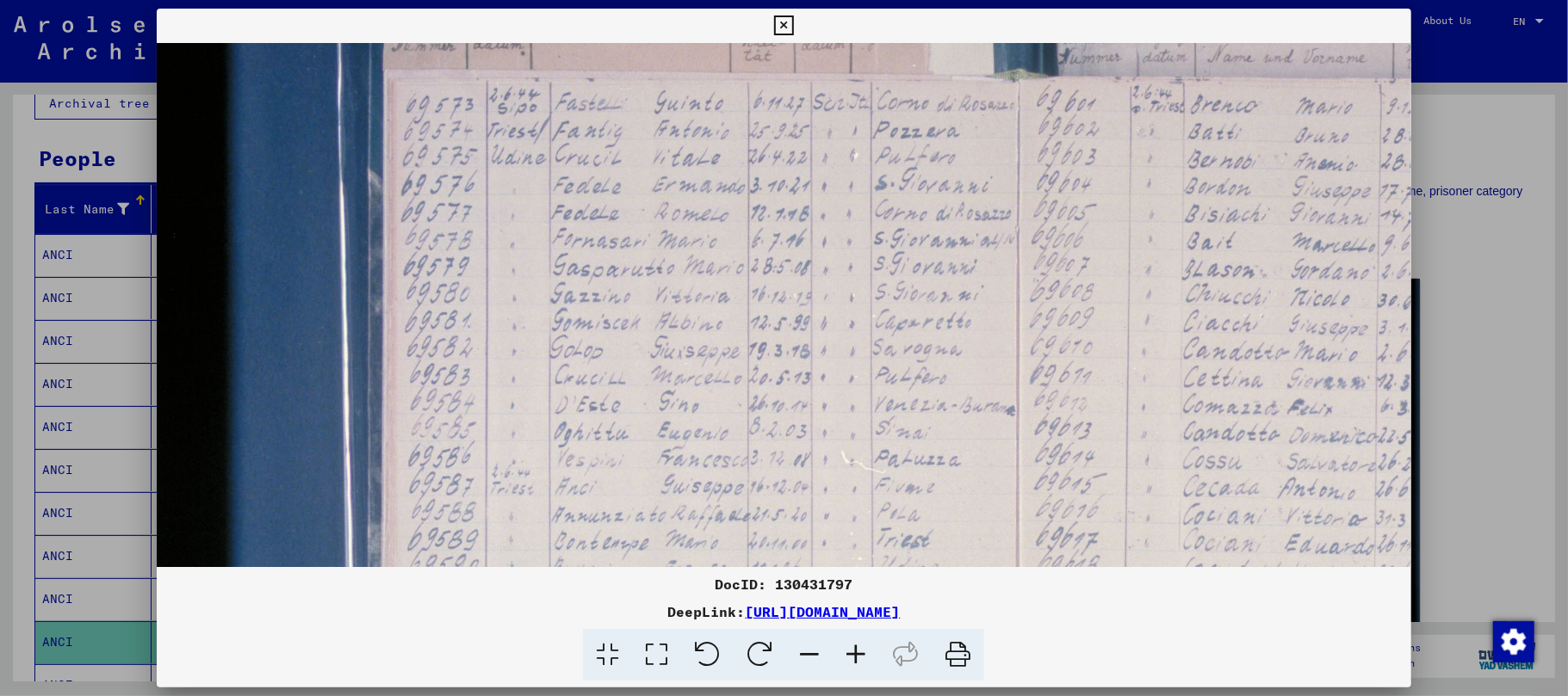
scroll to position [173, 12]
drag, startPoint x: 644, startPoint y: 413, endPoint x: 639, endPoint y: 243, distance: 170.1
click at [639, 243] on img at bounding box center [1056, 476] width 1821 height 1212
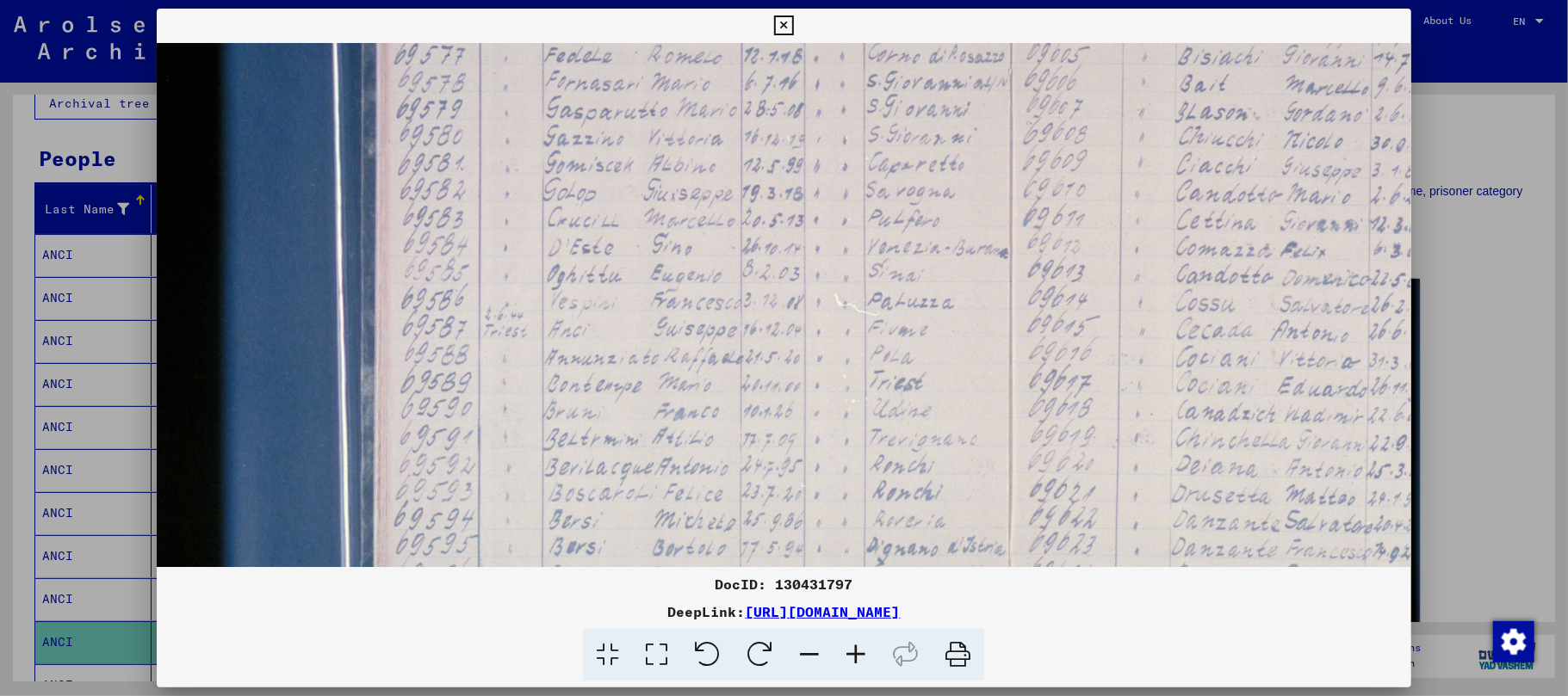
drag, startPoint x: 631, startPoint y: 399, endPoint x: 625, endPoint y: 253, distance: 146.1
click at [625, 253] on img at bounding box center [1049, 324] width 1821 height 1212
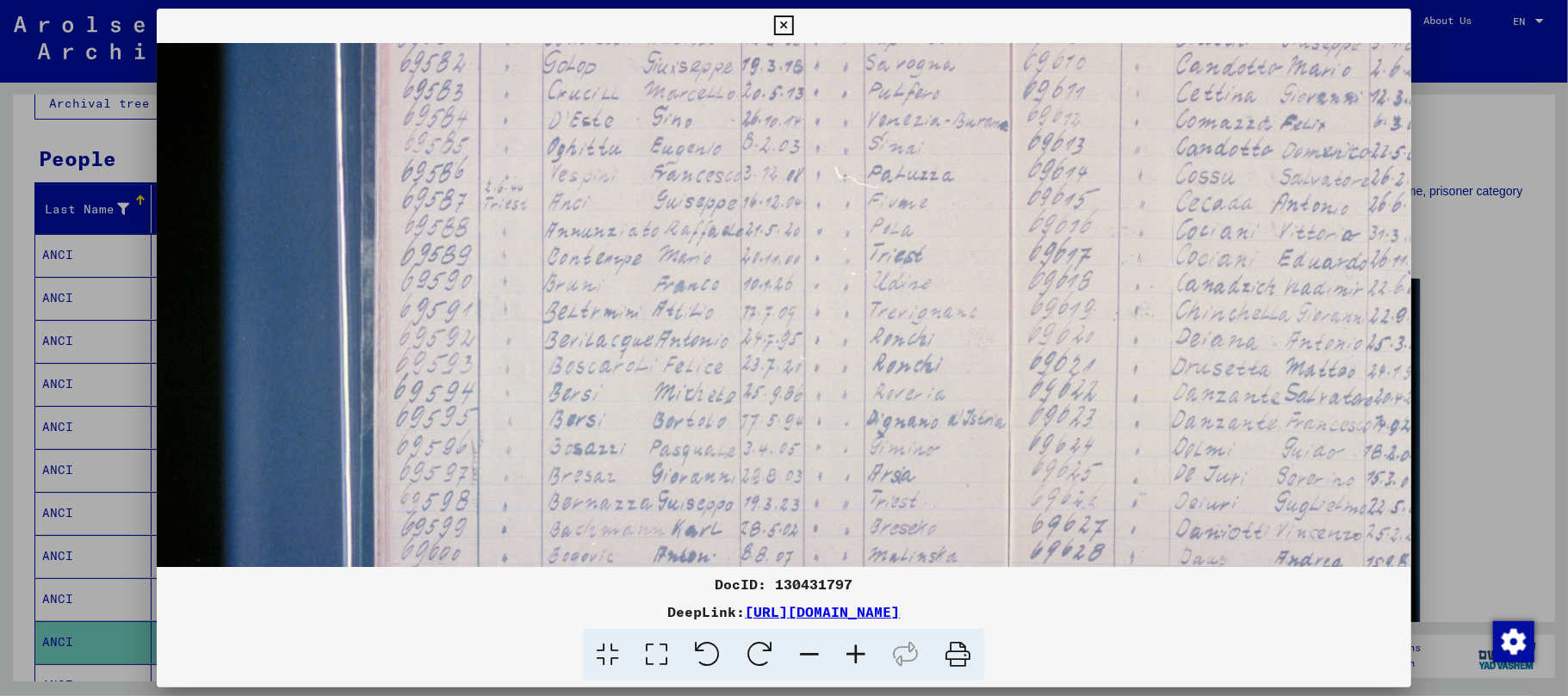
scroll to position [455, 18]
drag, startPoint x: 625, startPoint y: 406, endPoint x: 625, endPoint y: 281, distance: 125.0
click at [625, 281] on img at bounding box center [1049, 194] width 1821 height 1212
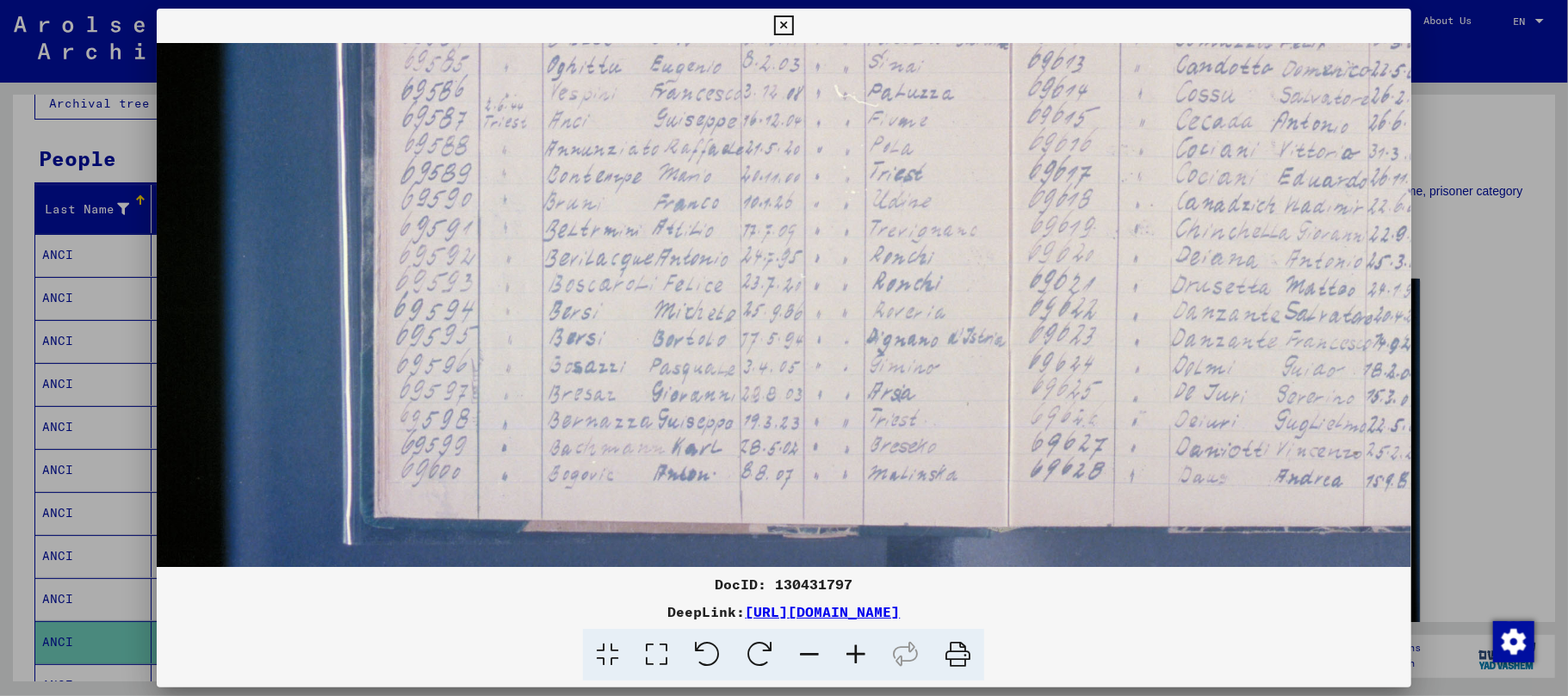
scroll to position [537, 18]
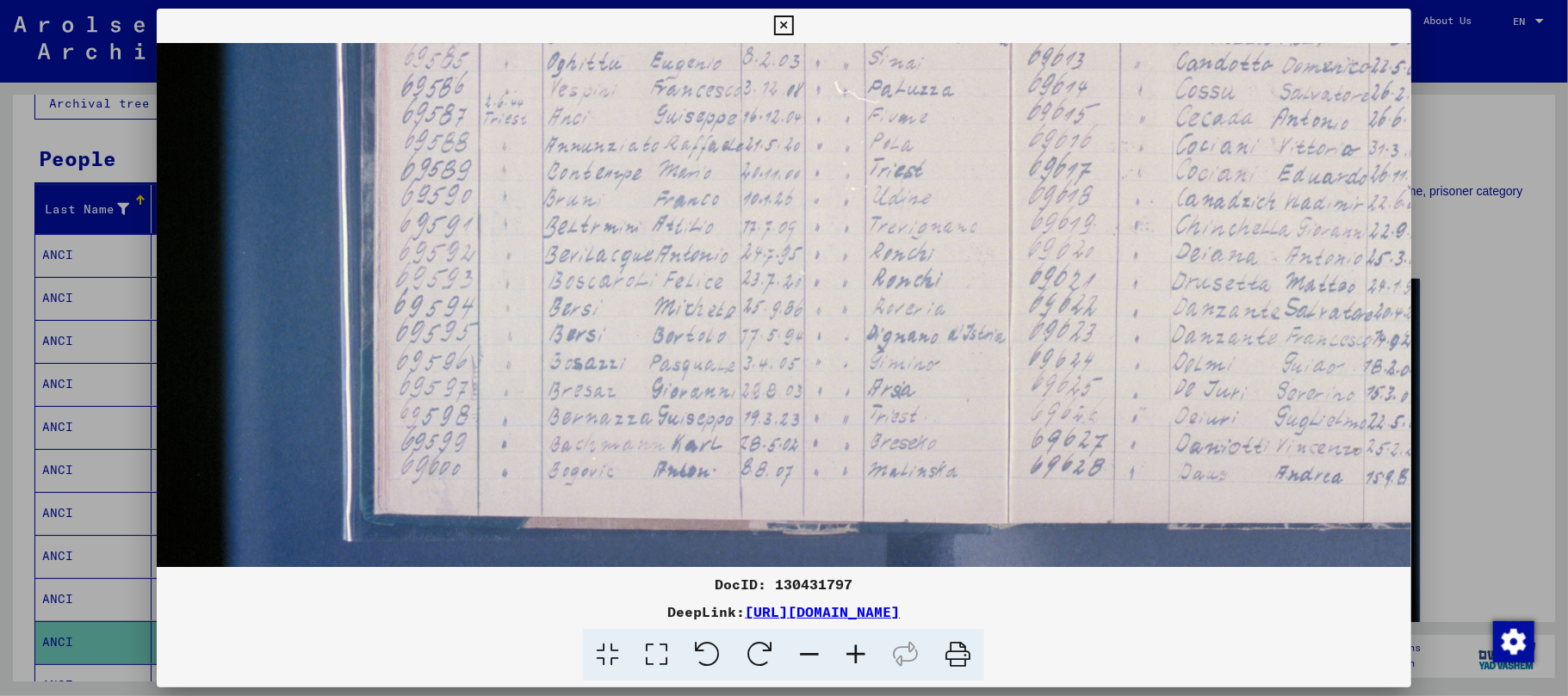
drag, startPoint x: 625, startPoint y: 424, endPoint x: 625, endPoint y: 345, distance: 79.0
click at [625, 345] on img at bounding box center [1049, 112] width 1821 height 1212
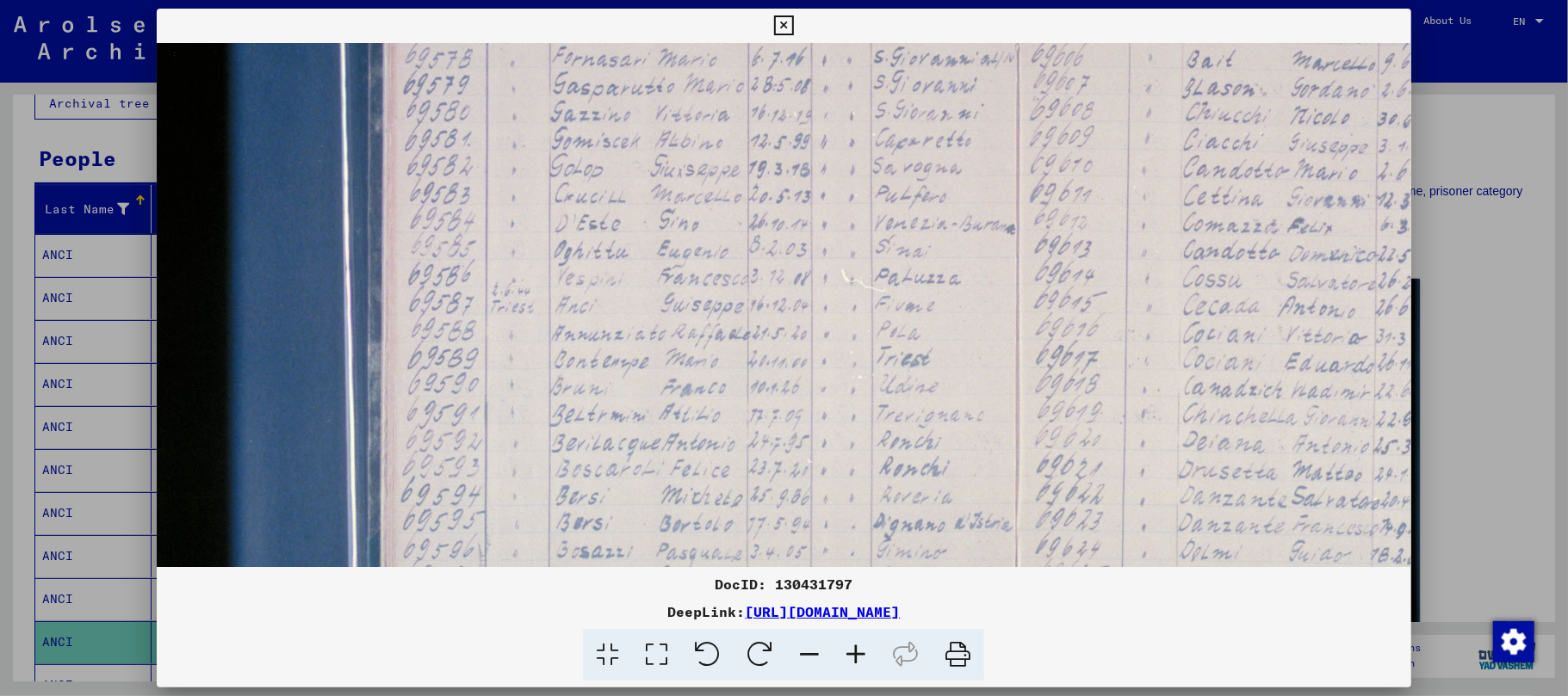
drag, startPoint x: 706, startPoint y: 300, endPoint x: 714, endPoint y: 492, distance: 192.2
click at [714, 492] on img at bounding box center [1056, 300] width 1821 height 1212
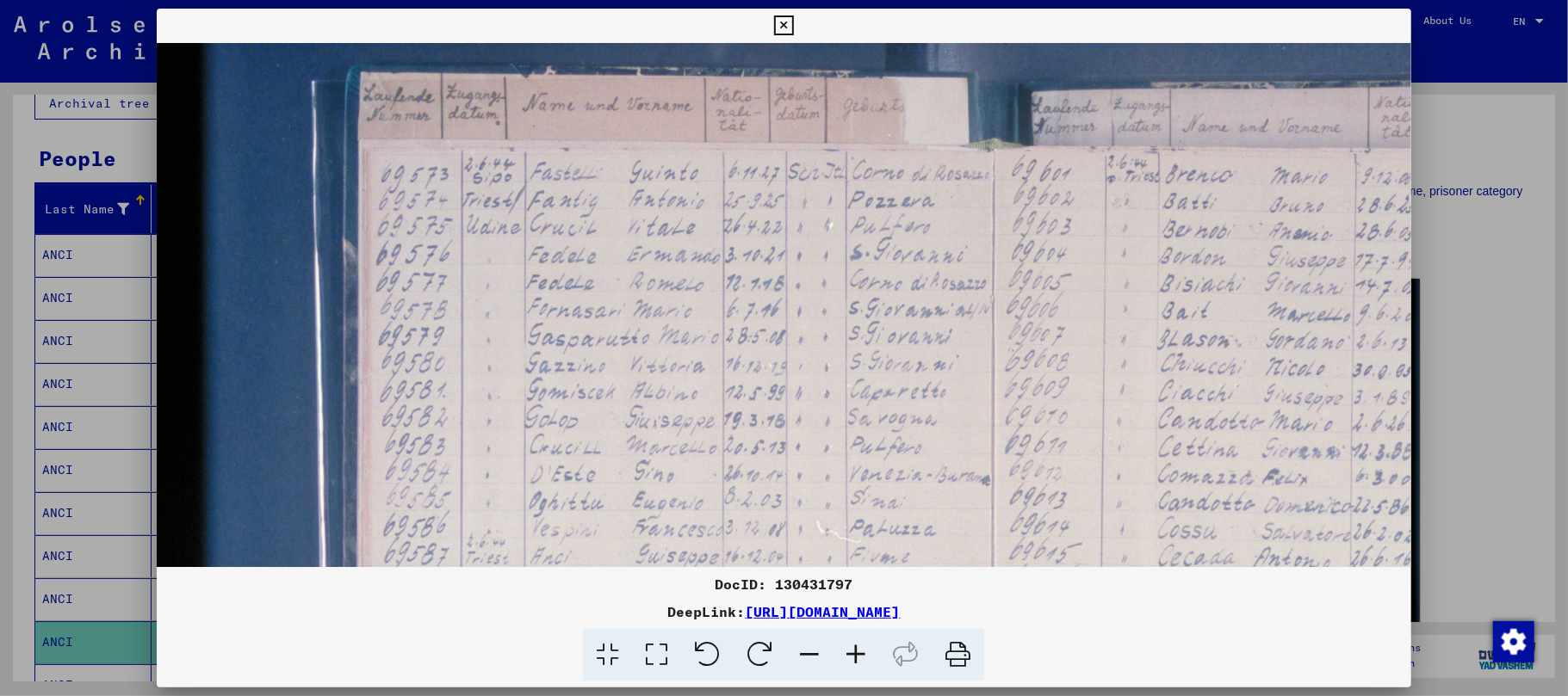
drag, startPoint x: 713, startPoint y: 349, endPoint x: 696, endPoint y: 521, distance: 172.8
click at [693, 535] on img at bounding box center [1031, 552] width 1821 height 1212
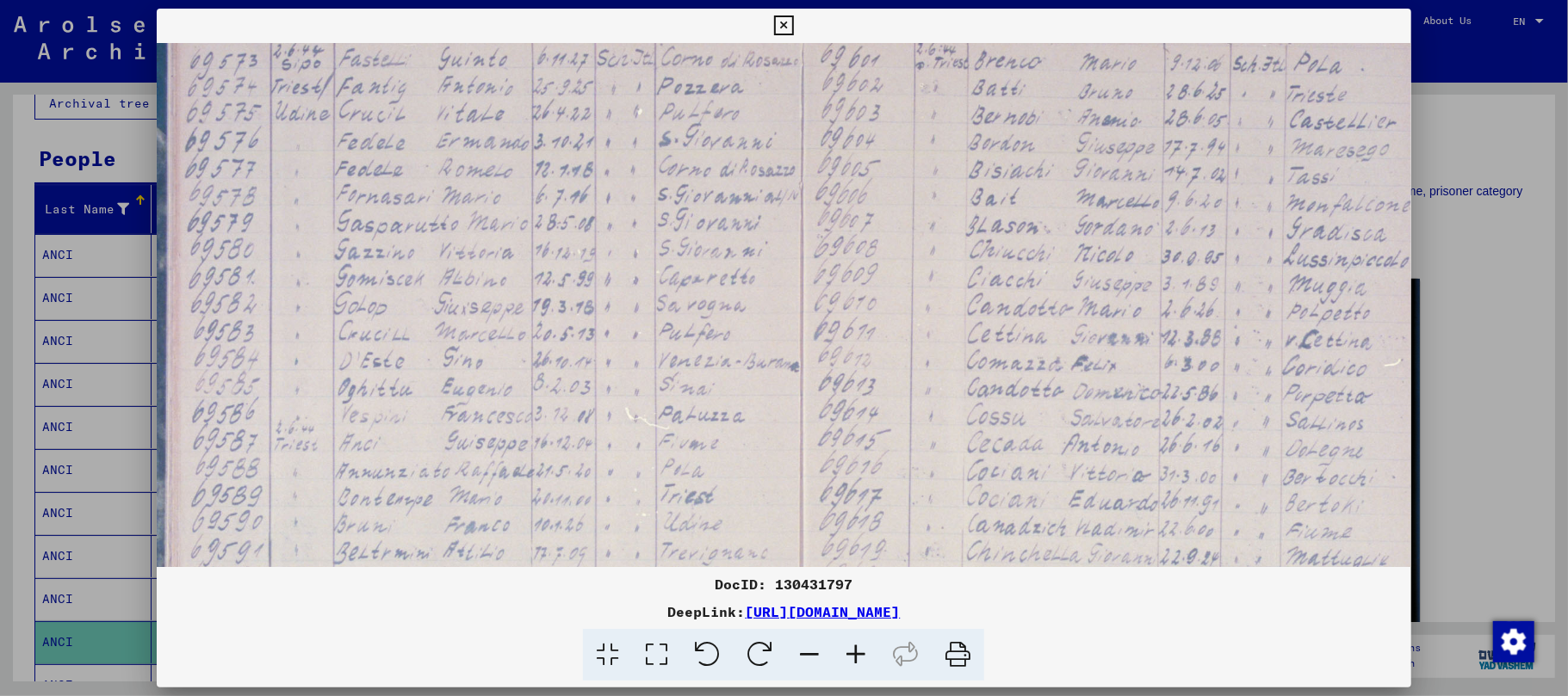
scroll to position [212, 228]
drag, startPoint x: 848, startPoint y: 437, endPoint x: 662, endPoint y: 327, distance: 216.1
click at [662, 327] on img at bounding box center [840, 437] width 1821 height 1212
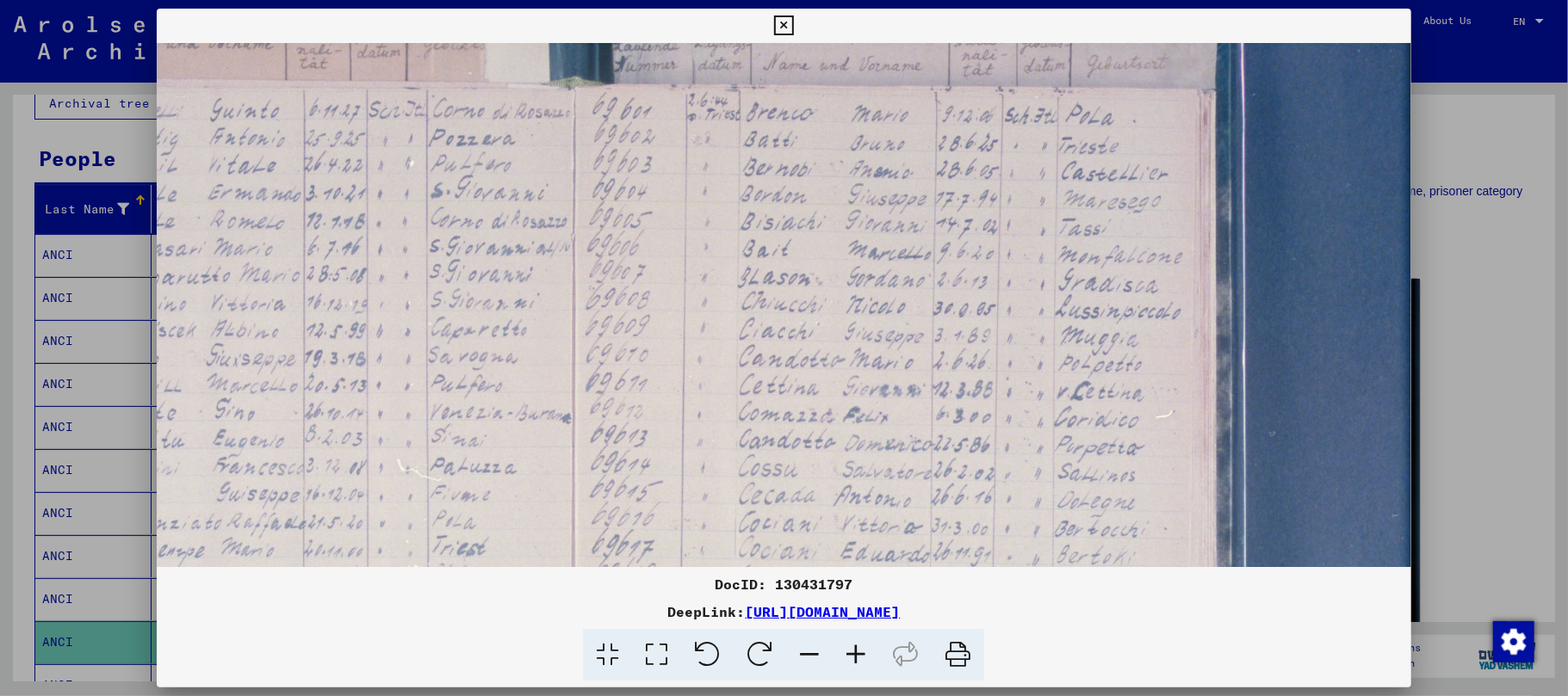
scroll to position [158, 463]
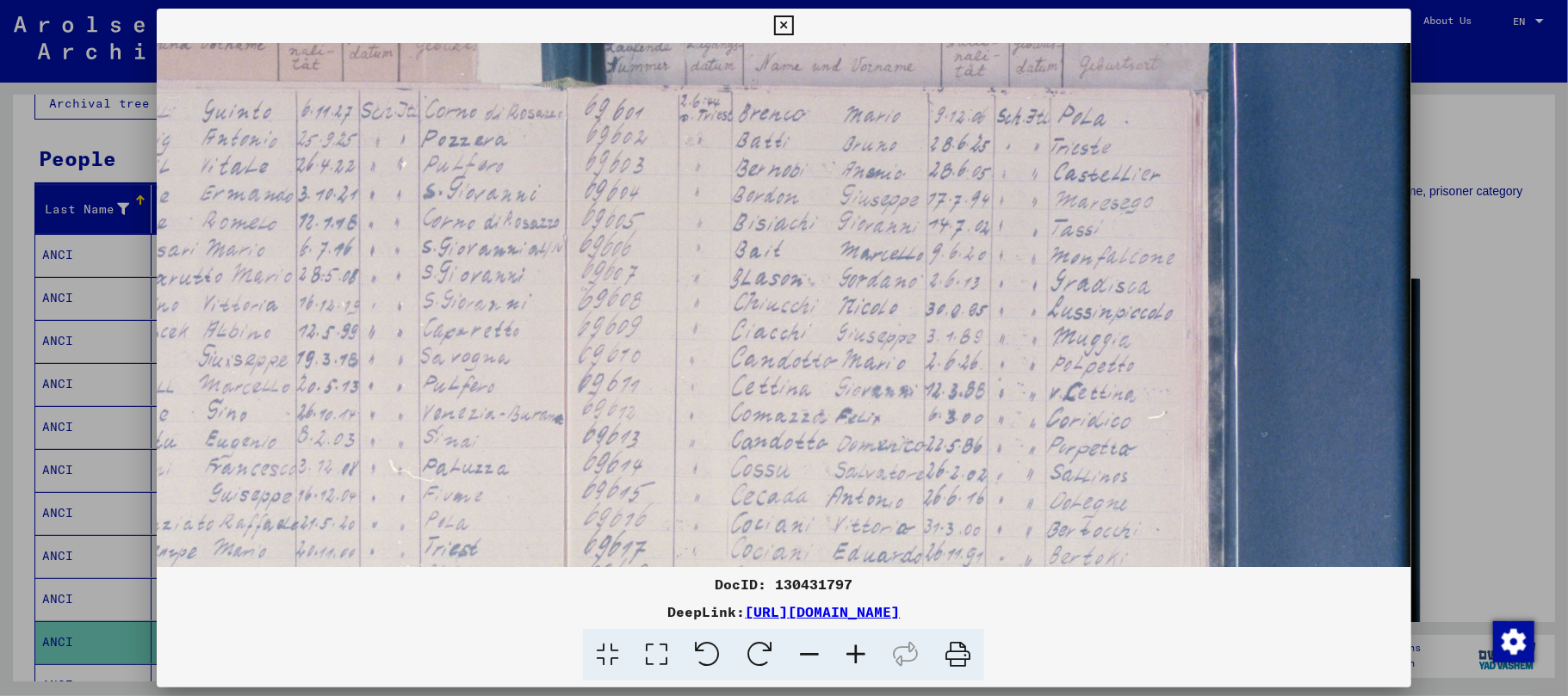
drag, startPoint x: 961, startPoint y: 373, endPoint x: 731, endPoint y: 428, distance: 236.5
click at [731, 428] on img at bounding box center [603, 491] width 1821 height 1212
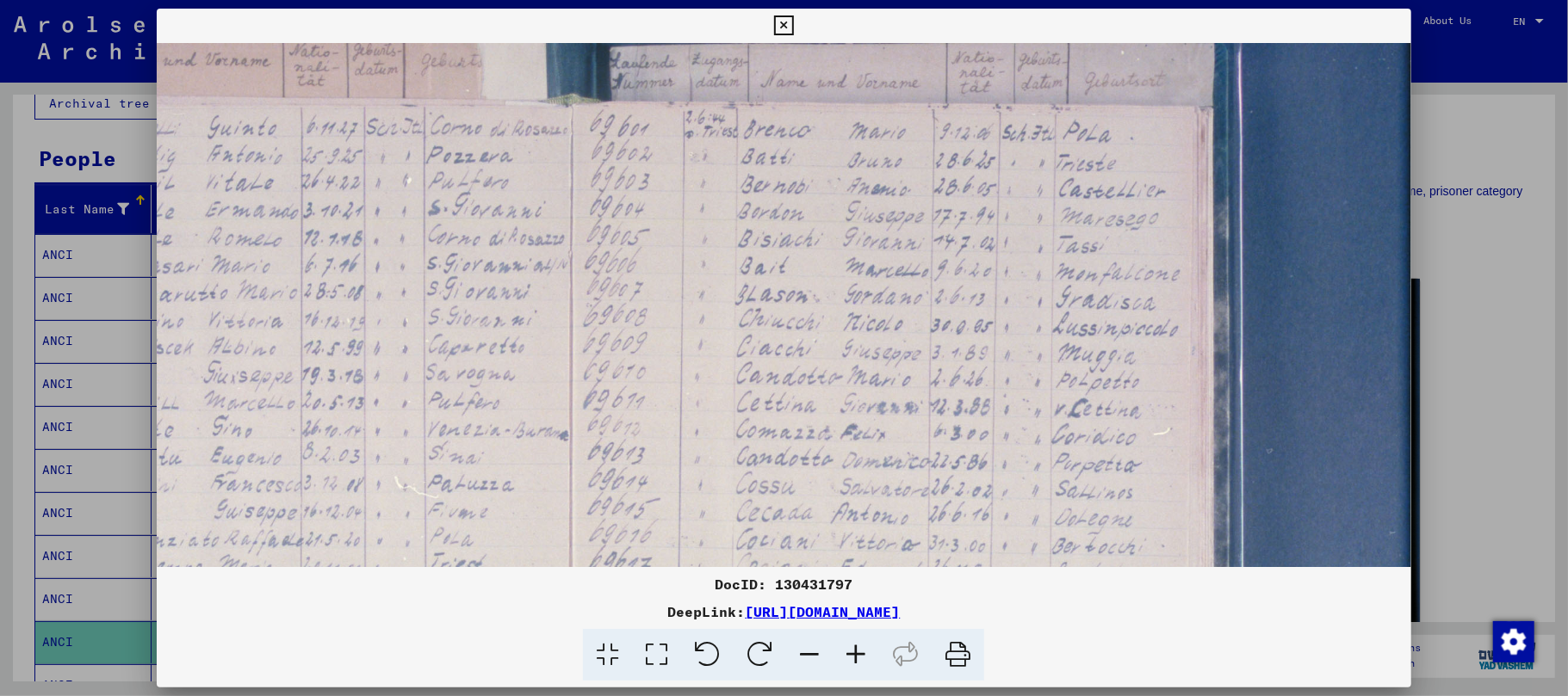
scroll to position [139, 460]
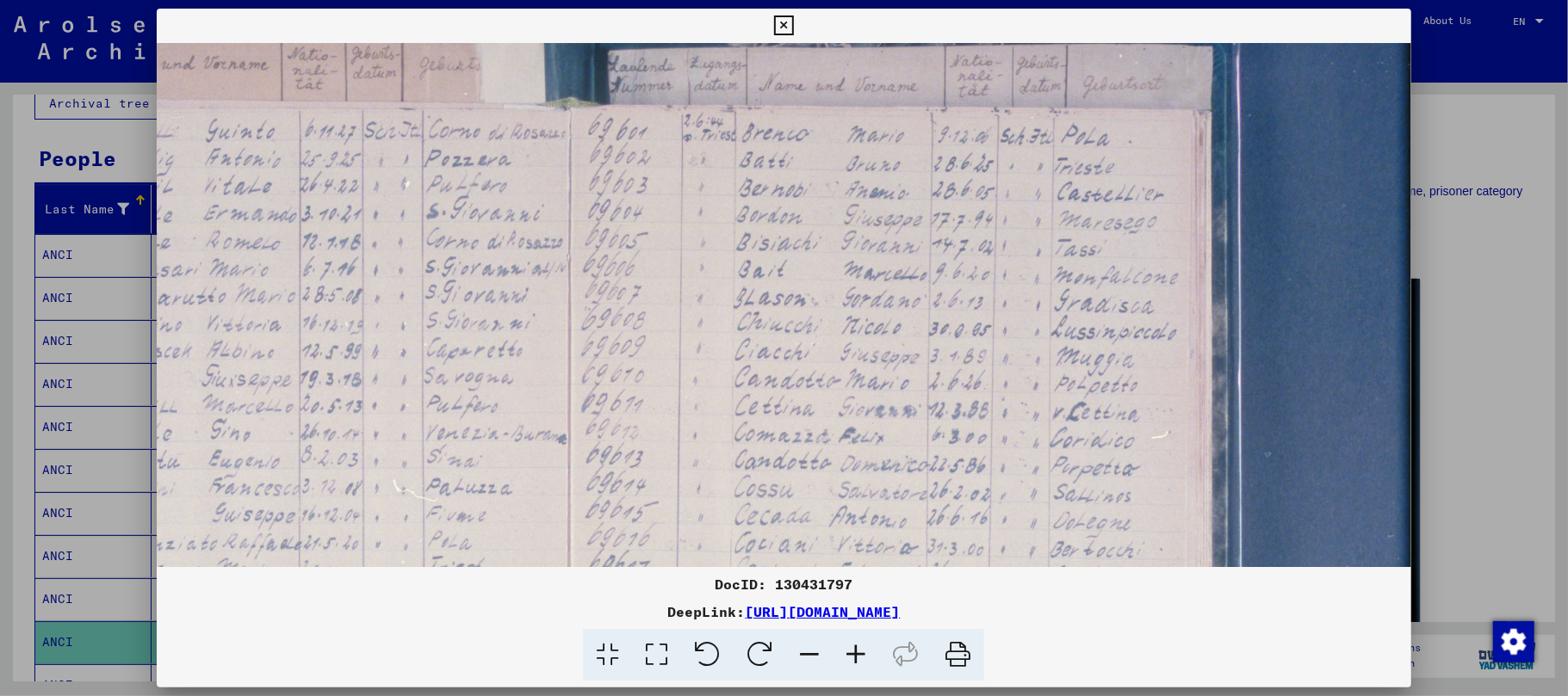
drag, startPoint x: 762, startPoint y: 436, endPoint x: 768, endPoint y: 455, distance: 19.9
click at [768, 455] on img at bounding box center [607, 511] width 1821 height 1212
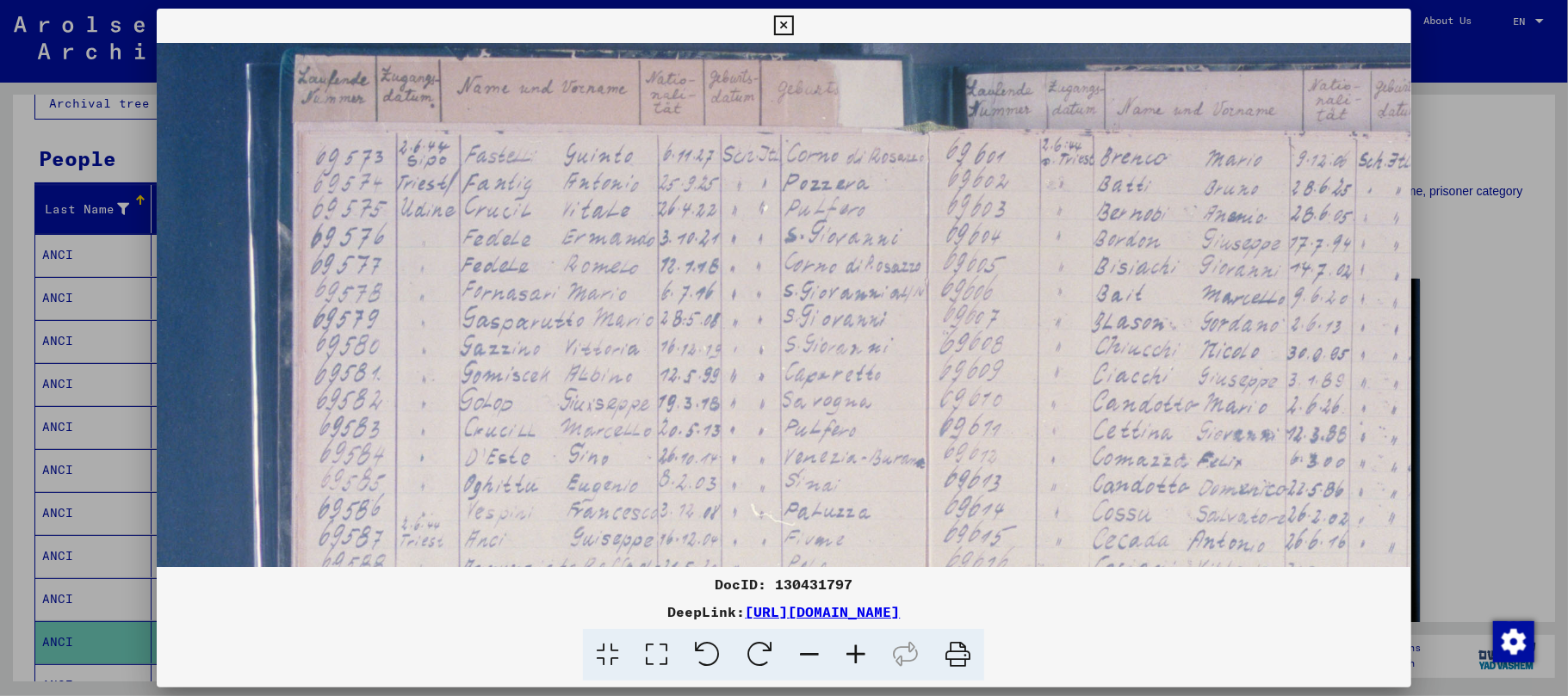
scroll to position [115, 107]
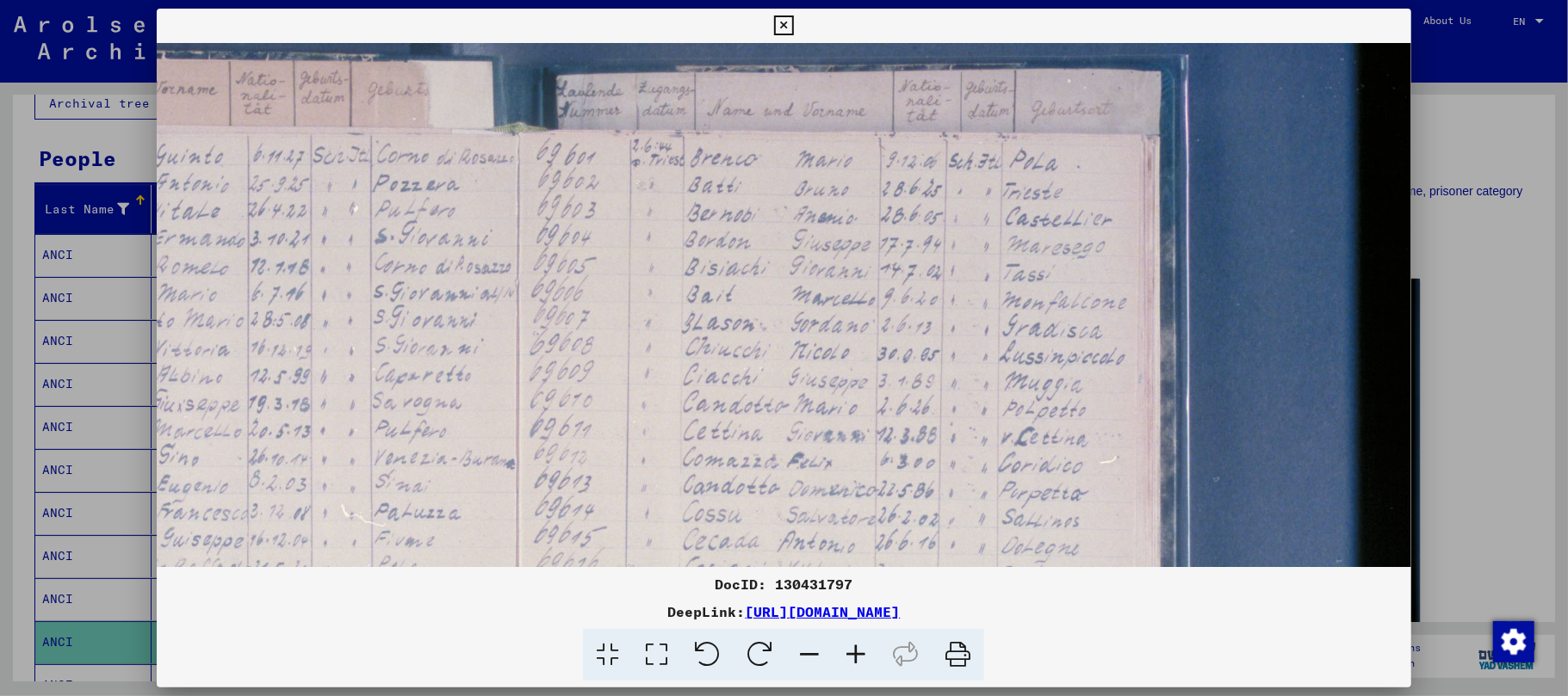
drag, startPoint x: 688, startPoint y: 410, endPoint x: 640, endPoint y: 396, distance: 50.0
click at [634, 425] on img at bounding box center [555, 536] width 1821 height 1212
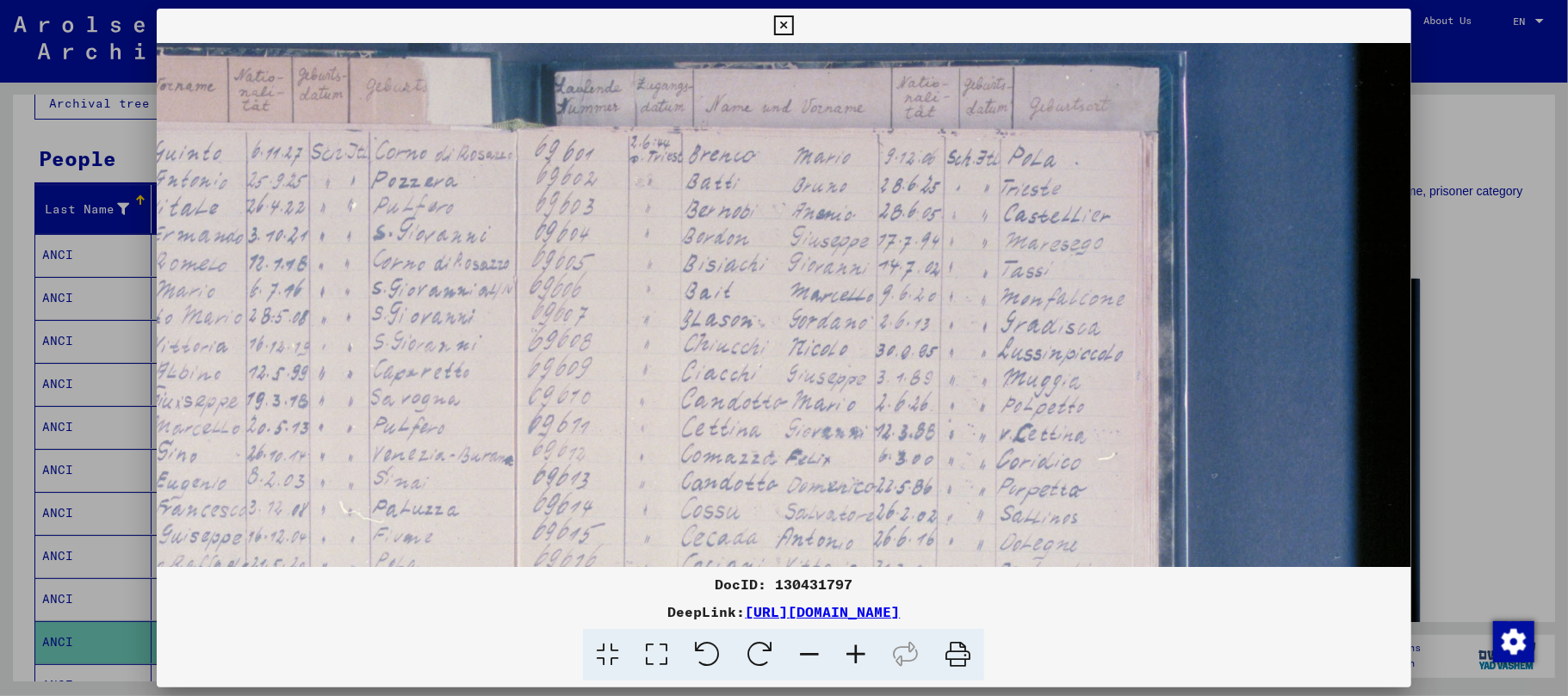
drag, startPoint x: 149, startPoint y: 342, endPoint x: 318, endPoint y: 332, distance: 169.3
click at [318, 332] on div "DocID: 130431797 DeepLink: [URL][DOMAIN_NAME]" at bounding box center [784, 348] width 1568 height 696
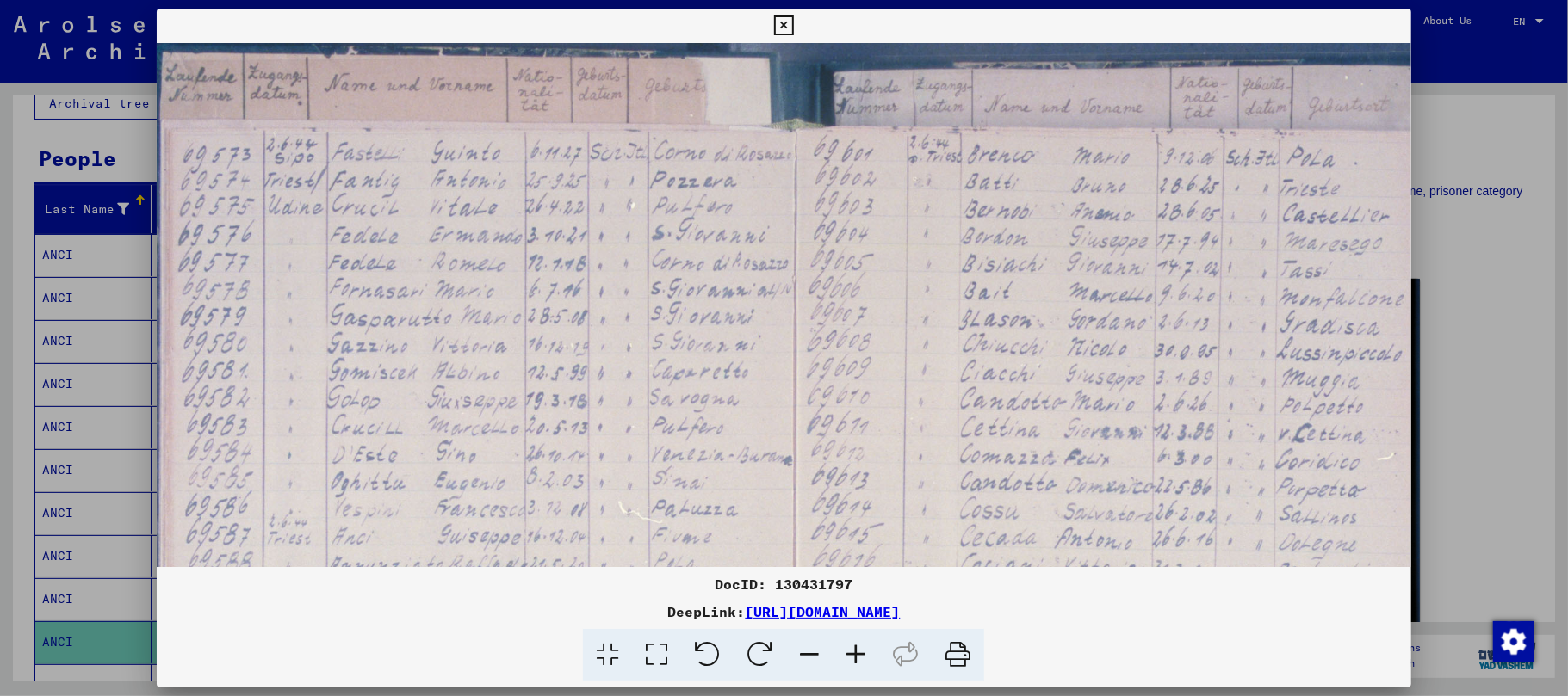
scroll to position [117, 229]
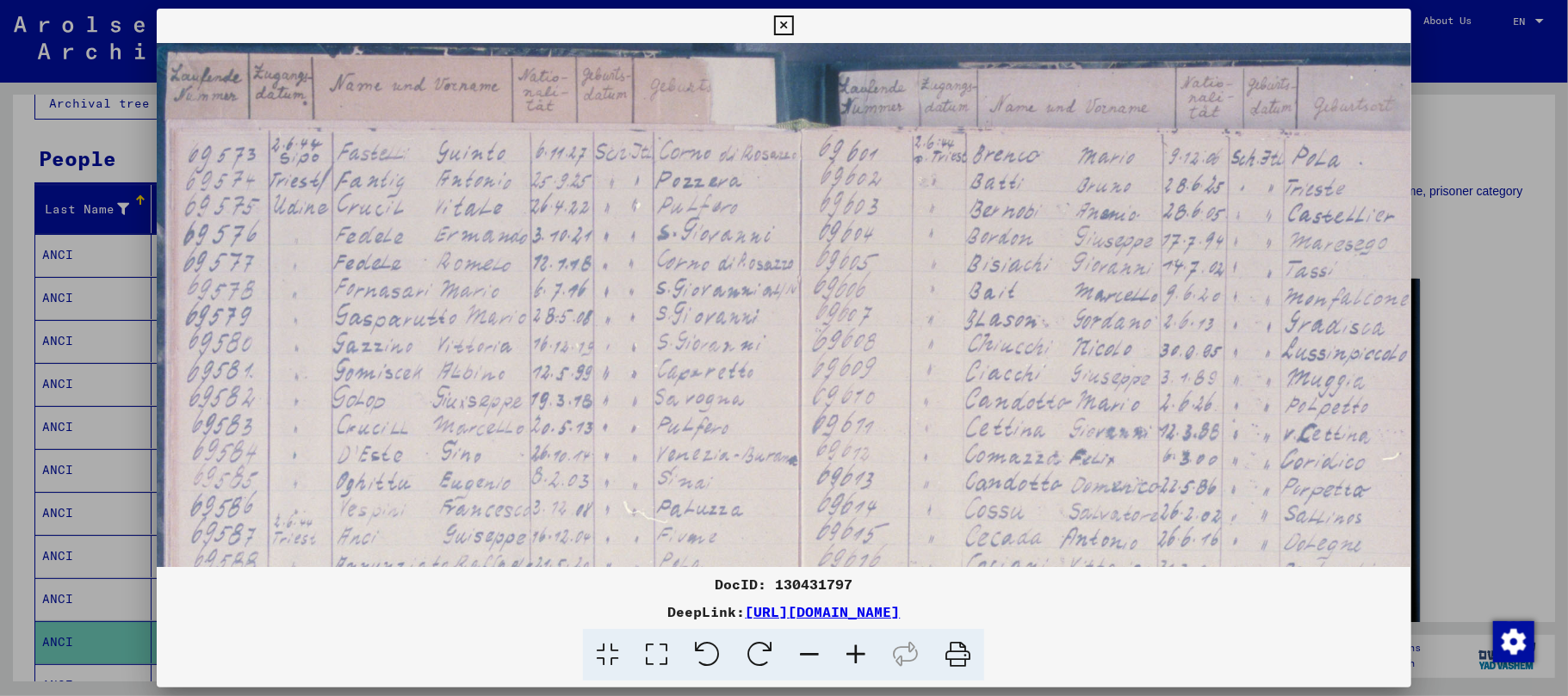
drag, startPoint x: 315, startPoint y: 334, endPoint x: 601, endPoint y: 335, distance: 286.0
click at [601, 335] on img at bounding box center [838, 532] width 1821 height 1212
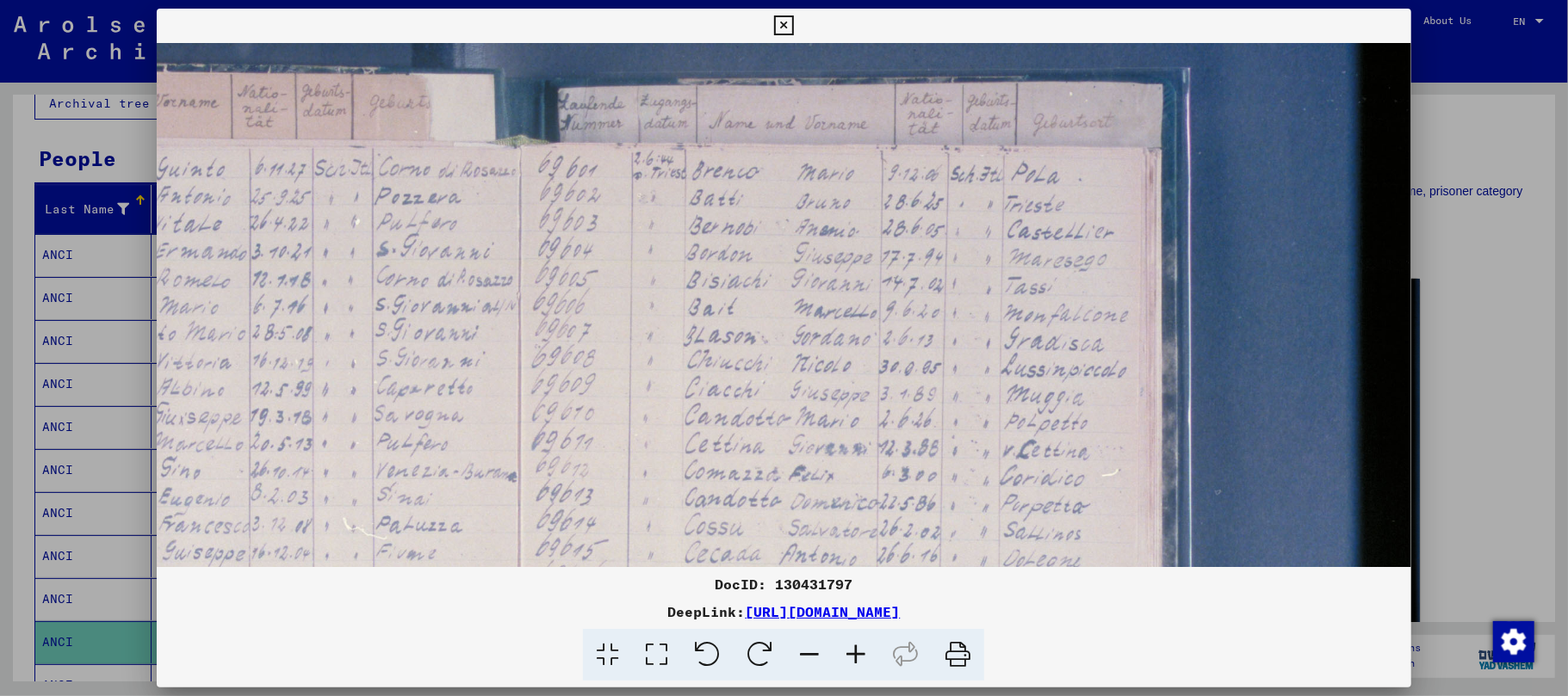
scroll to position [96, 565]
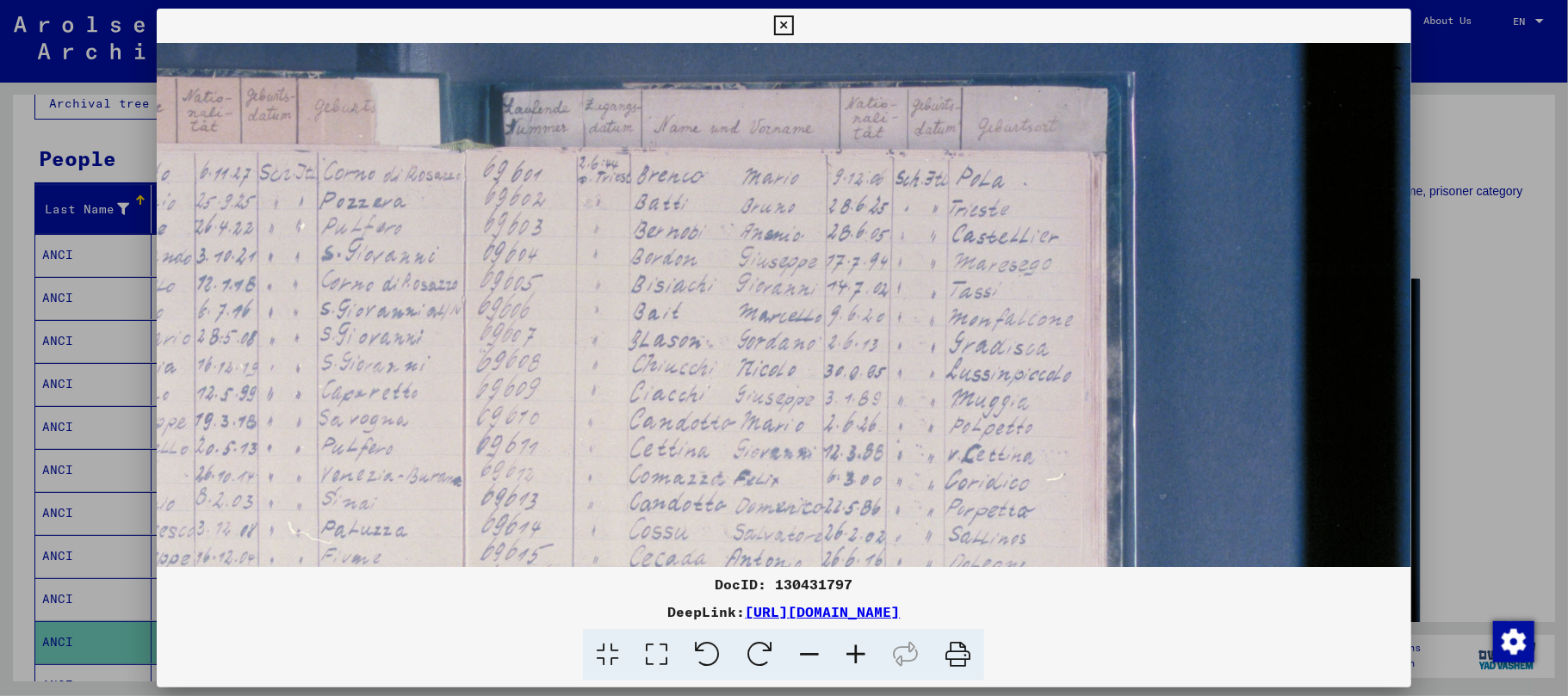
drag, startPoint x: 916, startPoint y: 308, endPoint x: 368, endPoint y: 329, distance: 548.4
click at [368, 329] on img at bounding box center [502, 553] width 1821 height 1212
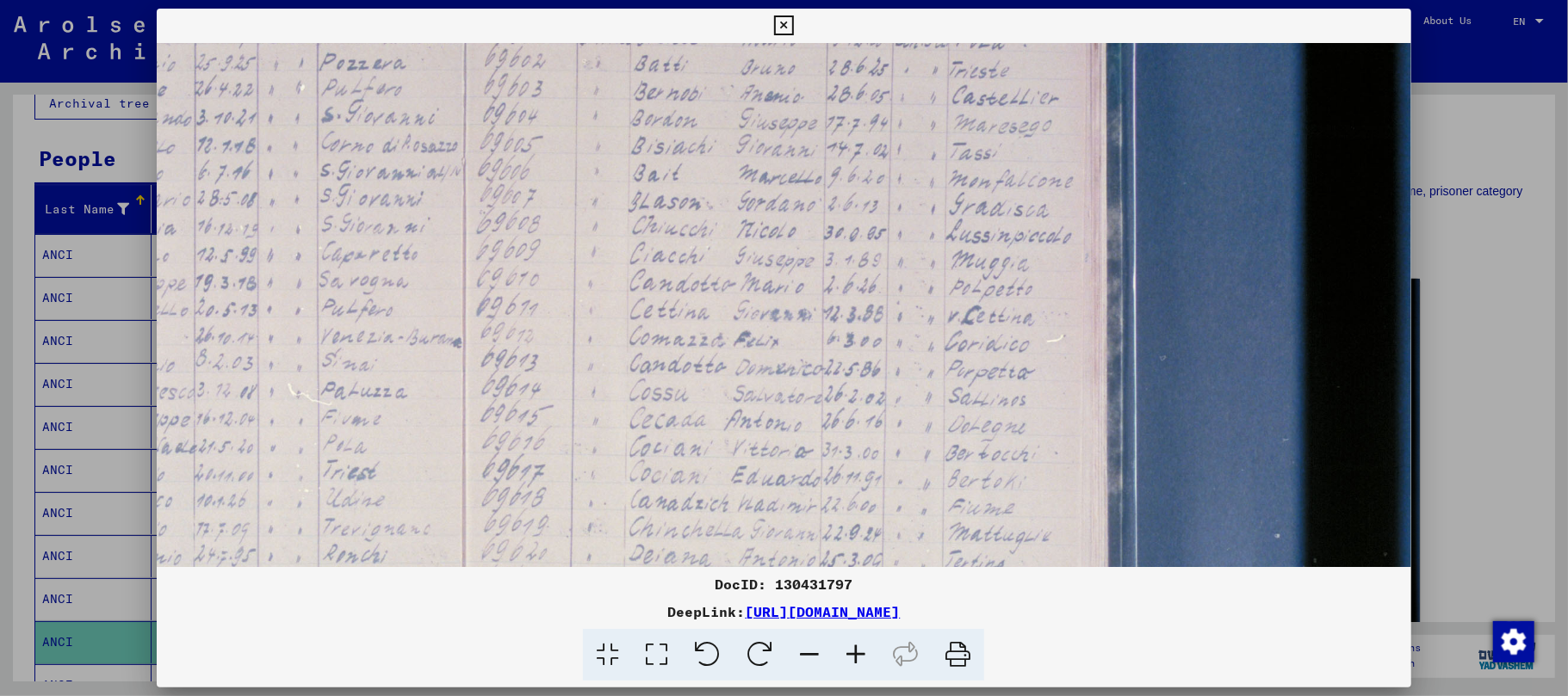
drag, startPoint x: 670, startPoint y: 382, endPoint x: 661, endPoint y: 241, distance: 141.3
click at [661, 241] on img at bounding box center [502, 414] width 1821 height 1212
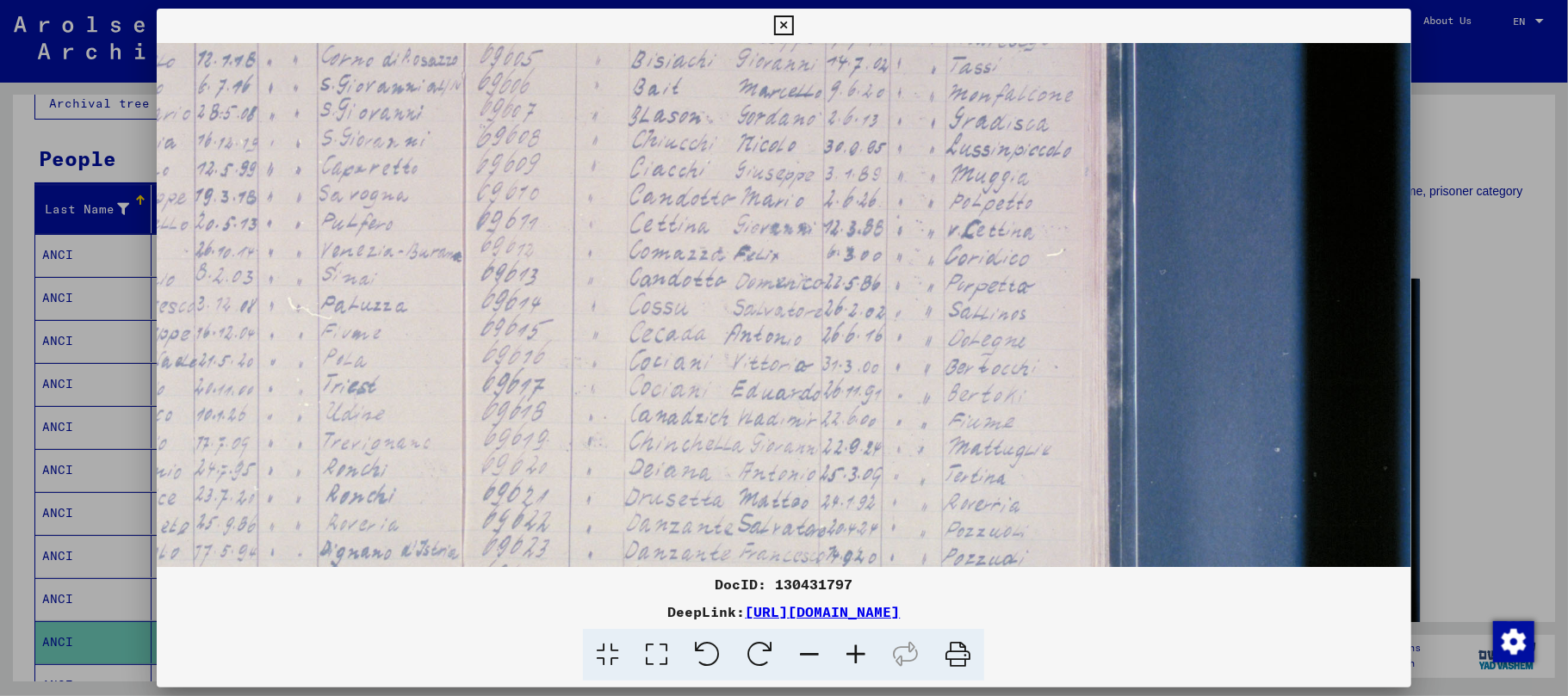
scroll to position [335, 565]
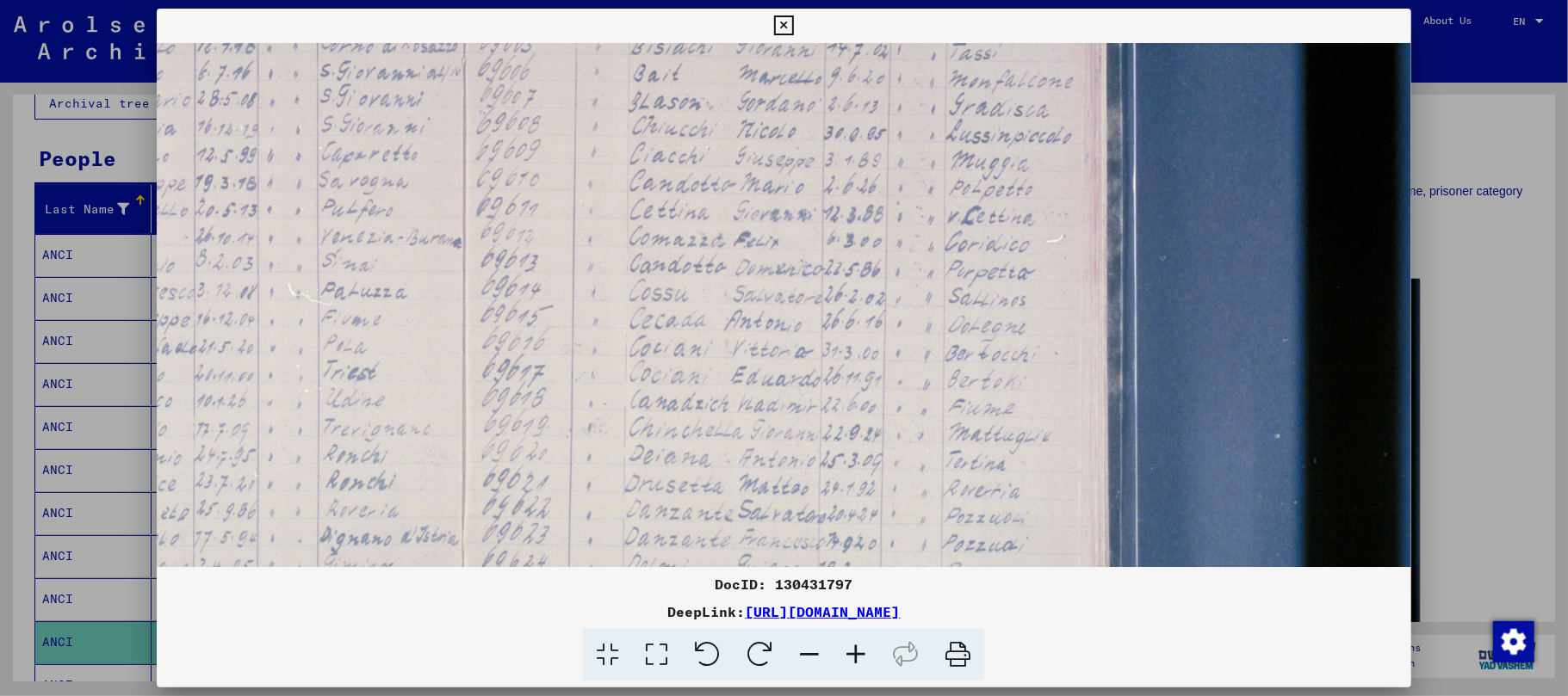
drag, startPoint x: 675, startPoint y: 423, endPoint x: 663, endPoint y: 334, distance: 89.8
click at [663, 334] on img at bounding box center [502, 315] width 1821 height 1212
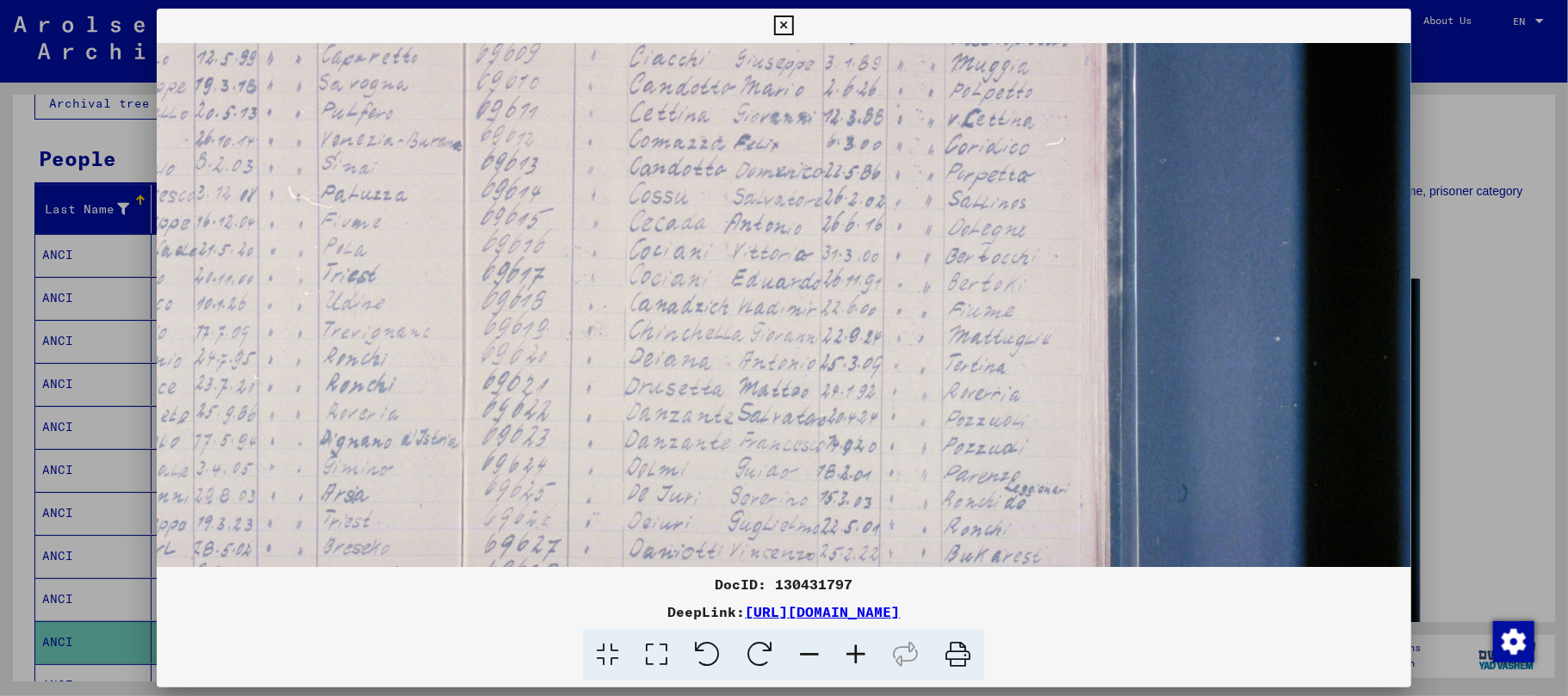
drag, startPoint x: 786, startPoint y: 397, endPoint x: 767, endPoint y: 308, distance: 91.0
click at [767, 308] on img at bounding box center [502, 217] width 1821 height 1212
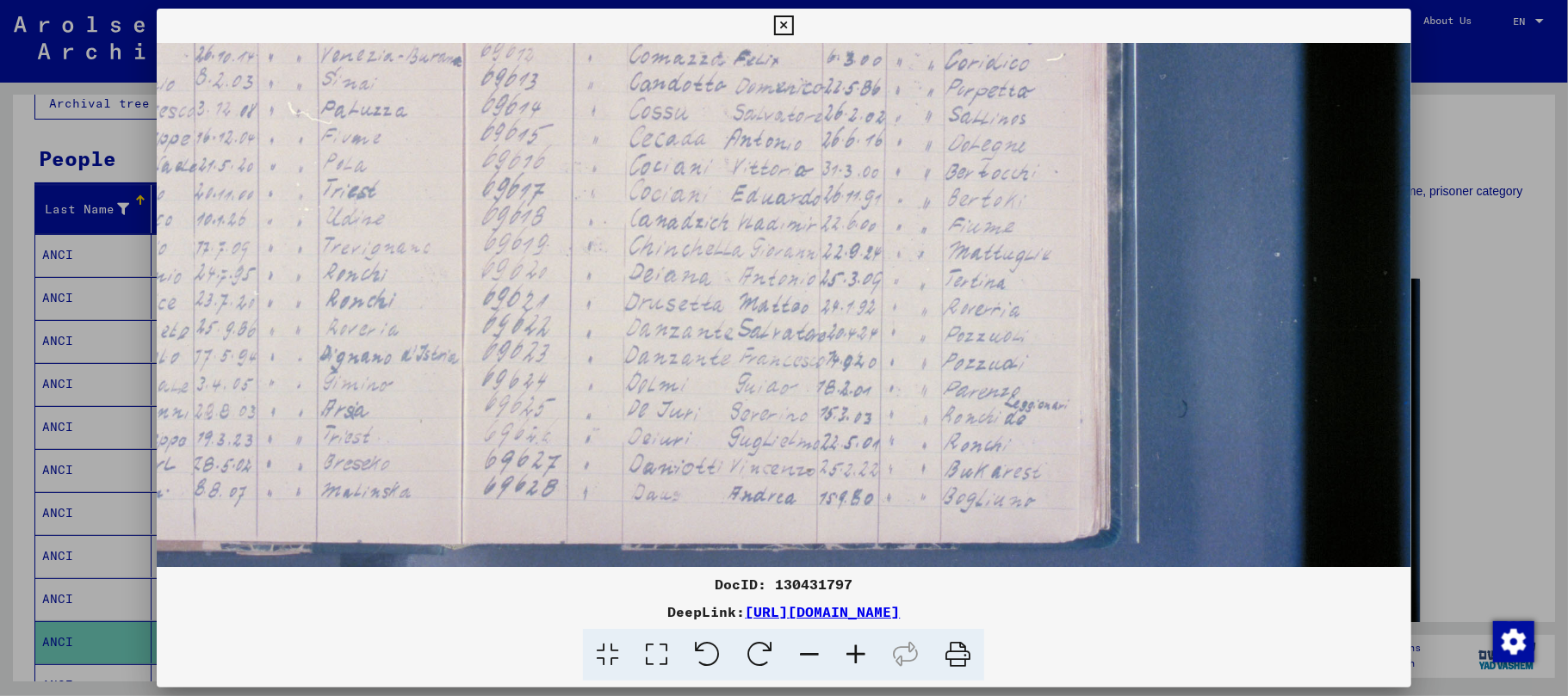
scroll to position [518, 565]
drag, startPoint x: 761, startPoint y: 404, endPoint x: 759, endPoint y: 336, distance: 68.0
click at [759, 336] on img at bounding box center [502, 132] width 1821 height 1212
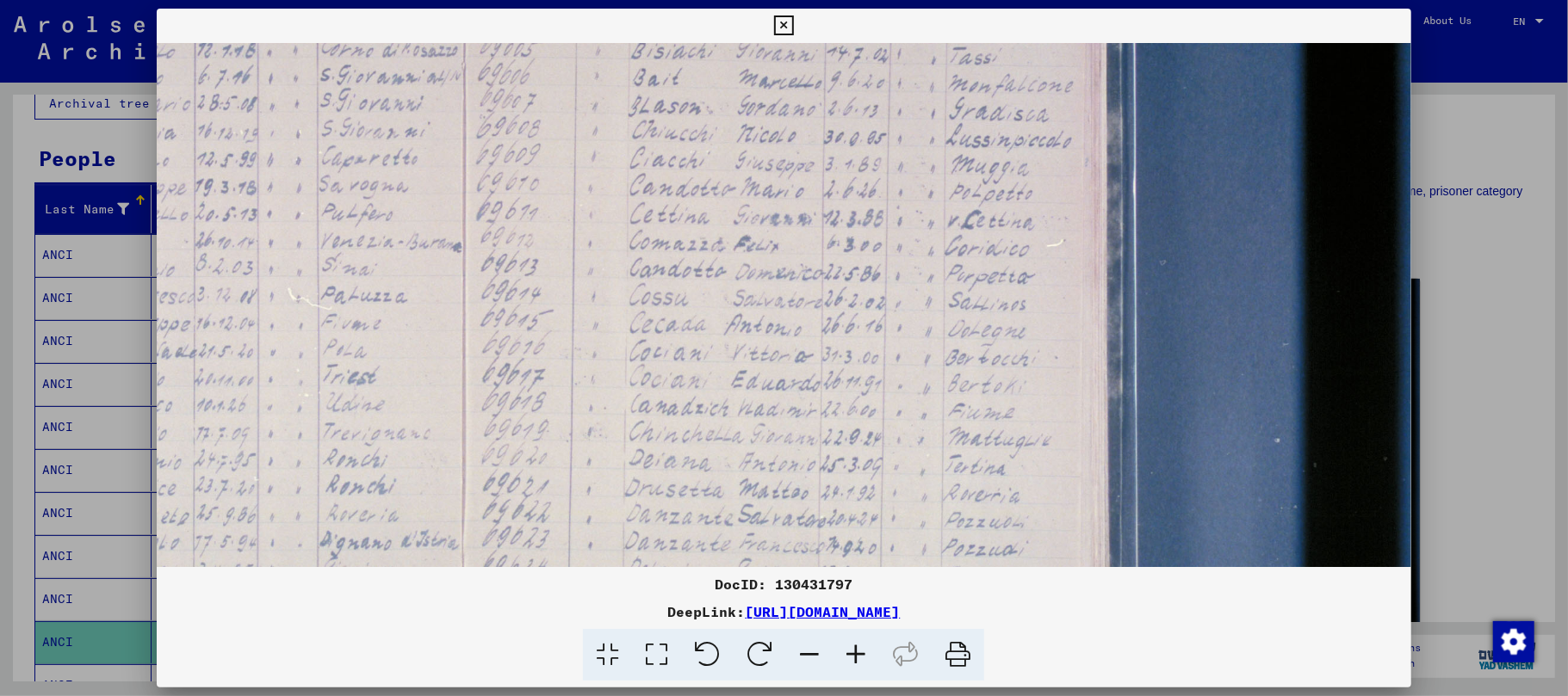
drag, startPoint x: 610, startPoint y: 281, endPoint x: 589, endPoint y: 476, distance: 196.1
click at [589, 476] on img at bounding box center [502, 319] width 1821 height 1212
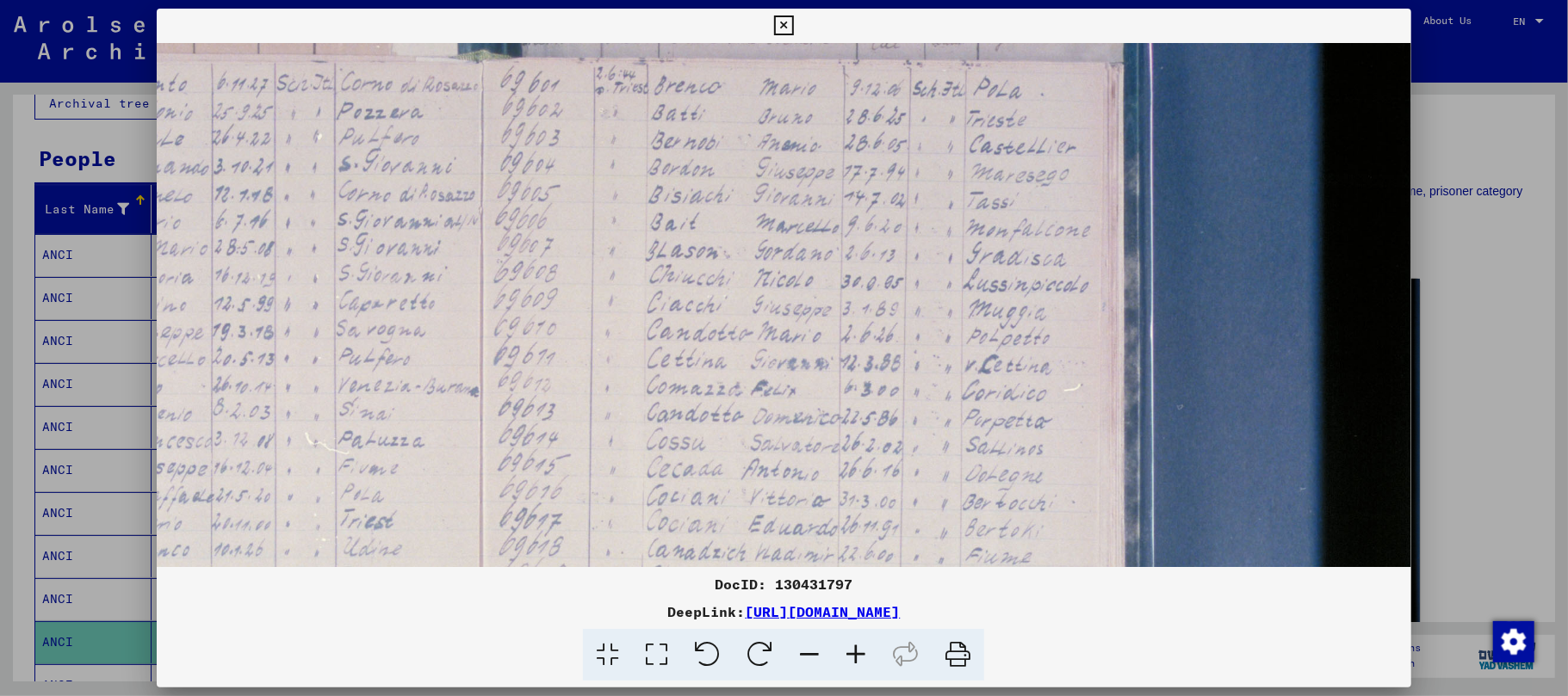
drag, startPoint x: 610, startPoint y: 320, endPoint x: 628, endPoint y: 466, distance: 147.1
click at [628, 466] on img at bounding box center [519, 463] width 1821 height 1212
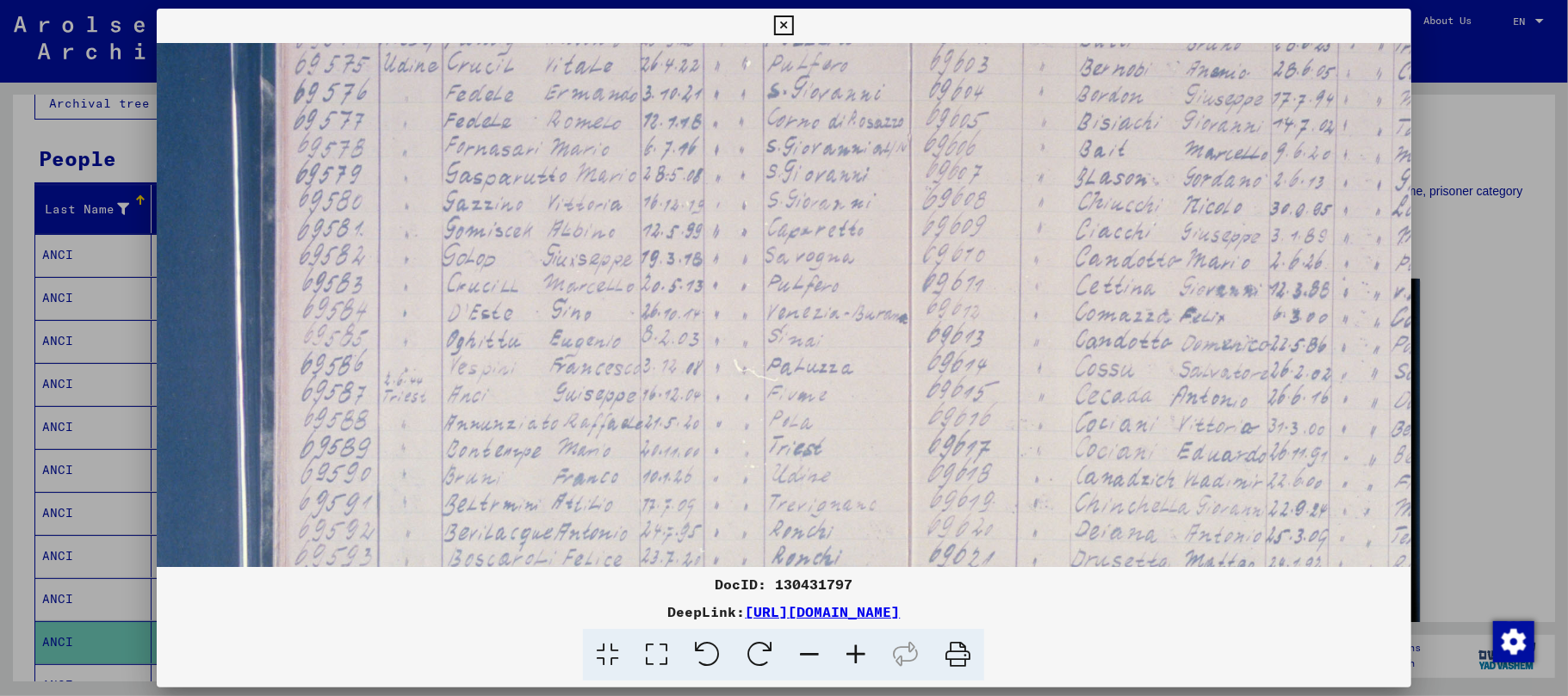
drag, startPoint x: 605, startPoint y: 304, endPoint x: 1039, endPoint y: 231, distance: 440.1
click at [1039, 231] on img at bounding box center [948, 390] width 1821 height 1212
click at [597, 388] on img at bounding box center [949, 387] width 1821 height 1212
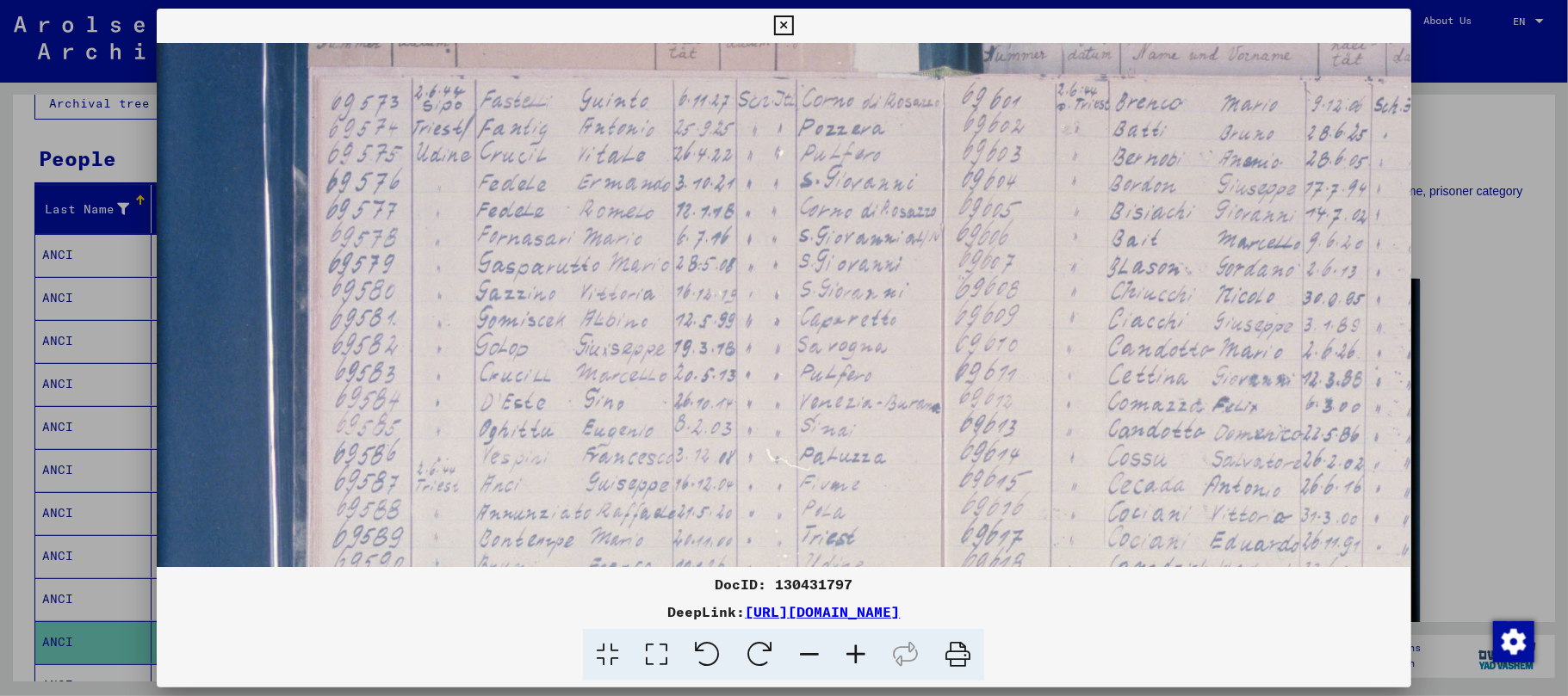
drag, startPoint x: 951, startPoint y: 289, endPoint x: 905, endPoint y: 380, distance: 102.0
click at [985, 384] on img at bounding box center [980, 480] width 1821 height 1212
click at [545, 321] on img at bounding box center [980, 480] width 1821 height 1212
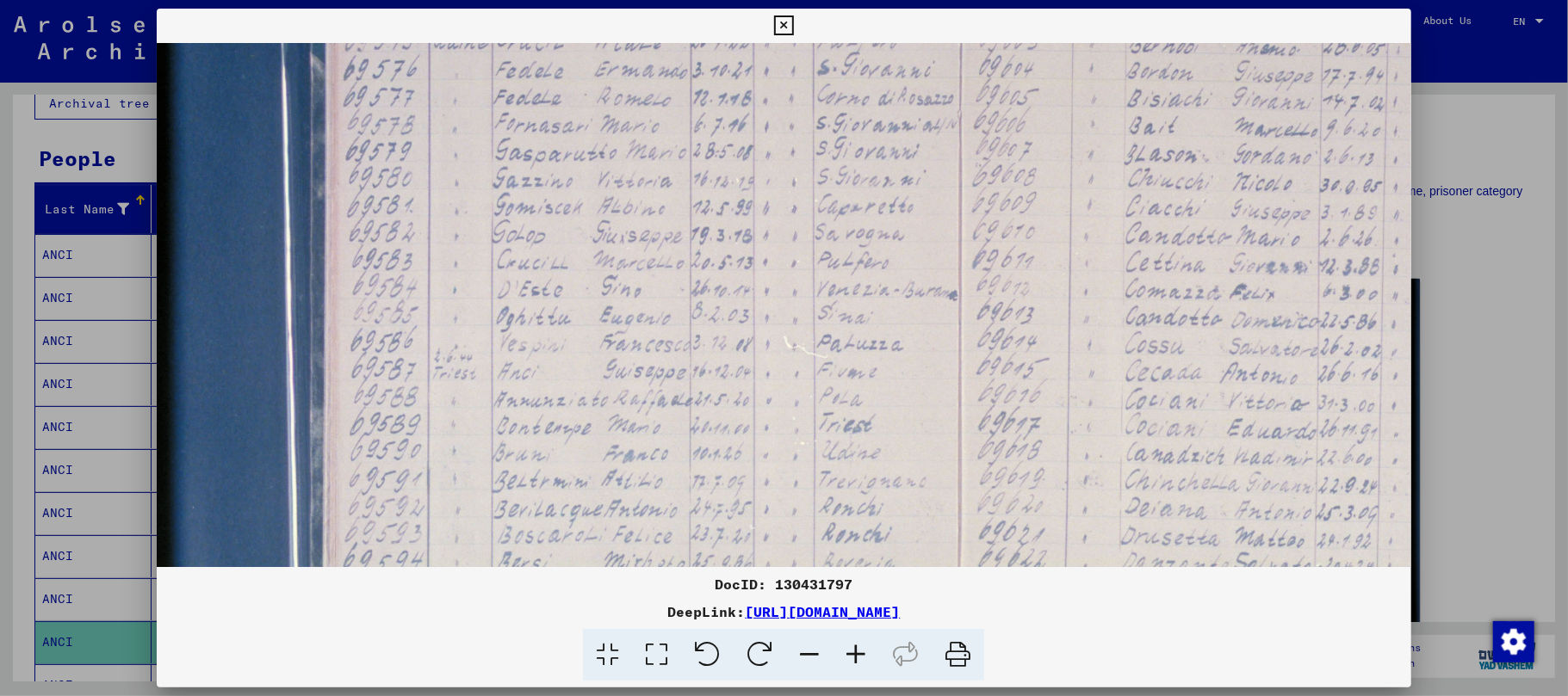
scroll to position [294, 67]
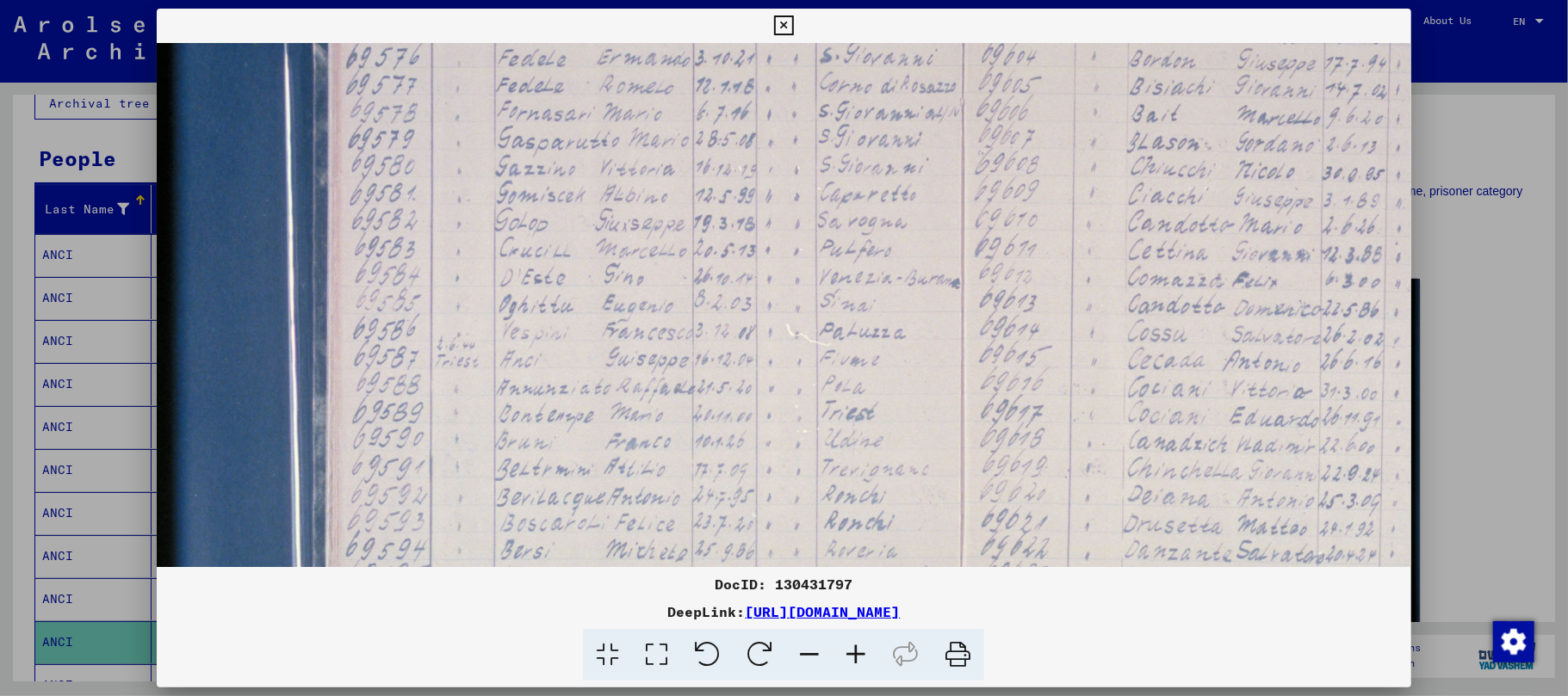
drag, startPoint x: 451, startPoint y: 459, endPoint x: 472, endPoint y: 335, distance: 125.8
click at [472, 335] on img at bounding box center [1001, 355] width 1821 height 1212
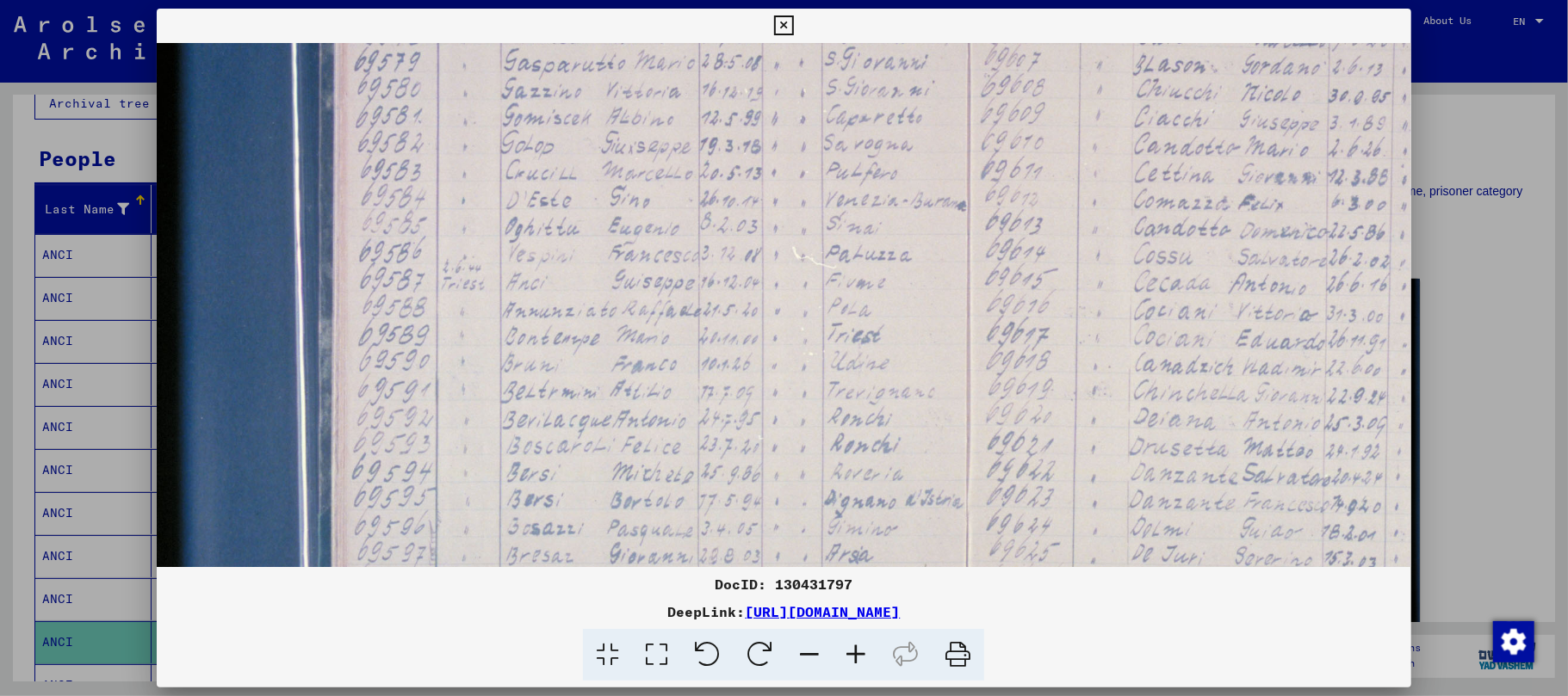
scroll to position [400, 59]
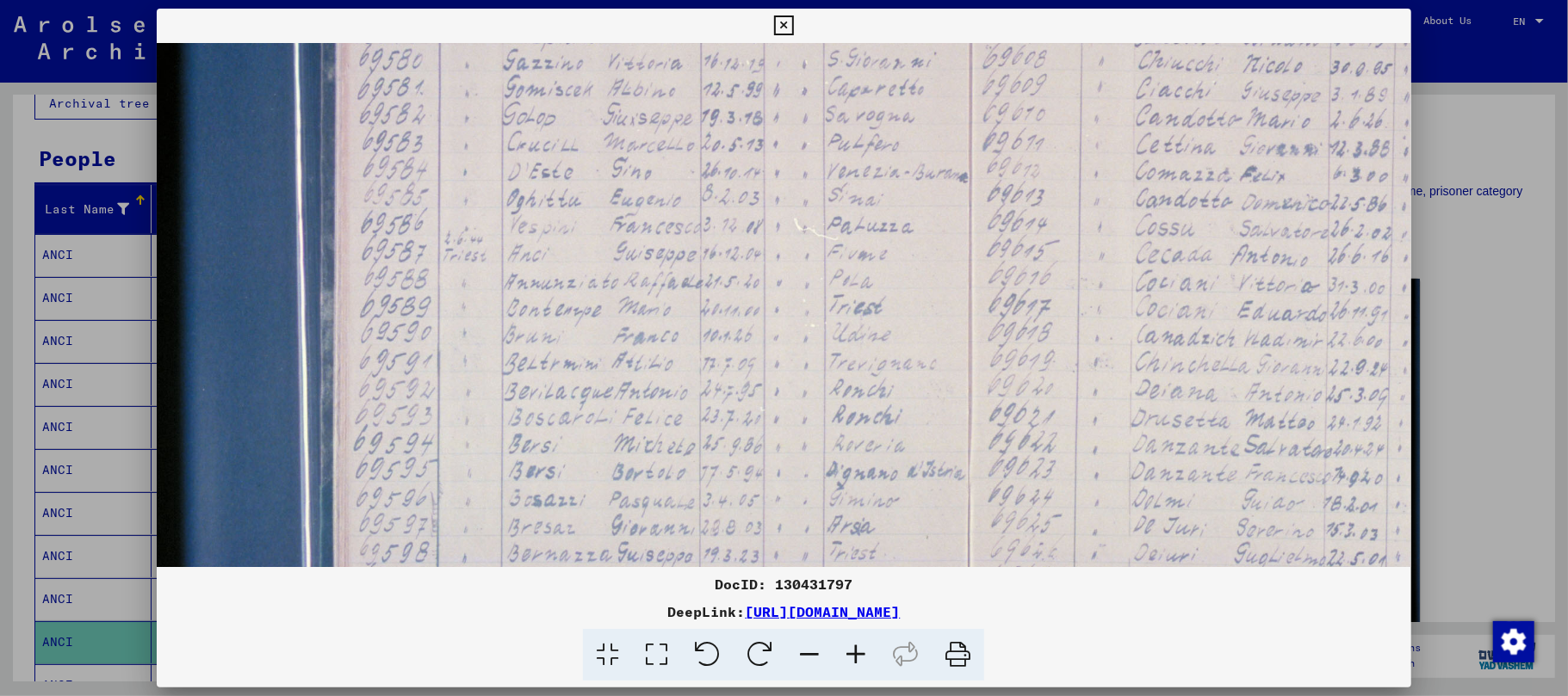
drag, startPoint x: 470, startPoint y: 380, endPoint x: 478, endPoint y: 280, distance: 100.3
click at [478, 280] on img at bounding box center [1008, 249] width 1821 height 1212
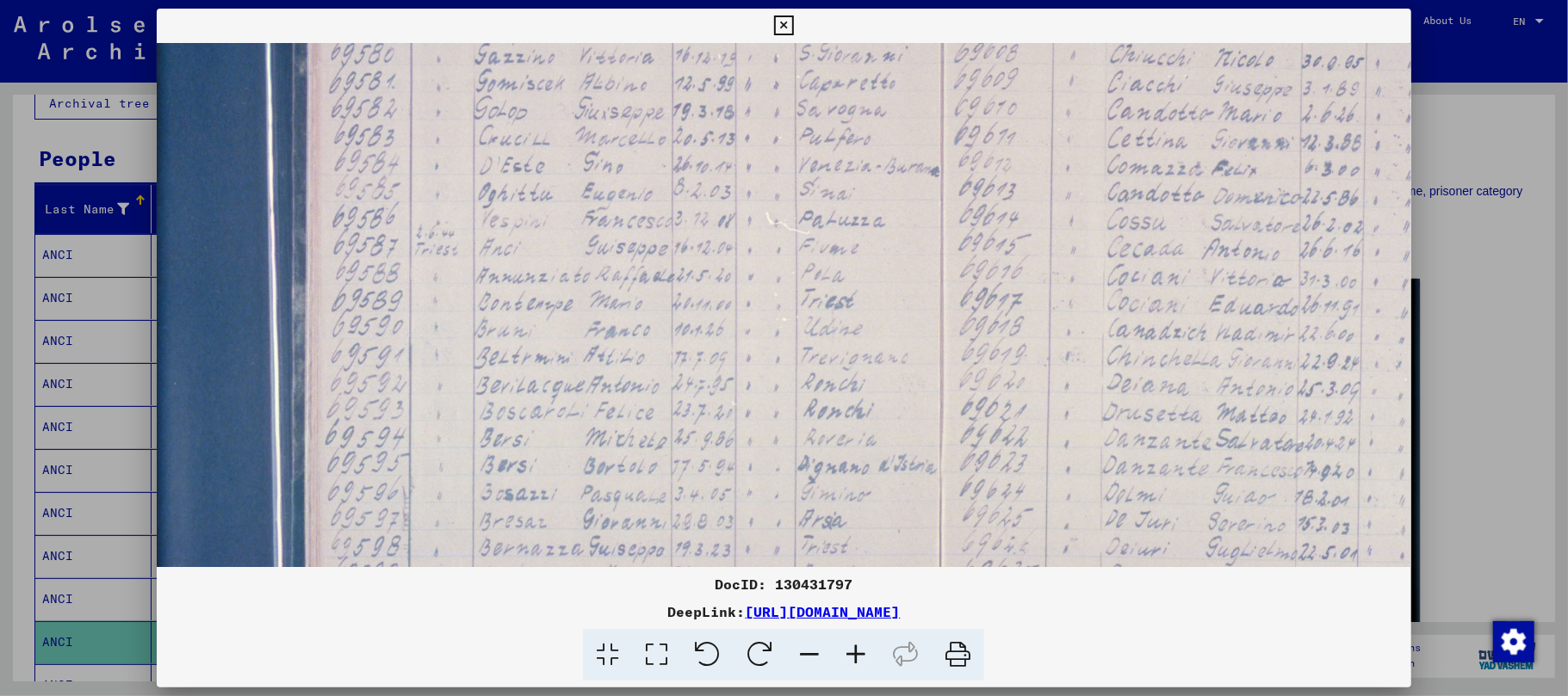
scroll to position [408, 97]
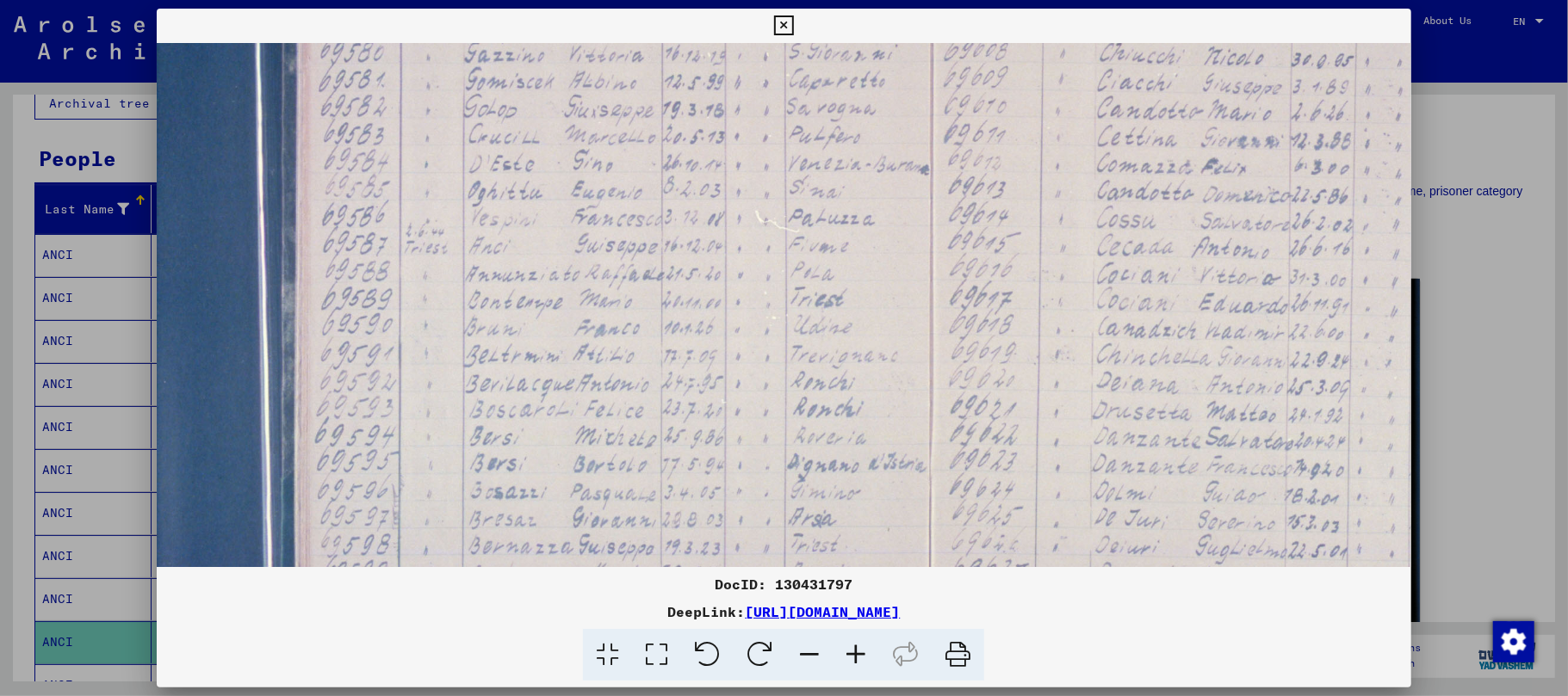
drag, startPoint x: 548, startPoint y: 274, endPoint x: 514, endPoint y: 268, distance: 34.5
click at [514, 268] on img at bounding box center [969, 242] width 1821 height 1212
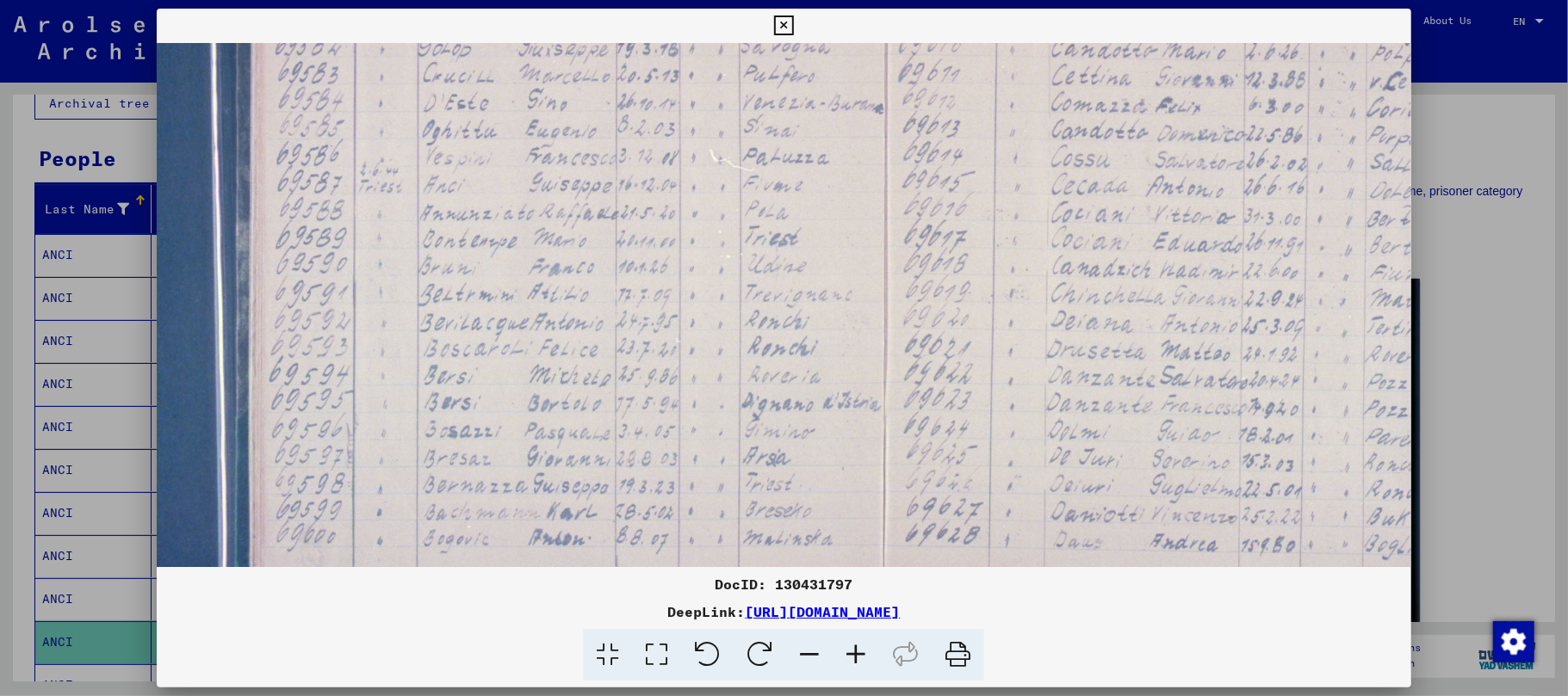
scroll to position [491, 158]
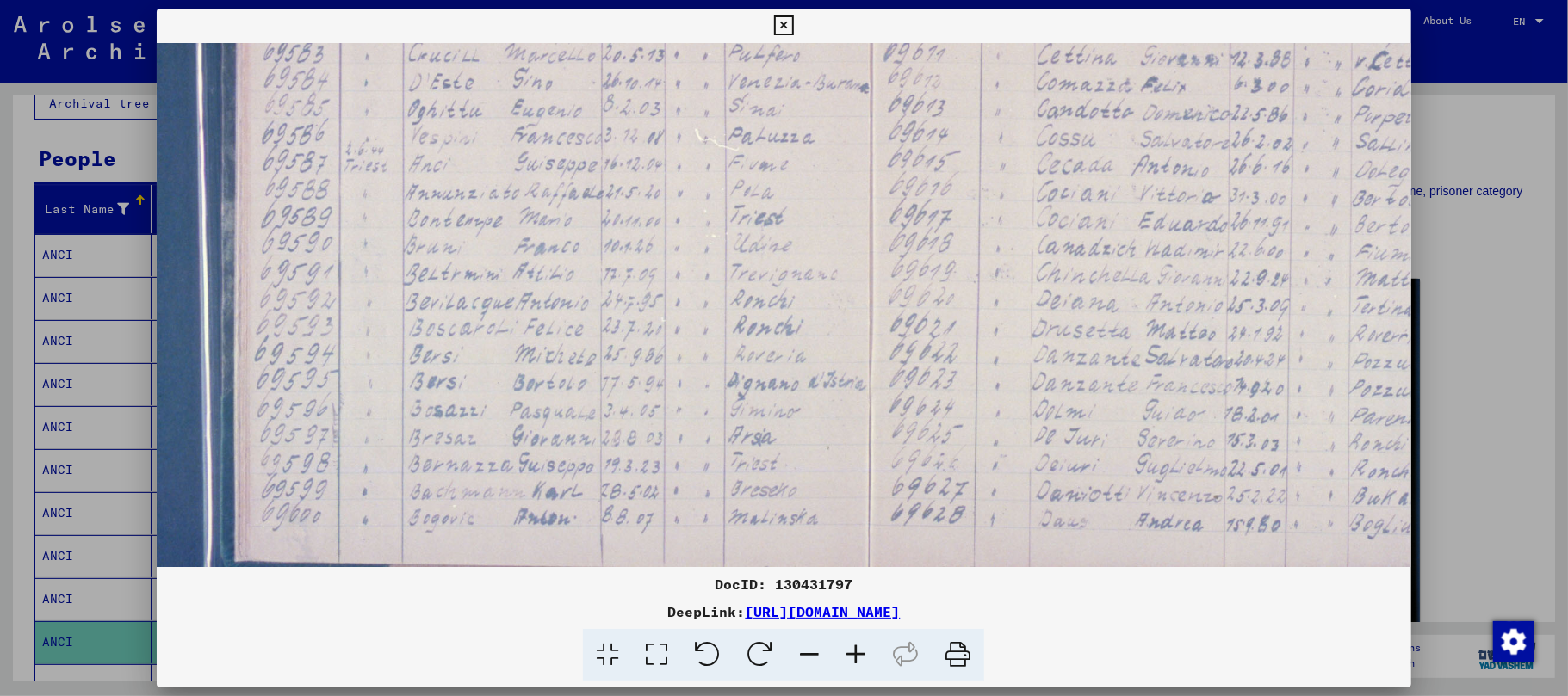
drag, startPoint x: 552, startPoint y: 360, endPoint x: 493, endPoint y: 281, distance: 98.6
click at [493, 281] on img at bounding box center [909, 159] width 1821 height 1212
click at [859, 649] on icon at bounding box center [856, 655] width 46 height 52
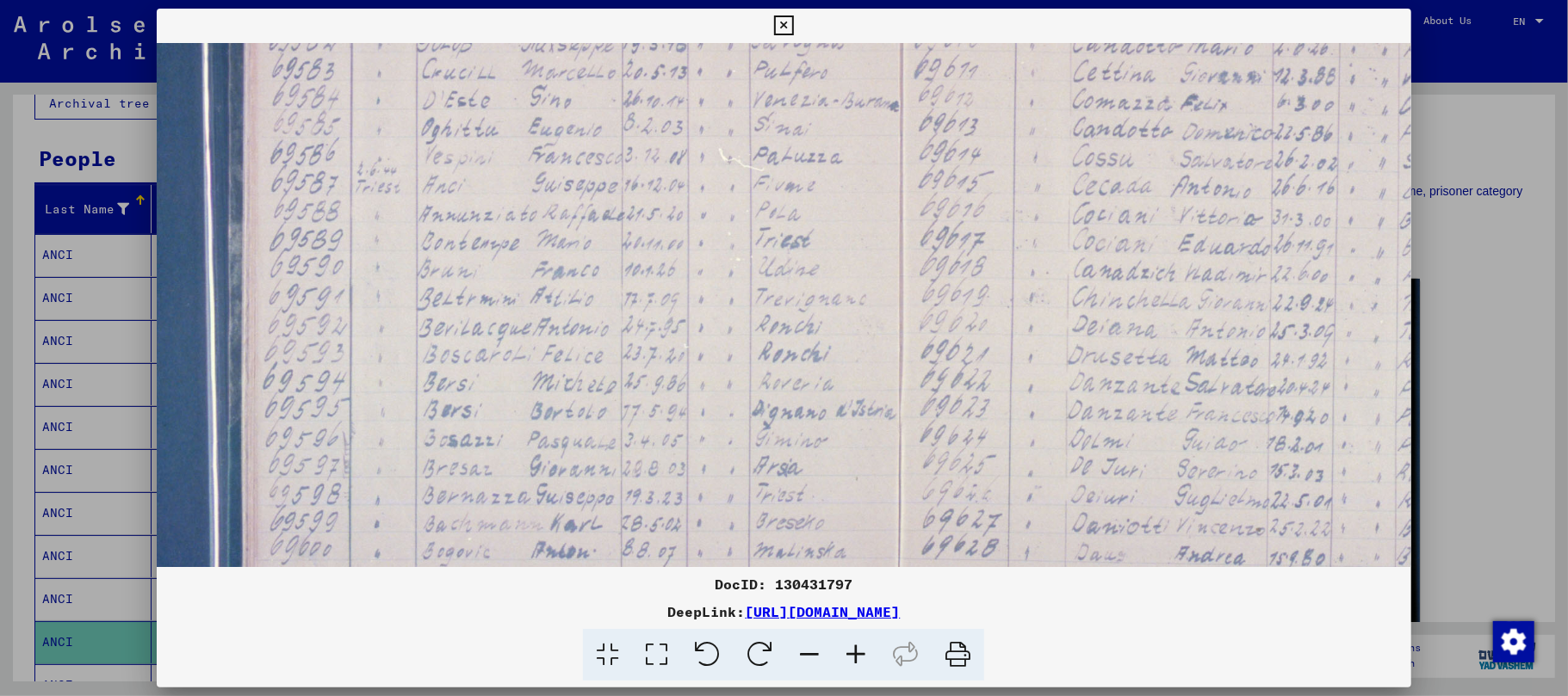
click at [855, 649] on icon at bounding box center [856, 655] width 46 height 52
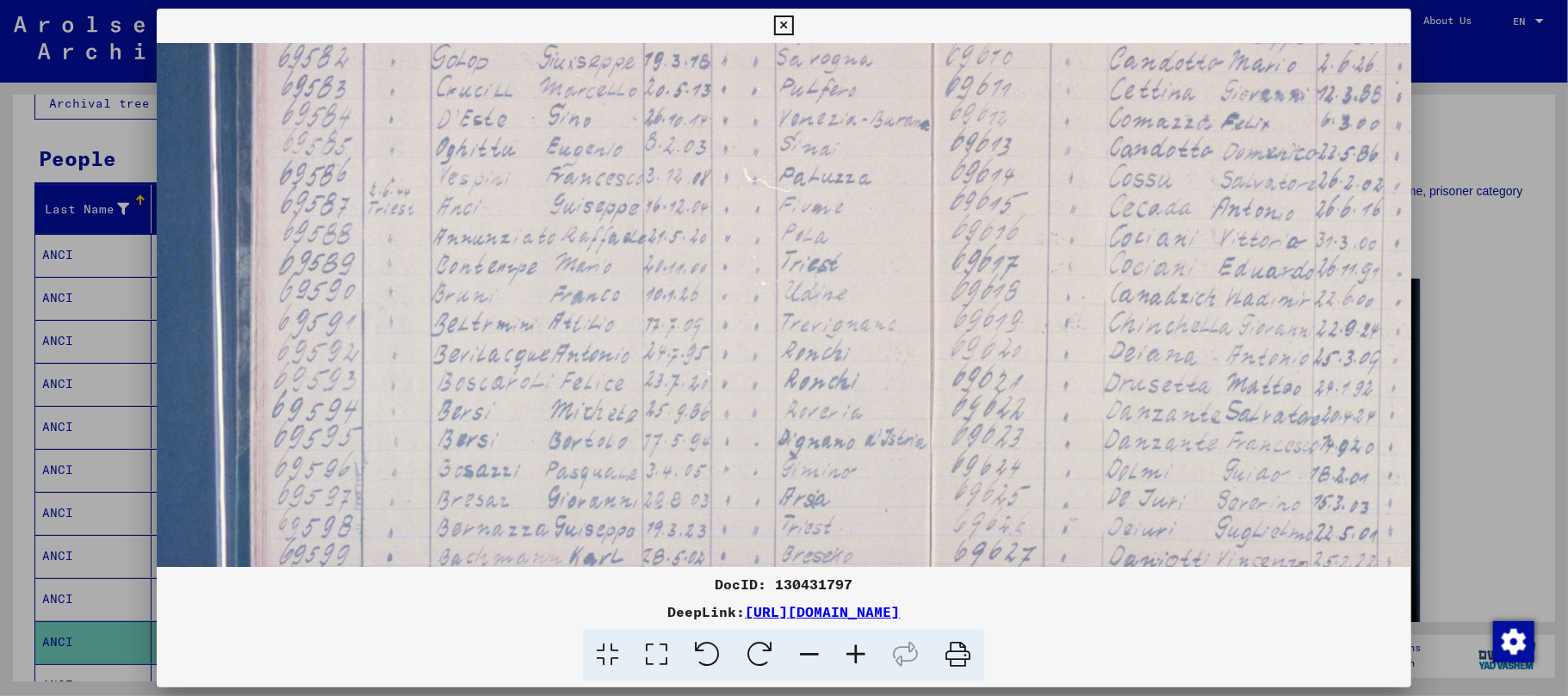
click at [854, 649] on icon at bounding box center [856, 655] width 46 height 52
click at [854, 642] on icon at bounding box center [856, 655] width 46 height 52
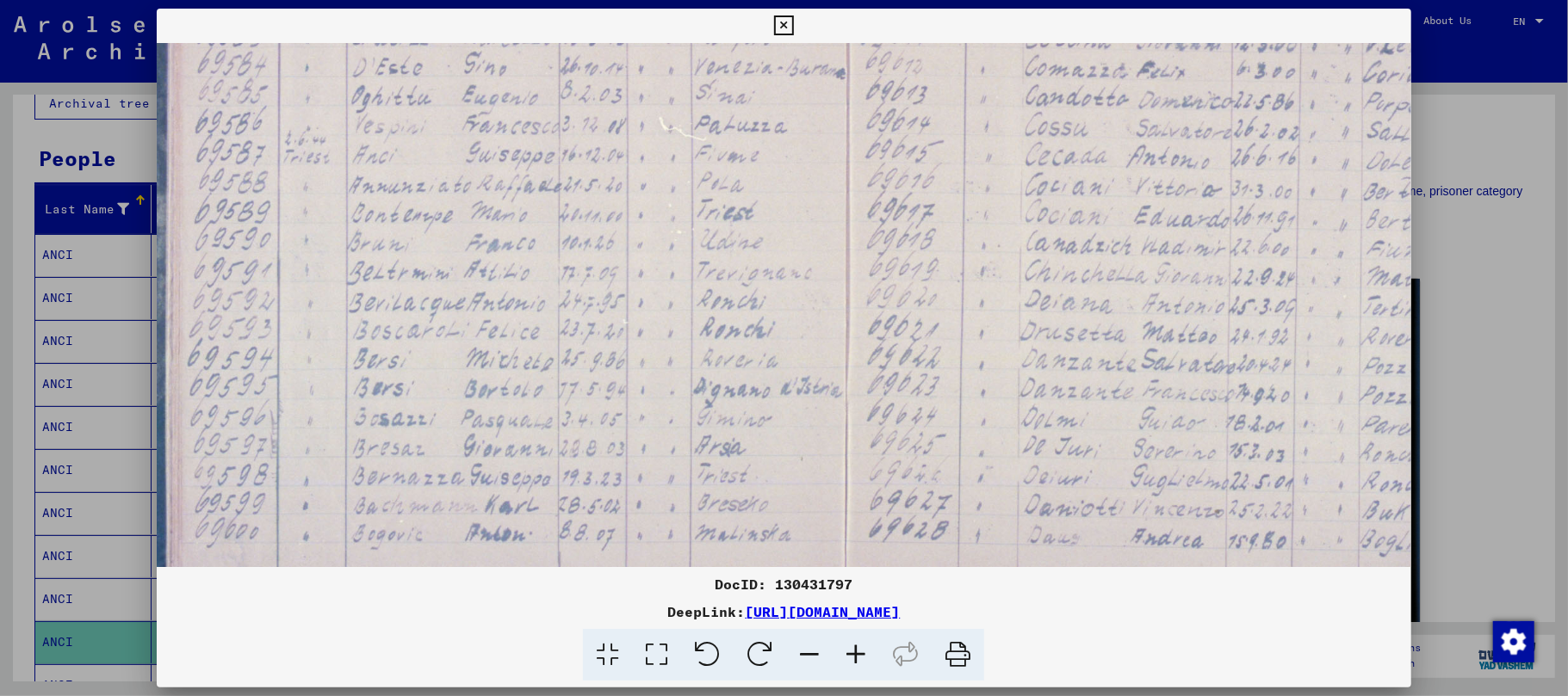
scroll to position [542, 242]
drag, startPoint x: 714, startPoint y: 435, endPoint x: 656, endPoint y: 388, distance: 74.7
click at [656, 388] on img at bounding box center [889, 150] width 1950 height 1299
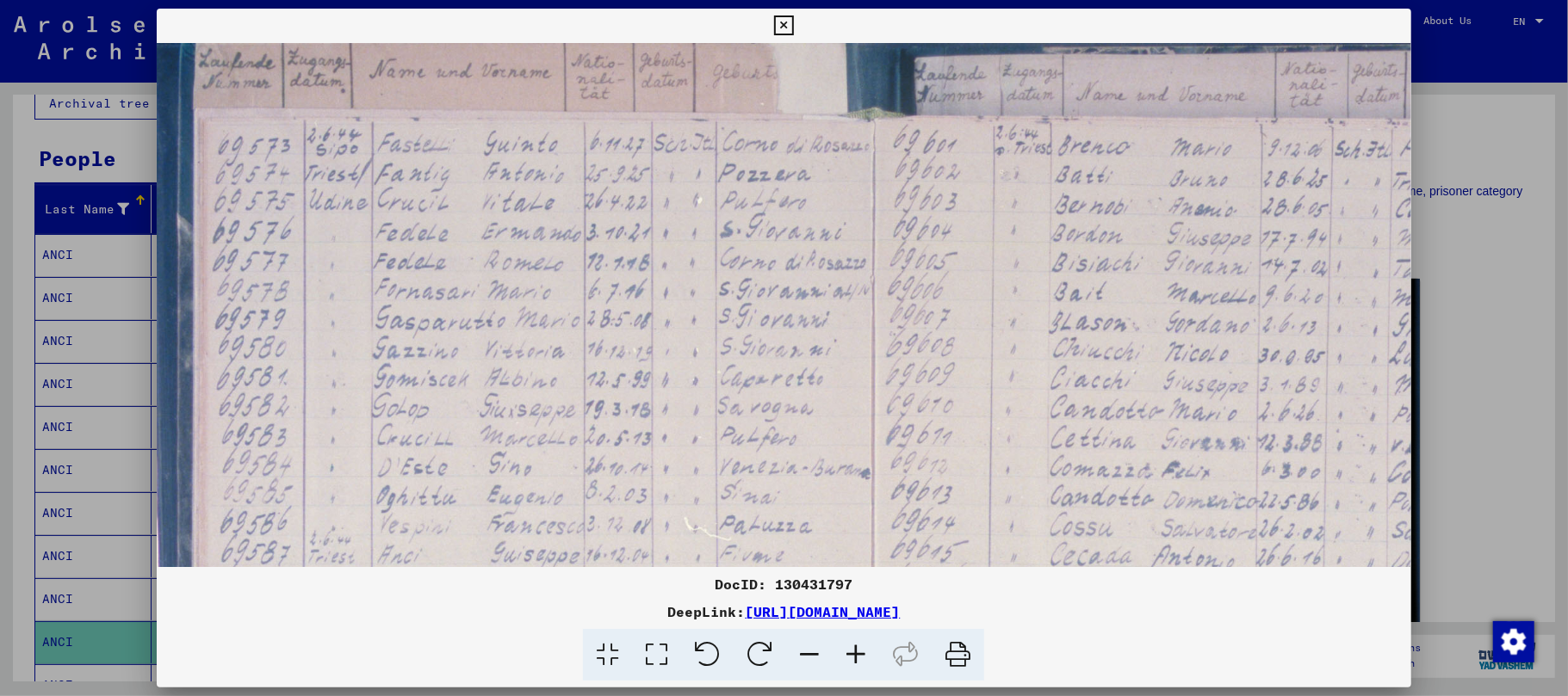
drag, startPoint x: 938, startPoint y: 179, endPoint x: 965, endPoint y: 604, distance: 425.9
click at [965, 604] on div "DocID: 130431797 DeepLink: [URL][DOMAIN_NAME]" at bounding box center [784, 345] width 1255 height 673
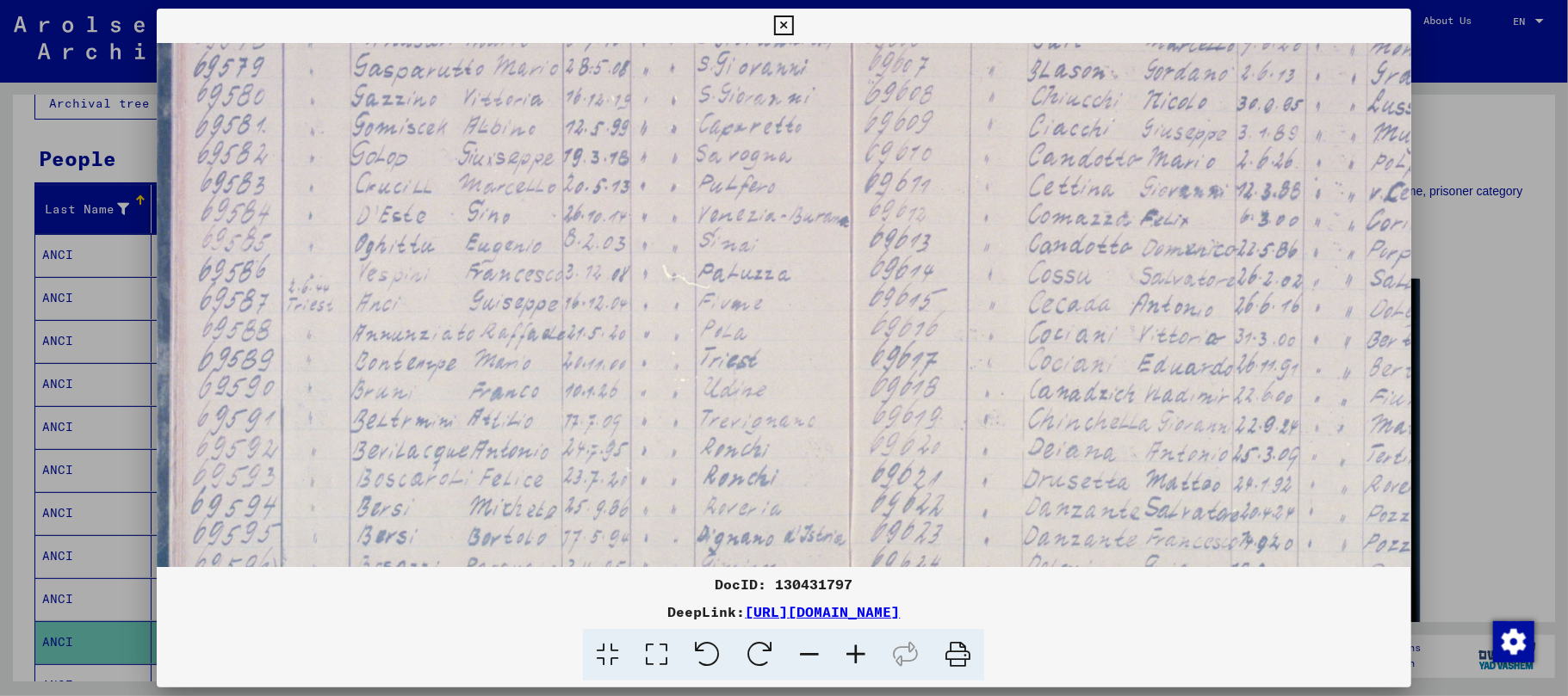
drag, startPoint x: 945, startPoint y: 500, endPoint x: 933, endPoint y: 198, distance: 302.2
click at [933, 210] on img at bounding box center [892, 298] width 1950 height 1299
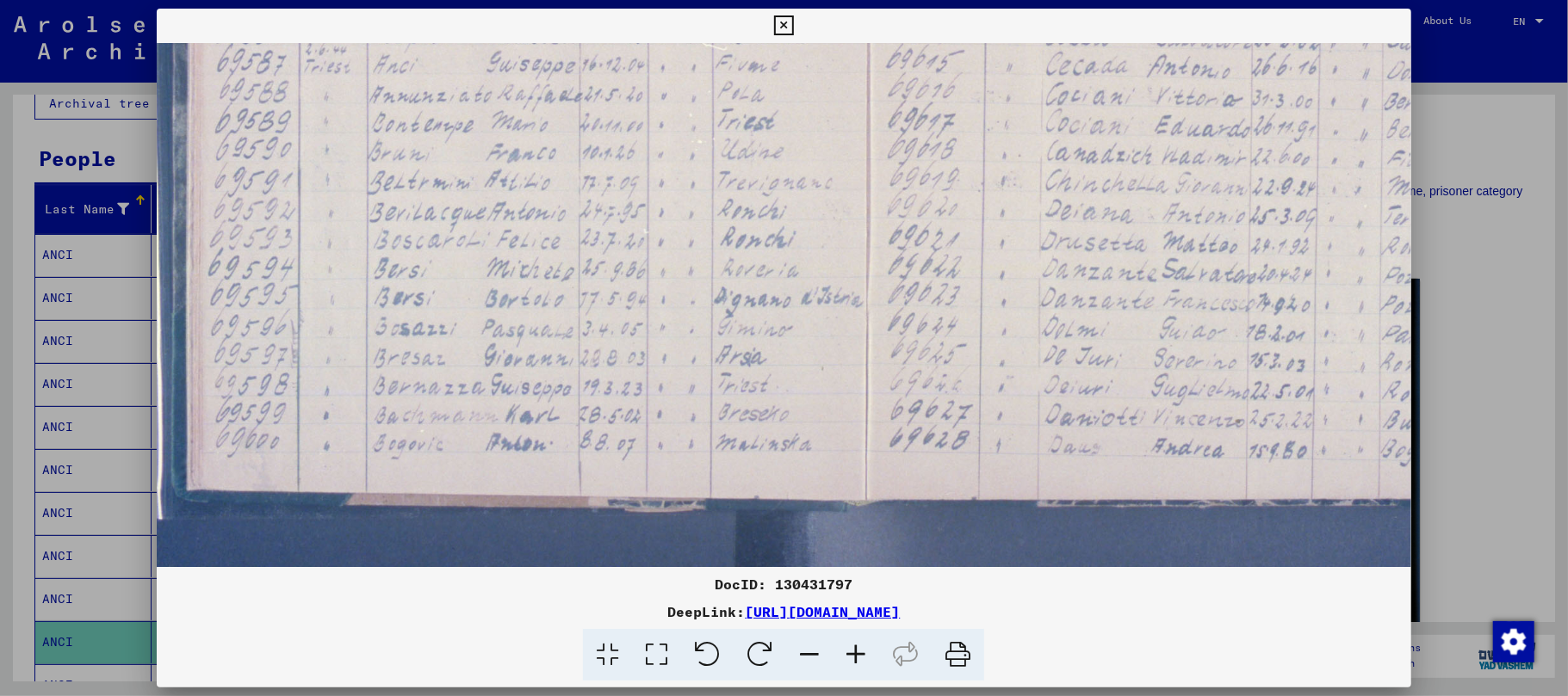
drag, startPoint x: 913, startPoint y: 406, endPoint x: 933, endPoint y: 217, distance: 190.1
click at [933, 217] on img at bounding box center [909, 60] width 1950 height 1299
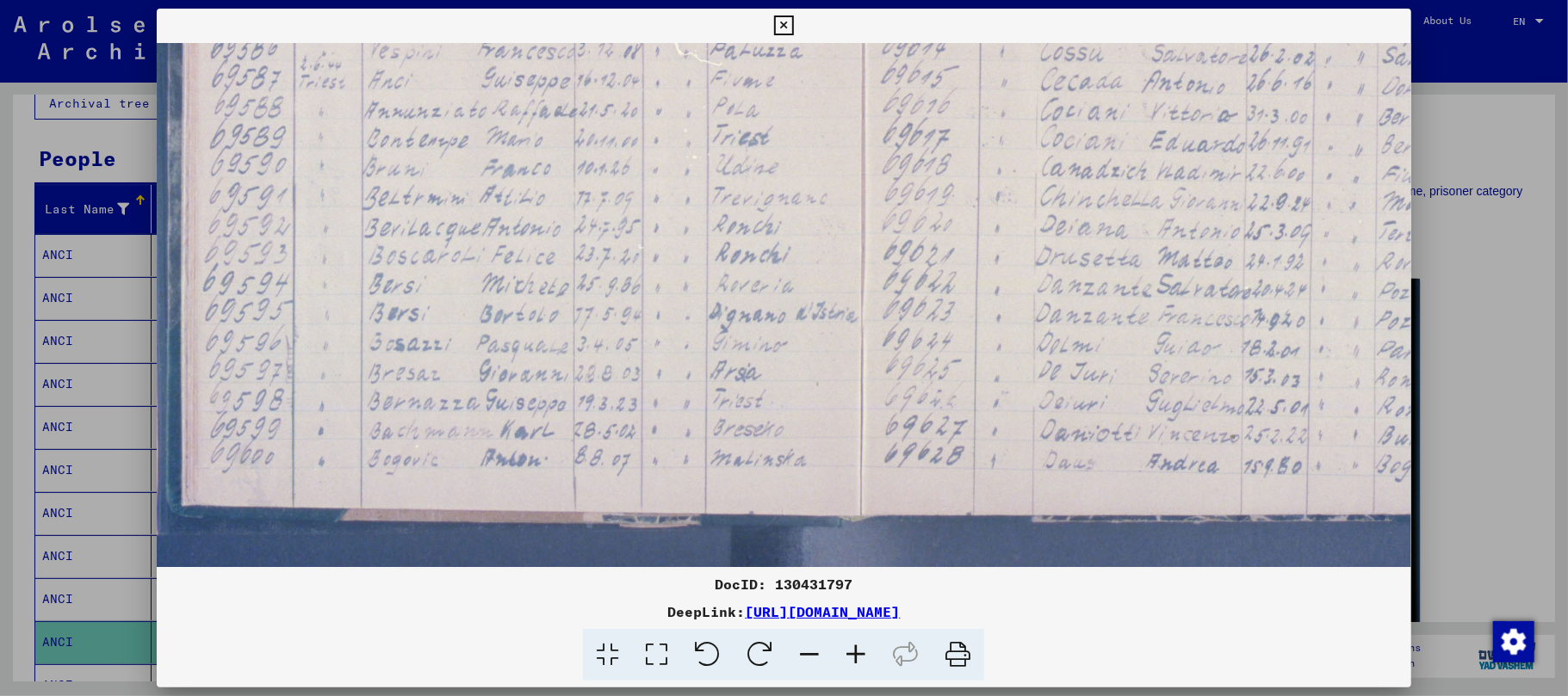
drag, startPoint x: 883, startPoint y: 296, endPoint x: 881, endPoint y: 310, distance: 14.1
click at [881, 310] on img at bounding box center [905, 75] width 1950 height 1299
drag, startPoint x: 590, startPoint y: 18, endPoint x: 579, endPoint y: 43, distance: 27.3
click at [579, 43] on div "DocID: 130431797 DeepLink: [URL][DOMAIN_NAME]" at bounding box center [784, 345] width 1255 height 673
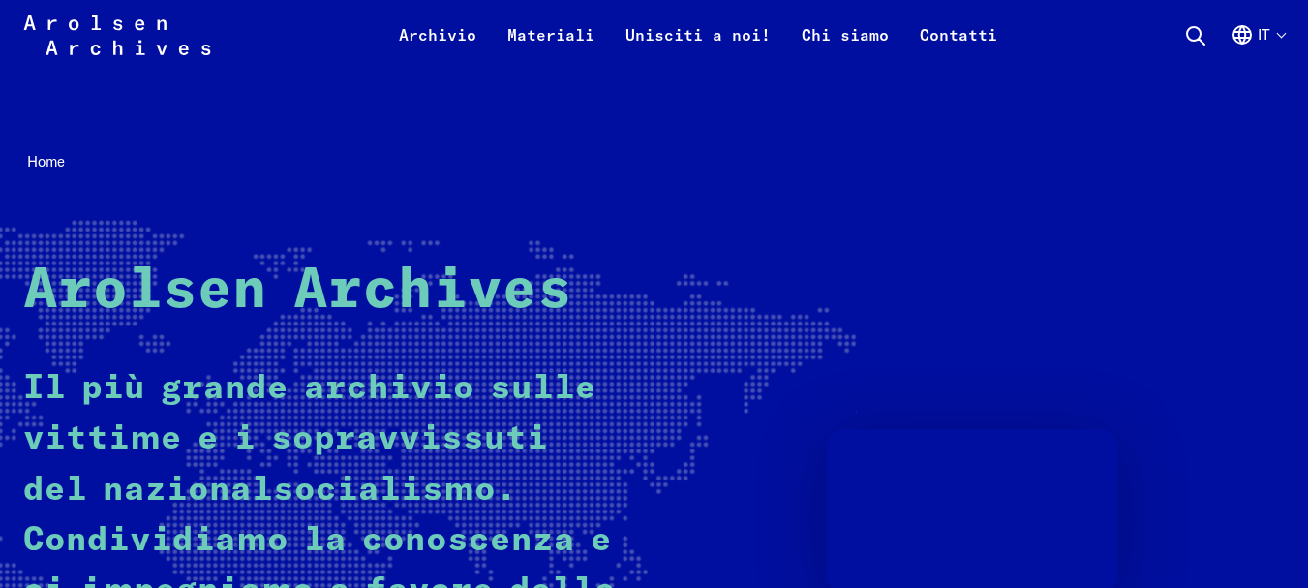
scroll to position [290, 0]
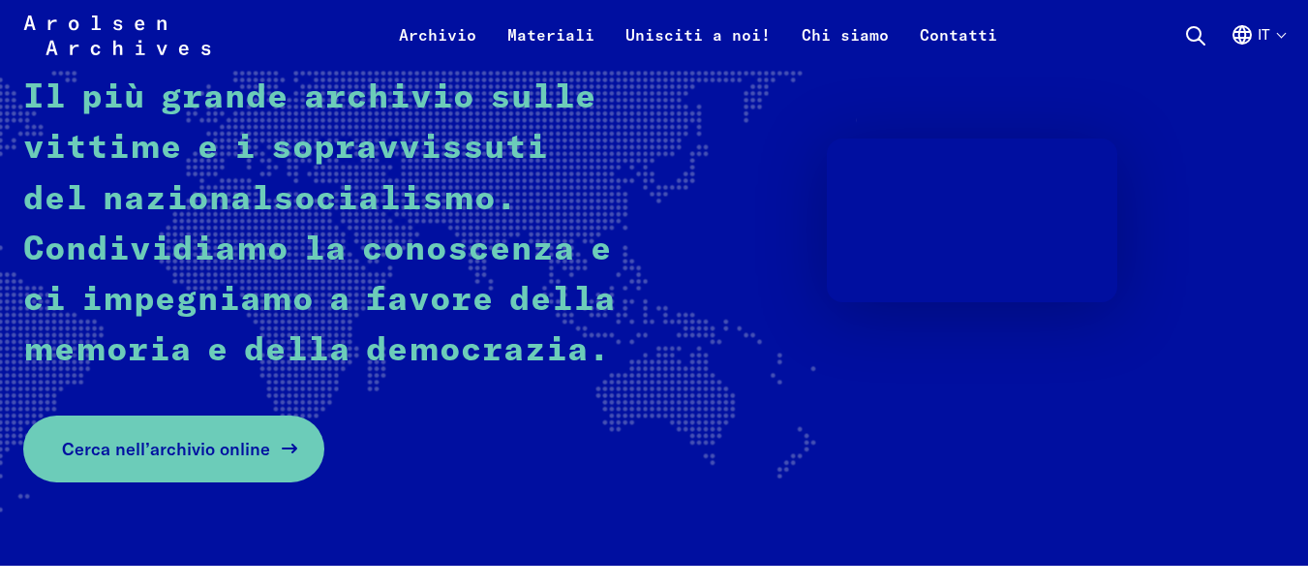
click at [155, 452] on span "Cerca nell’archivio online" at bounding box center [166, 449] width 208 height 26
